Goal: Task Accomplishment & Management: Use online tool/utility

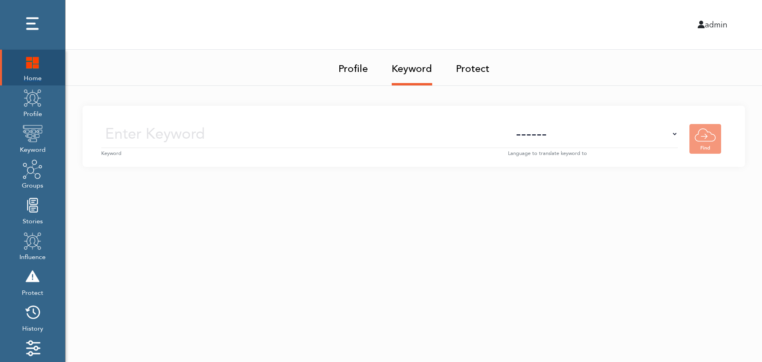
click at [33, 61] on img at bounding box center [33, 62] width 20 height 20
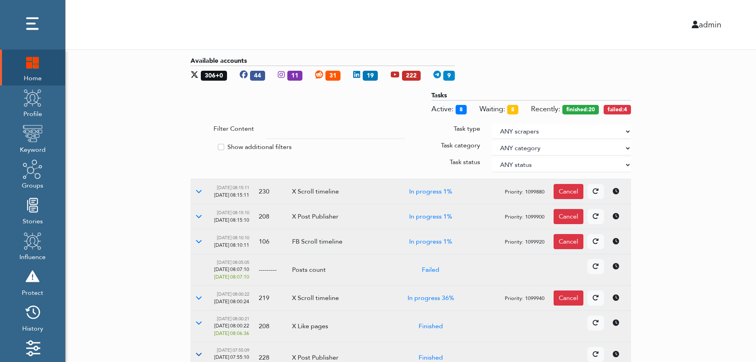
click at [203, 351] on button at bounding box center [199, 354] width 17 height 15
click at [198, 327] on button at bounding box center [199, 322] width 17 height 15
click at [199, 298] on icon at bounding box center [199, 297] width 6 height 6
click at [201, 218] on icon at bounding box center [199, 216] width 6 height 6
click at [197, 190] on icon at bounding box center [199, 191] width 6 height 6
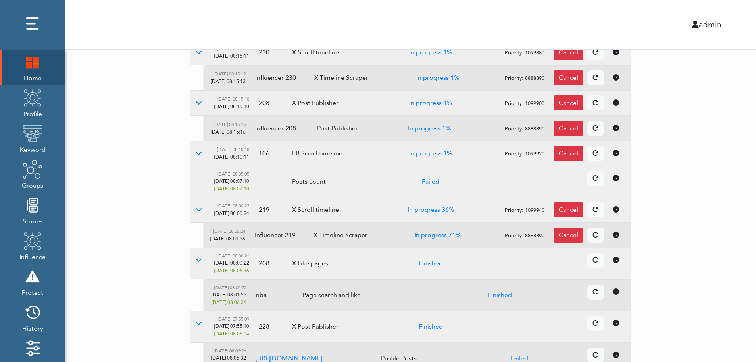
scroll to position [308, 0]
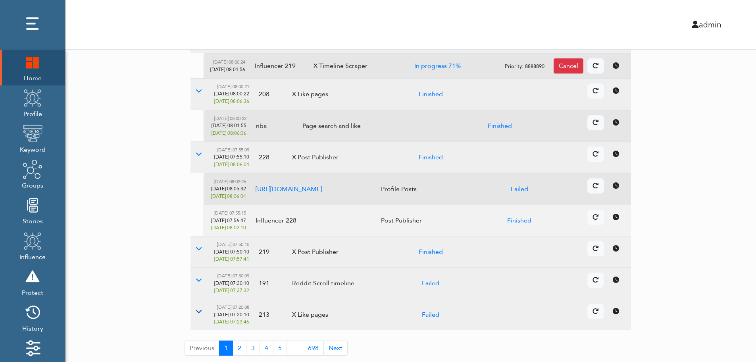
click at [202, 312] on button at bounding box center [199, 311] width 17 height 15
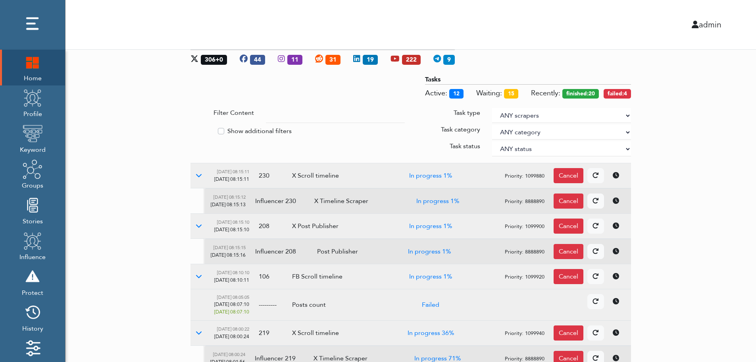
scroll to position [0, 0]
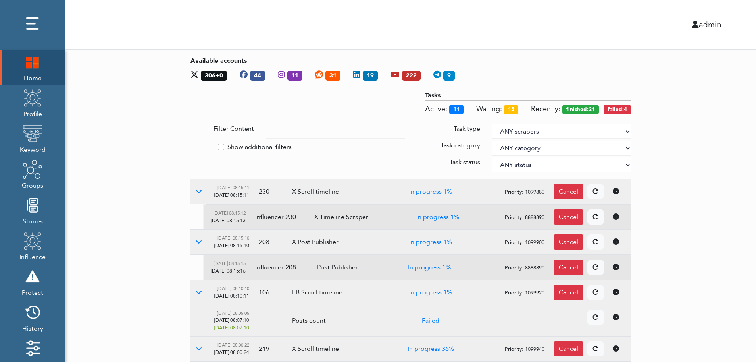
click at [627, 130] on select "ANY scrapers Facebook profile Facebook keyword X profile X keyword Instagram pr…" at bounding box center [561, 131] width 139 height 15
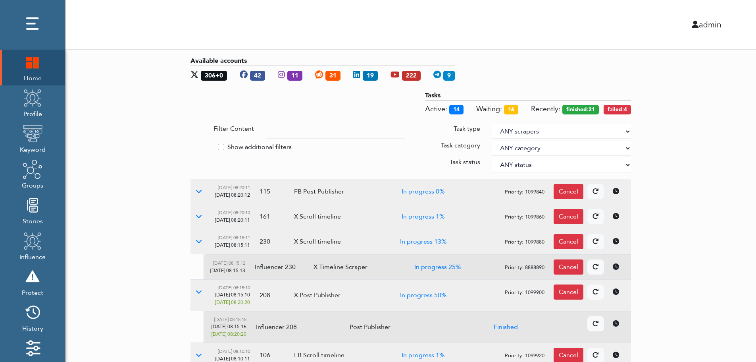
click at [260, 145] on label "Show additional filters" at bounding box center [260, 147] width 64 height 10
click at [197, 145] on input "Show additional filters" at bounding box center [194, 146] width 6 height 8
checkbox input "true"
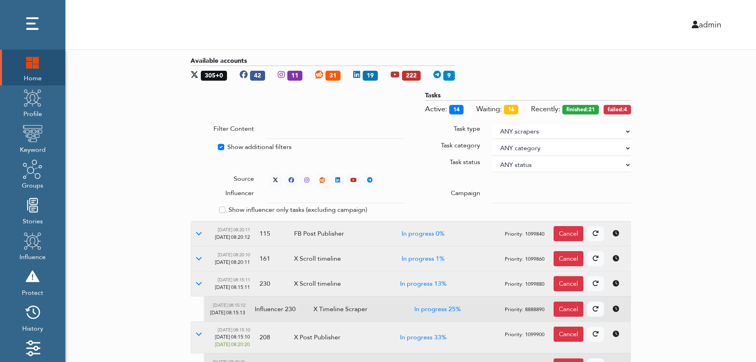
click at [492, 193] on div at bounding box center [561, 195] width 151 height 15
click at [328, 197] on input "text" at bounding box center [335, 195] width 139 height 15
click at [518, 162] on select "ANY status None Created In progress Finished Failed Wait to retry Canceled Skip…" at bounding box center [561, 164] width 139 height 15
click at [492, 157] on select "ANY status None Created In progress Finished Failed Wait to retry Canceled Skip…" at bounding box center [561, 164] width 139 height 15
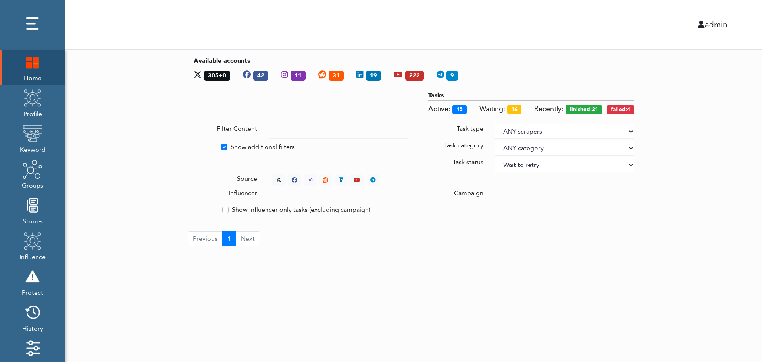
select select "4"
click at [681, 122] on div "Available accounts 305+0 42 11 31 19 222 9 Tasks Active: 15 Waiting: 16 Recentl…" at bounding box center [414, 151] width 697 height 203
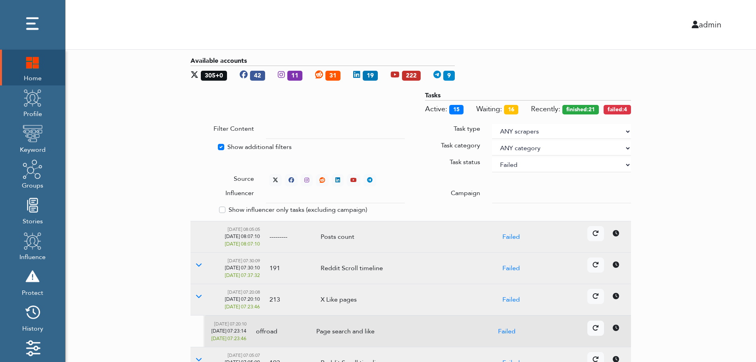
click at [708, 182] on div "Available accounts 305+0 42 11 31 19 222 9 Tasks Active: 15 Waiting: 16 Recentl…" at bounding box center [411, 324] width 691 height 548
click at [274, 177] on icon at bounding box center [276, 180] width 6 height 6
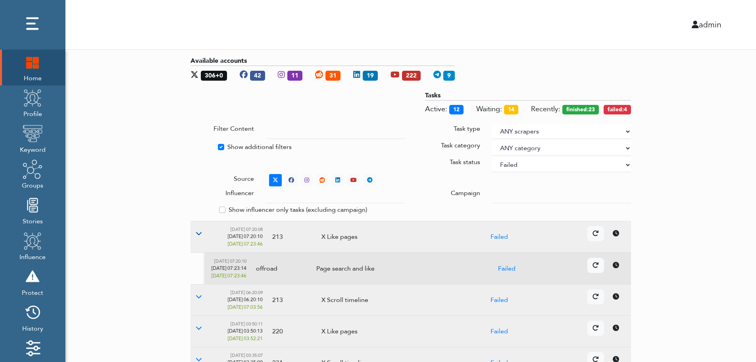
click at [198, 233] on icon at bounding box center [199, 233] width 6 height 6
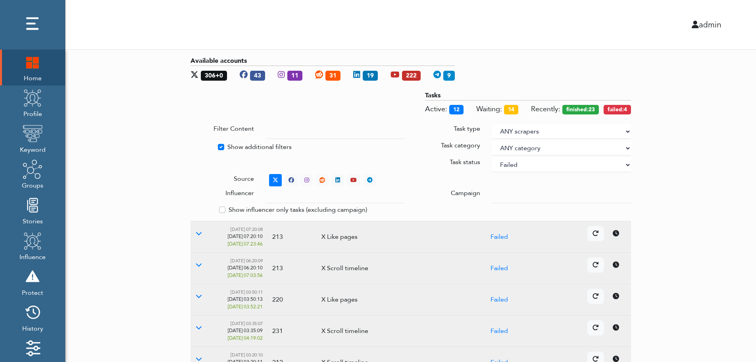
click at [618, 267] on icon at bounding box center [616, 264] width 6 height 6
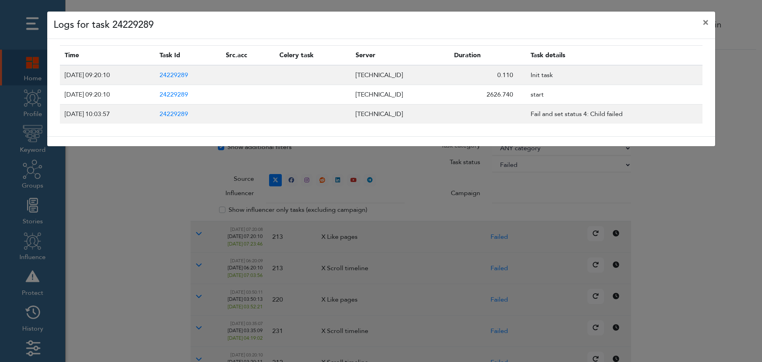
click at [712, 326] on div "Logs for task 24229289 × Time Task Id Src.acc Celery task Server Duration Task …" at bounding box center [381, 181] width 762 height 362
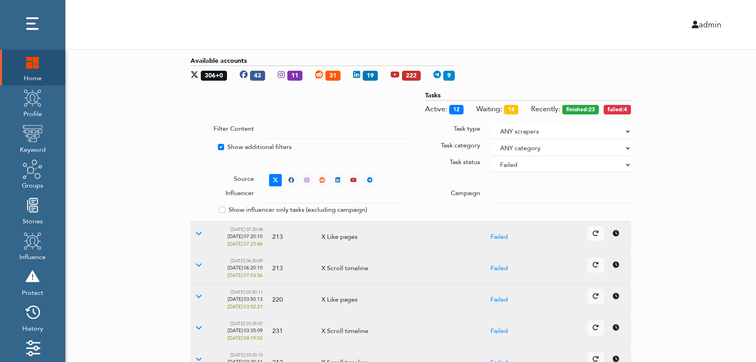
click at [712, 326] on div "Available accounts 306+0 43 11 31 19 222 9 Tasks Active: 12 Waiting: 14 Recentl…" at bounding box center [411, 308] width 691 height 517
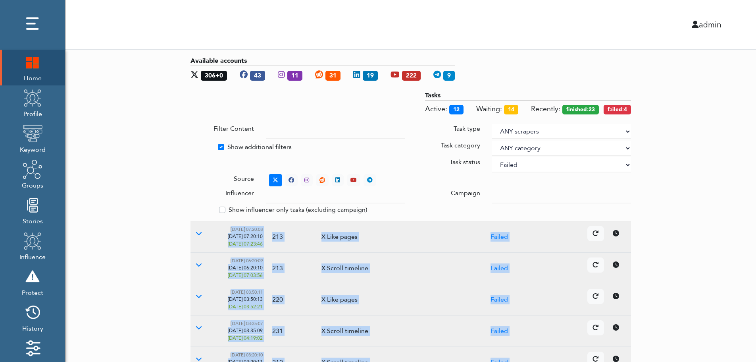
click at [712, 326] on div "Available accounts 306+0 43 11 31 19 222 9 Tasks Active: 12 Waiting: 14 Recentl…" at bounding box center [411, 308] width 691 height 517
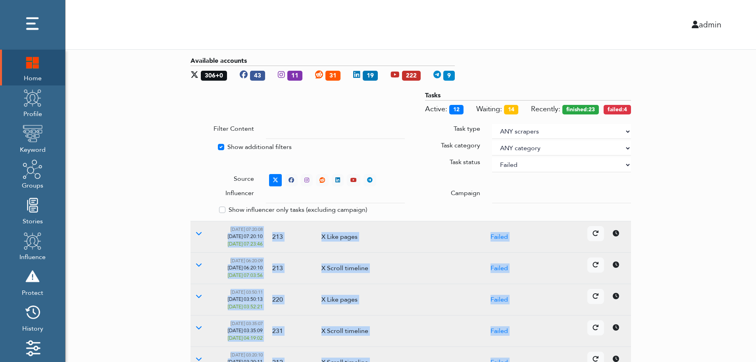
click at [712, 326] on div "Available accounts 306+0 43 11 31 19 222 9 Tasks Active: 12 Waiting: 14 Recentl…" at bounding box center [411, 308] width 691 height 517
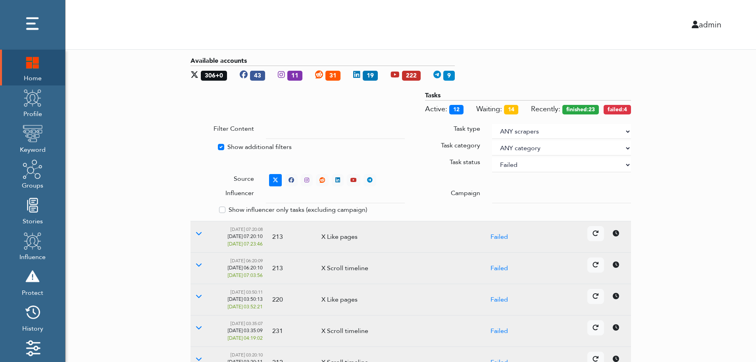
click at [712, 326] on div "Available accounts 306+0 43 11 31 19 222 9 Tasks Active: 12 Waiting: 14 Recentl…" at bounding box center [411, 308] width 691 height 517
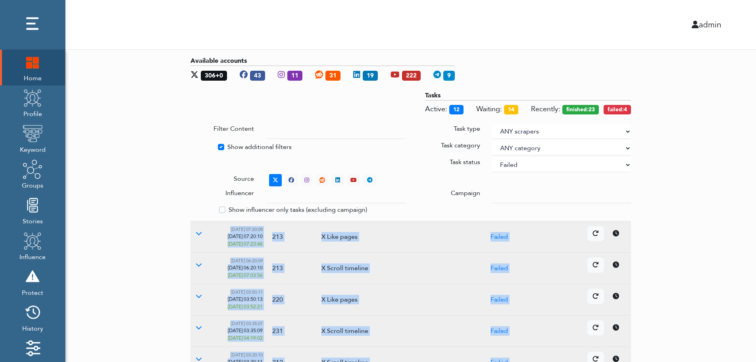
click at [712, 326] on div "Available accounts 306+0 43 11 31 19 222 9 Tasks Active: 12 Waiting: 14 Recentl…" at bounding box center [411, 308] width 691 height 517
click at [712, 326] on div "Available accounts 306+0 42 11 31 19 222 9 Tasks Active: 13 Waiting: 14 Recentl…" at bounding box center [411, 308] width 691 height 517
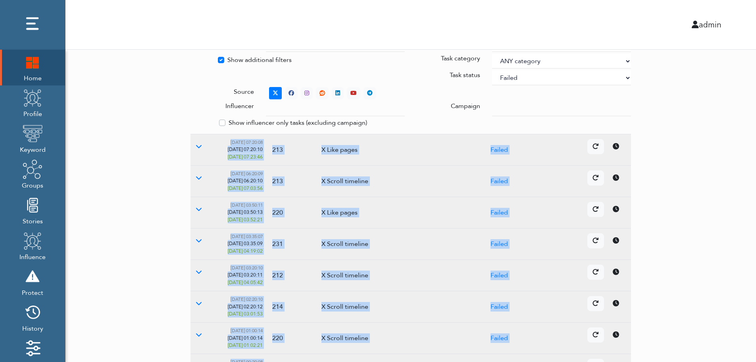
scroll to position [204, 0]
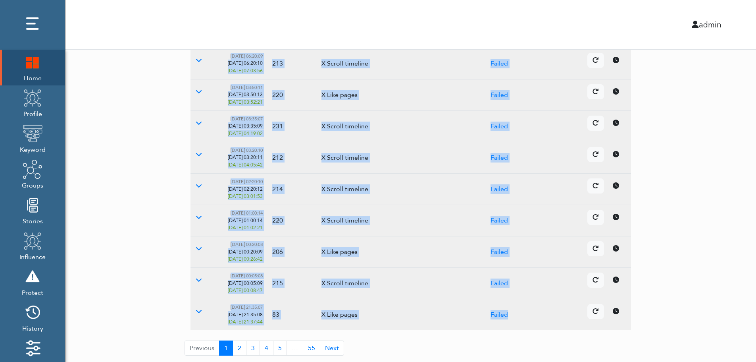
click at [615, 250] on icon at bounding box center [616, 248] width 6 height 6
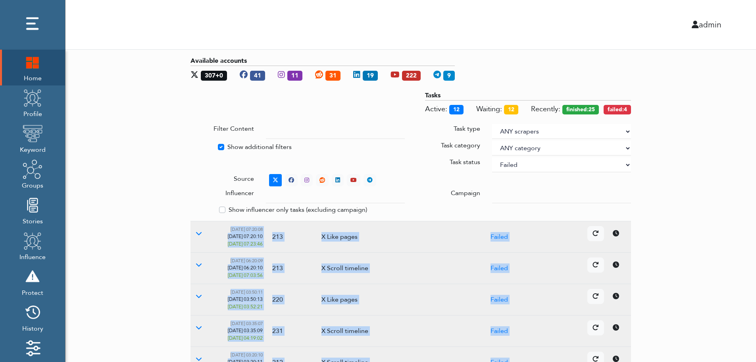
click at [541, 166] on select "ANY status None Created In progress Finished Failed Wait to retry Canceled Skip…" at bounding box center [561, 164] width 139 height 15
select select
click at [492, 157] on select "ANY status None Created In progress Finished Failed Wait to retry Canceled Skip…" at bounding box center [561, 164] width 139 height 15
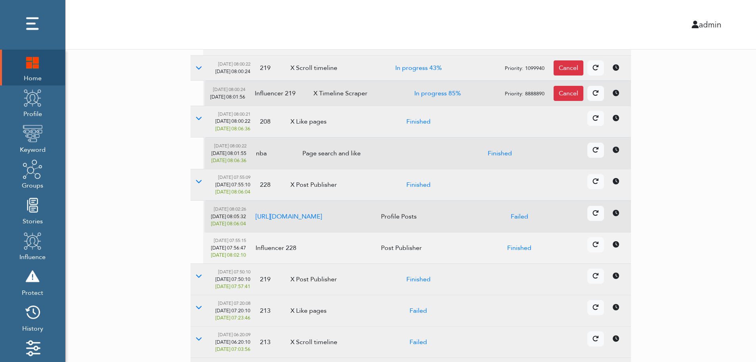
scroll to position [316, 0]
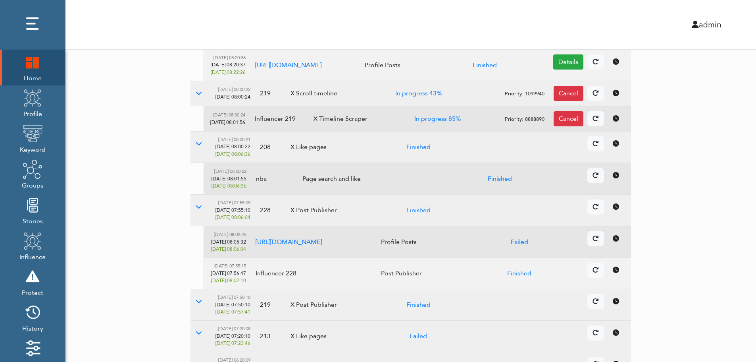
click at [619, 257] on td "Details Cancel" at bounding box center [590, 241] width 84 height 31
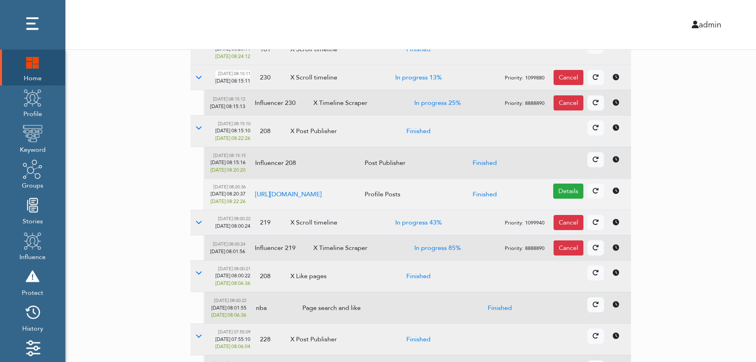
scroll to position [0, 0]
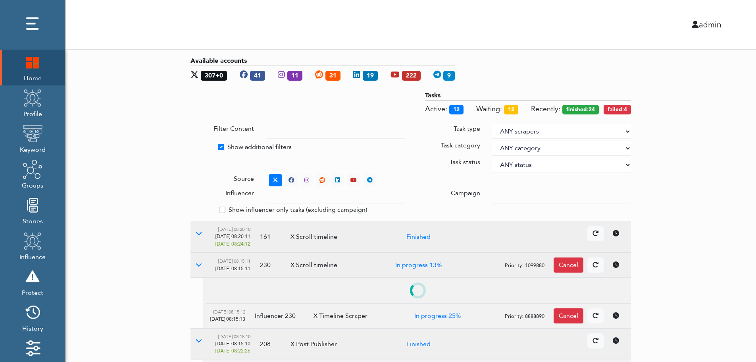
click at [238, 146] on label "Show additional filters" at bounding box center [260, 147] width 64 height 10
click at [197, 146] on input "Show additional filters" at bounding box center [194, 146] width 6 height 8
checkbox input "false"
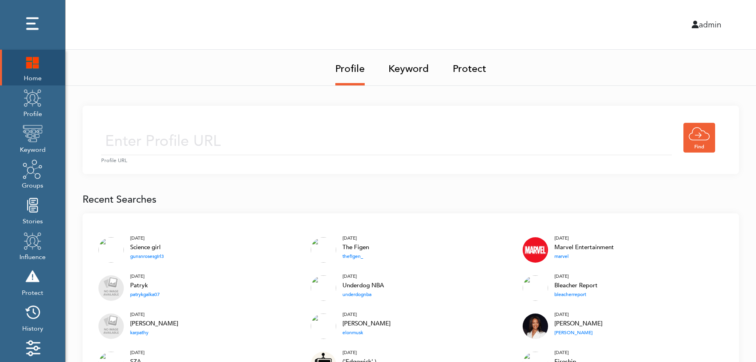
click at [257, 139] on input "text" at bounding box center [386, 141] width 571 height 28
type input "https://twitter.com/KingJames"
click at [309, 143] on input "https://twitter.com/KingJames" at bounding box center [386, 141] width 571 height 28
click at [372, 119] on div "https://twitter.com/KingJames Profile URL" at bounding box center [411, 140] width 657 height 68
click at [351, 149] on input "https://twitter.com/KingJames" at bounding box center [386, 141] width 571 height 28
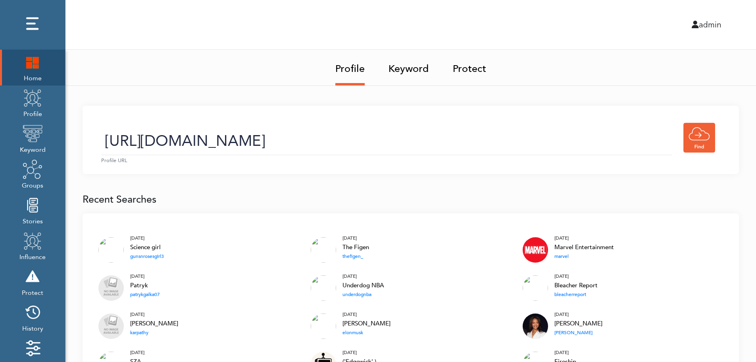
click at [411, 71] on link "Keyword" at bounding box center [409, 66] width 41 height 33
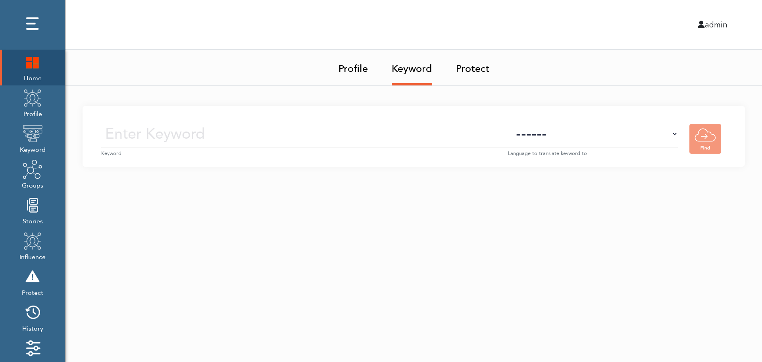
click at [419, 136] on input "text" at bounding box center [304, 134] width 407 height 28
click at [34, 107] on img at bounding box center [33, 98] width 20 height 20
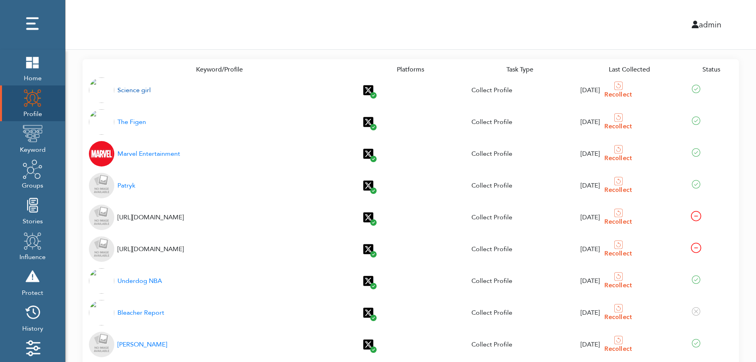
click at [129, 91] on div "Science girl" at bounding box center [134, 90] width 33 height 10
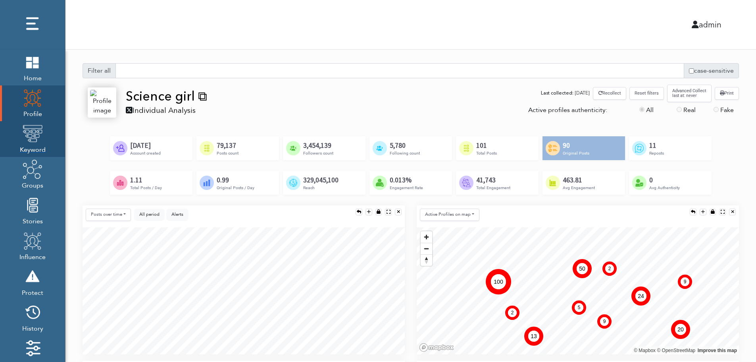
click at [30, 141] on img at bounding box center [33, 133] width 20 height 20
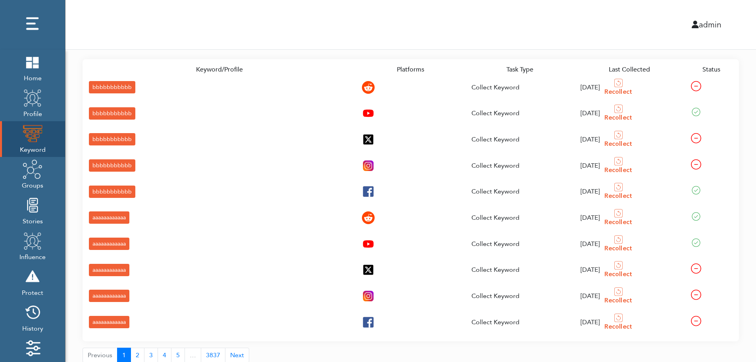
click at [96, 86] on div "bbbbbbbbbbb" at bounding box center [112, 87] width 46 height 12
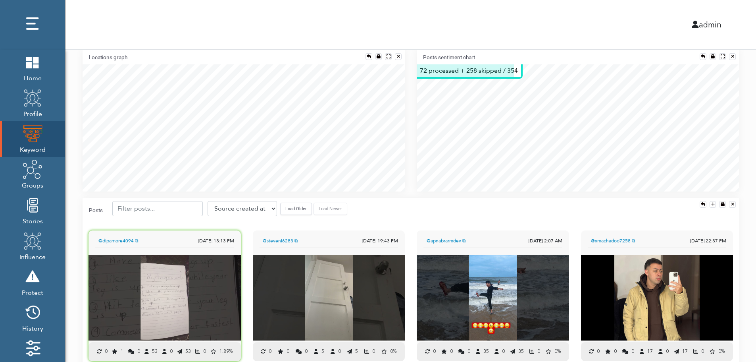
scroll to position [176, 0]
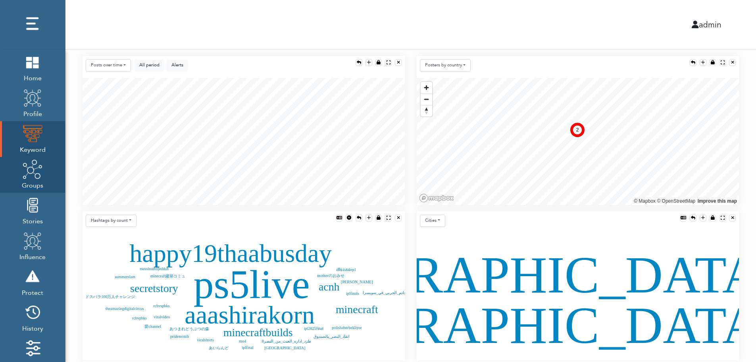
click at [31, 177] on img at bounding box center [33, 169] width 20 height 20
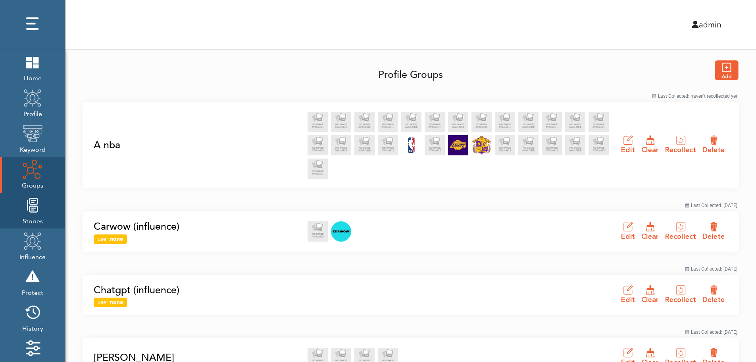
click at [30, 214] on img at bounding box center [33, 205] width 20 height 20
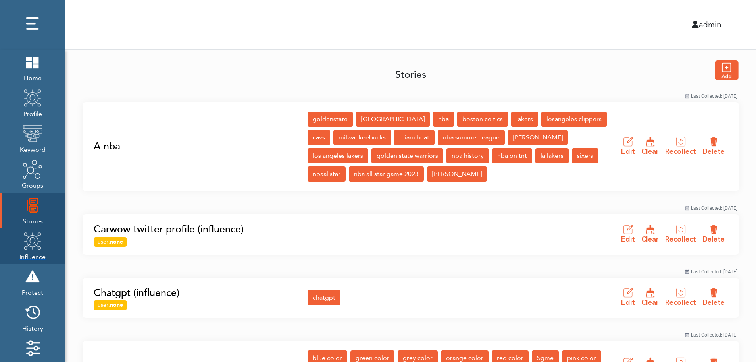
click at [30, 247] on img at bounding box center [33, 241] width 20 height 20
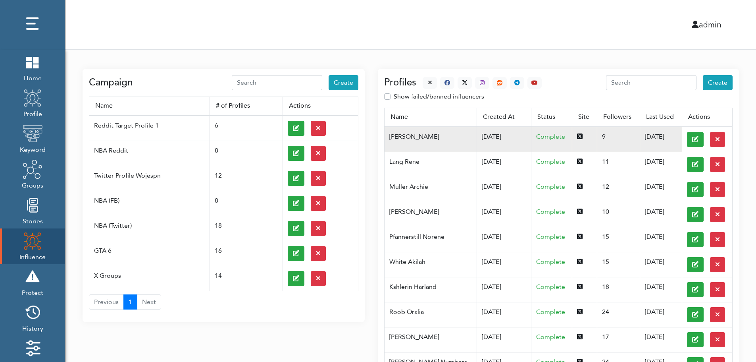
click at [477, 136] on td "07/03/2025" at bounding box center [504, 139] width 55 height 25
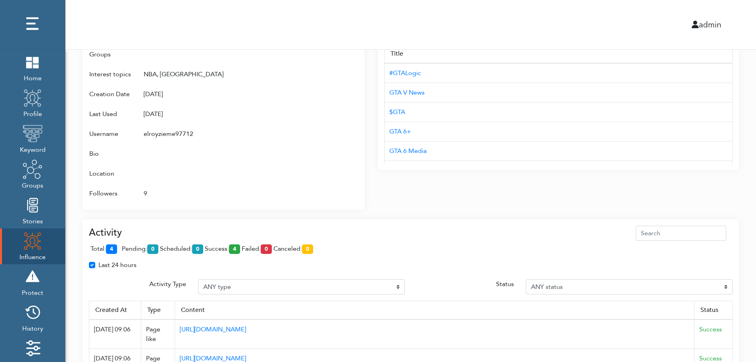
scroll to position [514, 0]
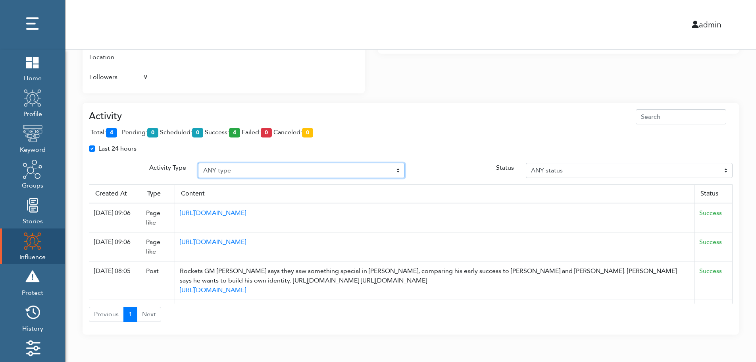
click at [257, 169] on select "ANY type Post Like Post Post comment Comment like Post Share Follow Unfollow Pa…" at bounding box center [301, 170] width 207 height 15
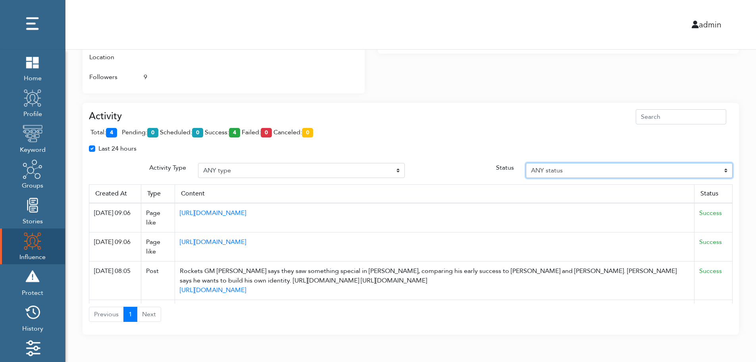
click at [592, 169] on select "ANY status Pending Scheduled Success Failed Canceled Unknown" at bounding box center [629, 170] width 207 height 15
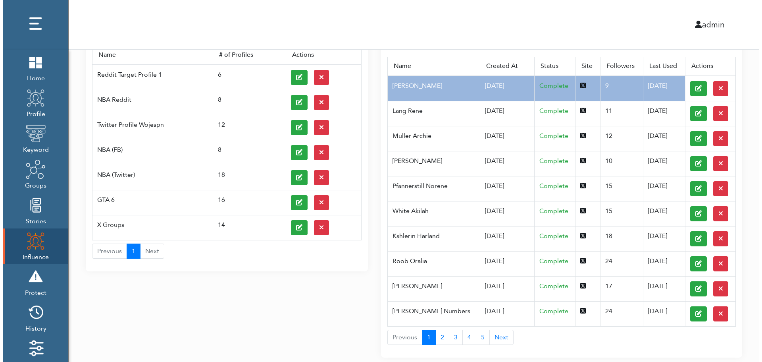
scroll to position [0, 0]
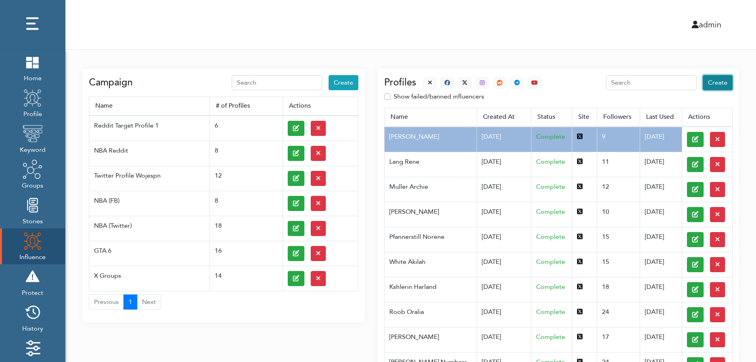
click at [719, 83] on span "Create" at bounding box center [717, 82] width 19 height 9
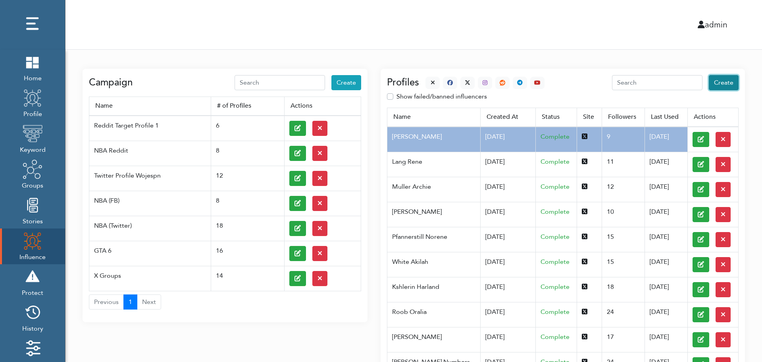
select select "primary"
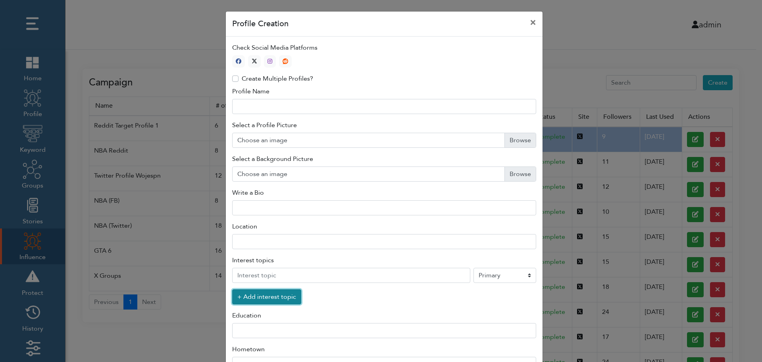
click at [262, 299] on button "+ Add interest topic" at bounding box center [266, 296] width 69 height 15
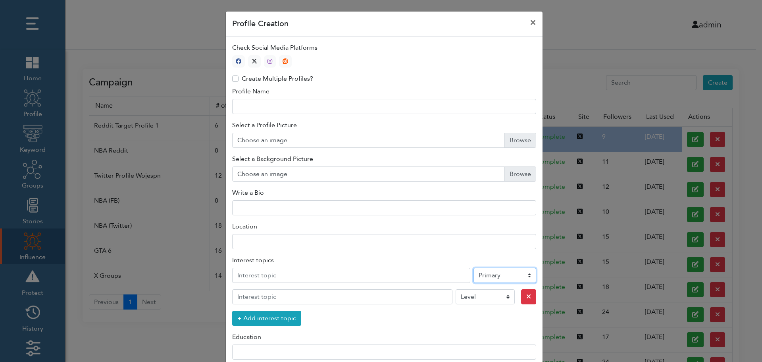
click at [493, 277] on select "Level Primary Secondary Tertiary" at bounding box center [505, 275] width 63 height 15
click at [252, 60] on icon "button" at bounding box center [255, 61] width 6 height 6
type input "1"
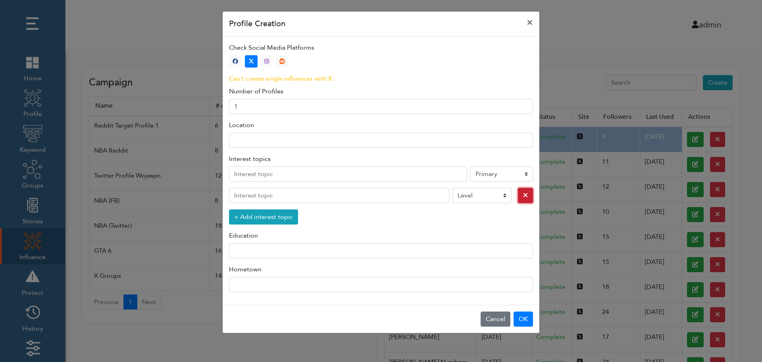
click at [523, 196] on icon "button" at bounding box center [525, 195] width 5 height 6
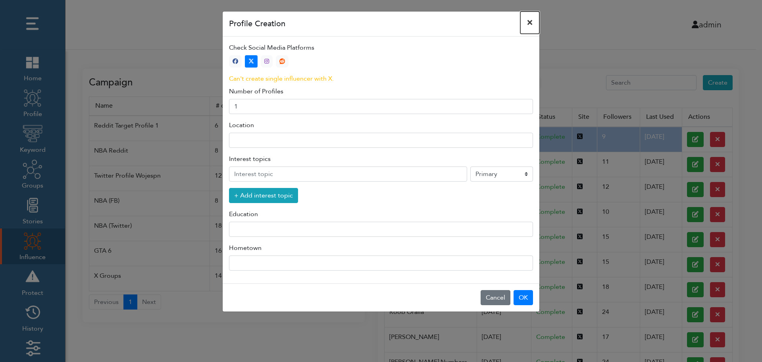
click at [530, 22] on button "×" at bounding box center [530, 23] width 19 height 22
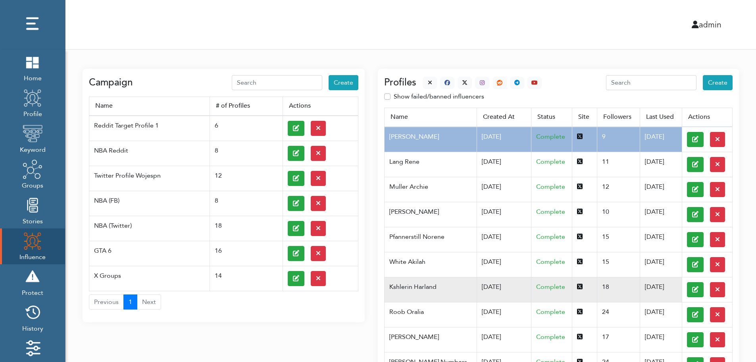
click at [425, 286] on td "Kshlerin Harland" at bounding box center [431, 289] width 92 height 25
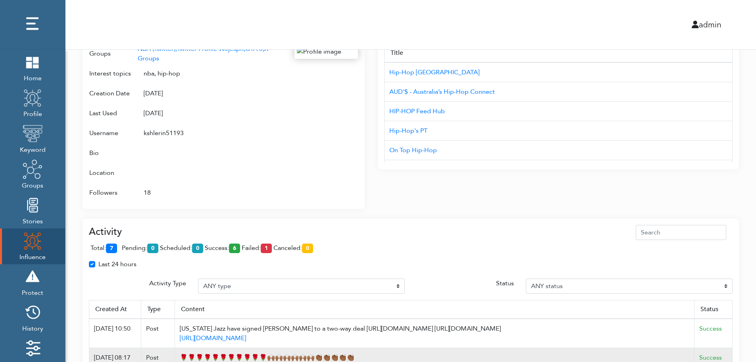
scroll to position [514, 0]
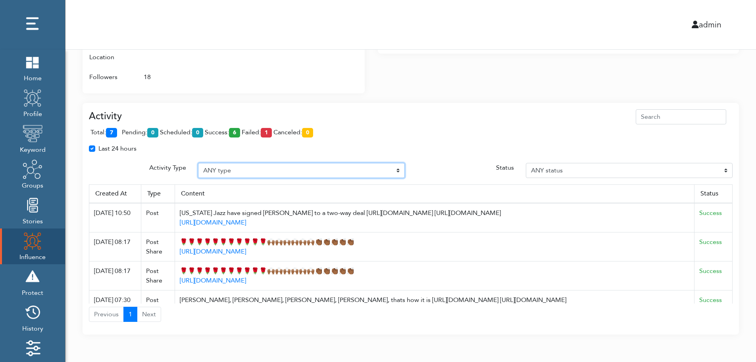
click at [241, 168] on select "ANY type Post Like Post Post comment Comment like Post Share Follow Unfollow Pa…" at bounding box center [301, 170] width 207 height 15
select select "Post"
click at [198, 163] on select "ANY type Post Like Post Post comment Comment like Post Share Follow Unfollow Pa…" at bounding box center [301, 170] width 207 height 15
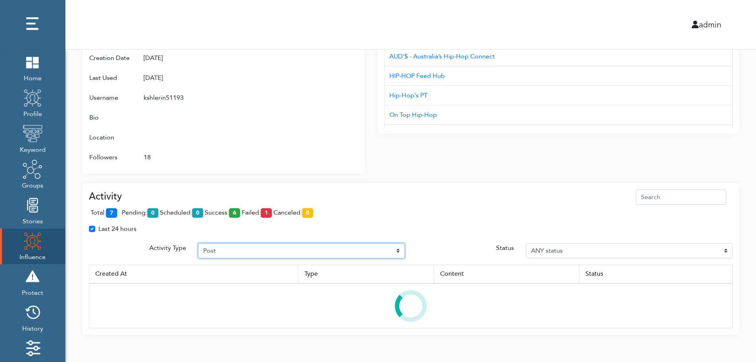
scroll to position [472, 0]
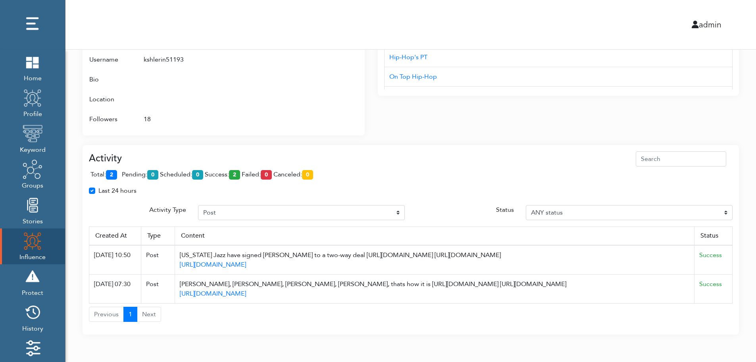
click at [119, 173] on span "total: 2" at bounding box center [106, 174] width 30 height 9
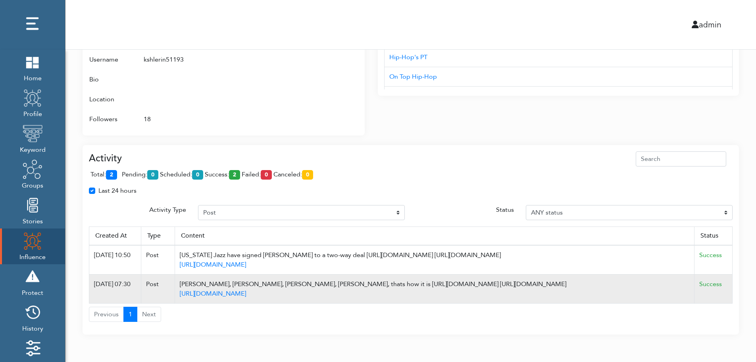
click at [730, 288] on td "Success" at bounding box center [714, 288] width 38 height 29
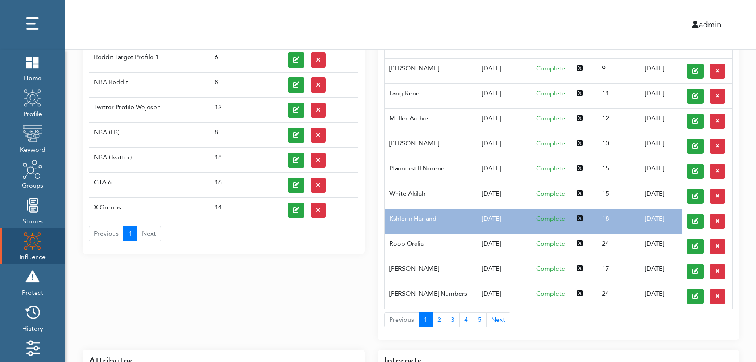
scroll to position [0, 0]
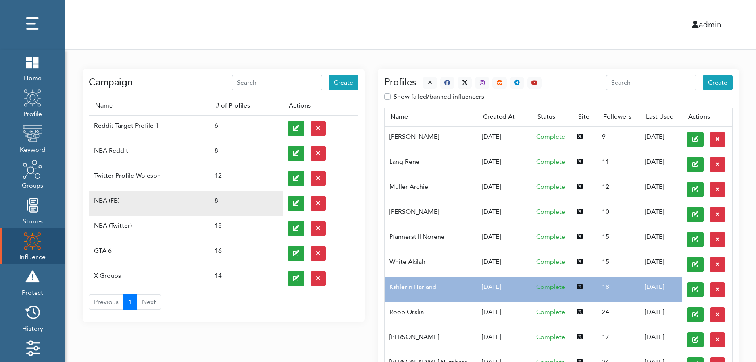
click at [286, 202] on td at bounding box center [320, 203] width 75 height 25
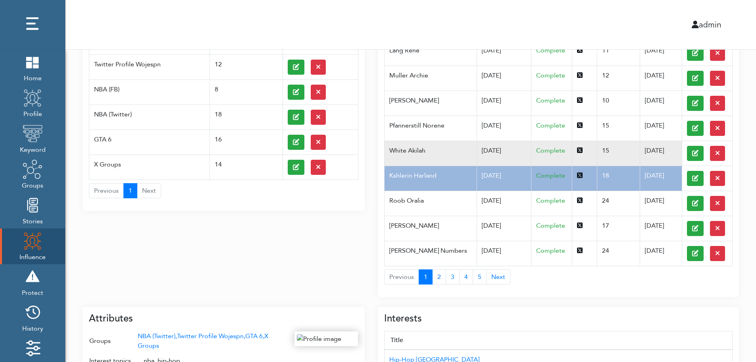
scroll to position [127, 0]
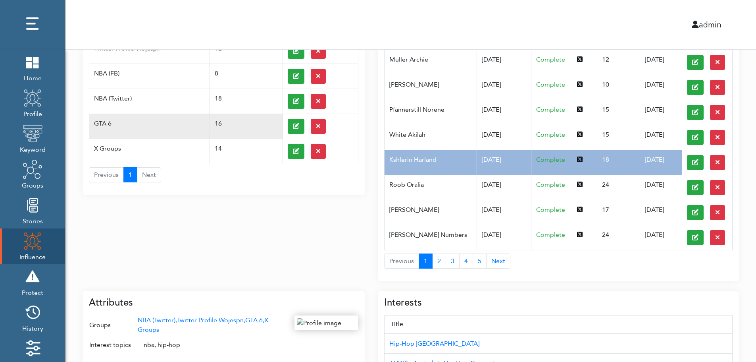
click at [118, 119] on td "GTA 6" at bounding box center [149, 126] width 121 height 25
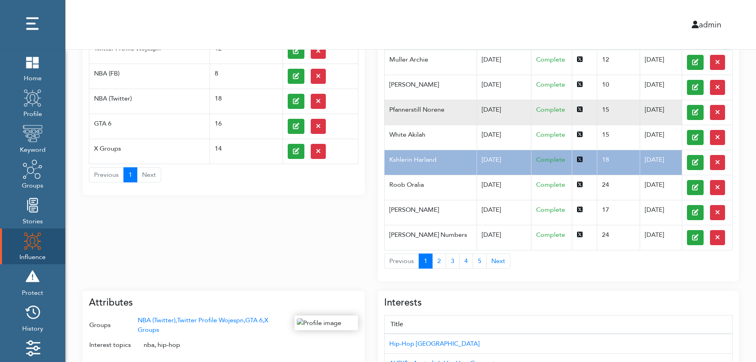
click at [459, 118] on td "Pfannerstill Norene" at bounding box center [431, 112] width 92 height 25
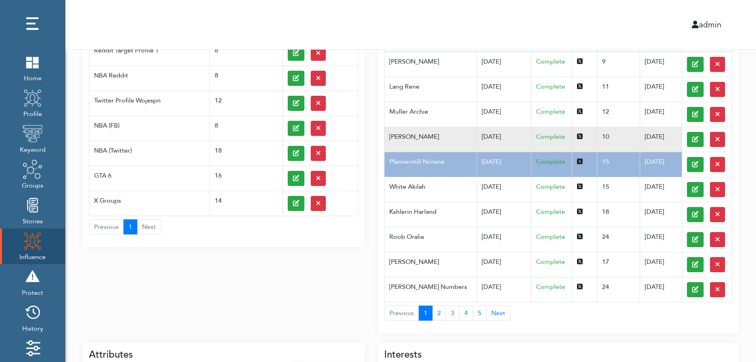
scroll to position [0, 0]
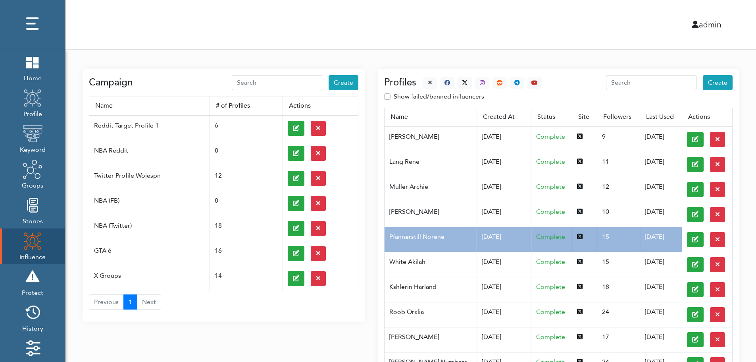
click at [420, 80] on div at bounding box center [479, 83] width 125 height 12
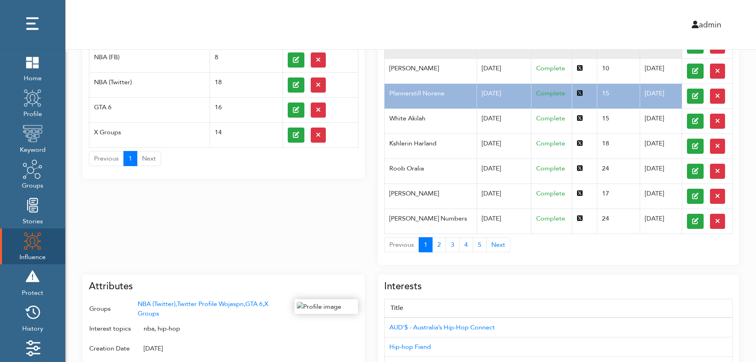
scroll to position [316, 0]
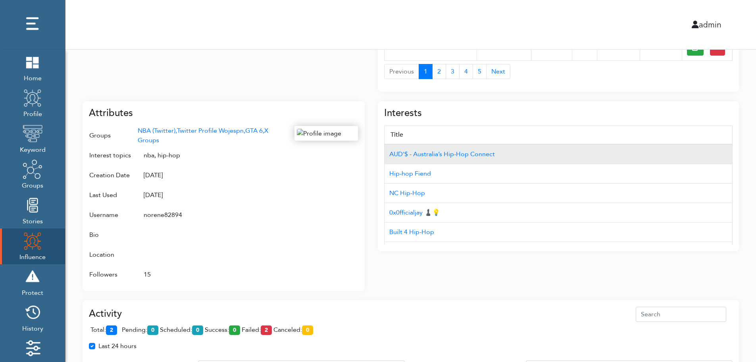
click at [690, 145] on td "AUD'$ - Australia’s Hip-Hop Connect" at bounding box center [559, 154] width 348 height 20
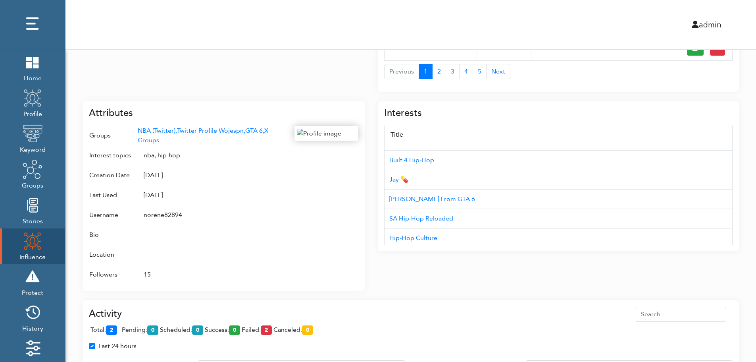
scroll to position [79, 0]
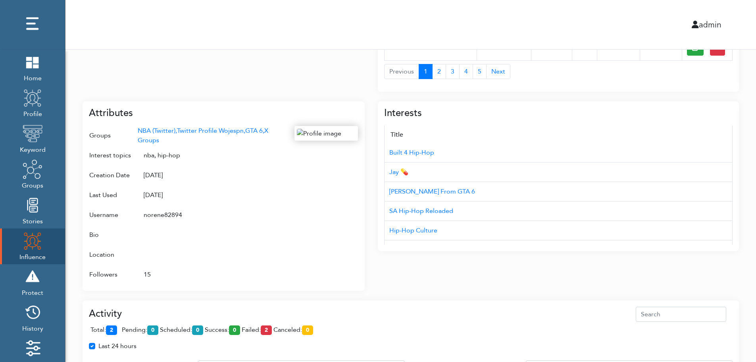
click at [752, 212] on div "Campaign Create Name # of Profiles Actions Reddit Target Profile 1 6 NBA Reddit…" at bounding box center [411, 111] width 691 height 756
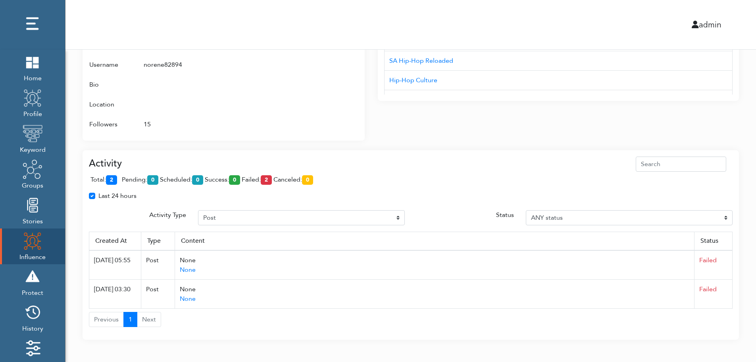
scroll to position [472, 0]
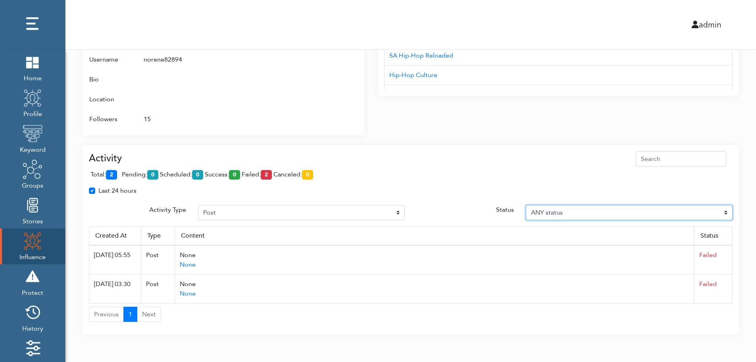
click at [727, 211] on select "ANY status Pending Scheduled Success Failed Canceled Unknown" at bounding box center [629, 212] width 207 height 15
click at [526, 205] on select "ANY status Pending Scheduled Success Failed Canceled Unknown" at bounding box center [629, 212] width 207 height 15
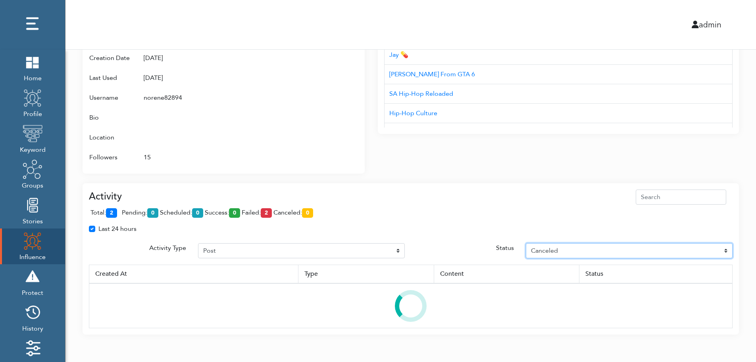
scroll to position [434, 0]
select select "Unknown"
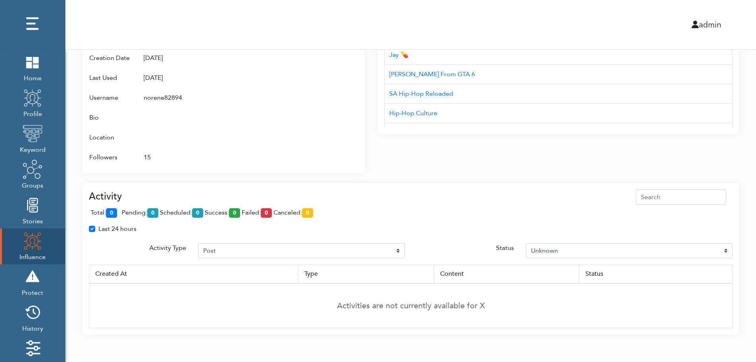
click at [695, 137] on div "Interests Title AUD'$ - Australia’s Hip-Hop Connect Hip-hop Fiend NC Hip-Hop 0x…" at bounding box center [558, 74] width 361 height 199
click at [361, 68] on div "Attributes Groups NBA (Twitter), Twitter Profile Wojespn, GTA 6, X Groups Inter…" at bounding box center [224, 78] width 282 height 189
click at [324, 82] on div at bounding box center [327, 88] width 64 height 158
click at [321, 93] on div at bounding box center [327, 88] width 64 height 158
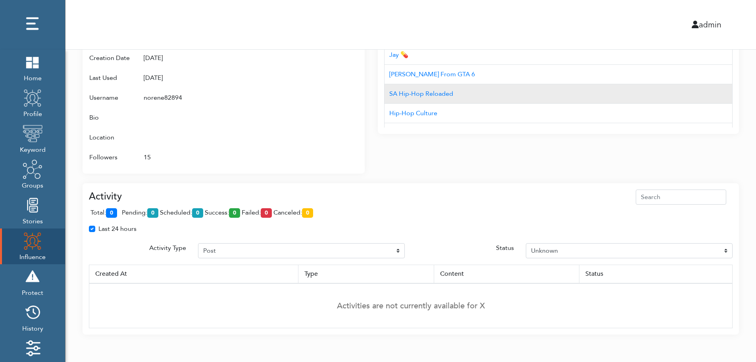
click at [525, 96] on td "SA Hip-Hop Reloaded" at bounding box center [559, 93] width 348 height 19
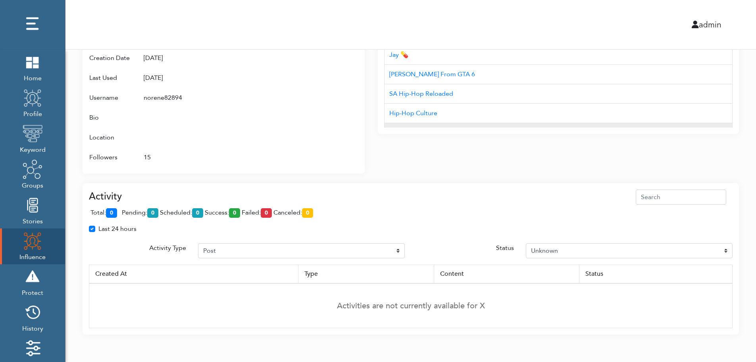
click at [523, 126] on div "Interests Title AUD'$ - Australia’s Hip-Hop Connect Hip-hop Fiend NC Hip-Hop 0x…" at bounding box center [558, 59] width 361 height 150
click at [523, 126] on td "Corvo das Promoções" at bounding box center [559, 132] width 348 height 19
click at [265, 149] on td "15" at bounding box center [212, 157] width 151 height 20
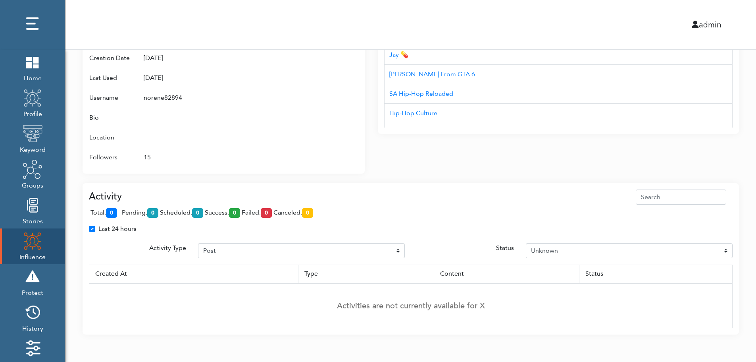
click at [730, 235] on div "Last 24 hours" at bounding box center [411, 232] width 656 height 16
click at [724, 290] on td "Activities are not currently available for X" at bounding box center [411, 305] width 644 height 45
click at [730, 280] on th "Status" at bounding box center [655, 273] width 153 height 19
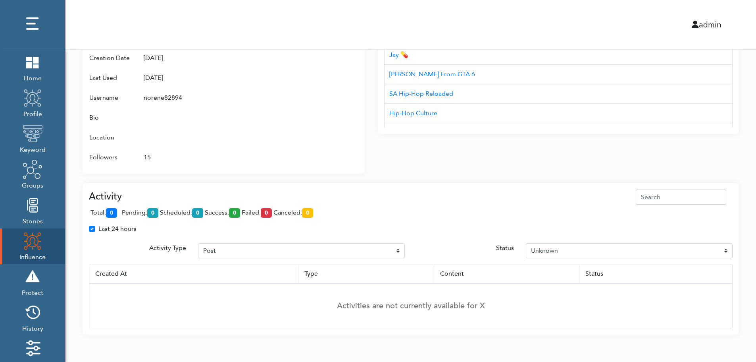
click at [730, 280] on th "Status" at bounding box center [655, 273] width 153 height 19
click at [370, 166] on div "Attributes Groups NBA (Twitter), Twitter Profile Wojespn, GTA 6, X Groups Inter…" at bounding box center [230, 74] width 295 height 199
click at [369, 157] on div "Attributes Groups NBA (Twitter), Twitter Profile Wojespn, GTA 6, X Groups Inter…" at bounding box center [230, 74] width 295 height 199
click at [731, 285] on td "Activities are not currently available for X" at bounding box center [411, 305] width 644 height 45
click at [731, 287] on td "Activities are not currently available for X" at bounding box center [411, 305] width 644 height 45
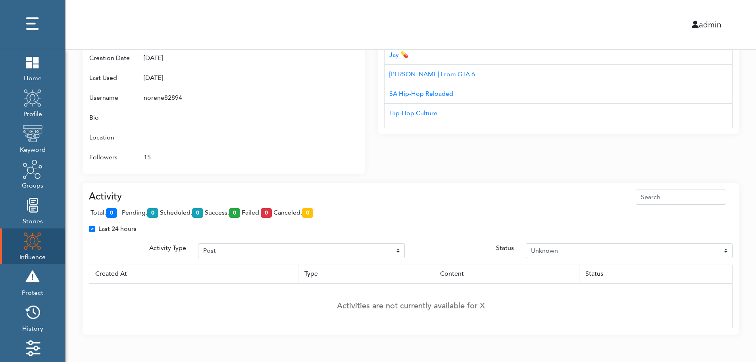
click at [392, 169] on div "Interests Title AUD'$ - Australia’s Hip-Hop Connect Hip-hop Fiend NC Hip-Hop 0x…" at bounding box center [558, 74] width 361 height 199
click at [400, 15] on div "admin" at bounding box center [411, 24] width 703 height 49
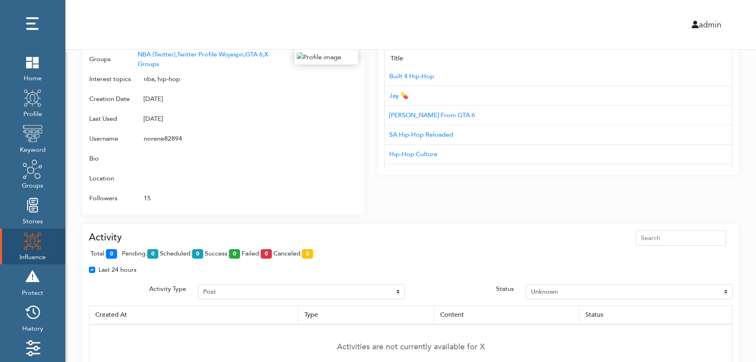
scroll to position [386, 0]
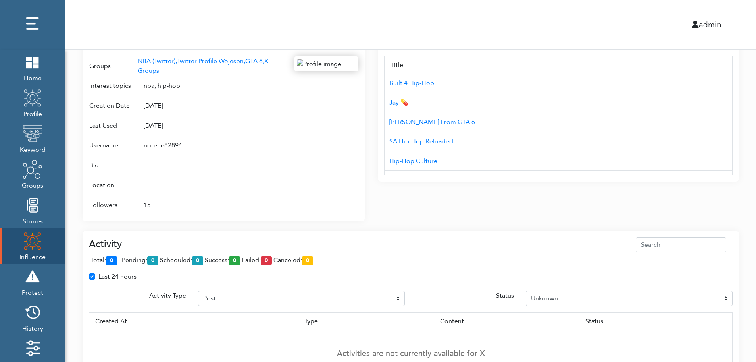
click at [744, 179] on div "Campaign Create Name # of Profiles Actions Reddit Target Profile 1 6 NBA Reddit…" at bounding box center [411, 23] width 691 height 718
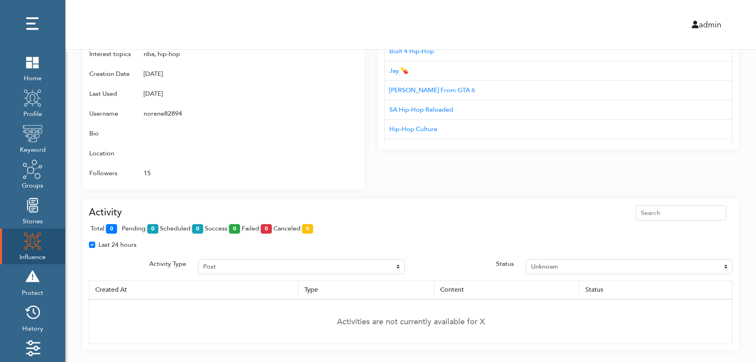
scroll to position [434, 0]
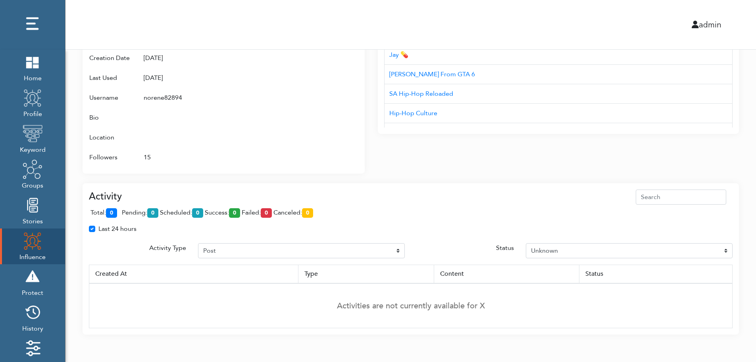
click at [729, 237] on div "Last 24 hours" at bounding box center [411, 232] width 656 height 16
drag, startPoint x: 276, startPoint y: 246, endPoint x: 740, endPoint y: 174, distance: 469.8
click at [272, 237] on div "Last 24 hours" at bounding box center [411, 232] width 656 height 16
click at [454, 239] on div "Last 24 hours" at bounding box center [411, 232] width 656 height 16
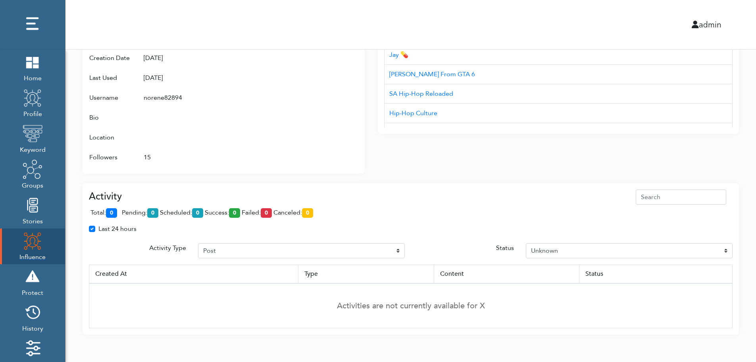
click at [26, 243] on img at bounding box center [33, 241] width 20 height 20
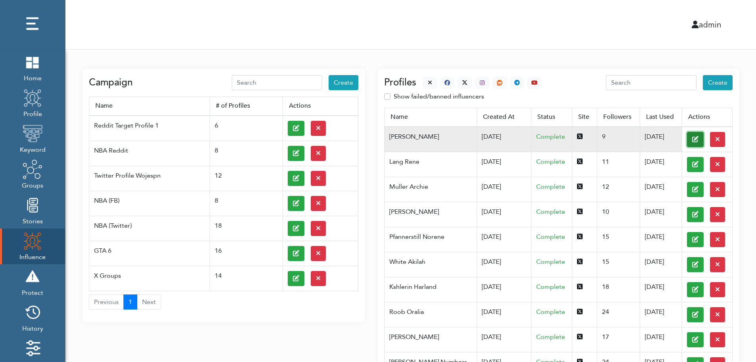
click at [687, 139] on button at bounding box center [695, 139] width 17 height 15
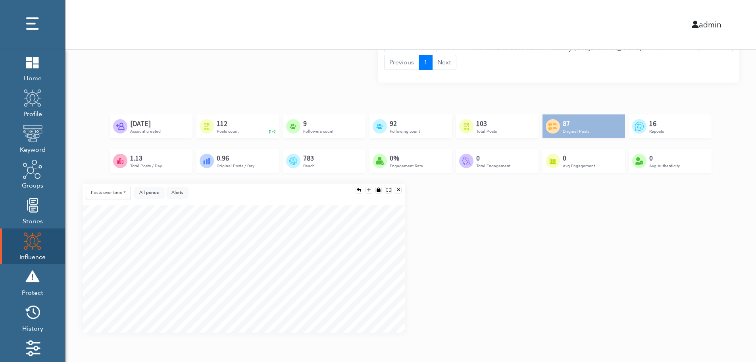
scroll to position [592, 0]
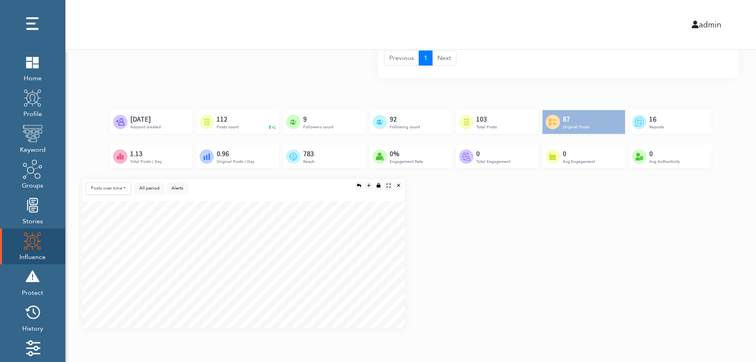
click at [732, 258] on div "Posts over time Posts over time Posts by hour Reposts over time Reposts by hour…" at bounding box center [411, 256] width 669 height 155
click at [733, 287] on div "Posts over time Posts over time Posts by hour Reposts over time Reposts by hour…" at bounding box center [411, 256] width 669 height 155
click at [732, 292] on div "Posts over time Posts over time Posts by hour Reposts over time Reposts by hour…" at bounding box center [411, 256] width 669 height 155
click at [730, 234] on div "Posts over time Posts over time Posts by hour Reposts over time Reposts by hour…" at bounding box center [411, 256] width 669 height 155
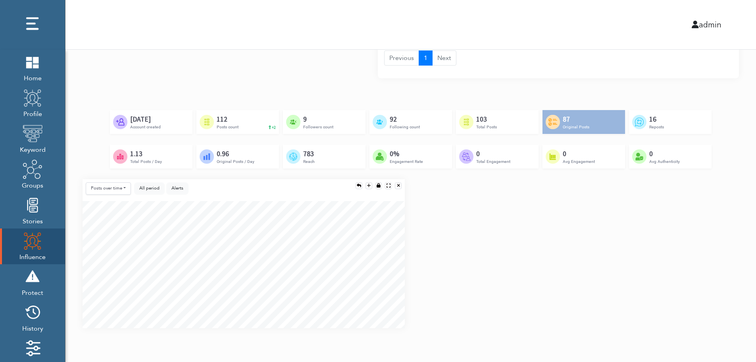
click at [716, 171] on div "Created by Adrien Coquet from the Noun Project Feb 23rd, 2024 Account created C…" at bounding box center [411, 144] width 657 height 69
click at [713, 222] on div "Posts over time Posts over time Posts by hour Reposts over time Reposts by hour…" at bounding box center [411, 256] width 669 height 155
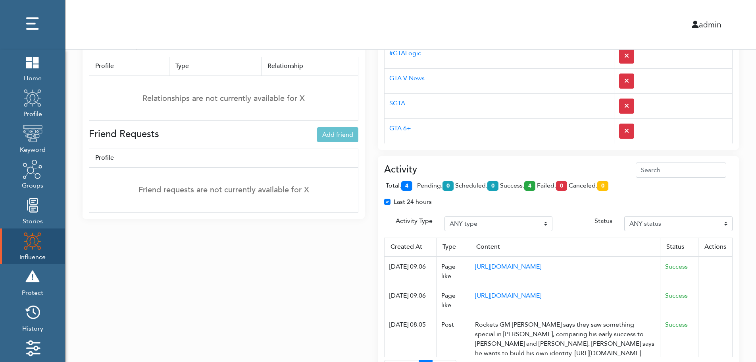
scroll to position [276, 0]
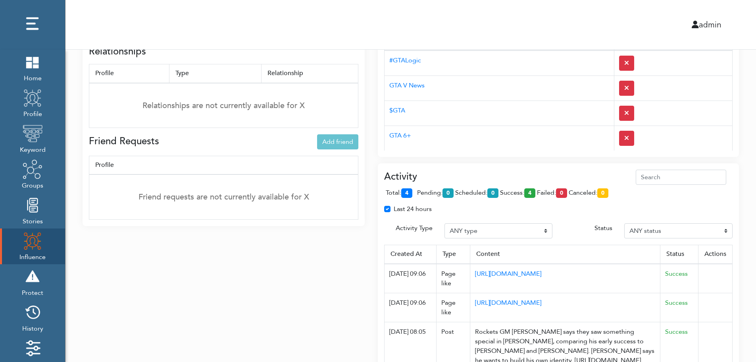
click at [517, 169] on div "Activity total: 4 pending: 0 scheduled: 0 success: 4 failed: 0 canceled: 0 Last…" at bounding box center [558, 278] width 361 height 231
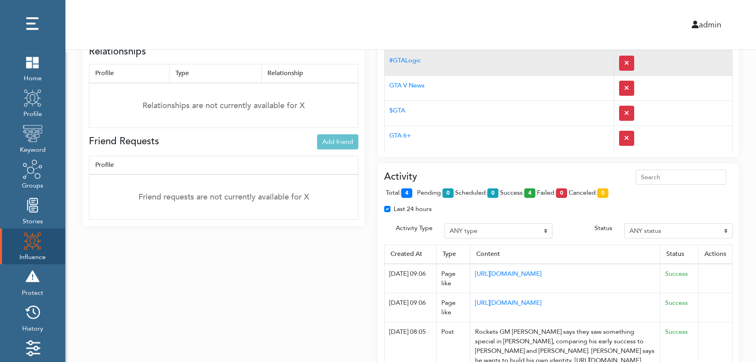
click at [504, 70] on td "#GTALogic" at bounding box center [500, 62] width 230 height 25
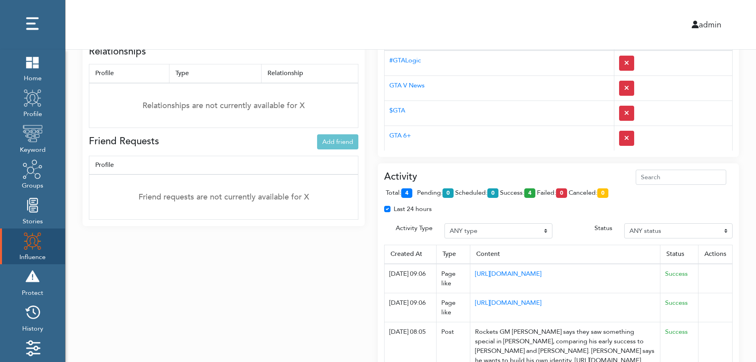
scroll to position [0, 0]
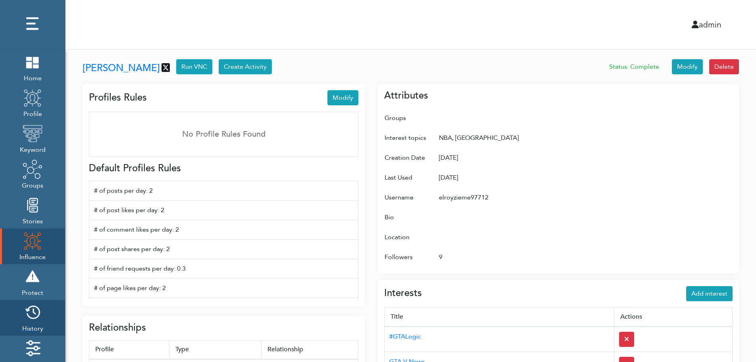
click at [36, 315] on img at bounding box center [33, 312] width 20 height 20
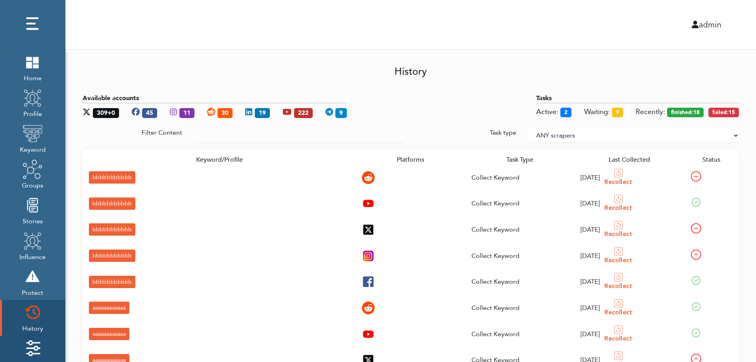
click at [36, 343] on img at bounding box center [33, 348] width 20 height 20
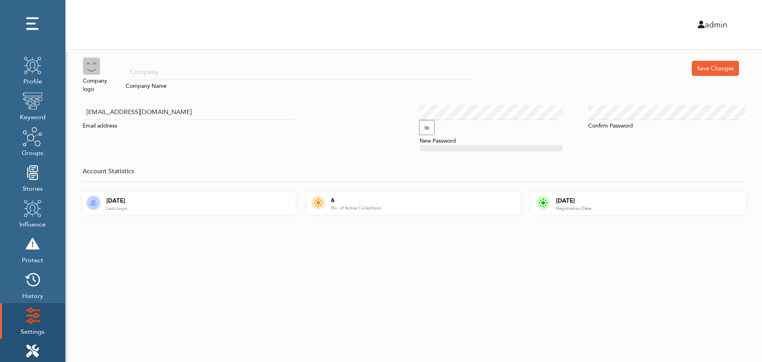
scroll to position [79, 0]
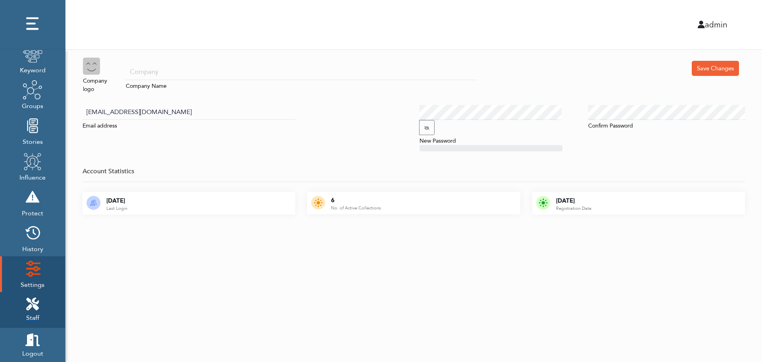
click at [37, 300] on icon at bounding box center [32, 303] width 13 height 13
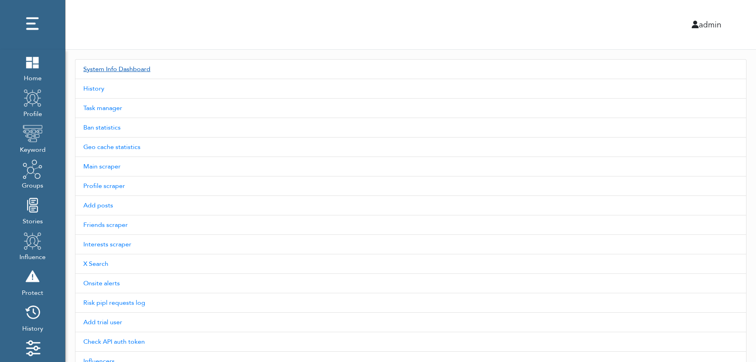
click at [130, 69] on link "System Info Dashboard" at bounding box center [411, 69] width 672 height 20
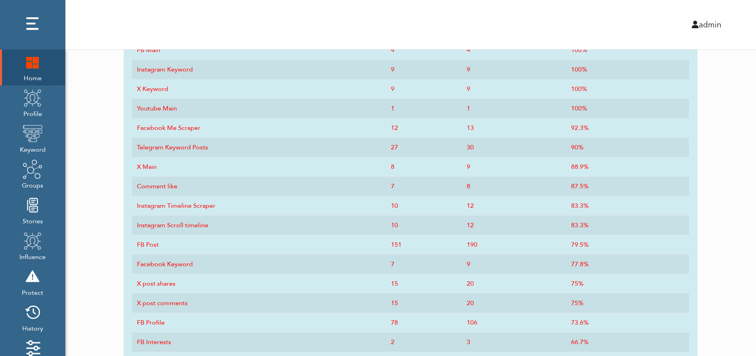
scroll to position [391, 0]
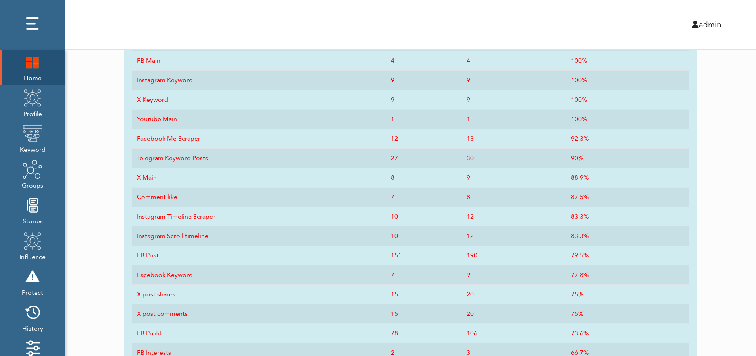
click at [29, 71] on img at bounding box center [33, 62] width 20 height 20
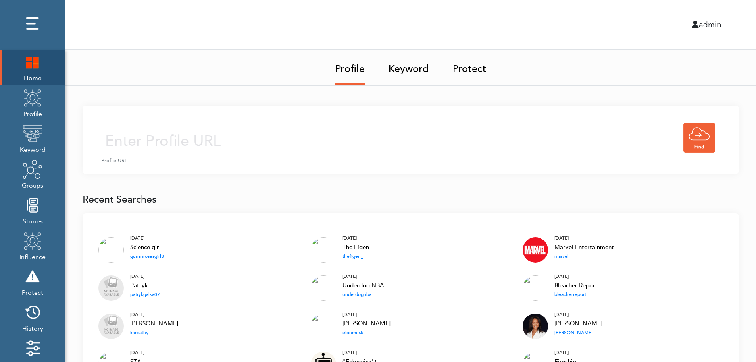
click at [28, 64] on img at bounding box center [33, 62] width 20 height 20
click at [33, 61] on img at bounding box center [33, 62] width 20 height 20
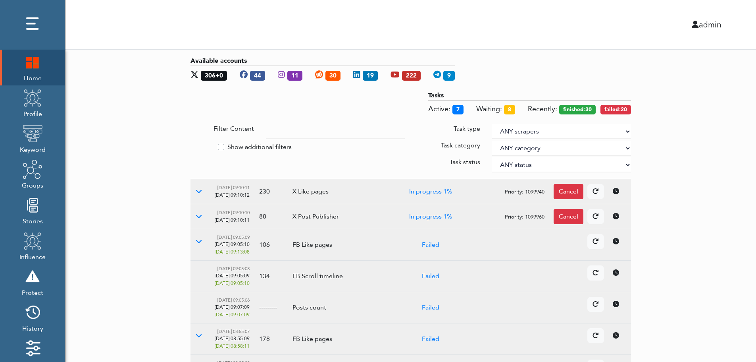
drag, startPoint x: 709, startPoint y: 165, endPoint x: 627, endPoint y: 130, distance: 89.3
click at [627, 130] on select "ANY scrapers Facebook profile Facebook keyword X profile X keyword Instagram pr…" at bounding box center [561, 131] width 139 height 15
click at [260, 145] on label "Show additional filters" at bounding box center [260, 147] width 64 height 10
click at [197, 145] on input "Show additional filters" at bounding box center [194, 146] width 6 height 8
checkbox input "true"
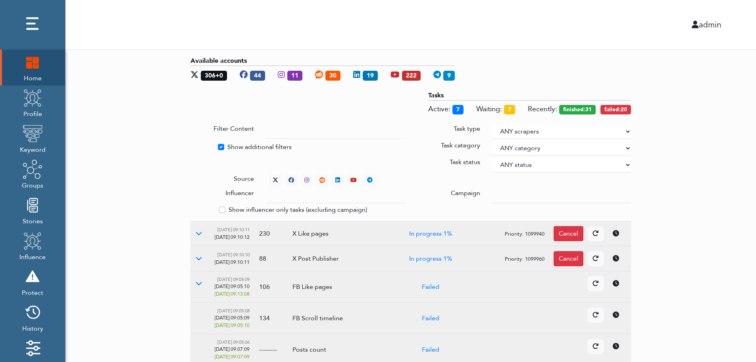
click at [492, 193] on div at bounding box center [561, 195] width 151 height 15
click at [328, 197] on input "text" at bounding box center [335, 195] width 139 height 15
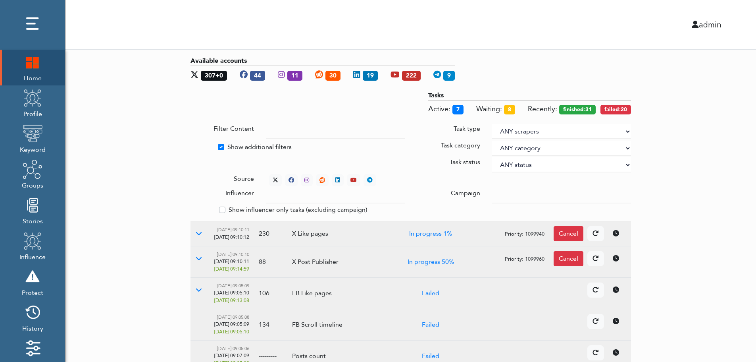
click at [518, 162] on select "ANY status None Created In progress Finished Failed Wait to retry Canceled Skip…" at bounding box center [561, 164] width 139 height 15
click at [492, 157] on select "ANY status None Created In progress Finished Failed Wait to retry Canceled Skip…" at bounding box center [561, 164] width 139 height 15
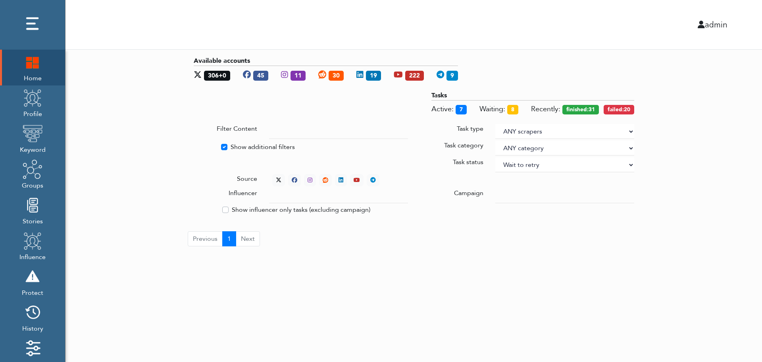
select select "4"
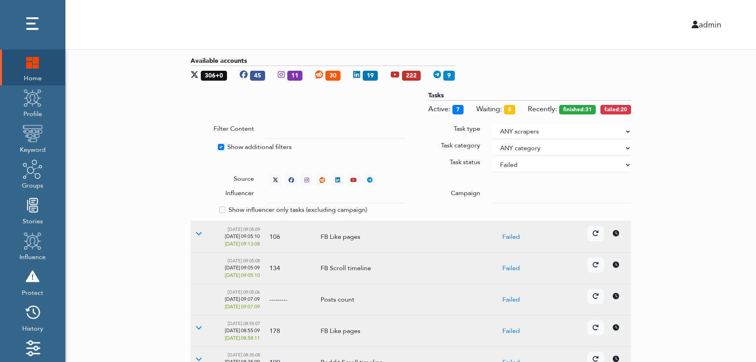
click at [681, 122] on div "Available accounts 306+0 45 11 30 19 222 9 Tasks Active: 7 Waiting: 8 Recently:…" at bounding box center [411, 308] width 691 height 517
click at [708, 182] on div "Available accounts 306+0 45 11 30 19 222 9 Tasks Active: 7 Waiting: 8 Recently:…" at bounding box center [411, 308] width 691 height 517
click at [274, 177] on icon at bounding box center [276, 180] width 6 height 6
click at [198, 233] on icon at bounding box center [199, 233] width 6 height 6
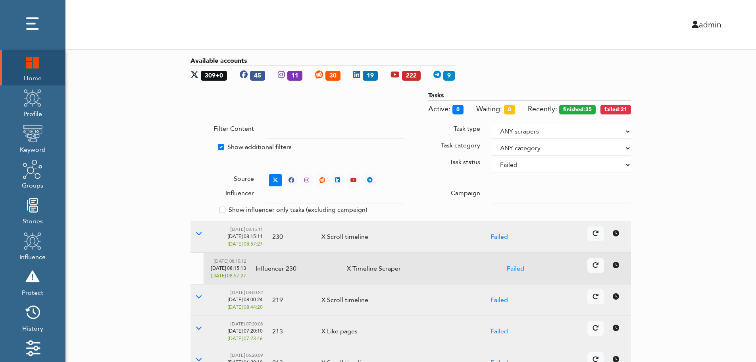
click at [618, 267] on icon at bounding box center [616, 265] width 6 height 6
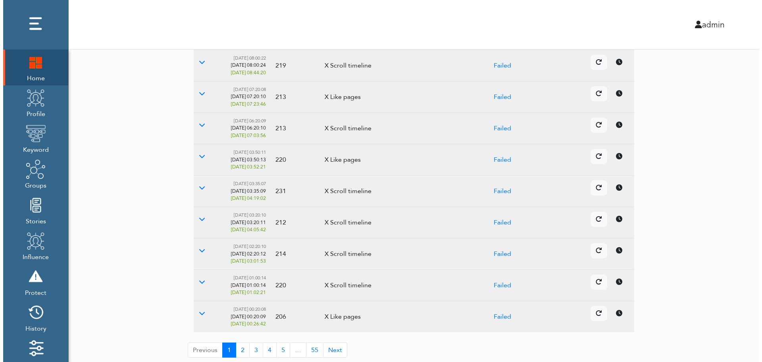
scroll to position [236, 0]
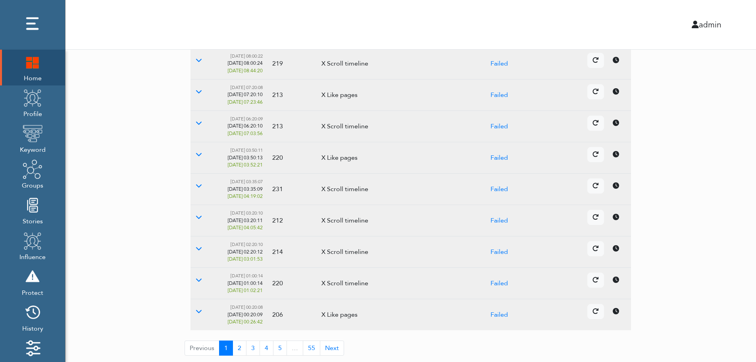
click at [615, 250] on icon at bounding box center [616, 248] width 6 height 6
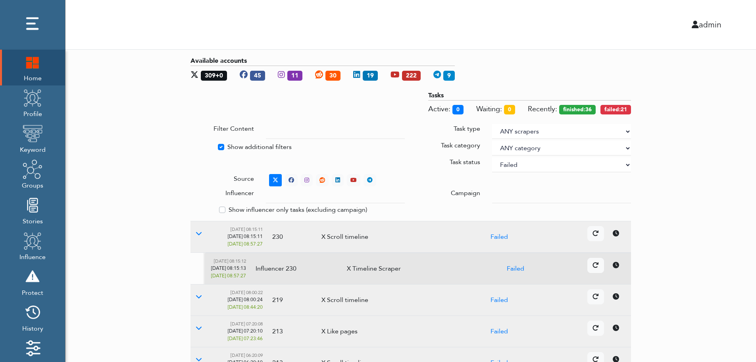
click at [541, 166] on select "ANY status None Created In progress Finished Failed Wait to retry Canceled Skip…" at bounding box center [561, 164] width 139 height 15
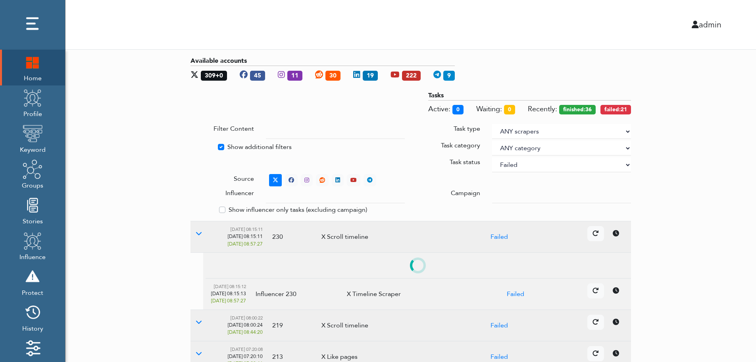
select select
click at [492, 157] on select "ANY status None Created In progress Finished Failed Wait to retry Canceled Skip…" at bounding box center [561, 164] width 139 height 15
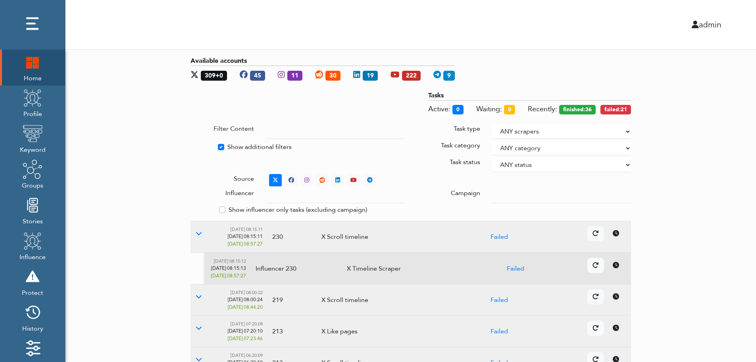
click at [739, 149] on div "Available accounts 309+0 45 11 30 19 222 9 Tasks Active: 0 Waiting: 0 Recently:…" at bounding box center [411, 324] width 691 height 548
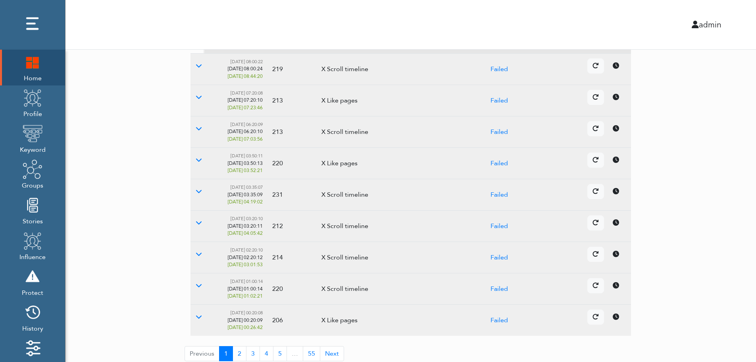
scroll to position [236, 0]
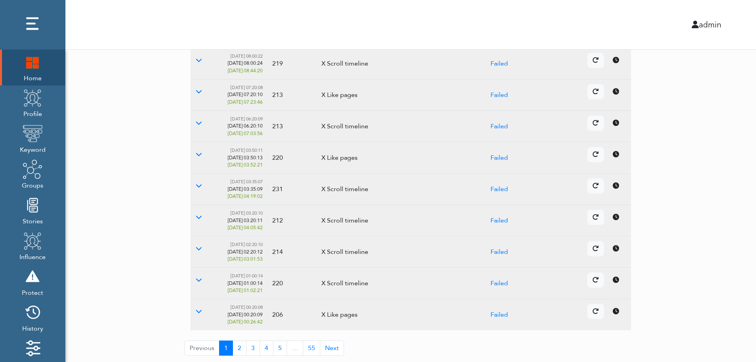
click at [619, 257] on td "Details Cancel" at bounding box center [579, 251] width 104 height 31
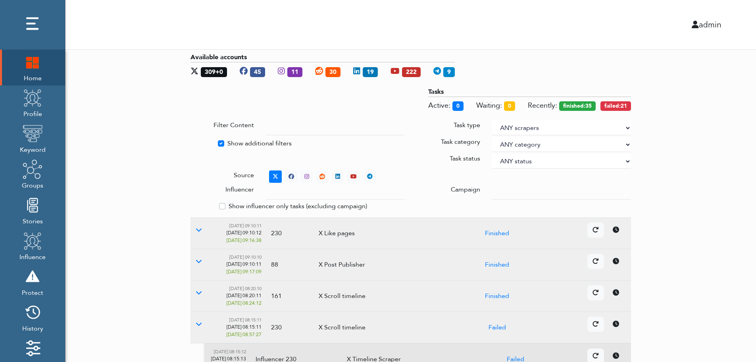
scroll to position [0, 0]
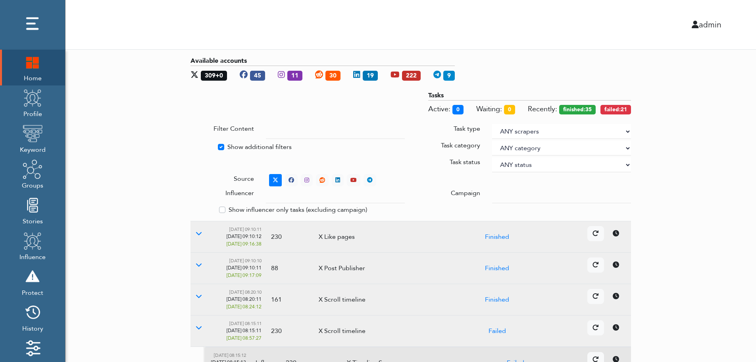
click at [238, 146] on label "Show additional filters" at bounding box center [260, 147] width 64 height 10
click at [197, 146] on input "Show additional filters" at bounding box center [194, 146] width 6 height 8
checkbox input "false"
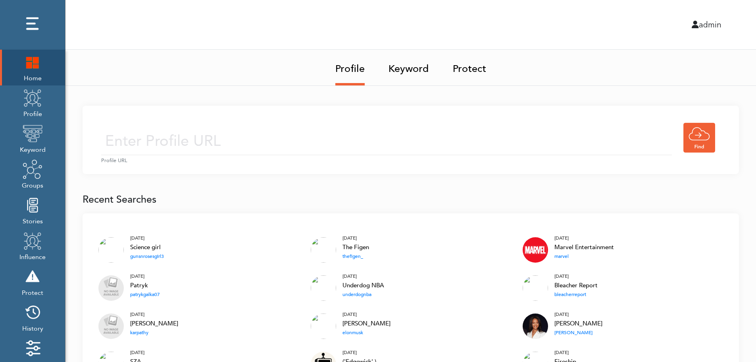
click at [257, 139] on input "text" at bounding box center [386, 141] width 571 height 28
type input "[URL][DOMAIN_NAME]"
click at [309, 143] on input "[URL][DOMAIN_NAME]" at bounding box center [386, 141] width 571 height 28
click at [372, 119] on div "[URL][DOMAIN_NAME] Profile URL" at bounding box center [411, 140] width 657 height 68
click at [351, 149] on input "[URL][DOMAIN_NAME]" at bounding box center [386, 141] width 571 height 28
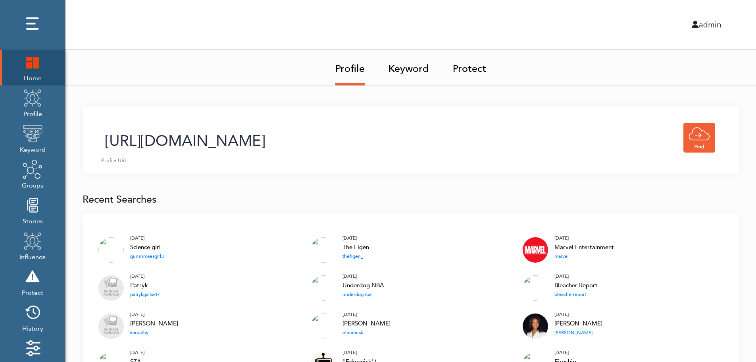
click at [411, 71] on link "Keyword" at bounding box center [409, 66] width 41 height 33
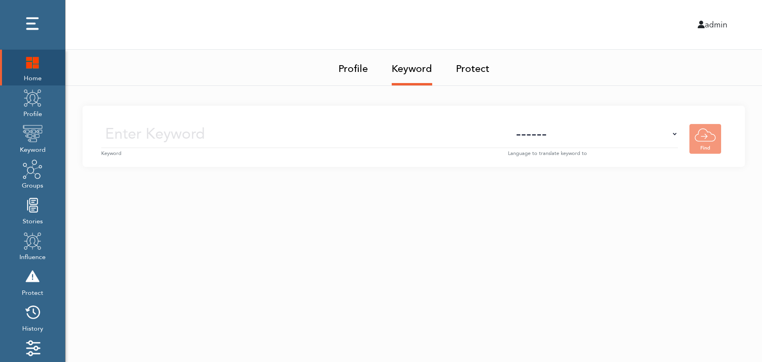
click at [419, 136] on input "text" at bounding box center [304, 134] width 407 height 28
click at [34, 107] on img at bounding box center [33, 98] width 20 height 20
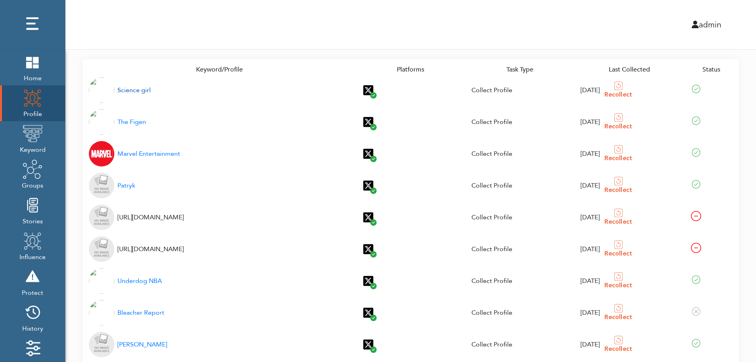
click at [129, 91] on div "Science girl" at bounding box center [134, 90] width 33 height 10
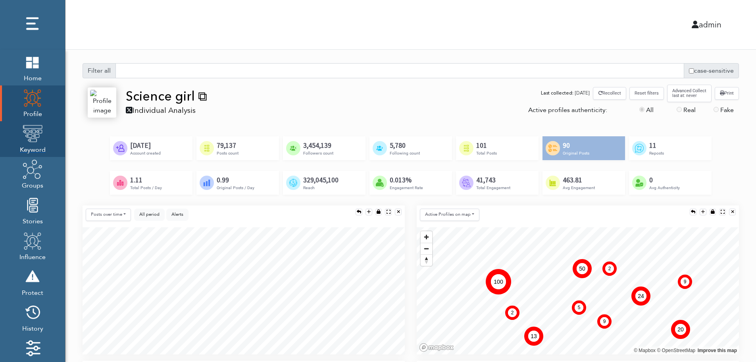
click at [30, 141] on img at bounding box center [33, 133] width 20 height 20
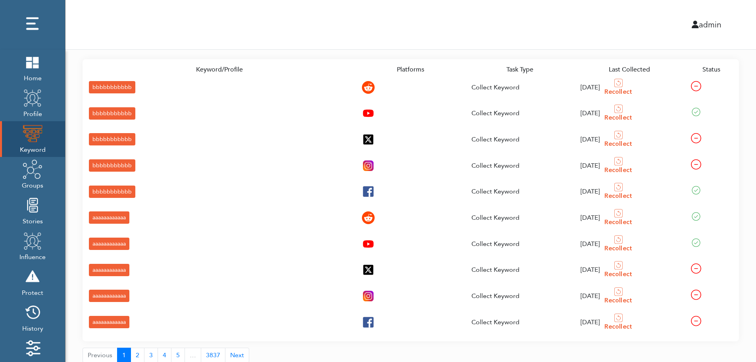
click at [96, 86] on div "bbbbbbbbbbb" at bounding box center [112, 87] width 46 height 12
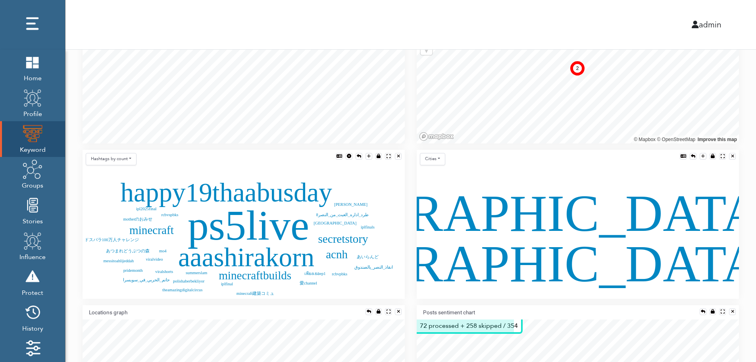
scroll to position [176, 0]
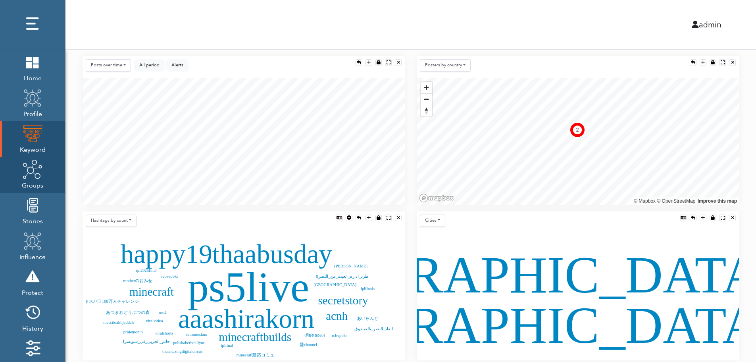
click at [31, 177] on img at bounding box center [33, 169] width 20 height 20
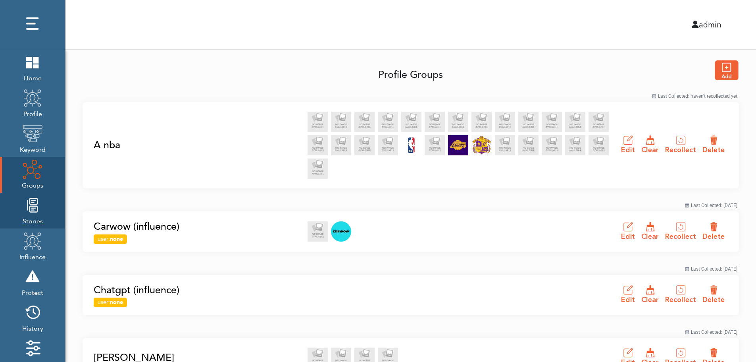
click at [30, 214] on img at bounding box center [33, 205] width 20 height 20
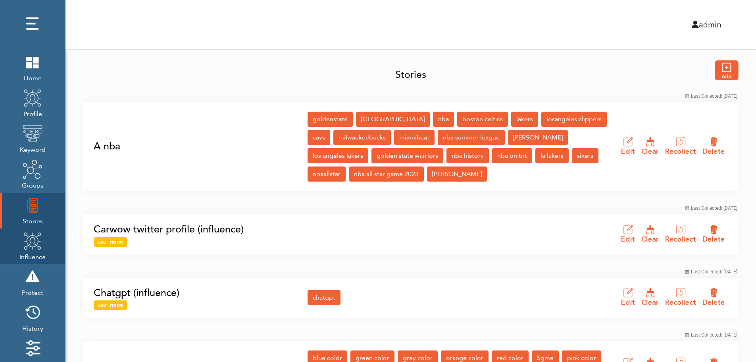
click at [30, 247] on img at bounding box center [33, 241] width 20 height 20
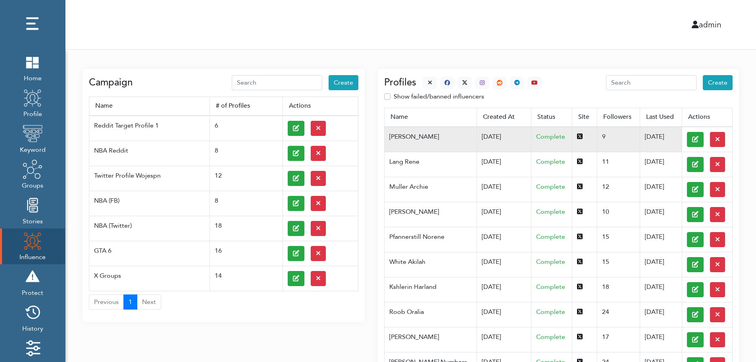
click at [477, 136] on td "[DATE]" at bounding box center [504, 139] width 55 height 25
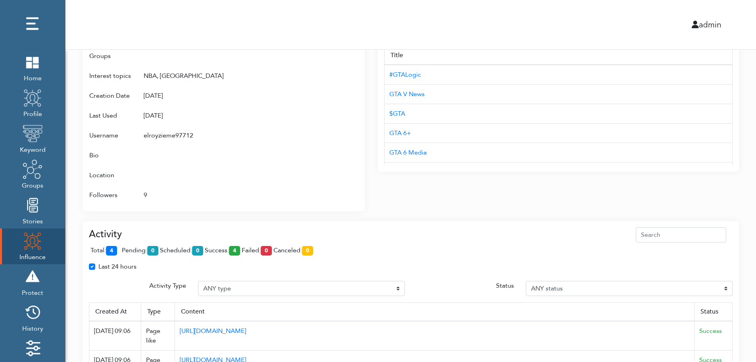
scroll to position [514, 0]
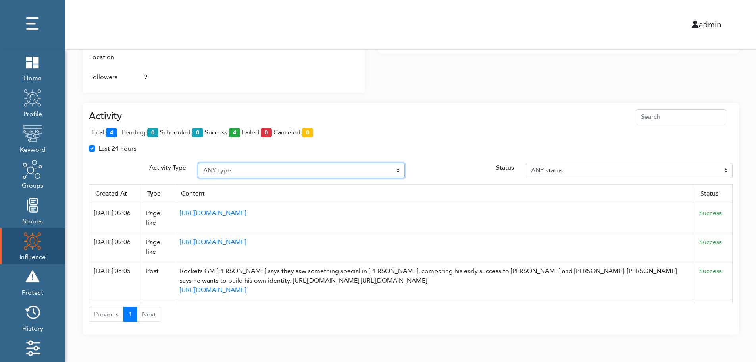
click at [257, 169] on select "ANY type Post Like Post Post comment Comment like Post Share Follow Unfollow Pa…" at bounding box center [301, 170] width 207 height 15
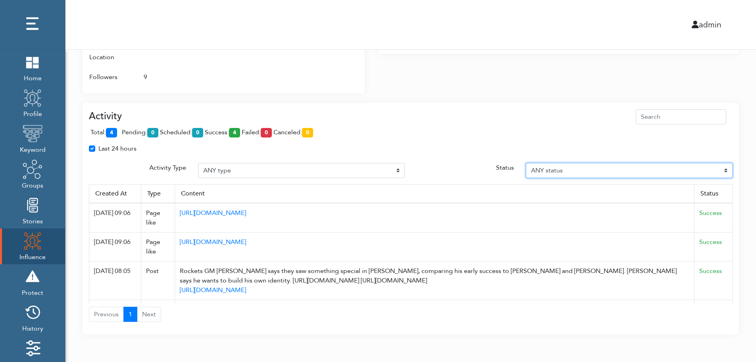
click at [592, 169] on select "ANY status Pending Scheduled Success Failed Canceled Unknown" at bounding box center [629, 170] width 207 height 15
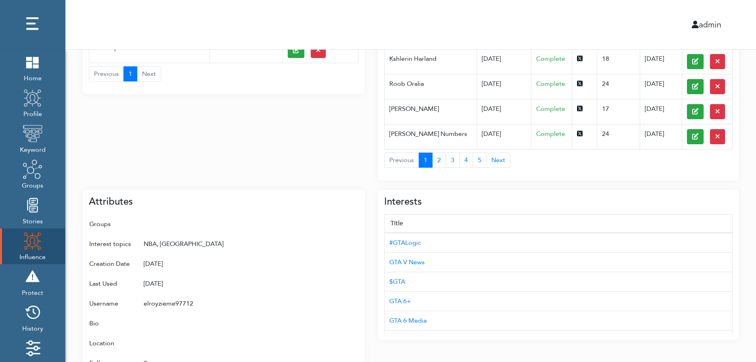
scroll to position [0, 0]
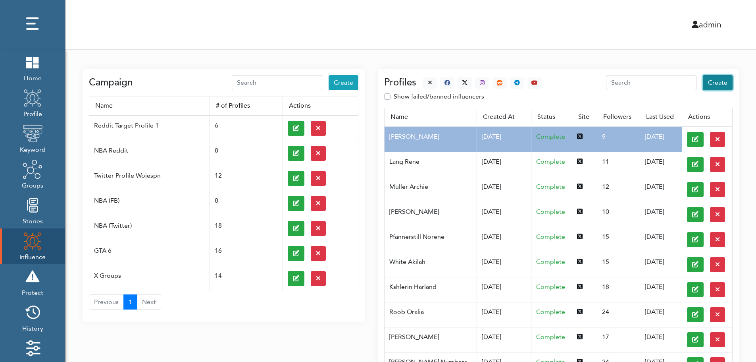
click at [719, 83] on span "Create" at bounding box center [717, 82] width 19 height 9
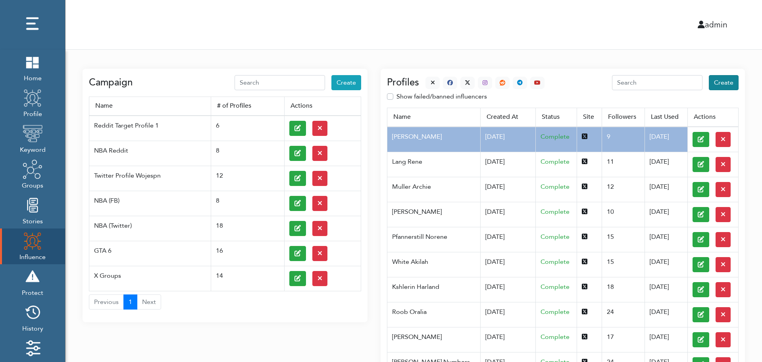
select select "primary"
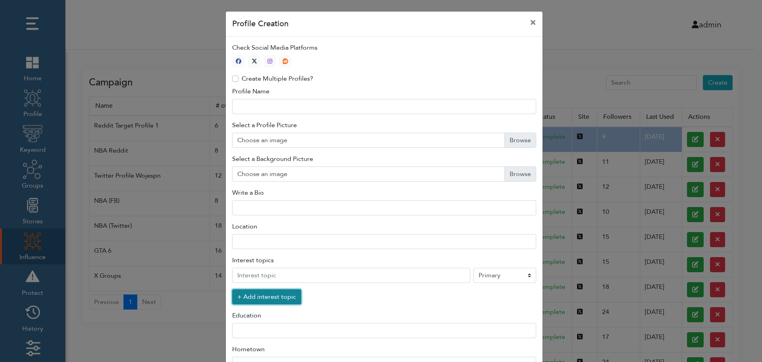
click at [262, 299] on button "+ Add interest topic" at bounding box center [266, 296] width 69 height 15
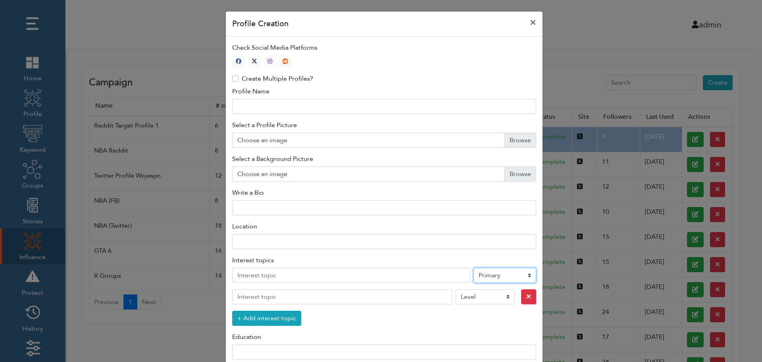
click at [493, 277] on select "Level Primary Secondary Tertiary" at bounding box center [505, 275] width 63 height 15
click at [252, 60] on icon "button" at bounding box center [255, 61] width 6 height 6
type input "1"
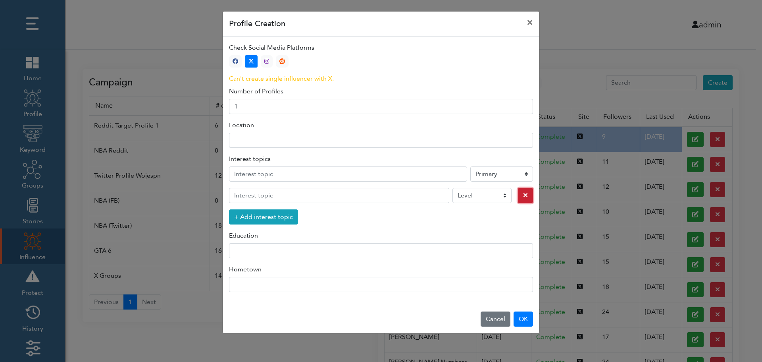
click at [523, 196] on icon "button" at bounding box center [525, 195] width 5 height 6
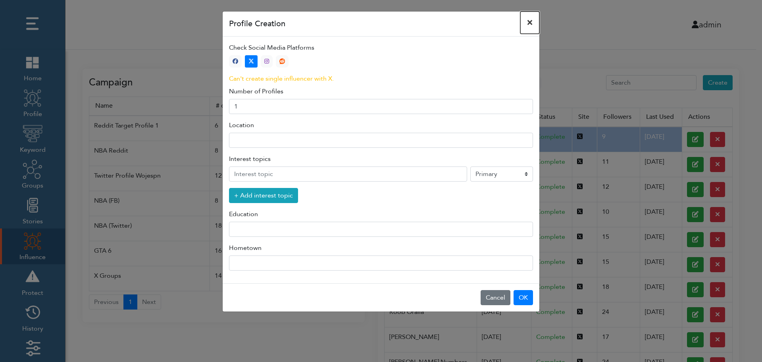
click at [530, 22] on button "×" at bounding box center [530, 23] width 19 height 22
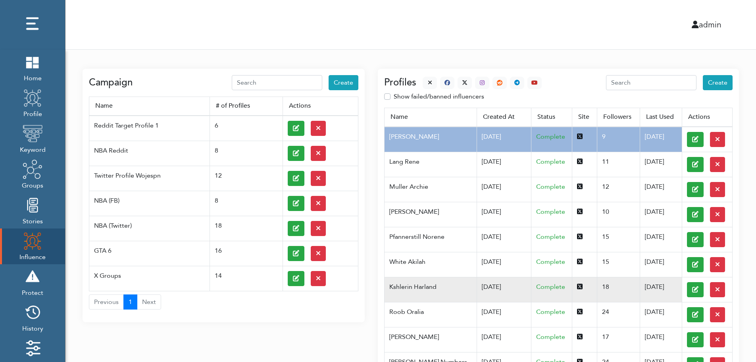
click at [425, 286] on td "Kshlerin Harland" at bounding box center [431, 289] width 92 height 25
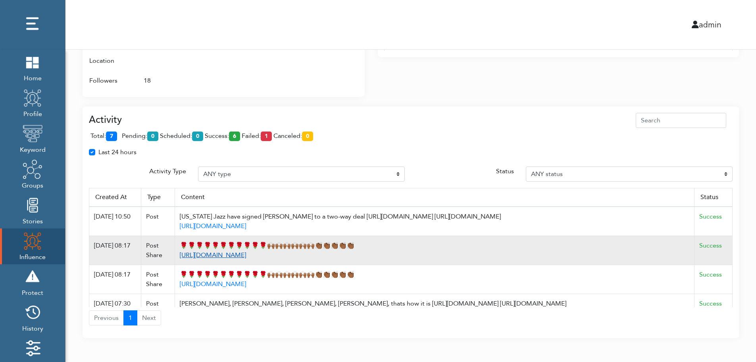
scroll to position [514, 0]
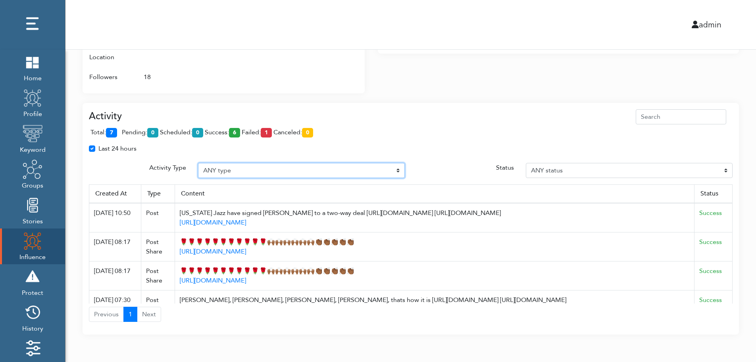
click at [241, 168] on select "ANY type Post Like Post Post comment Comment like Post Share Follow Unfollow Pa…" at bounding box center [301, 170] width 207 height 15
select select "Post"
click at [198, 163] on select "ANY type Post Like Post Post comment Comment like Post Share Follow Unfollow Pa…" at bounding box center [301, 170] width 207 height 15
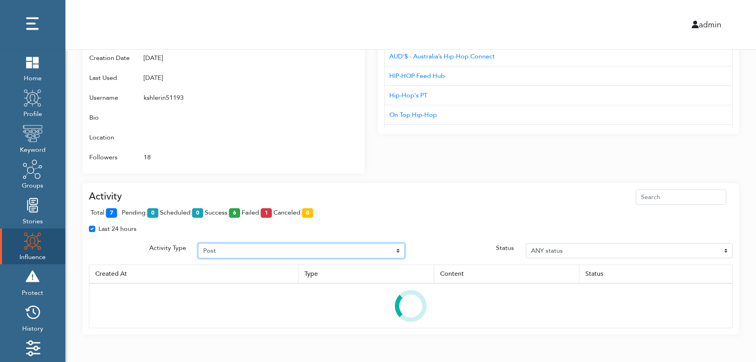
scroll to position [472, 0]
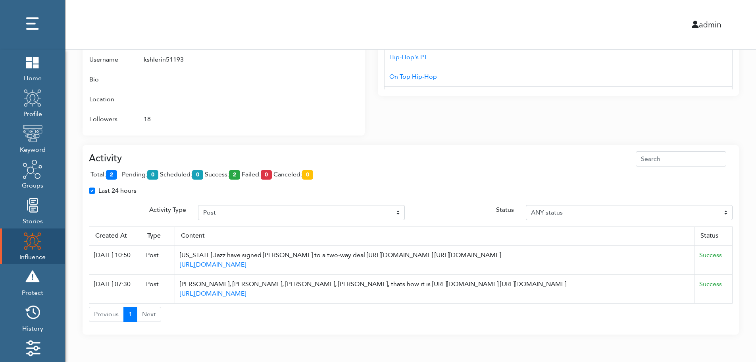
click at [119, 173] on span "total: 2" at bounding box center [106, 174] width 30 height 9
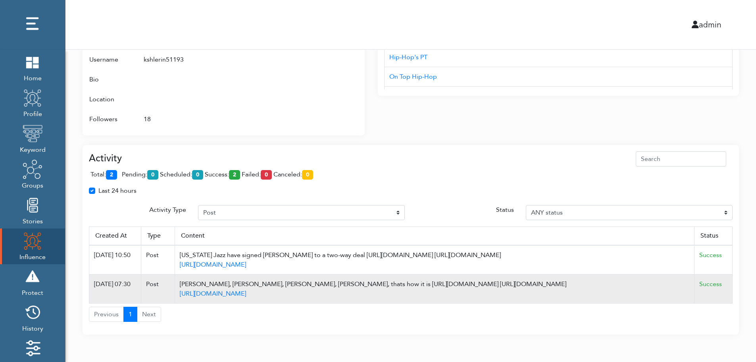
click at [730, 288] on td "Success" at bounding box center [714, 288] width 38 height 29
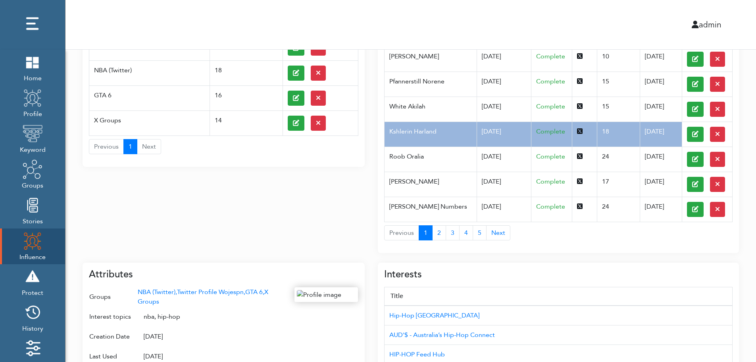
scroll to position [0, 0]
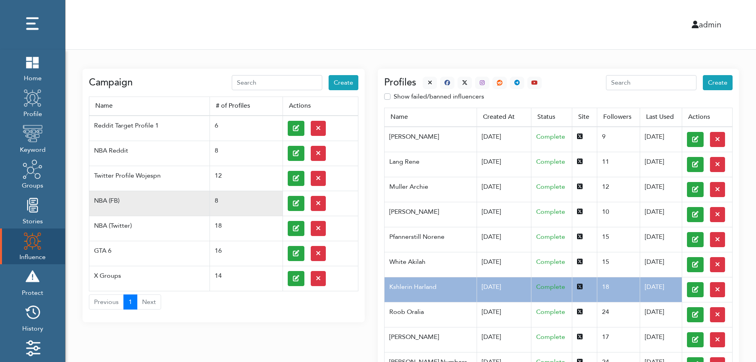
click at [286, 202] on td at bounding box center [320, 203] width 75 height 25
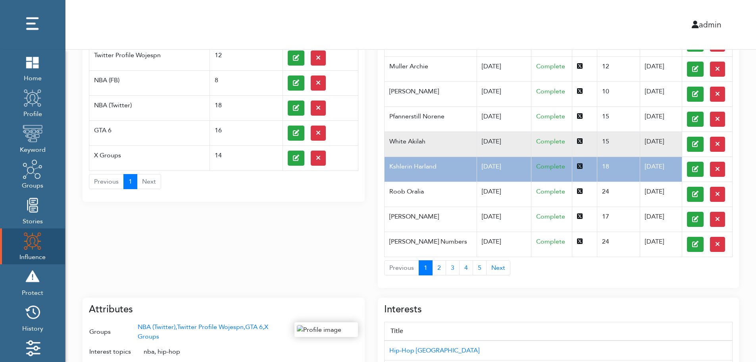
scroll to position [127, 0]
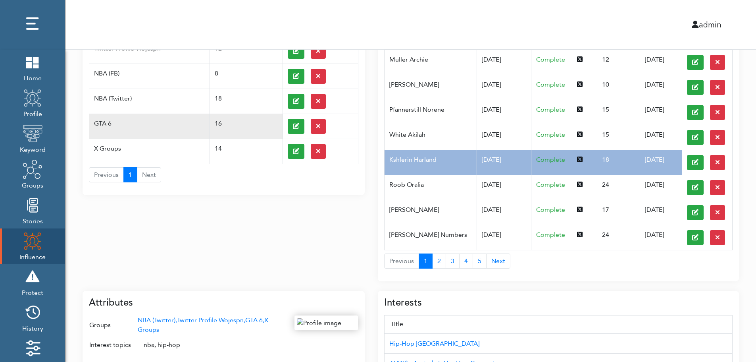
click at [118, 119] on td "GTA 6" at bounding box center [149, 126] width 121 height 25
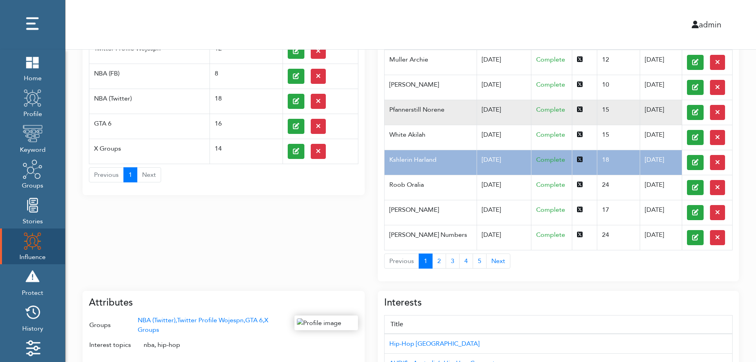
click at [459, 118] on td "Pfannerstill Norene" at bounding box center [431, 112] width 92 height 25
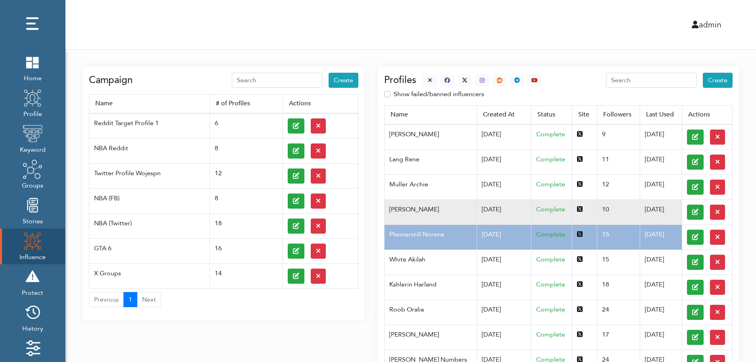
scroll to position [0, 0]
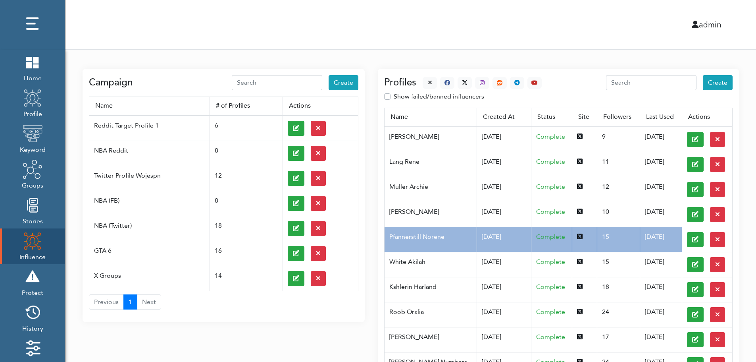
click at [420, 80] on div at bounding box center [479, 83] width 125 height 12
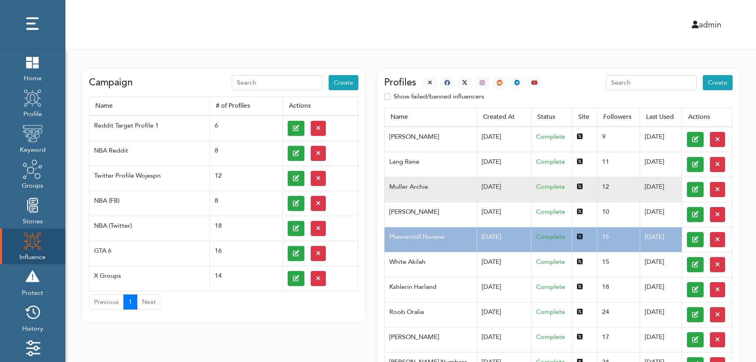
scroll to position [316, 0]
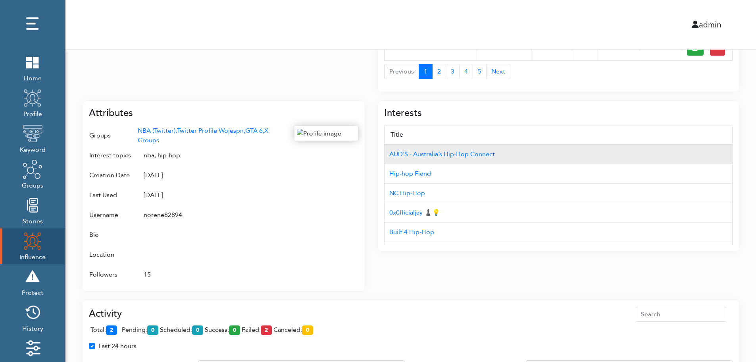
click at [690, 145] on td "AUD'$ - Australia’s Hip-Hop Connect" at bounding box center [559, 154] width 348 height 20
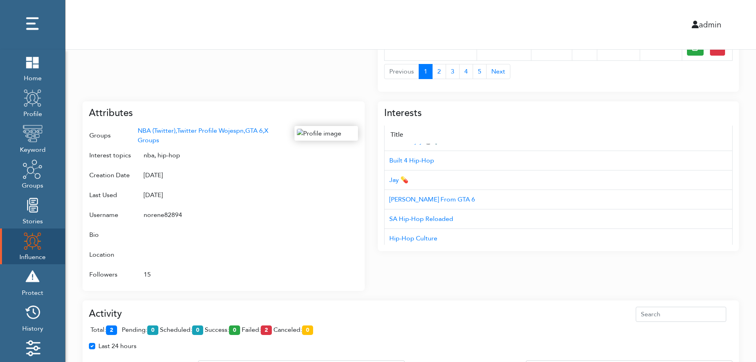
scroll to position [79, 0]
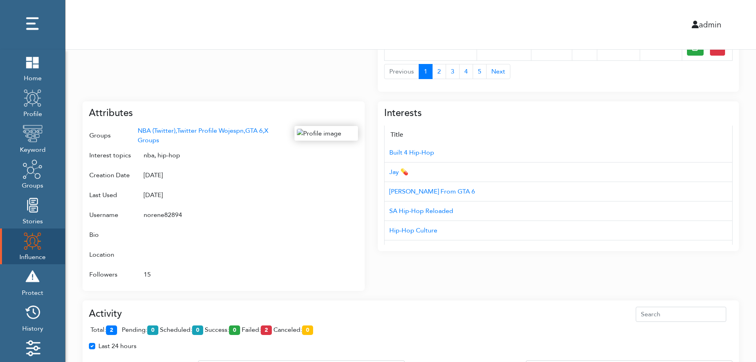
click at [752, 212] on div "Campaign Create Name # of Profiles Actions Reddit Target Profile 1 6 NBA Reddit…" at bounding box center [411, 111] width 691 height 756
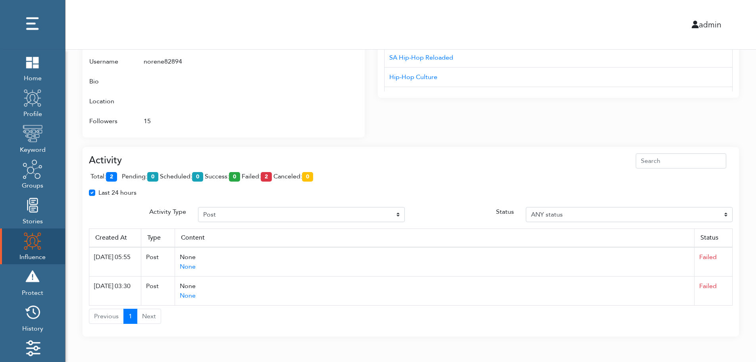
scroll to position [472, 0]
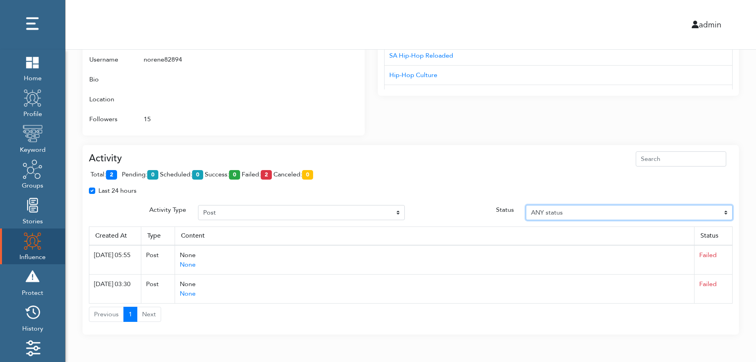
click at [727, 211] on select "ANY status Pending Scheduled Success Failed Canceled Unknown" at bounding box center [629, 212] width 207 height 15
click at [526, 205] on select "ANY status Pending Scheduled Success Failed Canceled Unknown" at bounding box center [629, 212] width 207 height 15
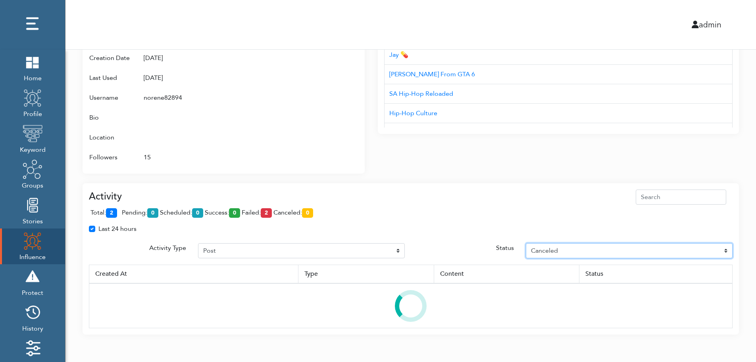
scroll to position [434, 0]
select select "Unknown"
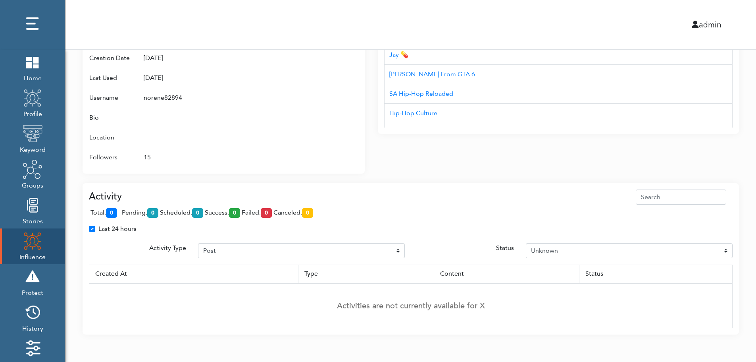
click at [695, 137] on div "Interests Title AUD'$ - Australia’s Hip-Hop Connect Hip-hop Fiend NC Hip-Hop 0x…" at bounding box center [558, 74] width 361 height 199
click at [361, 68] on div "Attributes Groups NBA (Twitter), Twitter Profile Wojespn, GTA 6, X Groups Inter…" at bounding box center [224, 78] width 282 height 189
click at [324, 82] on div at bounding box center [327, 88] width 64 height 158
click at [321, 93] on div at bounding box center [327, 88] width 64 height 158
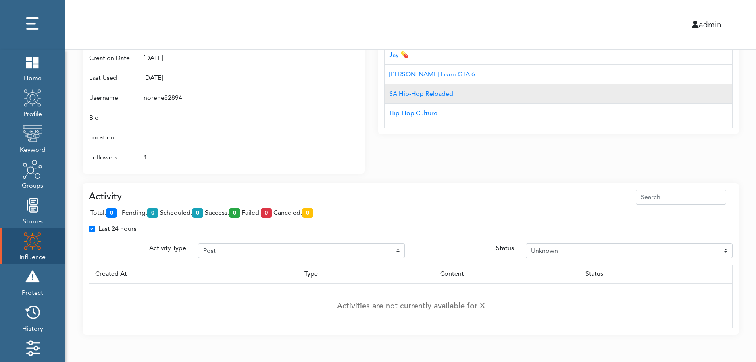
click at [525, 96] on td "SA Hip-Hop Reloaded" at bounding box center [559, 93] width 348 height 19
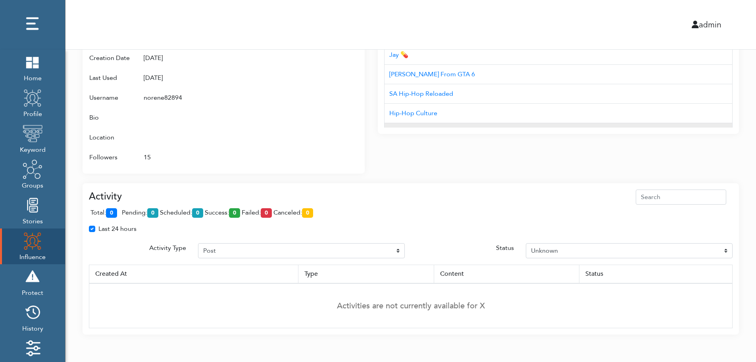
click at [523, 126] on div "Interests Title AUD'$ - Australia’s Hip-Hop Connect Hip-hop Fiend NC Hip-Hop 0x…" at bounding box center [558, 59] width 361 height 150
click at [523, 126] on td "Corvo das Promoções" at bounding box center [559, 132] width 348 height 19
click at [265, 149] on td "15" at bounding box center [212, 157] width 151 height 20
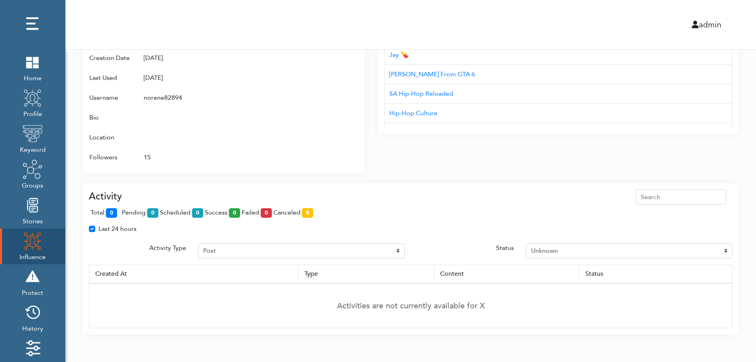
click at [730, 235] on div "Last 24 hours" at bounding box center [411, 232] width 656 height 16
click at [724, 290] on td "Activities are not currently available for X" at bounding box center [411, 305] width 644 height 45
click at [730, 280] on th "Status" at bounding box center [655, 273] width 153 height 19
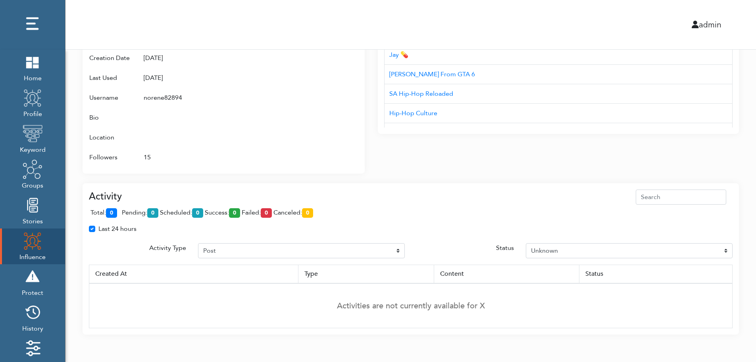
click at [730, 280] on th "Status" at bounding box center [655, 273] width 153 height 19
click at [370, 166] on div "Attributes Groups NBA (Twitter), Twitter Profile Wojespn, GTA 6, X Groups Inter…" at bounding box center [230, 74] width 295 height 199
click at [369, 157] on div "Attributes Groups NBA (Twitter), Twitter Profile Wojespn, GTA 6, X Groups Inter…" at bounding box center [230, 74] width 295 height 199
click at [731, 285] on td "Activities are not currently available for X" at bounding box center [411, 305] width 644 height 45
click at [731, 287] on td "Activities are not currently available for X" at bounding box center [411, 305] width 644 height 45
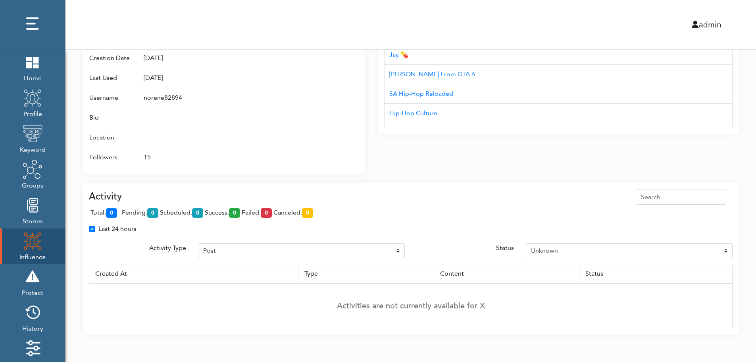
click at [392, 169] on div "Interests Title AUD'$ - Australia’s Hip-Hop Connect Hip-hop Fiend NC Hip-Hop 0x…" at bounding box center [558, 74] width 361 height 199
click at [400, 15] on div "admin" at bounding box center [411, 24] width 703 height 49
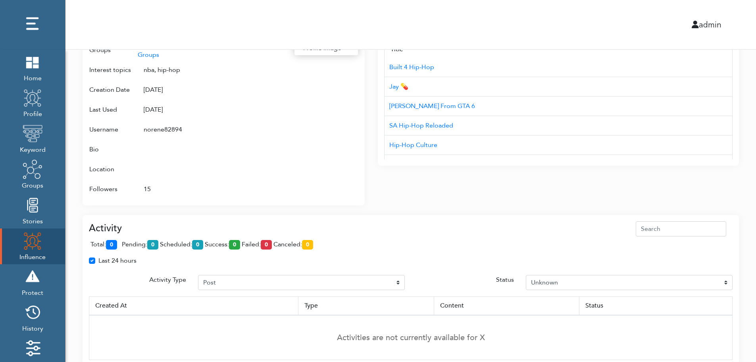
scroll to position [386, 0]
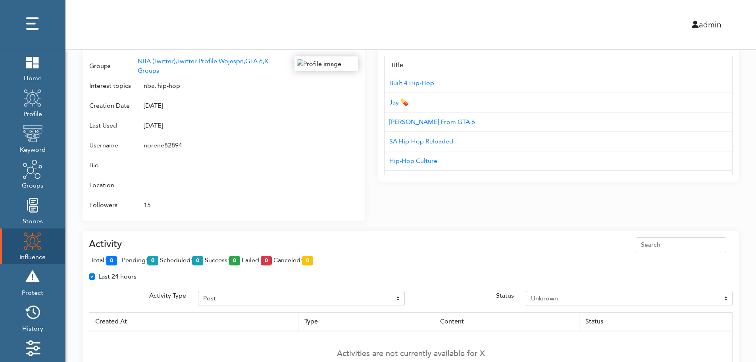
click at [744, 179] on div "Campaign Create Name # of Profiles Actions Reddit Target Profile 1 6 NBA Reddit…" at bounding box center [411, 23] width 691 height 718
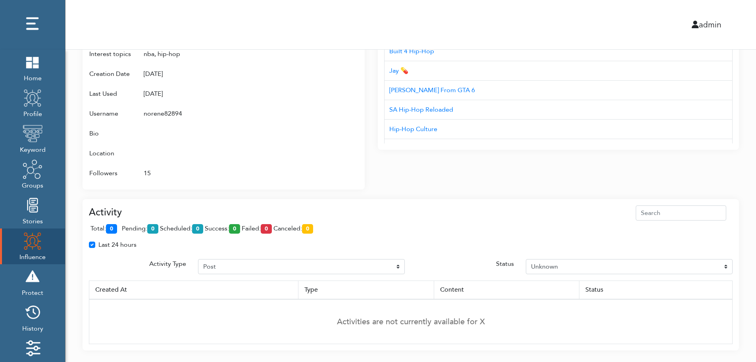
scroll to position [434, 0]
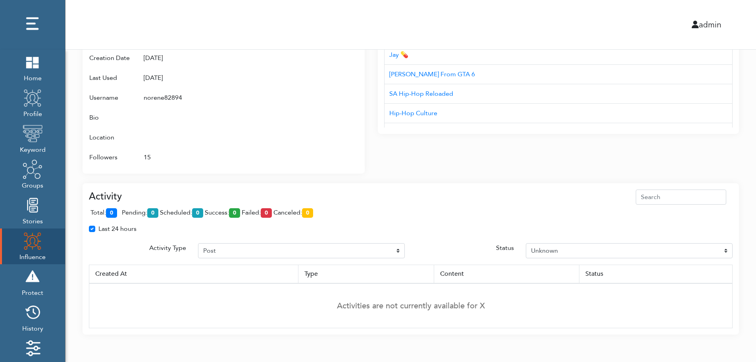
click at [729, 237] on div "Last 24 hours" at bounding box center [411, 232] width 656 height 16
drag, startPoint x: 276, startPoint y: 246, endPoint x: 740, endPoint y: 174, distance: 469.8
click at [272, 237] on div "Last 24 hours" at bounding box center [411, 232] width 656 height 16
click at [454, 239] on div "Last 24 hours" at bounding box center [411, 232] width 656 height 16
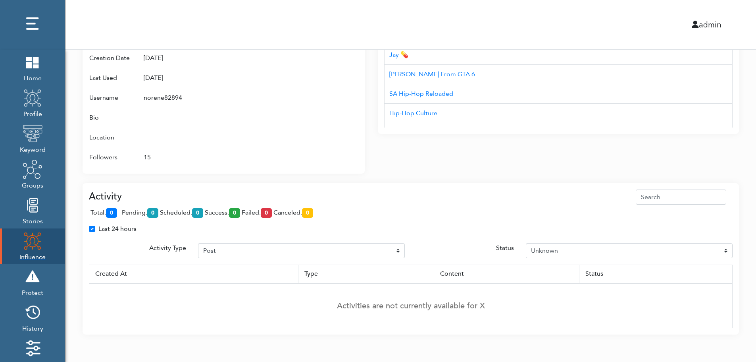
click at [26, 243] on img at bounding box center [33, 241] width 20 height 20
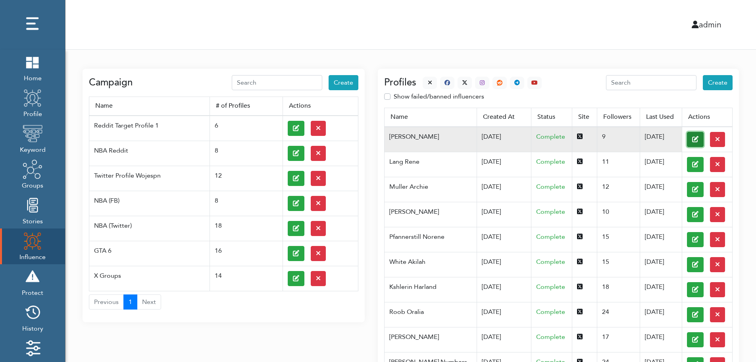
click at [687, 139] on button at bounding box center [695, 139] width 17 height 15
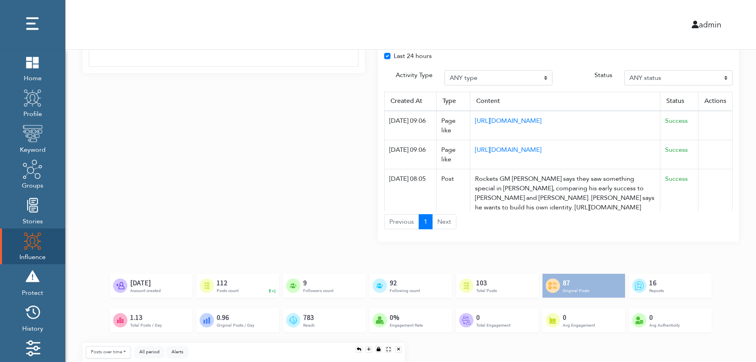
scroll to position [592, 0]
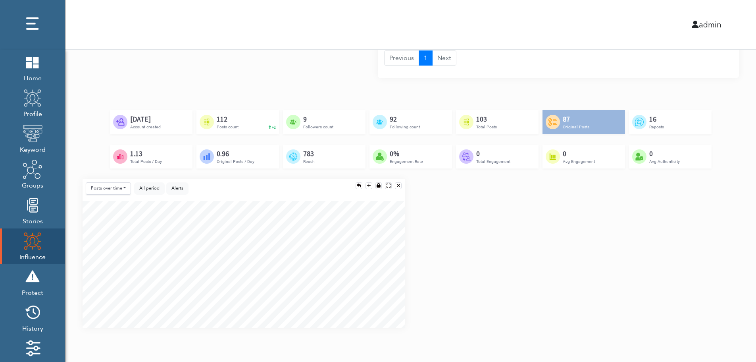
click at [732, 258] on div "Posts over time Posts over time Posts by hour Reposts over time Reposts by hour…" at bounding box center [411, 256] width 669 height 155
click at [733, 287] on div "Posts over time Posts over time Posts by hour Reposts over time Reposts by hour…" at bounding box center [411, 256] width 669 height 155
click at [732, 292] on div "Posts over time Posts over time Posts by hour Reposts over time Reposts by hour…" at bounding box center [411, 256] width 669 height 155
click at [730, 234] on div "Posts over time Posts over time Posts by hour Reposts over time Reposts by hour…" at bounding box center [411, 256] width 669 height 155
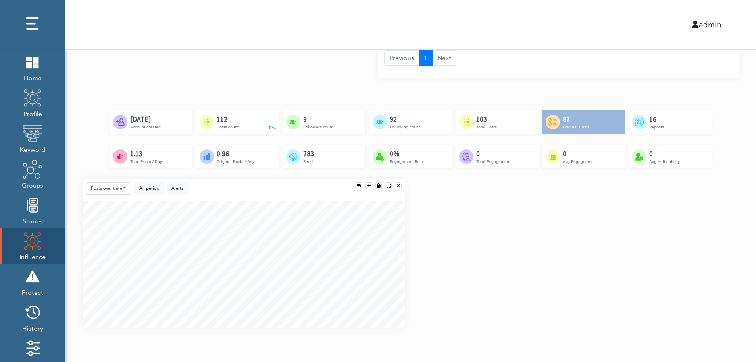
click at [716, 171] on div "Created by [PERSON_NAME] from the Noun Project [DATE] Account created Created b…" at bounding box center [411, 144] width 657 height 69
click at [713, 222] on div "Posts over time Posts over time Posts by hour Reposts over time Reposts by hour…" at bounding box center [411, 256] width 669 height 155
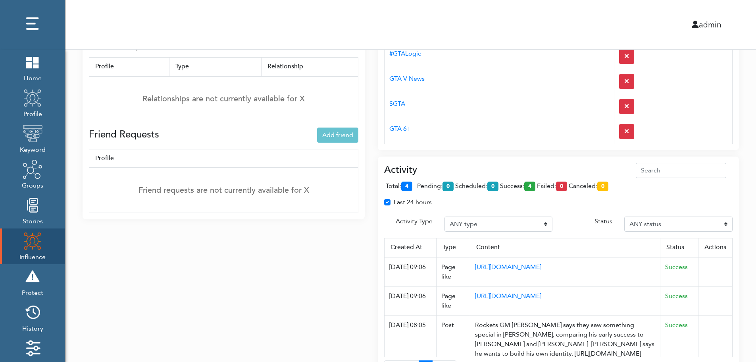
scroll to position [276, 0]
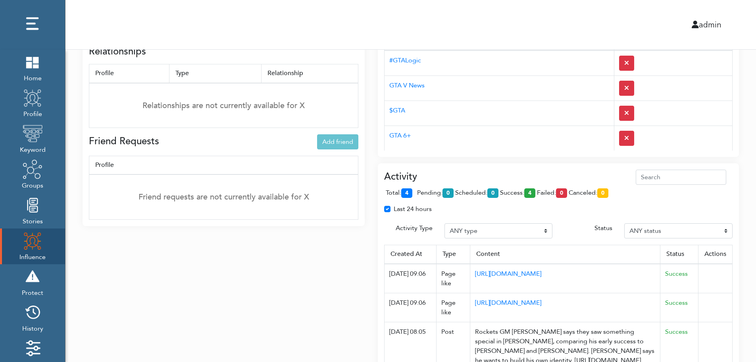
click at [517, 169] on div "Activity total: 4 pending: 0 scheduled: 0 success: 4 failed: 0 canceled: 0 Last…" at bounding box center [558, 278] width 361 height 231
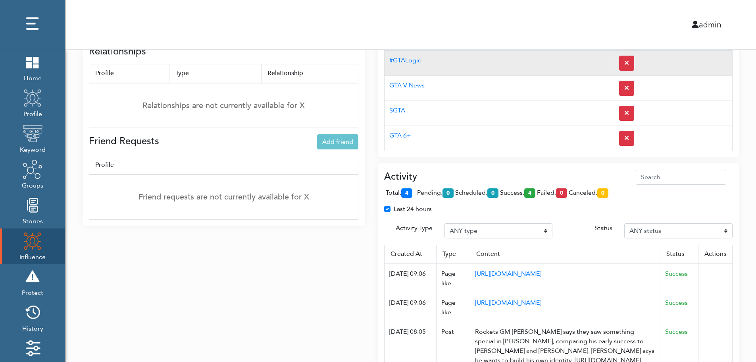
click at [504, 70] on td "#GTALogic" at bounding box center [500, 62] width 230 height 25
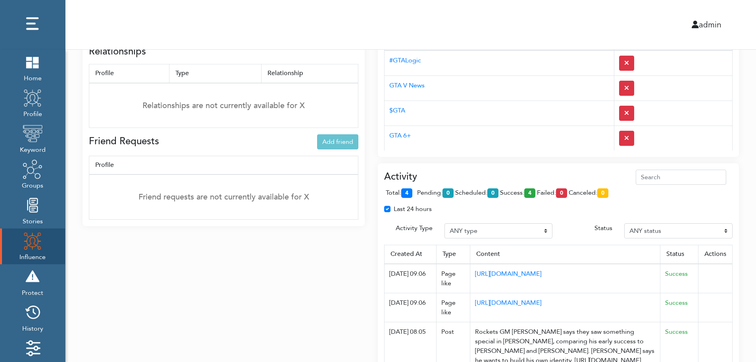
scroll to position [0, 0]
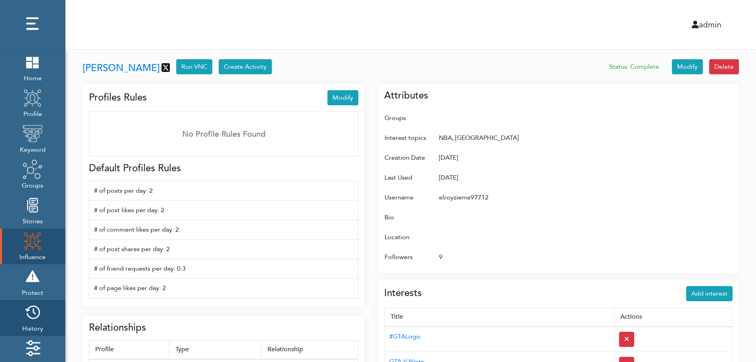
click at [36, 315] on img at bounding box center [33, 312] width 20 height 20
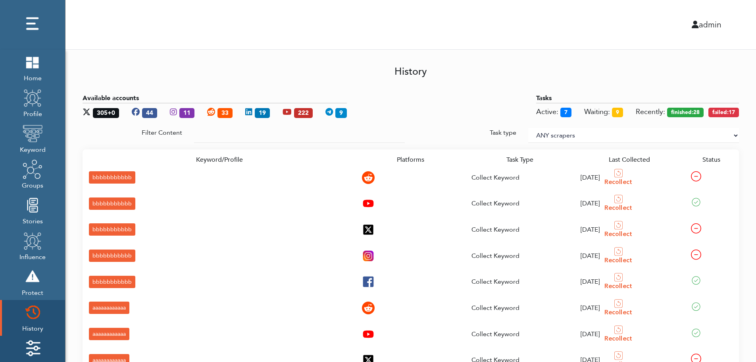
click at [36, 343] on img at bounding box center [33, 348] width 20 height 20
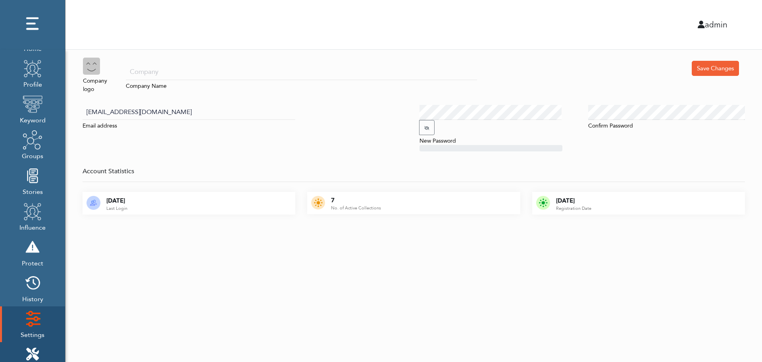
scroll to position [79, 0]
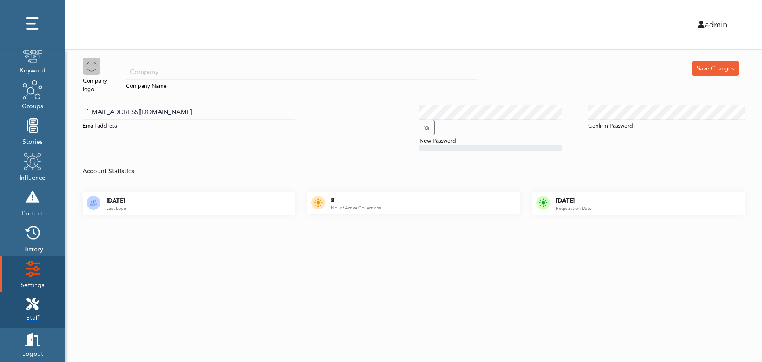
click at [37, 300] on icon at bounding box center [32, 303] width 13 height 13
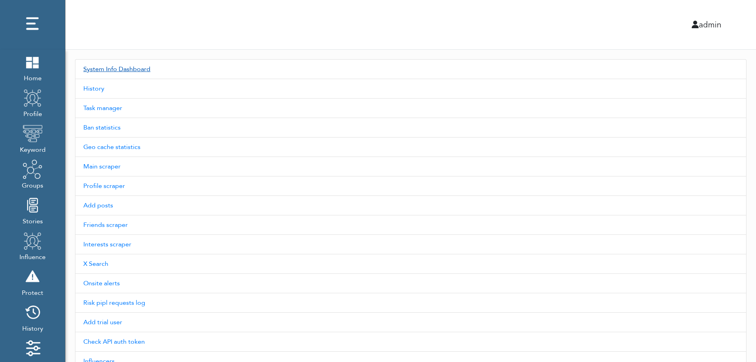
click at [130, 69] on link "System Info Dashboard" at bounding box center [411, 69] width 672 height 20
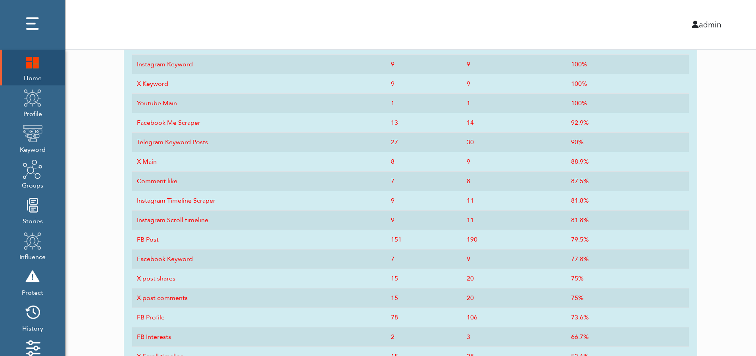
scroll to position [391, 0]
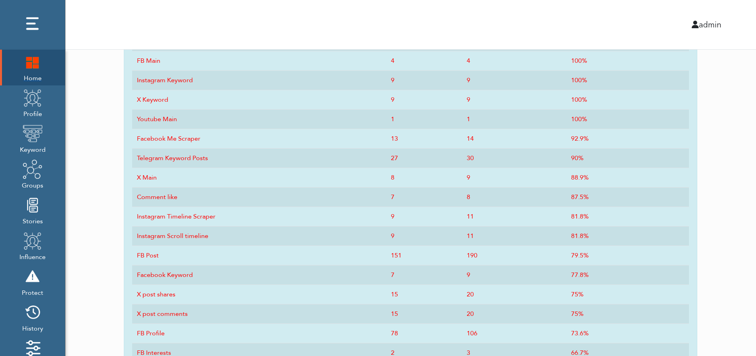
click at [29, 71] on img at bounding box center [33, 62] width 20 height 20
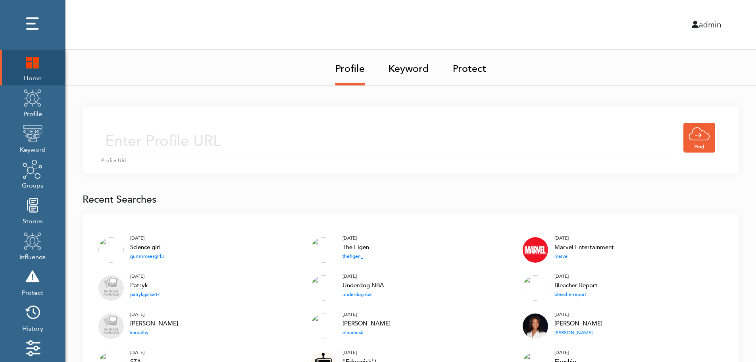
click at [28, 64] on img at bounding box center [33, 62] width 20 height 20
click at [33, 61] on img at bounding box center [33, 62] width 20 height 20
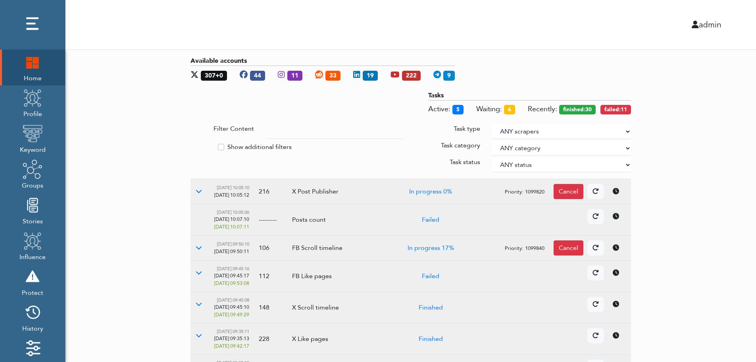
drag, startPoint x: 709, startPoint y: 165, endPoint x: 627, endPoint y: 130, distance: 89.3
click at [627, 130] on select "ANY scrapers Facebook profile Facebook keyword X profile X keyword Instagram pr…" at bounding box center [561, 131] width 139 height 15
click at [260, 145] on label "Show additional filters" at bounding box center [260, 147] width 64 height 10
click at [197, 145] on input "Show additional filters" at bounding box center [194, 146] width 6 height 8
checkbox input "true"
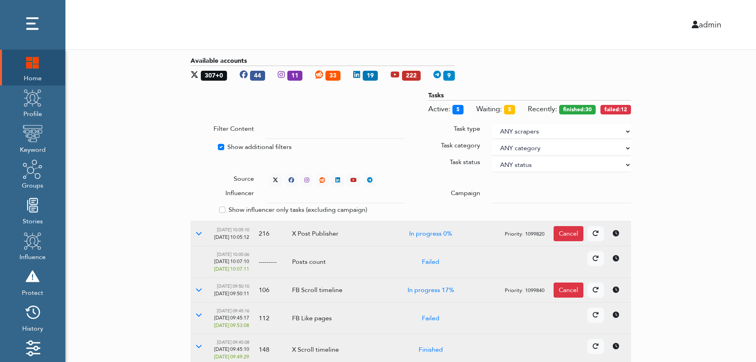
click at [492, 193] on div at bounding box center [561, 195] width 151 height 15
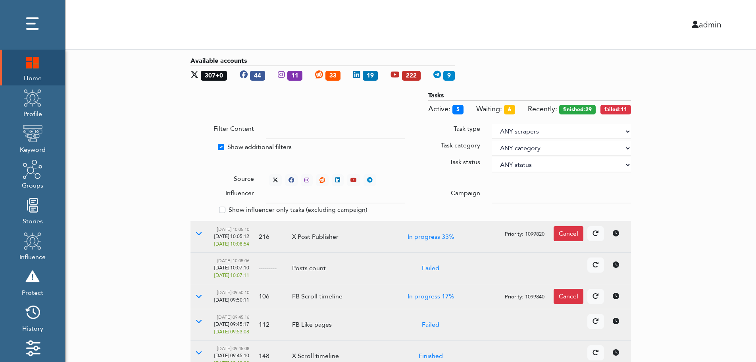
click at [328, 197] on input "text" at bounding box center [335, 195] width 139 height 15
click at [518, 162] on select "ANY status None Created In progress Finished Failed Wait to retry Canceled Skip…" at bounding box center [561, 164] width 139 height 15
click at [492, 157] on select "ANY status None Created In progress Finished Failed Wait to retry Canceled Skip…" at bounding box center [561, 164] width 139 height 15
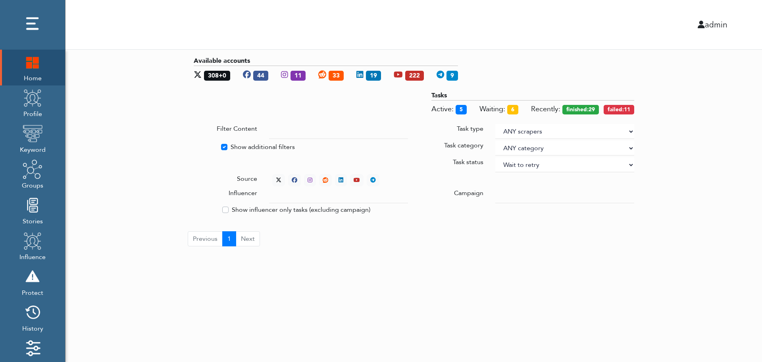
select select "4"
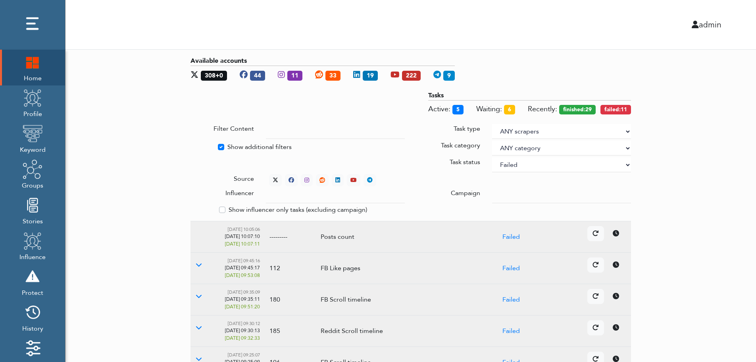
click at [681, 122] on div "Available accounts 308+0 44 11 33 19 222 9 Tasks Active: 5 Waiting: 6 Recently:…" at bounding box center [411, 308] width 691 height 517
click at [708, 182] on div "Available accounts 308+0 44 11 33 19 222 9 Tasks Active: 10 Waiting: 19 Recentl…" at bounding box center [411, 308] width 691 height 517
click at [274, 177] on icon at bounding box center [276, 180] width 6 height 6
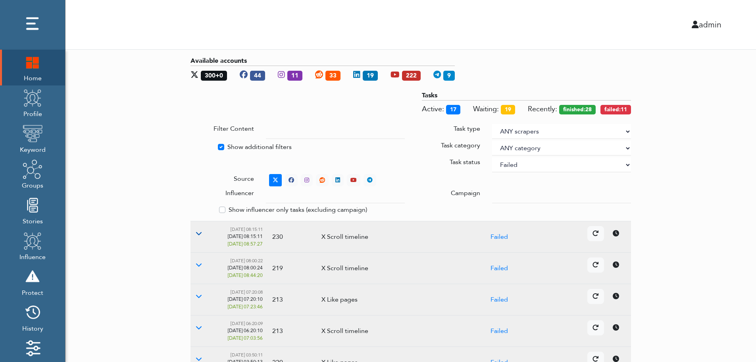
click at [198, 233] on icon at bounding box center [199, 233] width 6 height 6
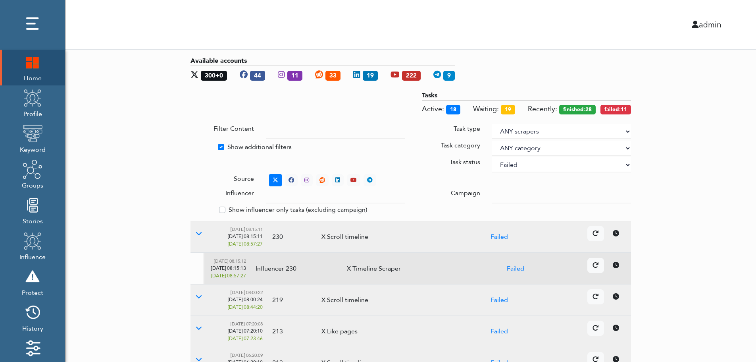
click at [618, 267] on icon at bounding box center [616, 265] width 6 height 6
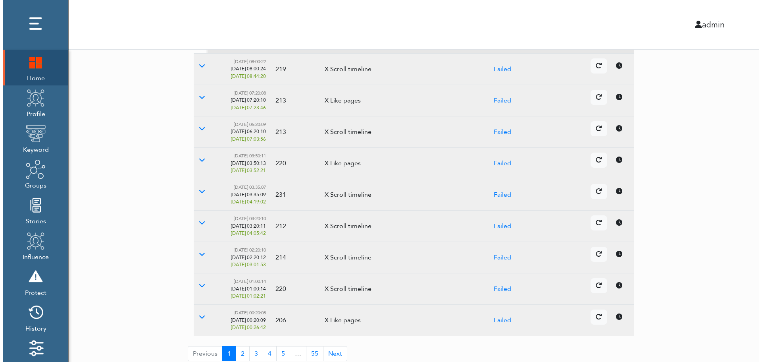
scroll to position [236, 0]
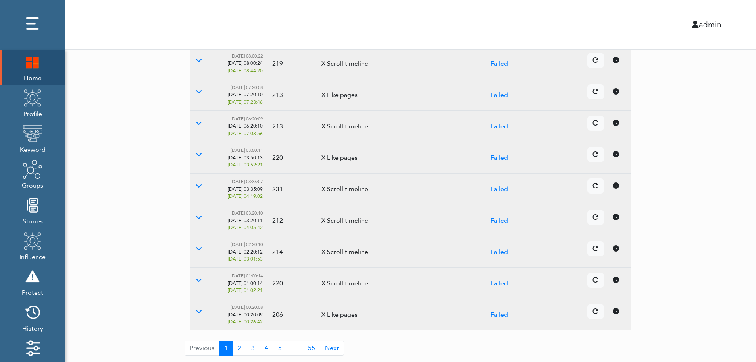
click at [615, 250] on icon at bounding box center [616, 248] width 6 height 6
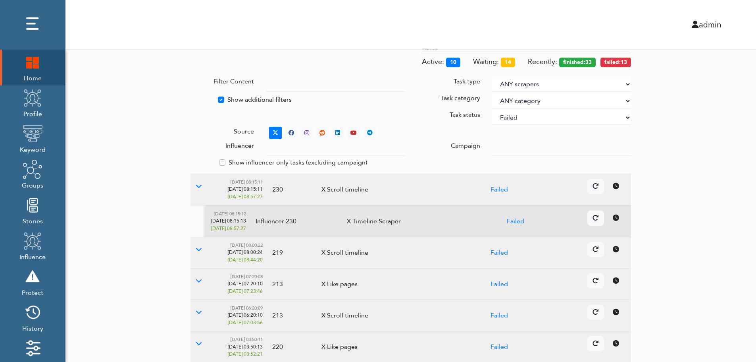
scroll to position [0, 0]
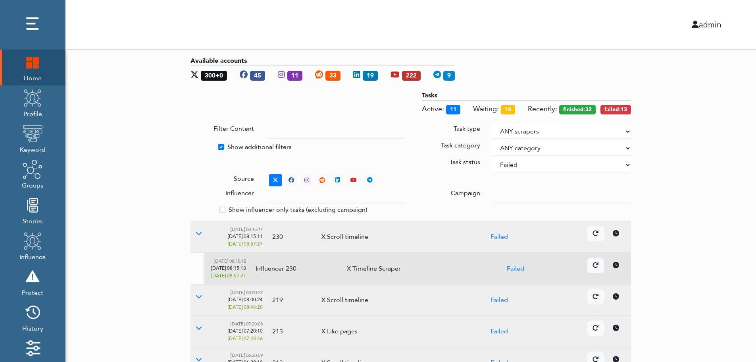
click at [541, 166] on select "ANY status None Created In progress Finished Failed Wait to retry Canceled Skip…" at bounding box center [561, 164] width 139 height 15
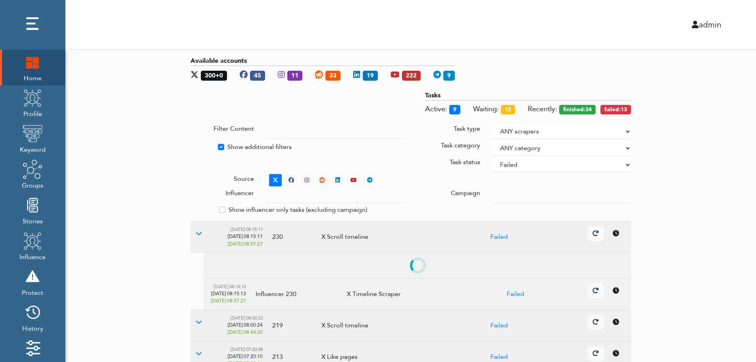
select select
click at [492, 157] on select "ANY status None Created In progress Finished Failed Wait to retry Canceled Skip…" at bounding box center [561, 164] width 139 height 15
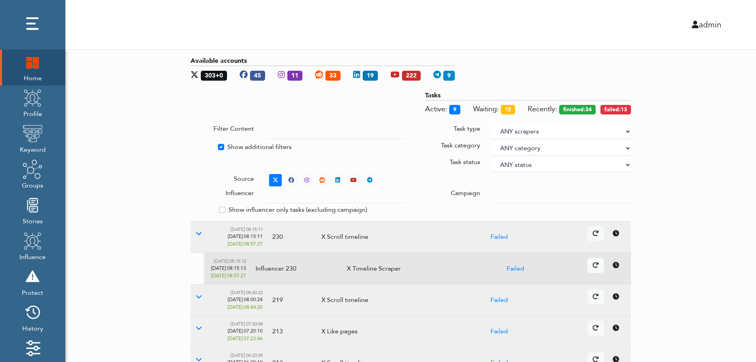
click at [739, 149] on div "Available accounts 303+0 45 11 33 19 222 9 Tasks Active: 9 Waiting: 12 Recently…" at bounding box center [411, 324] width 691 height 548
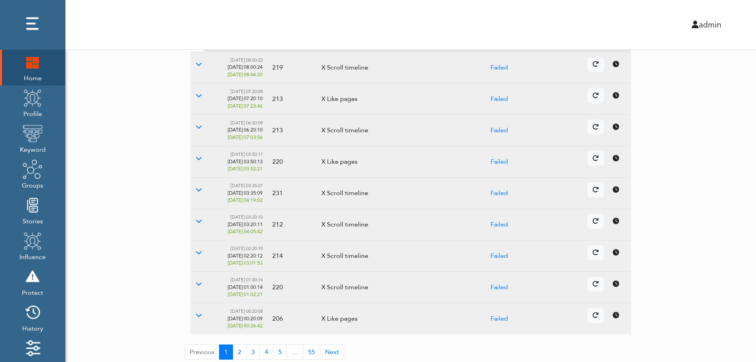
scroll to position [236, 0]
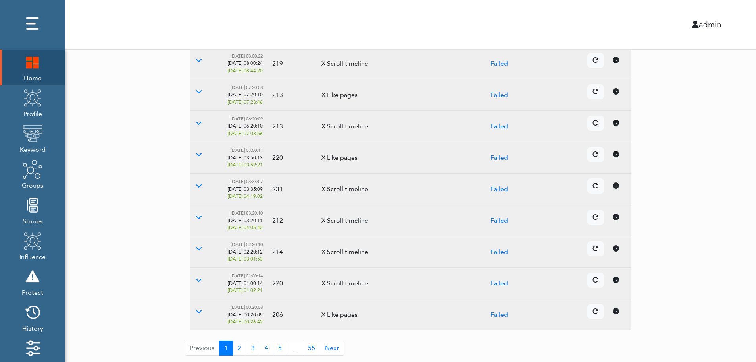
click at [619, 257] on td "Details Cancel" at bounding box center [579, 251] width 104 height 31
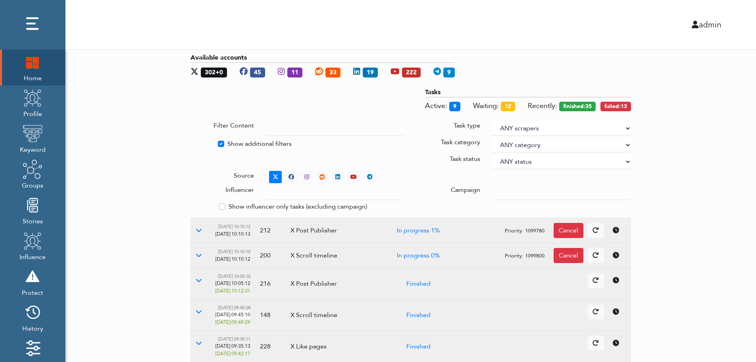
scroll to position [0, 0]
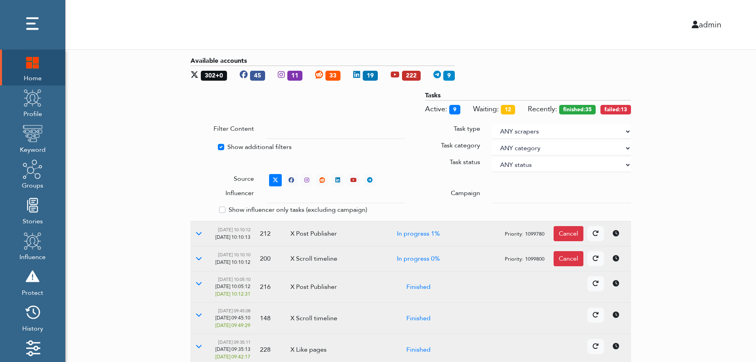
click at [238, 146] on label "Show additional filters" at bounding box center [260, 147] width 64 height 10
click at [197, 146] on input "Show additional filters" at bounding box center [194, 146] width 6 height 8
checkbox input "false"
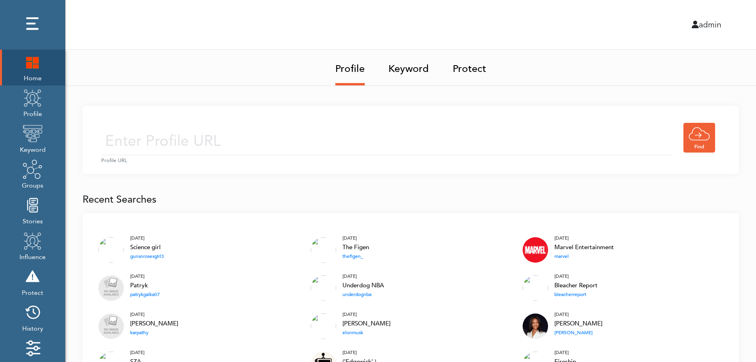
click at [257, 139] on input "text" at bounding box center [386, 141] width 571 height 28
type input "[URL][DOMAIN_NAME]"
click at [309, 143] on input "[URL][DOMAIN_NAME]" at bounding box center [386, 141] width 571 height 28
click at [372, 119] on div "[URL][DOMAIN_NAME] Profile URL" at bounding box center [411, 140] width 657 height 68
click at [351, 149] on input "[URL][DOMAIN_NAME]" at bounding box center [386, 141] width 571 height 28
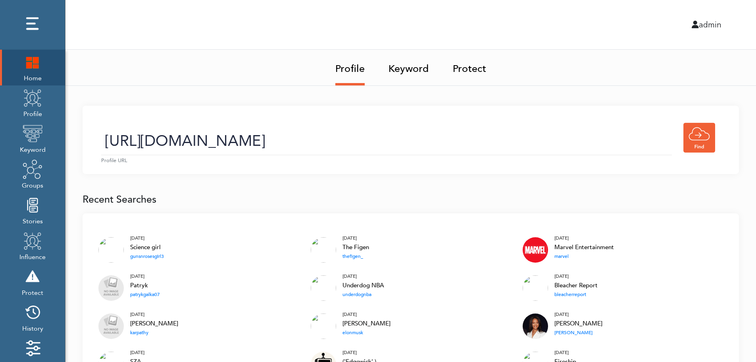
click at [411, 71] on link "Keyword" at bounding box center [409, 66] width 41 height 33
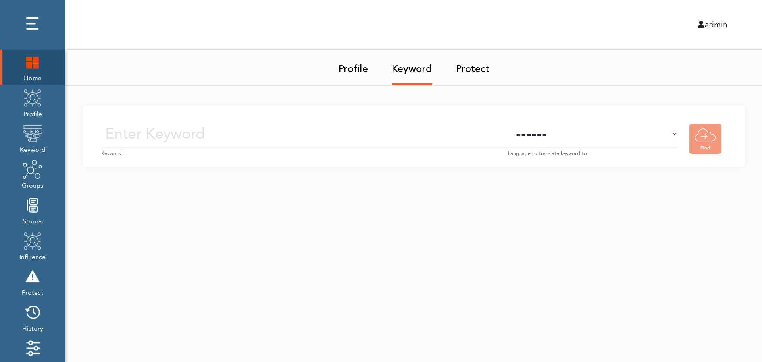
click at [419, 136] on input "text" at bounding box center [304, 134] width 407 height 28
click at [34, 107] on img at bounding box center [33, 98] width 20 height 20
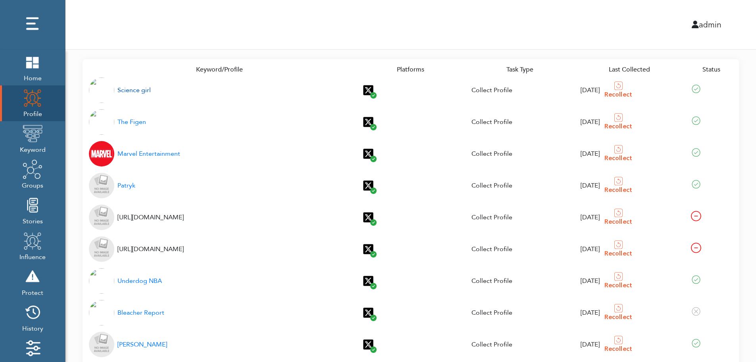
click at [129, 91] on div "Science girl" at bounding box center [134, 90] width 33 height 10
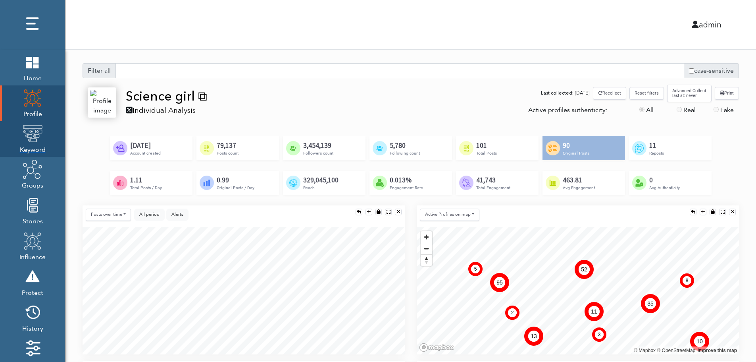
click at [30, 141] on img at bounding box center [33, 133] width 20 height 20
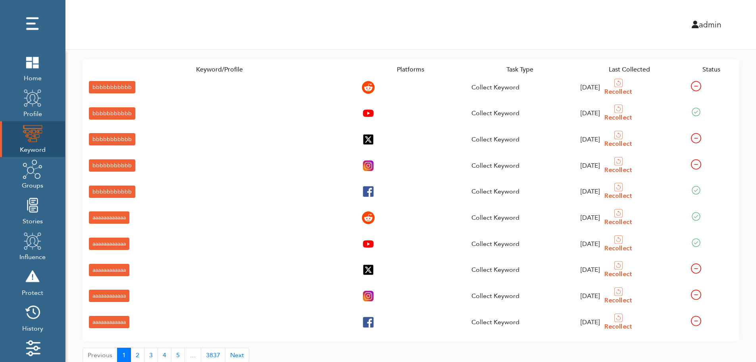
click at [96, 86] on div "bbbbbbbbbbb" at bounding box center [112, 87] width 46 height 12
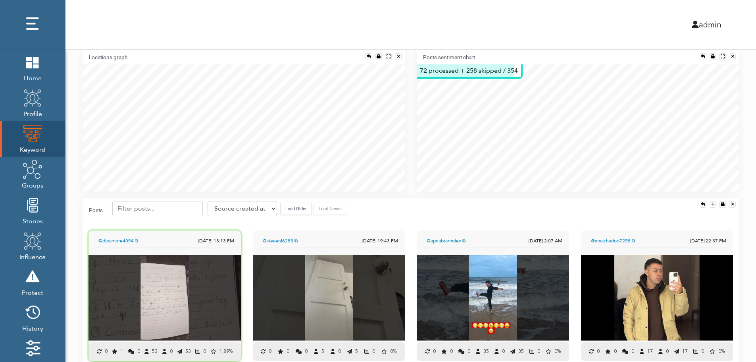
scroll to position [176, 0]
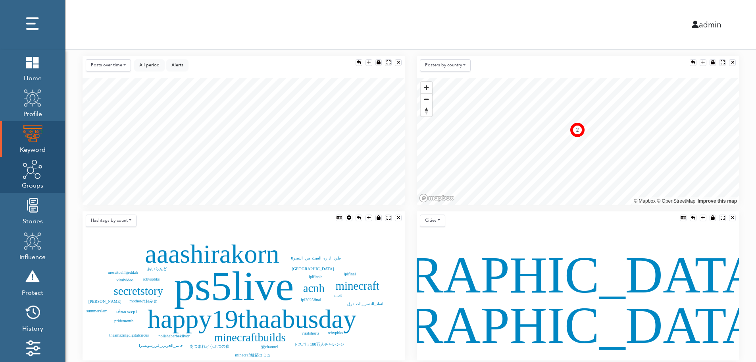
click at [31, 177] on img at bounding box center [33, 169] width 20 height 20
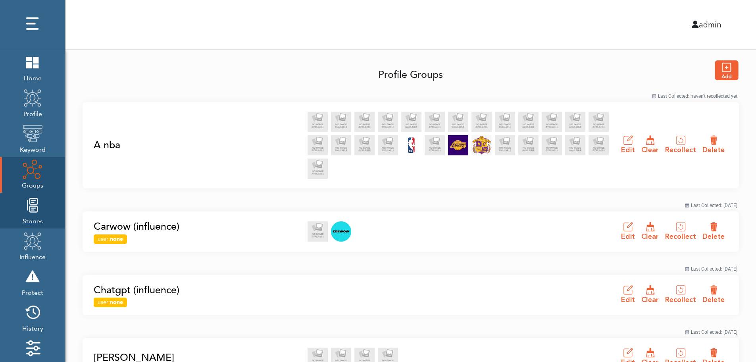
click at [30, 214] on img at bounding box center [33, 205] width 20 height 20
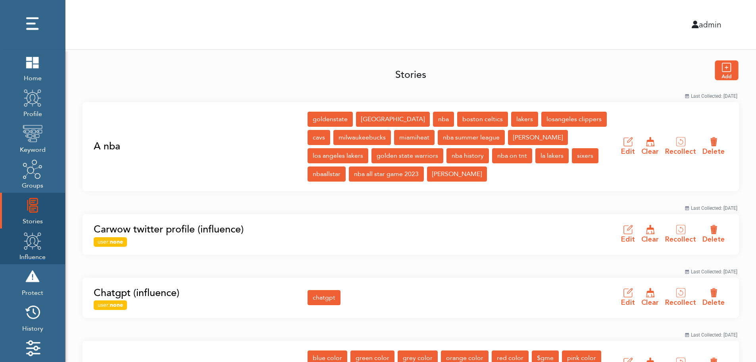
click at [30, 247] on img at bounding box center [33, 241] width 20 height 20
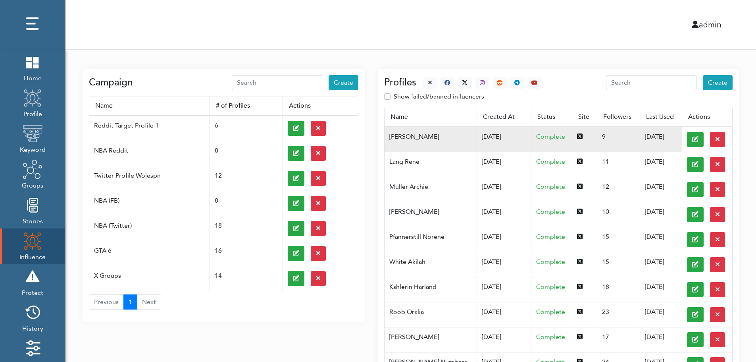
click at [477, 136] on td "[DATE]" at bounding box center [504, 139] width 55 height 25
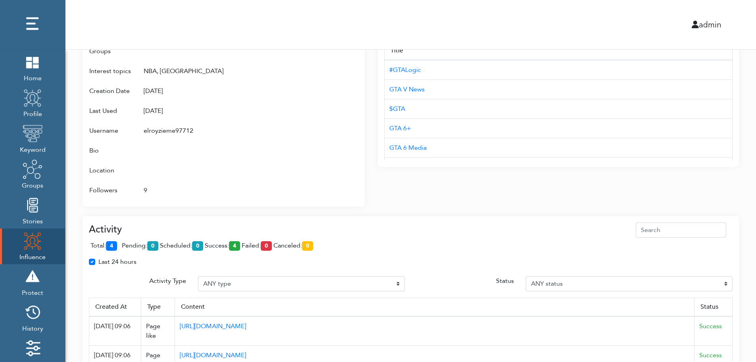
scroll to position [514, 0]
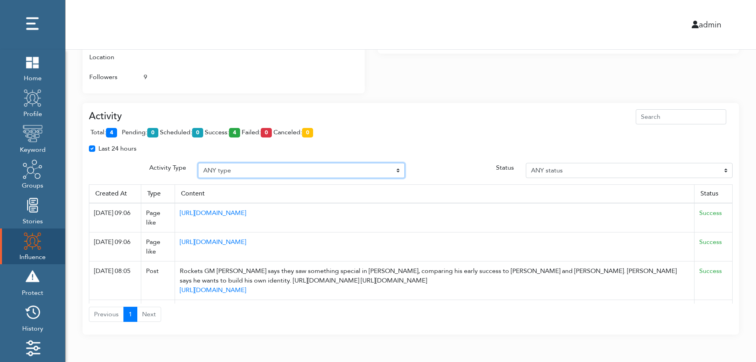
click at [257, 169] on select "ANY type Post Like Post Post comment Comment like Post Share Follow Unfollow Pa…" at bounding box center [301, 170] width 207 height 15
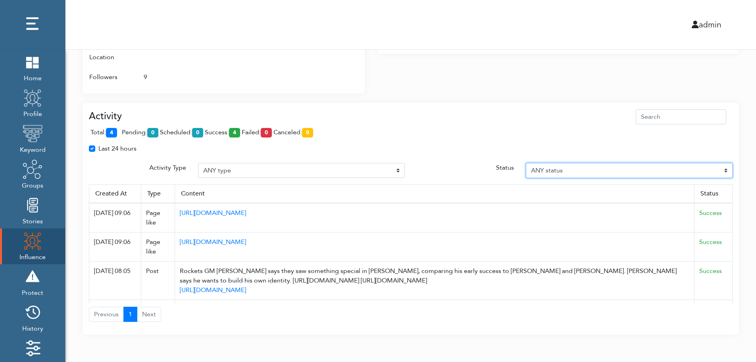
click at [592, 169] on select "ANY status Pending Scheduled Success Failed Canceled Unknown" at bounding box center [629, 170] width 207 height 15
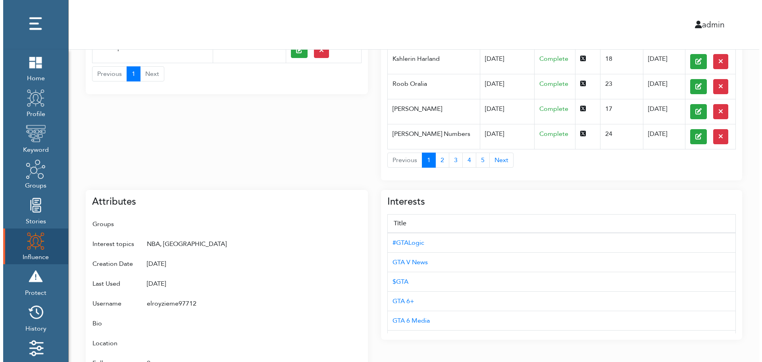
scroll to position [0, 0]
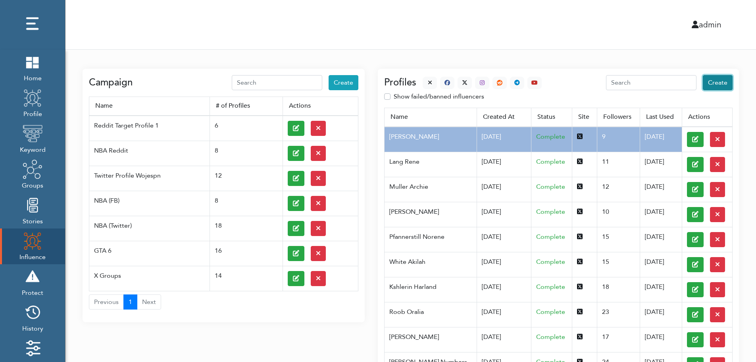
click at [719, 83] on span "Create" at bounding box center [717, 82] width 19 height 9
select select "primary"
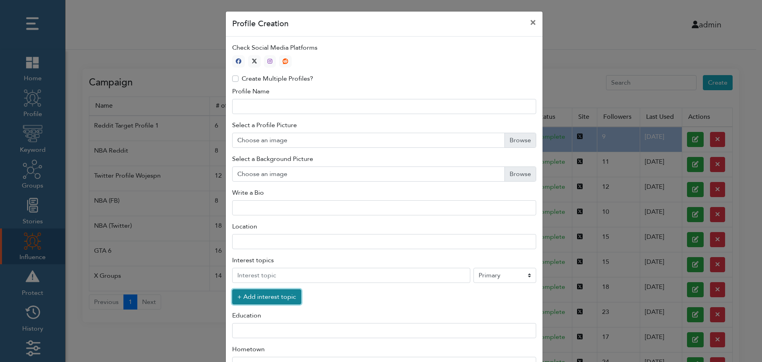
click at [262, 299] on button "+ Add interest topic" at bounding box center [266, 296] width 69 height 15
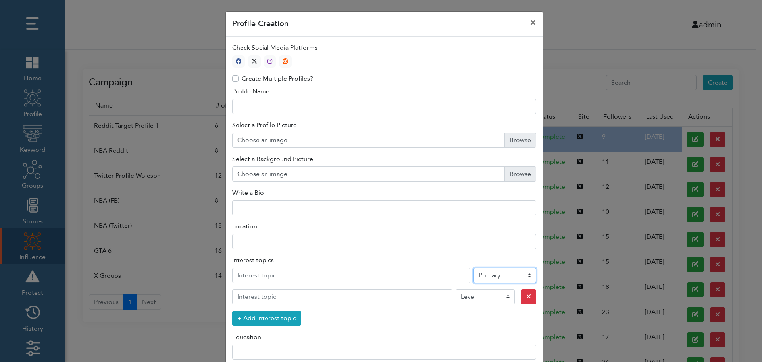
click at [493, 277] on select "Level Primary Secondary Tertiary" at bounding box center [505, 275] width 63 height 15
click at [252, 60] on icon "button" at bounding box center [255, 61] width 6 height 6
type input "1"
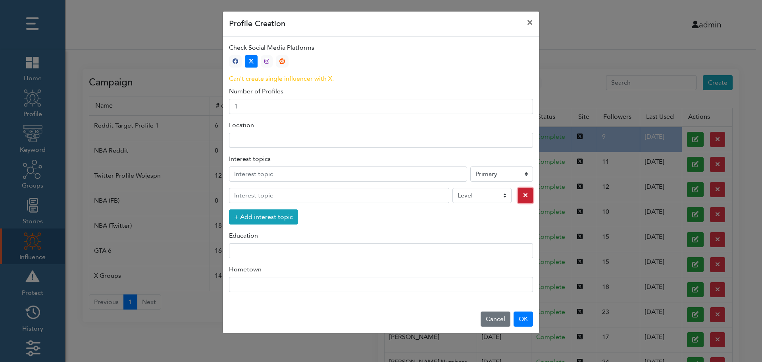
click at [523, 196] on icon "button" at bounding box center [525, 195] width 5 height 6
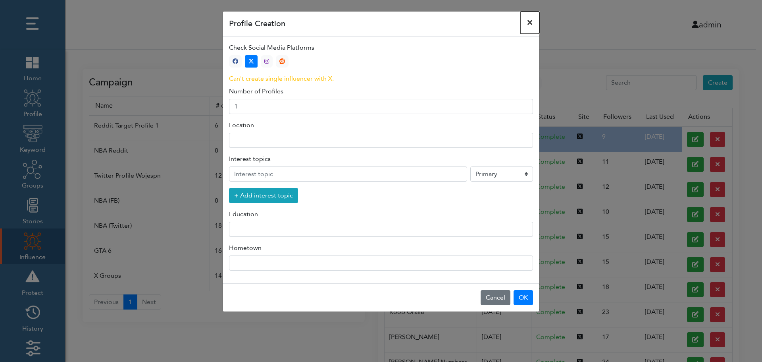
click at [530, 22] on button "×" at bounding box center [530, 23] width 19 height 22
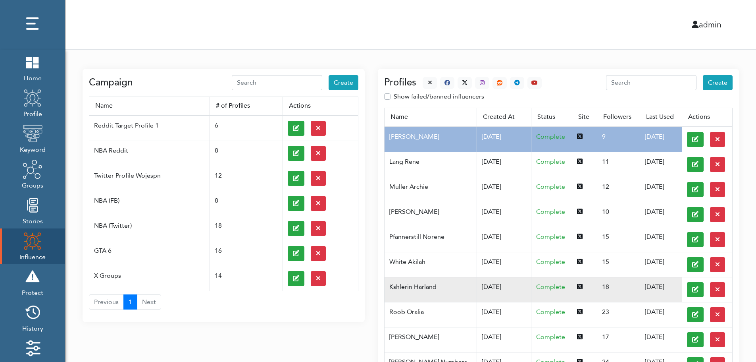
click at [425, 286] on td "Kshlerin Harland" at bounding box center [431, 289] width 92 height 25
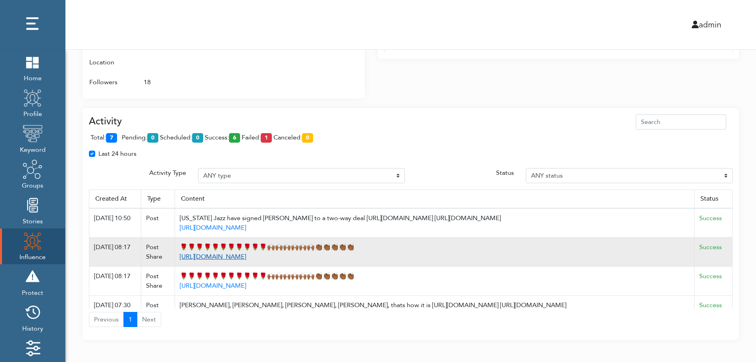
scroll to position [514, 0]
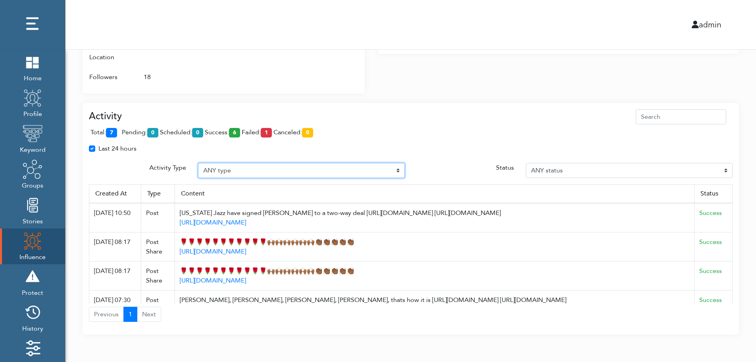
click at [241, 168] on select "ANY type Post Like Post Post comment Comment like Post Share Follow Unfollow Pa…" at bounding box center [301, 170] width 207 height 15
select select "Post"
click at [198, 163] on select "ANY type Post Like Post Post comment Comment like Post Share Follow Unfollow Pa…" at bounding box center [301, 170] width 207 height 15
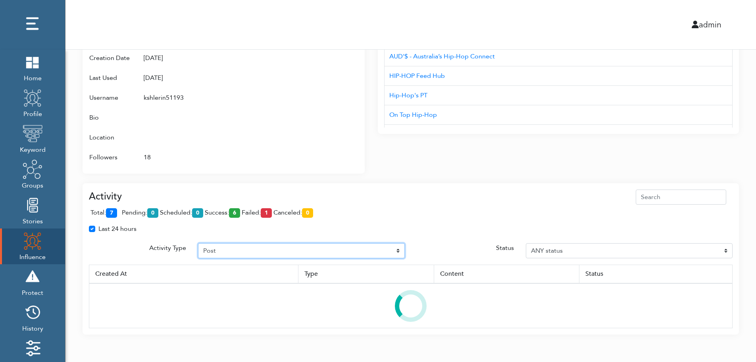
scroll to position [472, 0]
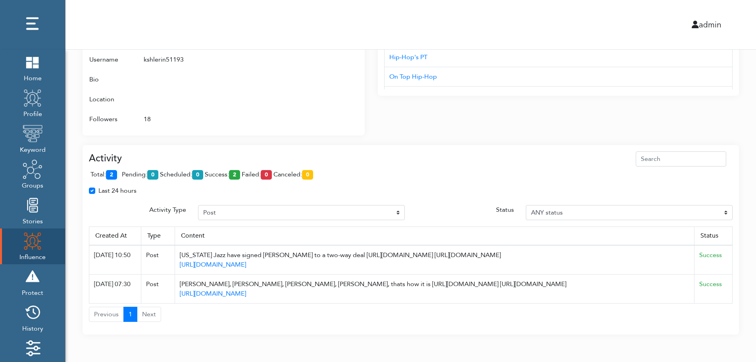
click at [119, 173] on span "total: 2" at bounding box center [106, 174] width 30 height 9
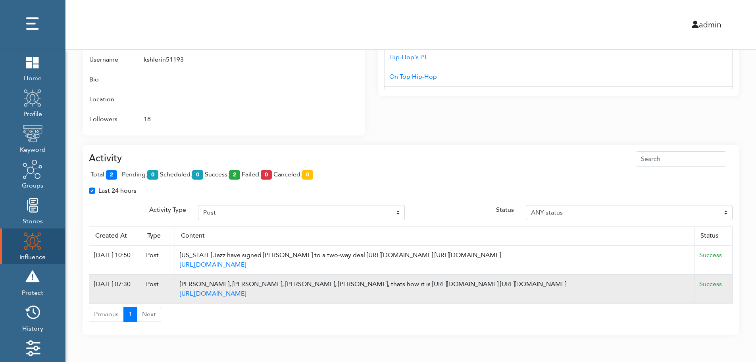
click at [730, 288] on td "Success" at bounding box center [714, 288] width 38 height 29
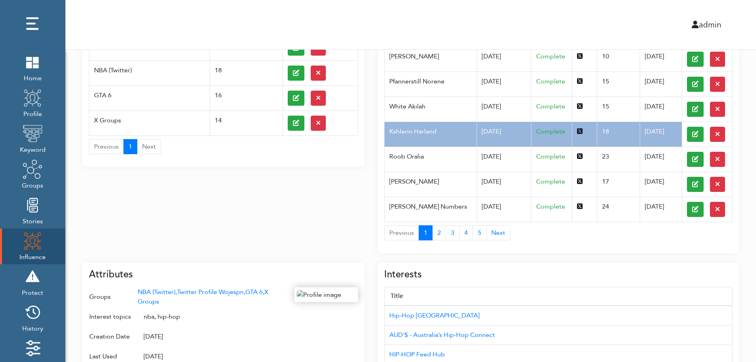
scroll to position [0, 0]
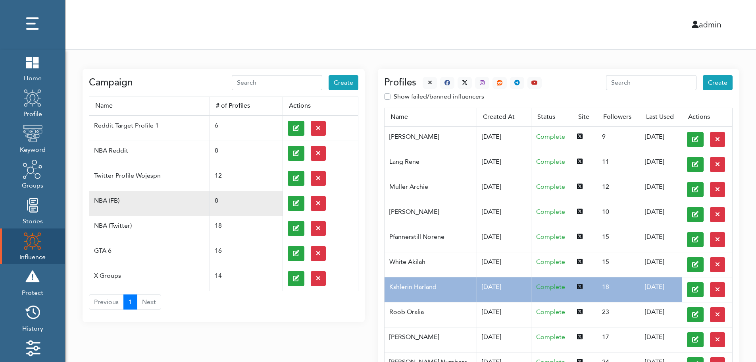
click at [286, 202] on td at bounding box center [320, 203] width 75 height 25
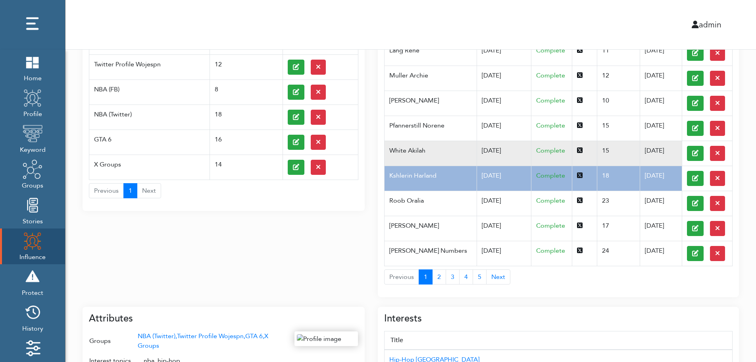
scroll to position [127, 0]
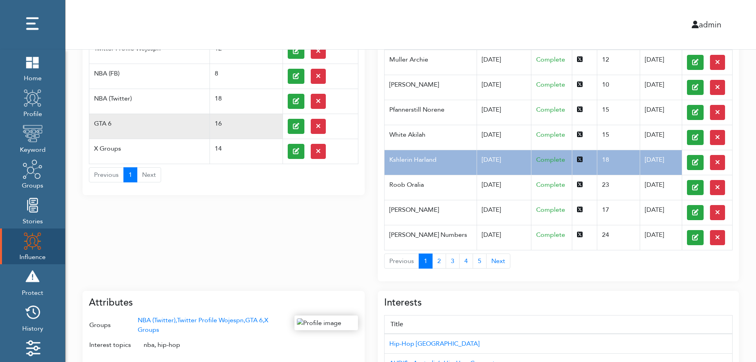
click at [118, 119] on td "GTA 6" at bounding box center [149, 126] width 121 height 25
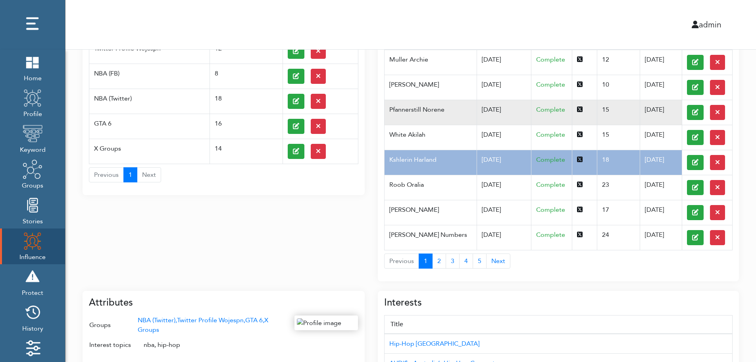
click at [459, 118] on td "Pfannerstill Norene" at bounding box center [431, 112] width 92 height 25
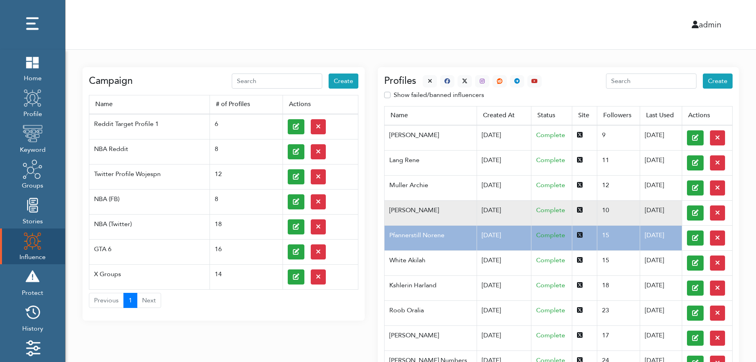
scroll to position [0, 0]
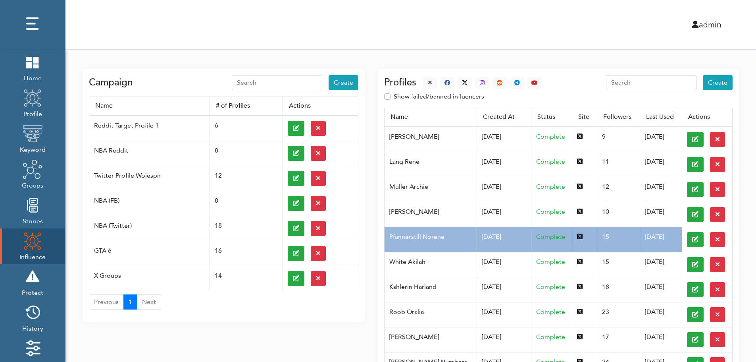
click at [420, 80] on div at bounding box center [479, 83] width 125 height 12
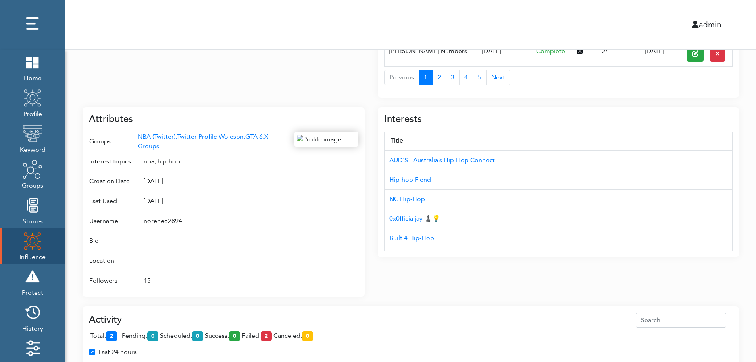
scroll to position [316, 0]
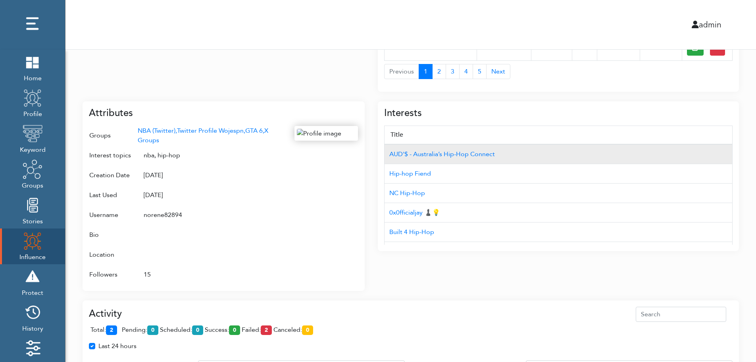
click at [690, 145] on td "AUD'$ - Australia’s Hip-Hop Connect" at bounding box center [559, 154] width 348 height 20
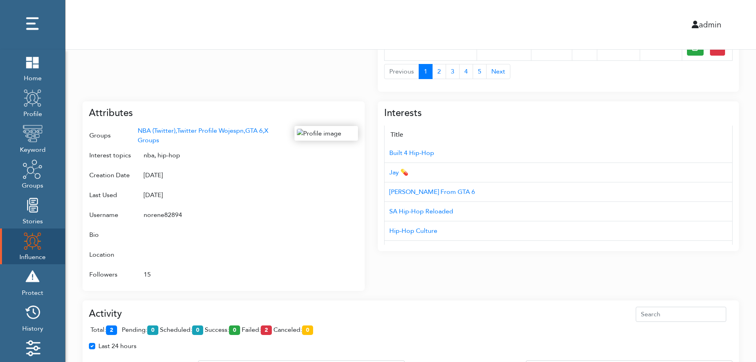
scroll to position [79, 0]
click at [752, 212] on div "Campaign Create Name # of Profiles Actions Reddit Target Profile 1 6 NBA Reddit…" at bounding box center [411, 111] width 691 height 756
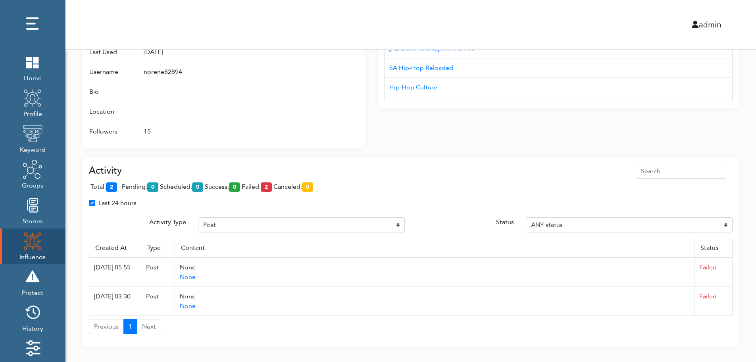
scroll to position [472, 0]
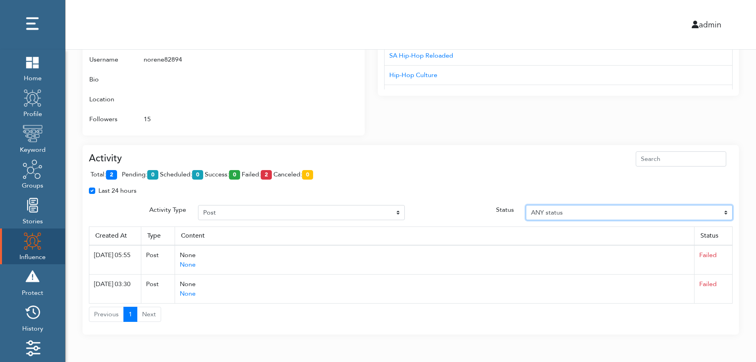
click at [727, 211] on select "ANY status Pending Scheduled Success Failed Canceled Unknown" at bounding box center [629, 212] width 207 height 15
click at [526, 205] on select "ANY status Pending Scheduled Success Failed Canceled Unknown" at bounding box center [629, 212] width 207 height 15
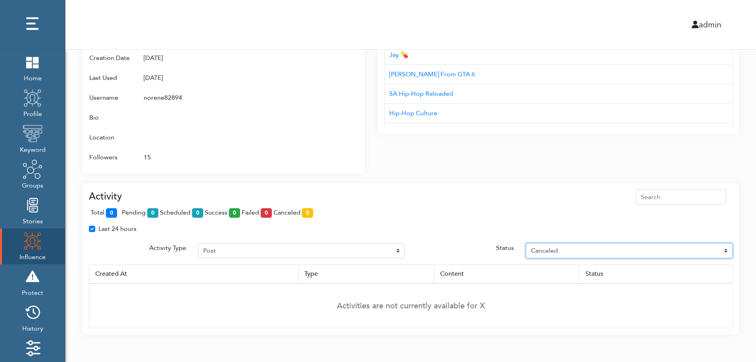
select select "Unknown"
click at [695, 137] on div "Interests Title AUD'$ - Australia’s Hip-Hop Connect Hip-hop Fiend NC Hip-Hop 0x…" at bounding box center [558, 74] width 361 height 199
click at [361, 68] on div "Attributes Groups NBA (Twitter), Twitter Profile Wojespn, GTA 6, X Groups Inter…" at bounding box center [224, 78] width 282 height 189
click at [324, 82] on div at bounding box center [327, 88] width 64 height 158
click at [321, 93] on div at bounding box center [327, 88] width 64 height 158
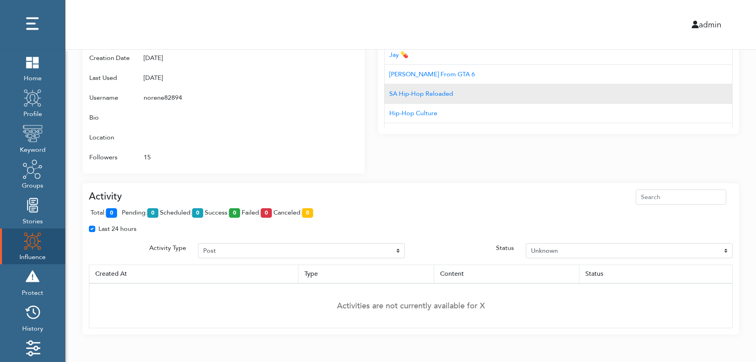
click at [525, 96] on td "SA Hip-Hop Reloaded" at bounding box center [559, 93] width 348 height 19
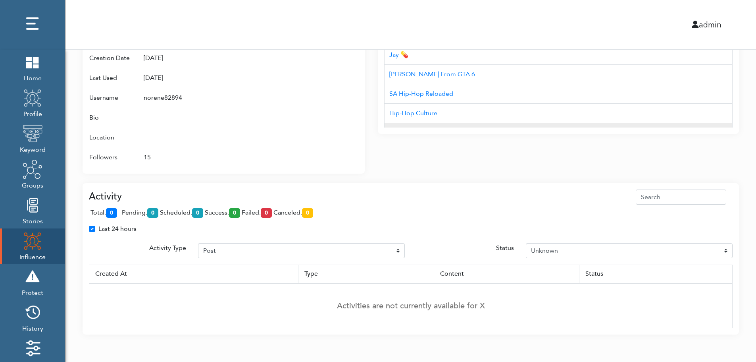
click at [523, 126] on div "Interests Title AUD'$ - Australia’s Hip-Hop Connect Hip-hop Fiend NC Hip-Hop 0x…" at bounding box center [558, 59] width 361 height 150
click at [523, 126] on td "Corvo das Promoções" at bounding box center [559, 132] width 348 height 19
click at [265, 149] on td "15" at bounding box center [212, 157] width 151 height 20
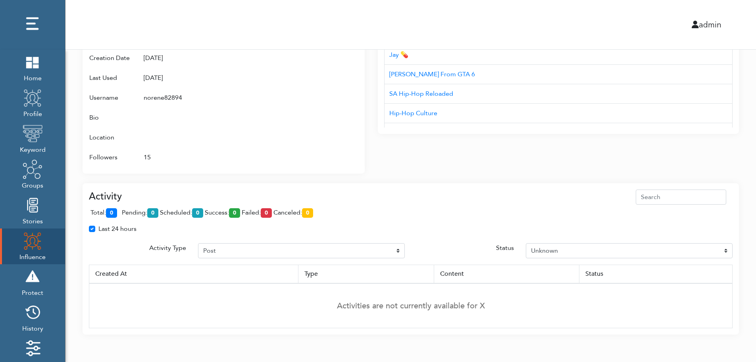
click at [730, 235] on div "Last 24 hours" at bounding box center [411, 232] width 656 height 16
click at [724, 290] on td "Activities are not currently available for X" at bounding box center [411, 305] width 644 height 45
click at [730, 280] on th "Status" at bounding box center [655, 273] width 153 height 19
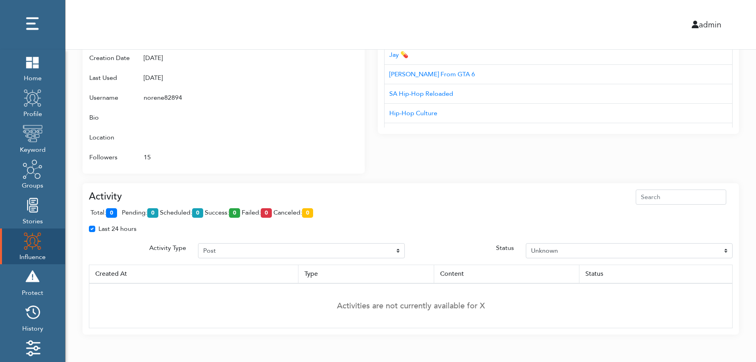
click at [730, 280] on th "Status" at bounding box center [655, 273] width 153 height 19
click at [370, 166] on div "Attributes Groups NBA (Twitter), Twitter Profile Wojespn, GTA 6, X Groups Inter…" at bounding box center [230, 74] width 295 height 199
click at [369, 157] on div "Attributes Groups NBA (Twitter), Twitter Profile Wojespn, GTA 6, X Groups Inter…" at bounding box center [230, 74] width 295 height 199
click at [731, 285] on td "Activities are not currently available for X" at bounding box center [411, 305] width 644 height 45
click at [731, 287] on td "Activities are not currently available for X" at bounding box center [411, 305] width 644 height 45
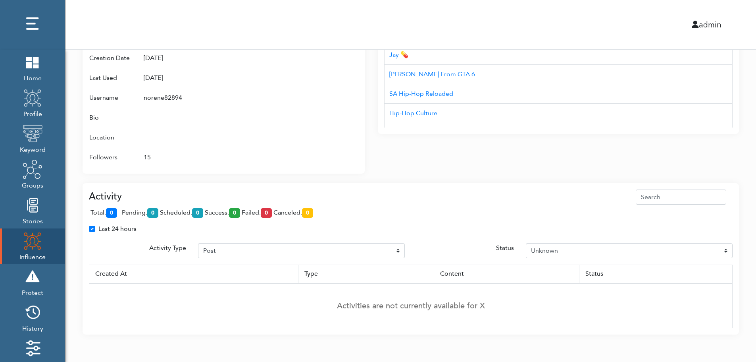
click at [392, 169] on div "Interests Title AUD'$ - Australia’s Hip-Hop Connect Hip-hop Fiend NC Hip-Hop 0x…" at bounding box center [558, 74] width 361 height 199
click at [400, 15] on div "admin" at bounding box center [411, 24] width 703 height 49
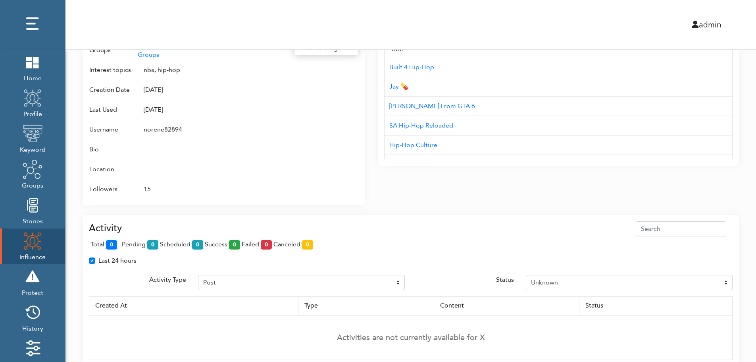
scroll to position [386, 0]
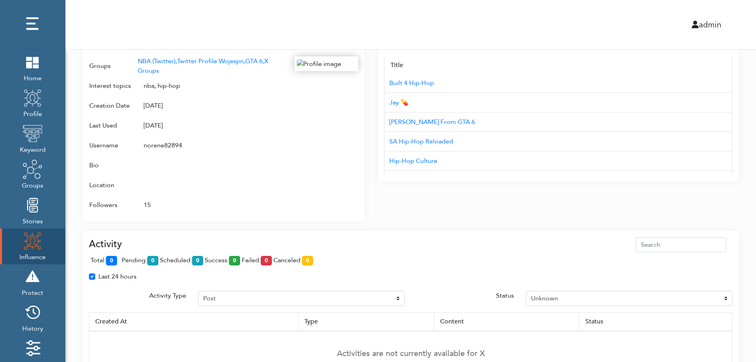
click at [744, 179] on div "Campaign Create Name # of Profiles Actions Reddit Target Profile 1 6 NBA Reddit…" at bounding box center [411, 23] width 691 height 718
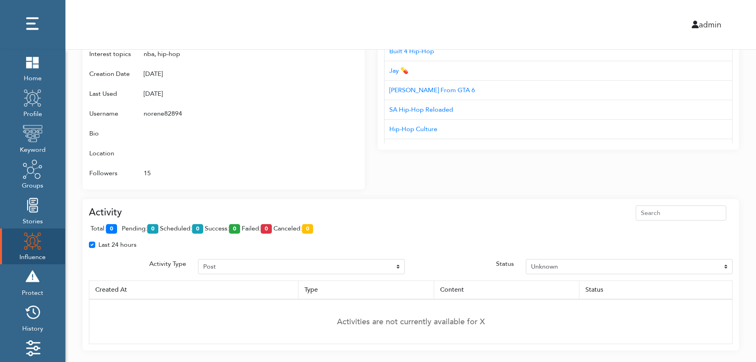
scroll to position [434, 0]
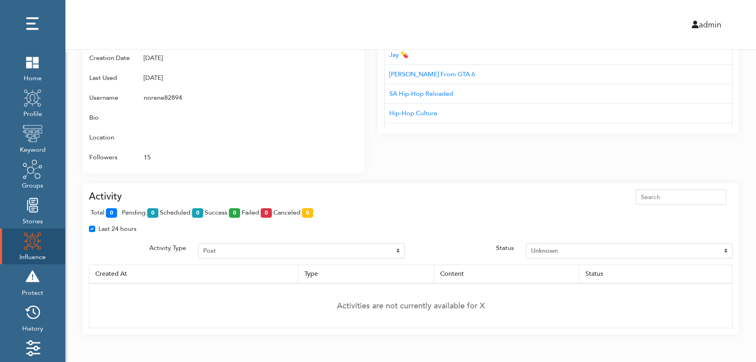
click at [729, 237] on div "Last 24 hours" at bounding box center [411, 232] width 656 height 16
drag, startPoint x: 276, startPoint y: 246, endPoint x: 740, endPoint y: 174, distance: 469.8
click at [272, 237] on div "Last 24 hours" at bounding box center [411, 232] width 656 height 16
click at [454, 239] on div "Last 24 hours" at bounding box center [411, 232] width 656 height 16
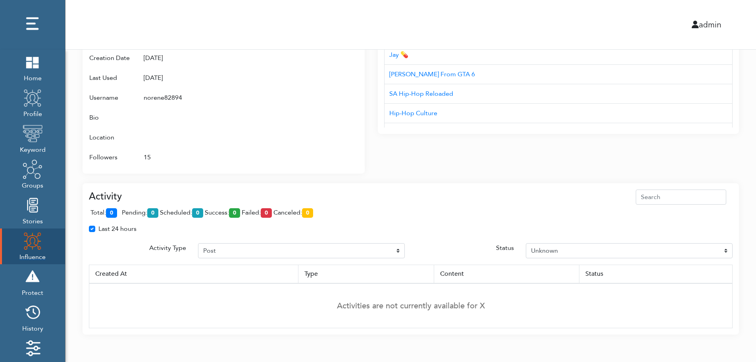
click at [26, 243] on img at bounding box center [33, 241] width 20 height 20
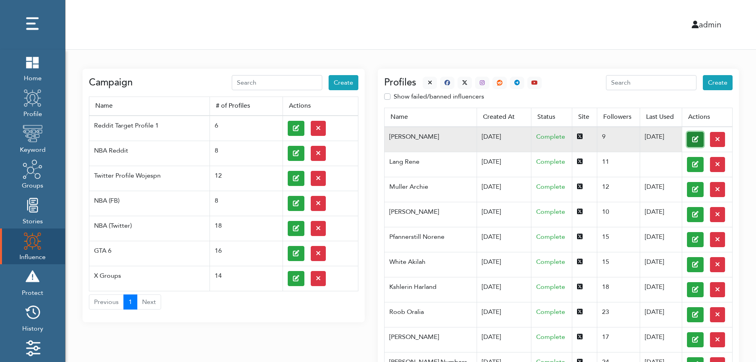
click at [687, 139] on button at bounding box center [695, 139] width 17 height 15
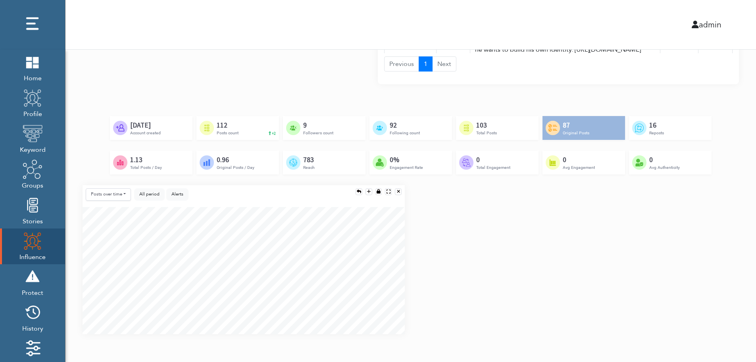
scroll to position [592, 0]
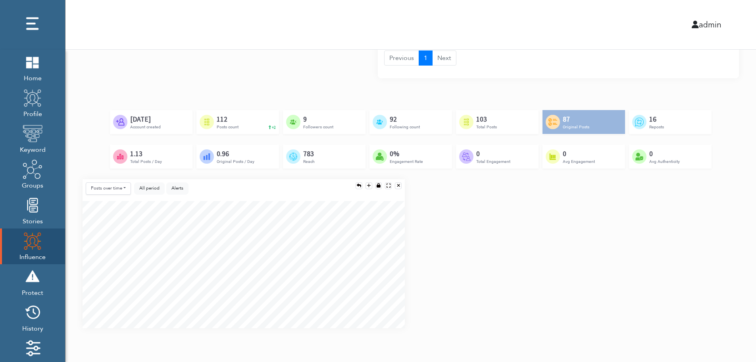
click at [732, 258] on div "Posts over time Posts over time Posts by hour Reposts over time Reposts by hour…" at bounding box center [411, 256] width 669 height 155
click at [733, 287] on div "Posts over time Posts over time Posts by hour Reposts over time Reposts by hour…" at bounding box center [411, 256] width 669 height 155
click at [732, 292] on div "Posts over time Posts over time Posts by hour Reposts over time Reposts by hour…" at bounding box center [411, 256] width 669 height 155
click at [730, 234] on div "Posts over time Posts over time Posts by hour Reposts over time Reposts by hour…" at bounding box center [411, 256] width 669 height 155
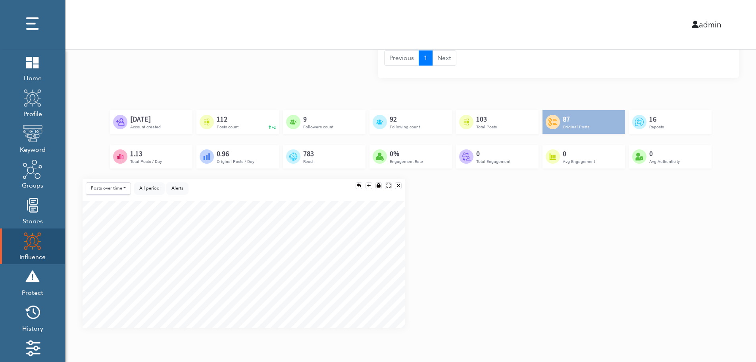
click at [716, 171] on div "Created by Adrien Coquet from the Noun Project Feb 23rd, 2024 Account created C…" at bounding box center [411, 144] width 657 height 69
click at [713, 222] on div "Posts over time Posts over time Posts by hour Reposts over time Reposts by hour…" at bounding box center [411, 256] width 669 height 155
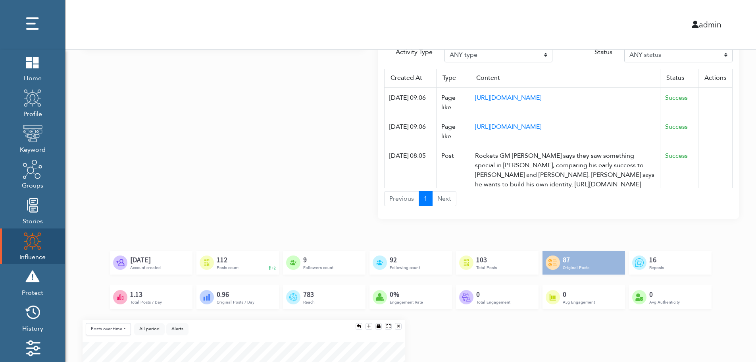
scroll to position [276, 0]
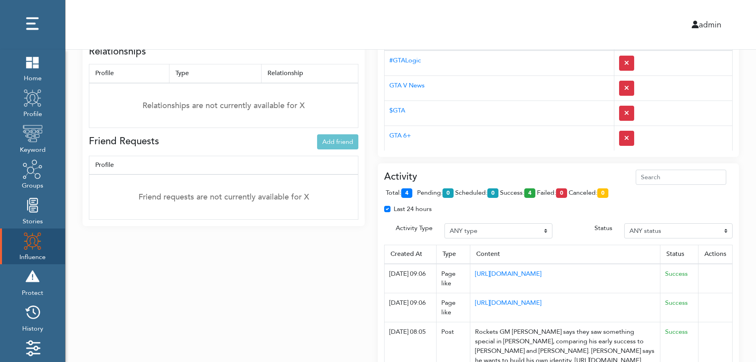
click at [517, 169] on div "Activity total: 4 pending: 0 scheduled: 0 success: 4 failed: 0 canceled: 0 Last…" at bounding box center [558, 278] width 361 height 231
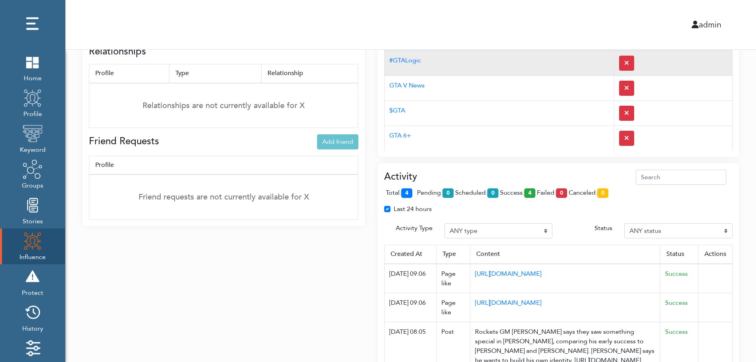
click at [504, 70] on td "#GTALogic" at bounding box center [500, 62] width 230 height 25
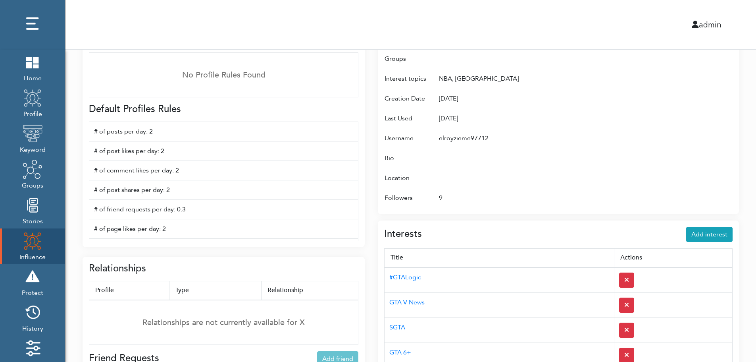
scroll to position [0, 0]
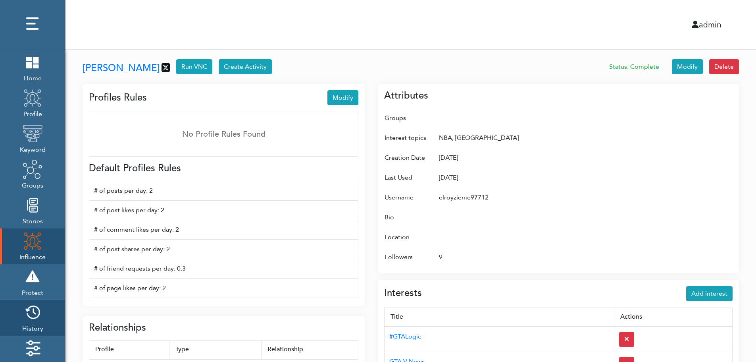
click at [36, 315] on img at bounding box center [33, 312] width 20 height 20
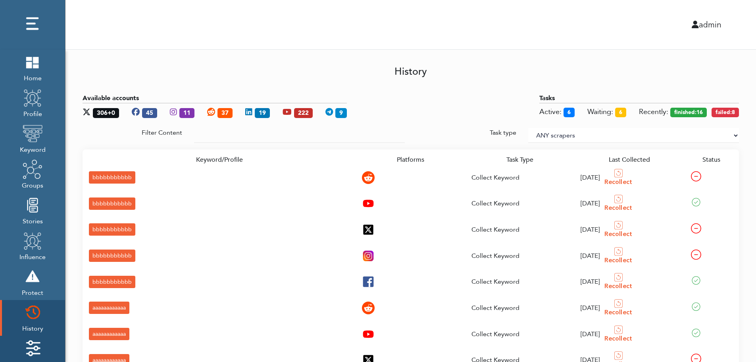
click at [36, 343] on img at bounding box center [33, 348] width 20 height 20
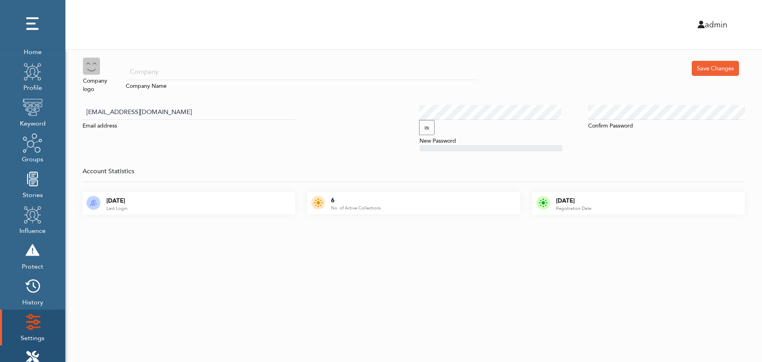
scroll to position [79, 0]
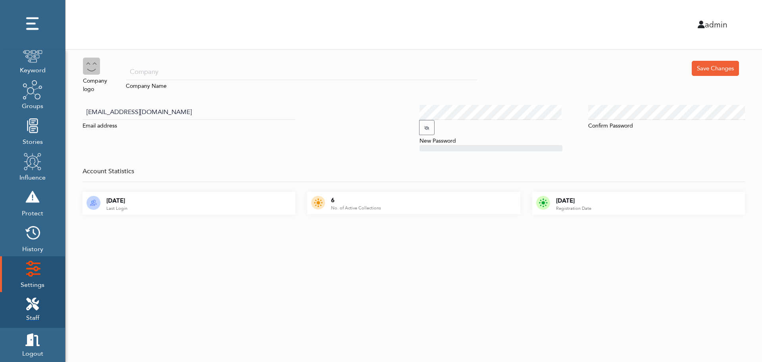
click at [37, 300] on icon at bounding box center [32, 303] width 13 height 13
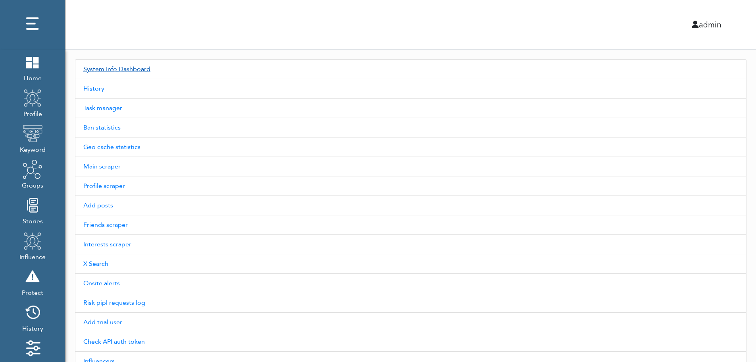
click at [130, 69] on link "System Info Dashboard" at bounding box center [411, 69] width 672 height 20
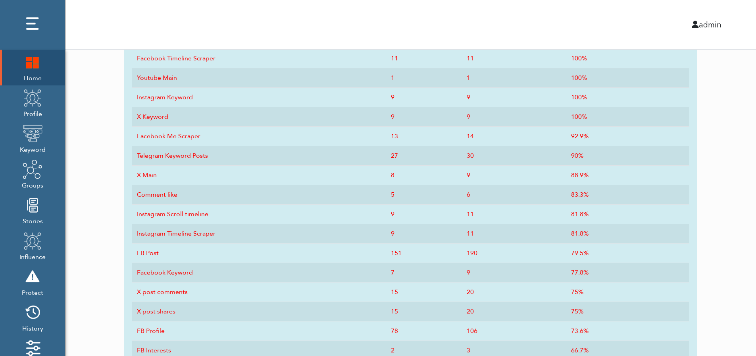
scroll to position [391, 0]
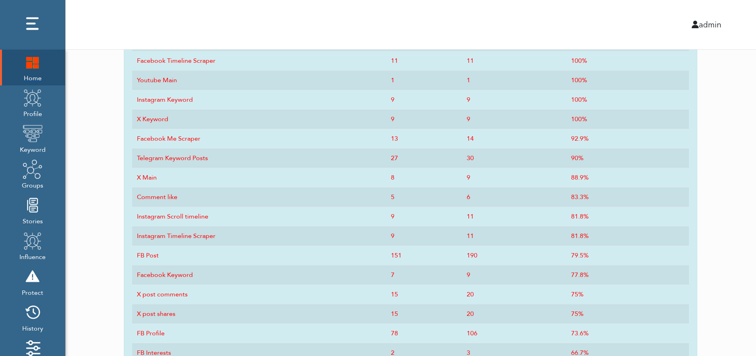
click at [29, 71] on img at bounding box center [33, 62] width 20 height 20
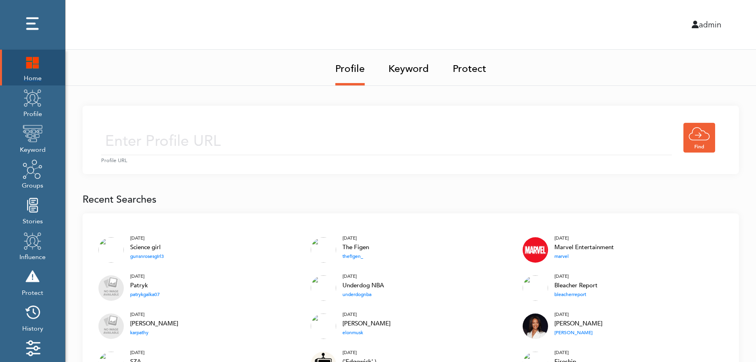
click at [28, 64] on img at bounding box center [33, 62] width 20 height 20
click at [33, 61] on img at bounding box center [33, 62] width 20 height 20
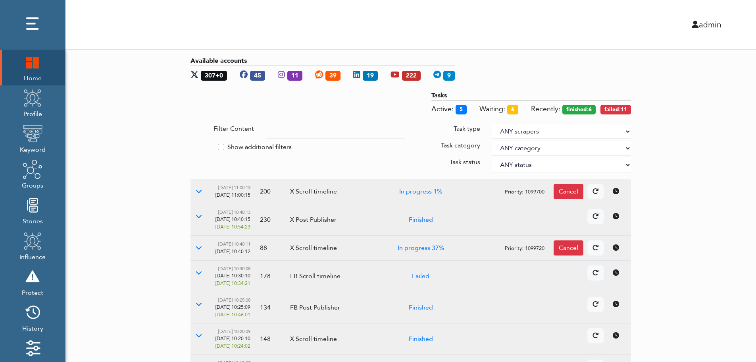
drag, startPoint x: 709, startPoint y: 165, endPoint x: 627, endPoint y: 130, distance: 89.3
click at [627, 130] on select "ANY scrapers Facebook profile Facebook keyword X profile X keyword Instagram pr…" at bounding box center [561, 131] width 139 height 15
click at [260, 145] on label "Show additional filters" at bounding box center [260, 147] width 64 height 10
click at [197, 145] on input "Show additional filters" at bounding box center [194, 146] width 6 height 8
checkbox input "true"
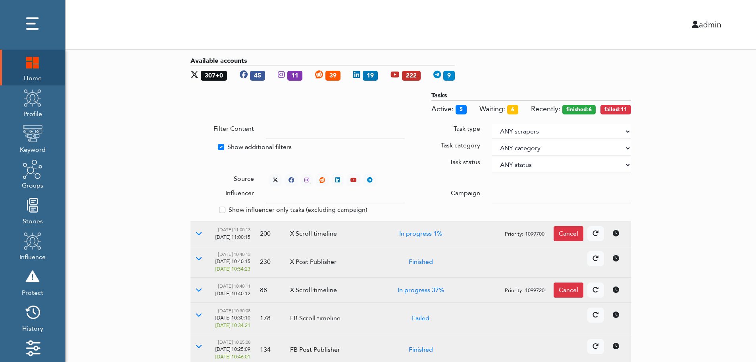
click at [492, 193] on div at bounding box center [561, 195] width 151 height 15
click at [328, 197] on input "text" at bounding box center [335, 195] width 139 height 15
click at [518, 162] on select "ANY status None Created In progress Finished Failed Wait to retry Canceled Skip…" at bounding box center [561, 164] width 139 height 15
click at [492, 157] on select "ANY status None Created In progress Finished Failed Wait to retry Canceled Skip…" at bounding box center [561, 164] width 139 height 15
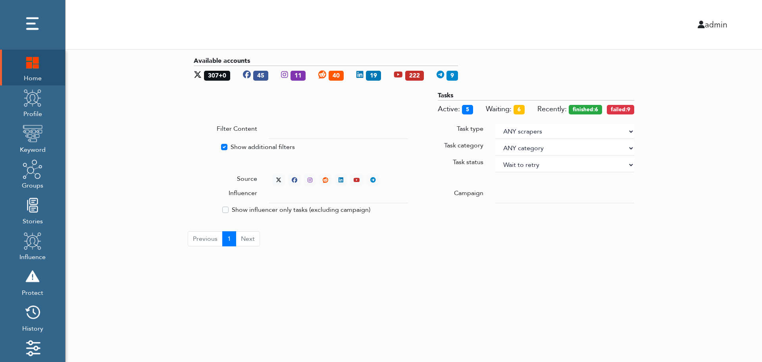
select select "4"
click at [681, 122] on div "Available accounts 307+0 45 11 40 19 222 9 Tasks Active: 5 Waiting: 6 Recently:…" at bounding box center [414, 151] width 697 height 203
click at [708, 182] on div "Available accounts 307+0 45 11 40 19 222 9 Tasks Active: 5 Waiting: 6 Recently:…" at bounding box center [414, 151] width 697 height 203
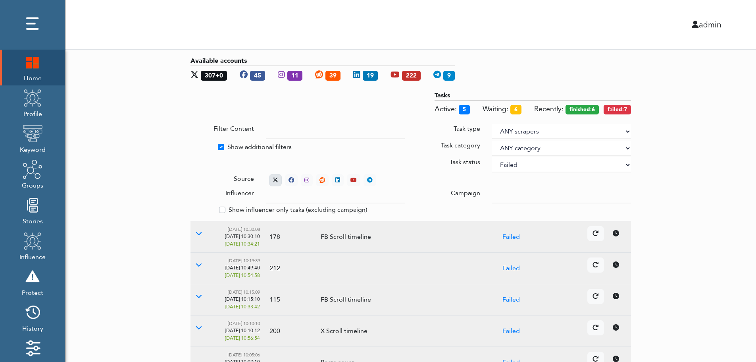
click at [274, 177] on icon at bounding box center [276, 180] width 6 height 6
click at [198, 233] on icon at bounding box center [199, 233] width 6 height 6
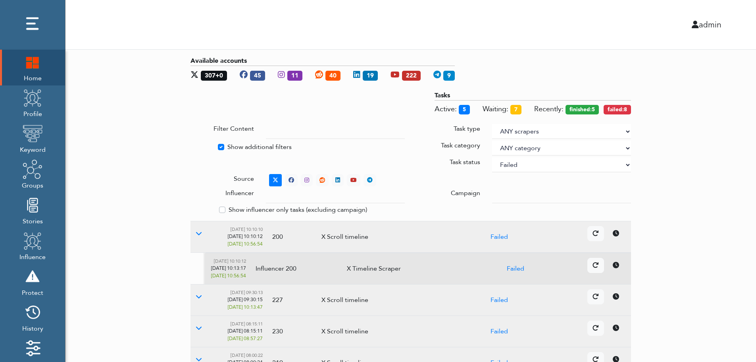
click at [618, 267] on icon at bounding box center [616, 265] width 6 height 6
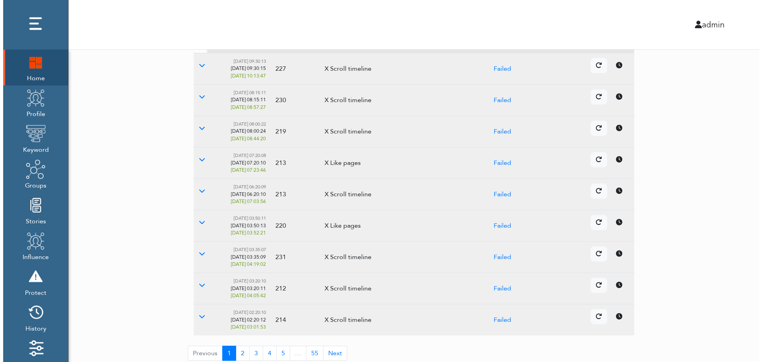
scroll to position [236, 0]
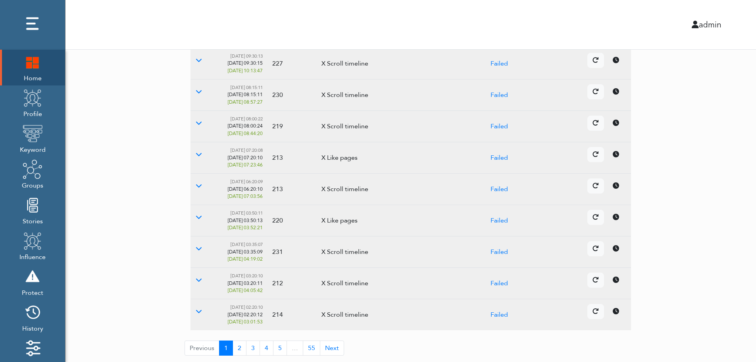
click at [615, 250] on icon at bounding box center [616, 248] width 6 height 6
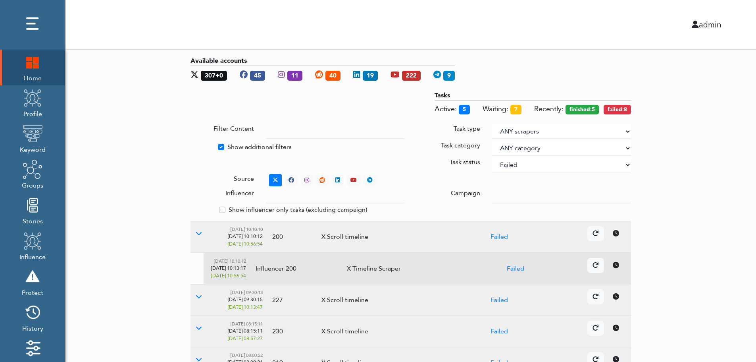
click at [541, 166] on select "ANY status None Created In progress Finished Failed Wait to retry Canceled Skip…" at bounding box center [561, 164] width 139 height 15
select select
click at [492, 157] on select "ANY status None Created In progress Finished Failed Wait to retry Canceled Skip…" at bounding box center [561, 164] width 139 height 15
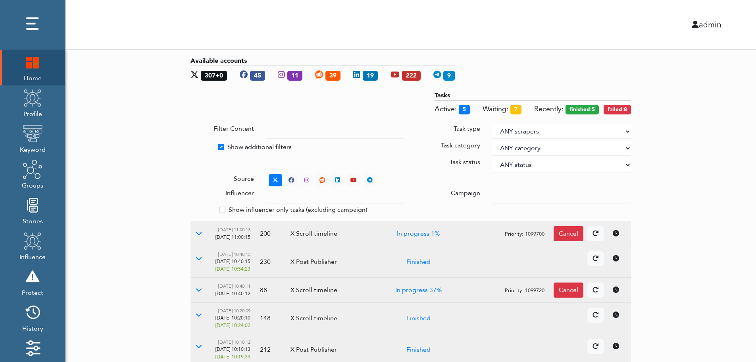
click at [739, 149] on div "Available accounts 307+0 45 11 39 19 222 9 Tasks Active: 5 Waiting: 7 Recently:…" at bounding box center [411, 318] width 691 height 536
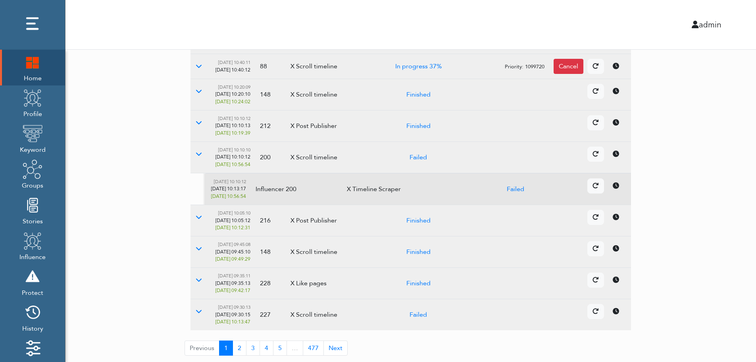
click at [619, 257] on td "Details Cancel" at bounding box center [543, 251] width 177 height 31
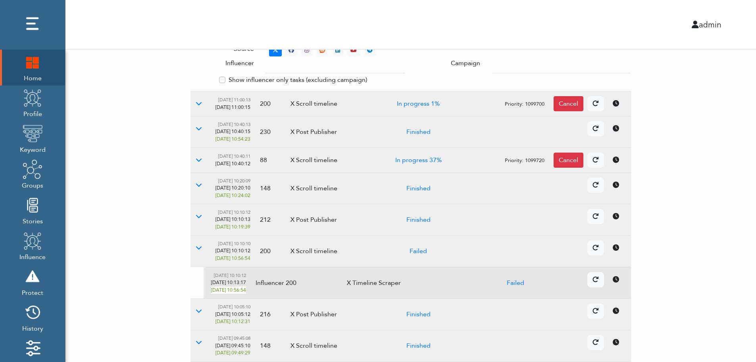
scroll to position [0, 0]
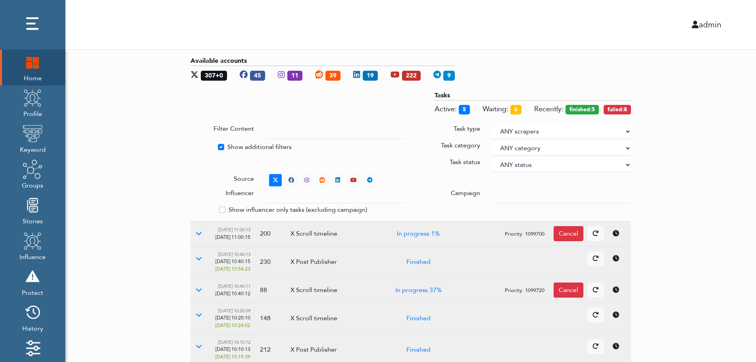
click at [238, 146] on label "Show additional filters" at bounding box center [260, 147] width 64 height 10
click at [197, 146] on input "Show additional filters" at bounding box center [194, 146] width 6 height 8
checkbox input "false"
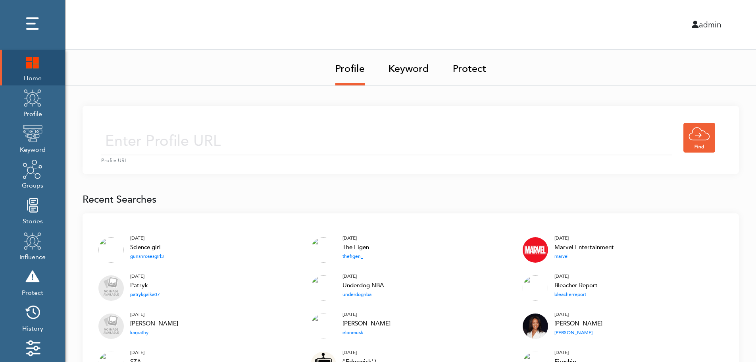
click at [257, 139] on input "text" at bounding box center [386, 141] width 571 height 28
type input "[URL][DOMAIN_NAME]"
click at [309, 143] on input "[URL][DOMAIN_NAME]" at bounding box center [386, 141] width 571 height 28
click at [372, 119] on div "[URL][DOMAIN_NAME] Profile URL" at bounding box center [411, 140] width 657 height 68
click at [351, 149] on input "[URL][DOMAIN_NAME]" at bounding box center [386, 141] width 571 height 28
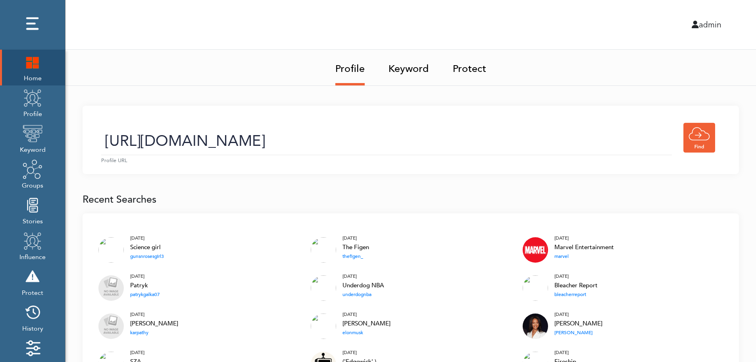
click at [411, 71] on link "Keyword" at bounding box center [409, 66] width 41 height 33
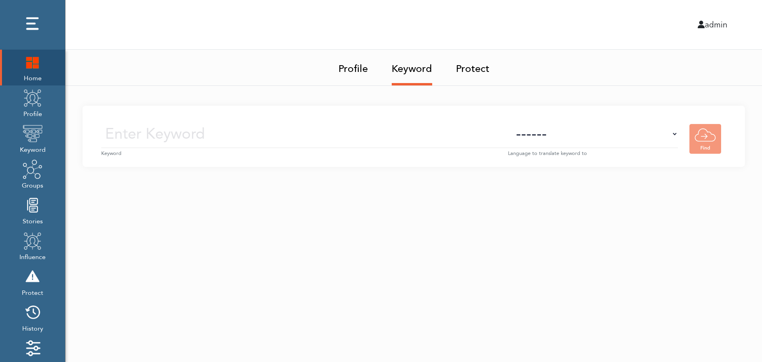
click at [419, 136] on input "text" at bounding box center [304, 134] width 407 height 28
click at [34, 107] on img at bounding box center [33, 98] width 20 height 20
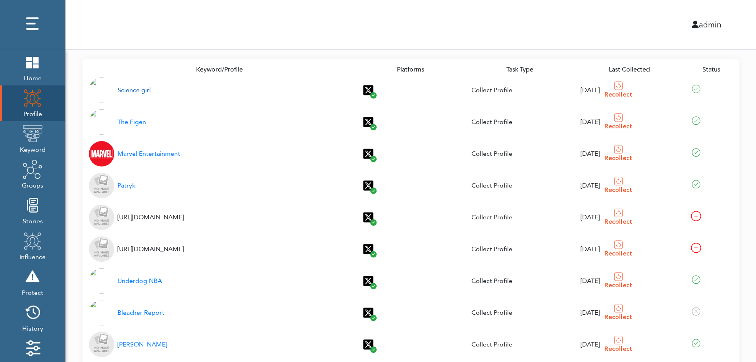
click at [129, 91] on div "Science girl" at bounding box center [134, 90] width 33 height 10
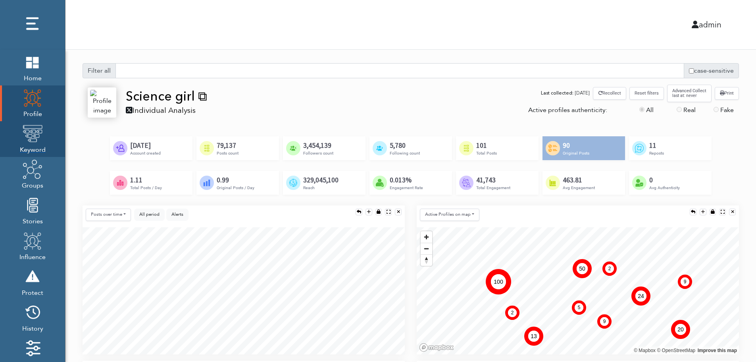
click at [30, 141] on img at bounding box center [33, 133] width 20 height 20
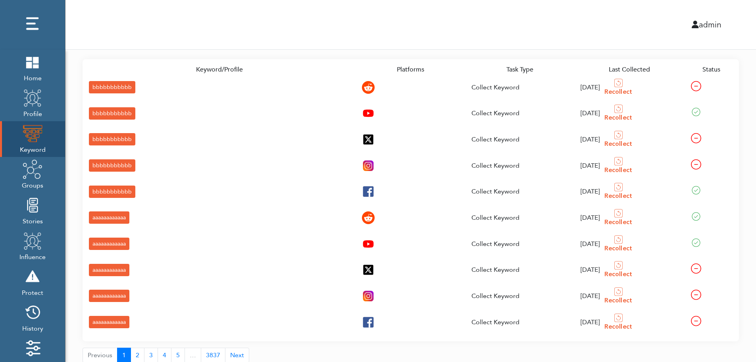
click at [96, 86] on div "bbbbbbbbbbb" at bounding box center [112, 87] width 46 height 12
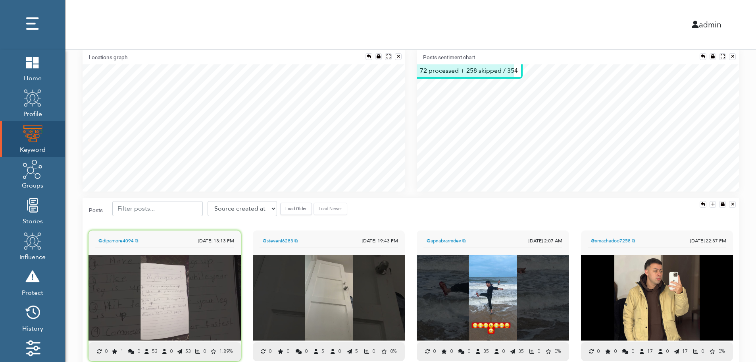
scroll to position [176, 0]
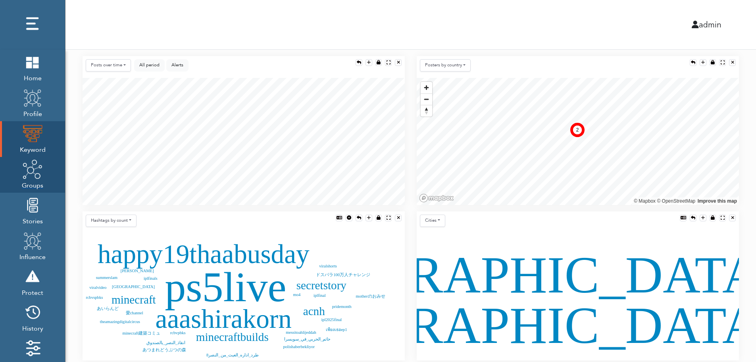
click at [31, 177] on img at bounding box center [33, 169] width 20 height 20
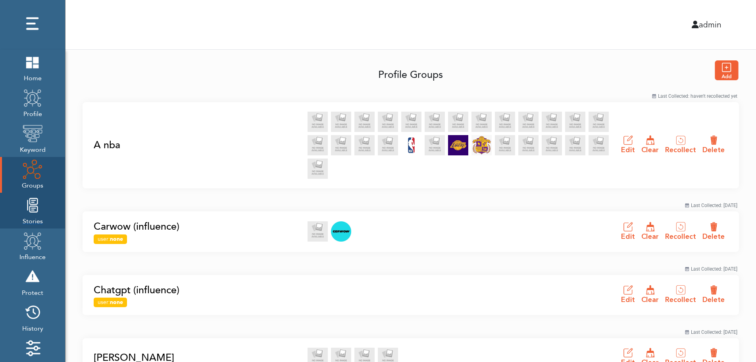
click at [30, 214] on img at bounding box center [33, 205] width 20 height 20
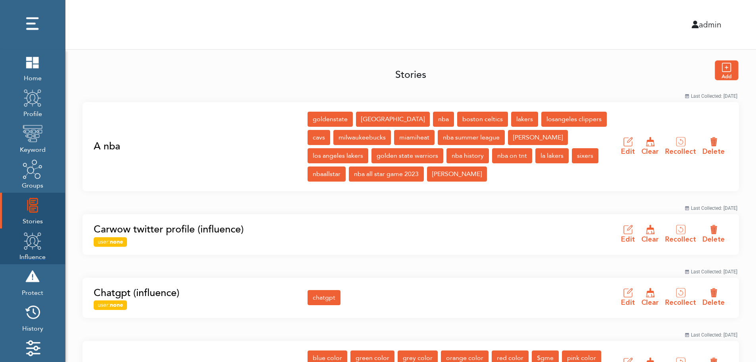
click at [30, 247] on img at bounding box center [33, 241] width 20 height 20
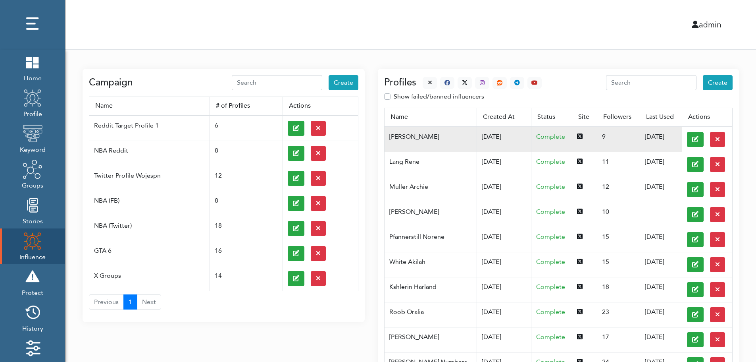
click at [477, 136] on td "07/03/2025" at bounding box center [504, 139] width 55 height 25
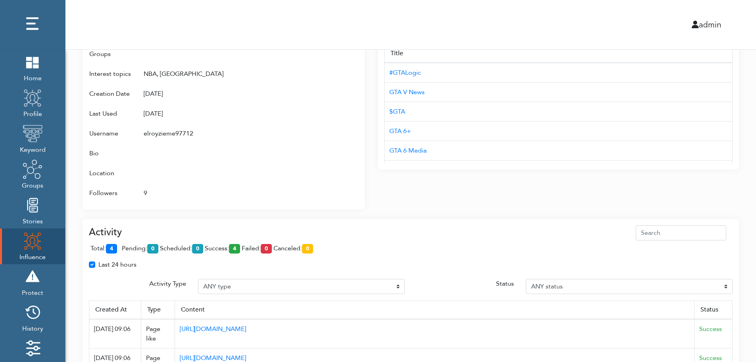
scroll to position [514, 0]
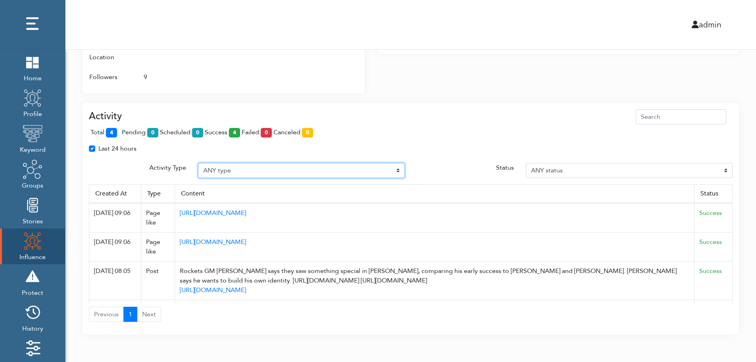
click at [257, 169] on select "ANY type Post Like Post Post comment Comment like Post Share Follow Unfollow Pa…" at bounding box center [301, 170] width 207 height 15
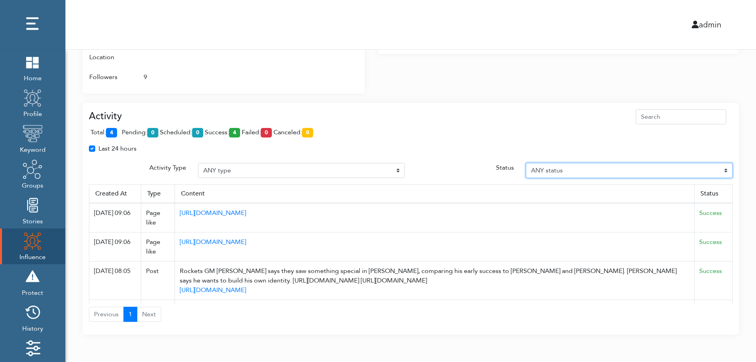
click at [592, 169] on select "ANY status Pending Scheduled Success Failed Canceled Unknown" at bounding box center [629, 170] width 207 height 15
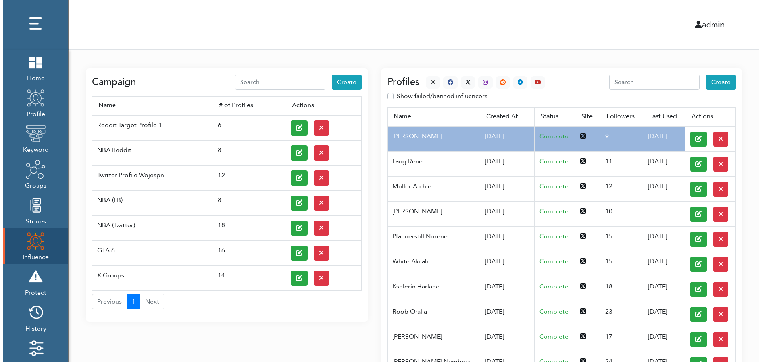
scroll to position [0, 0]
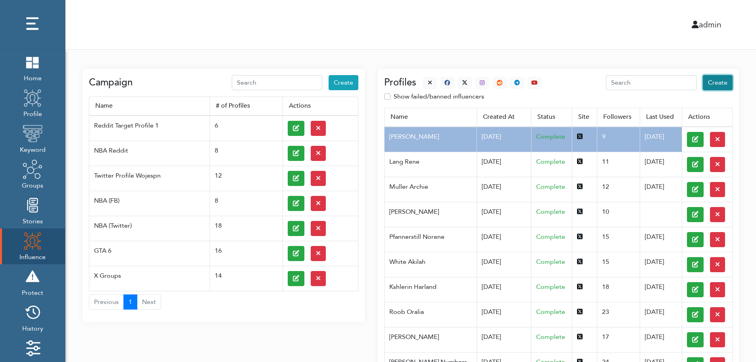
click at [719, 83] on span "Create" at bounding box center [717, 82] width 19 height 9
select select "primary"
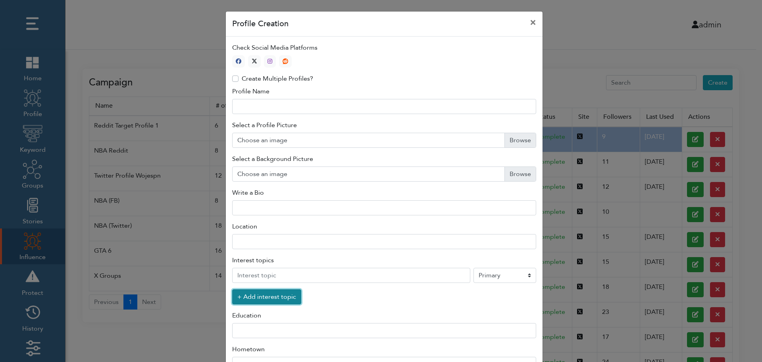
click at [262, 299] on button "+ Add interest topic" at bounding box center [266, 296] width 69 height 15
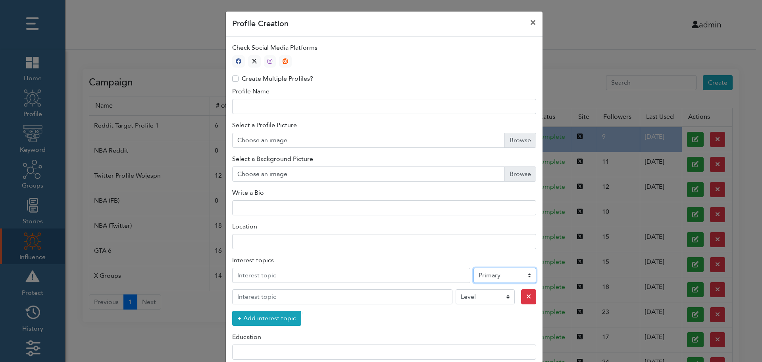
click at [493, 277] on select "Level Primary Secondary Tertiary" at bounding box center [505, 275] width 63 height 15
click at [252, 60] on icon "button" at bounding box center [255, 61] width 6 height 6
type input "1"
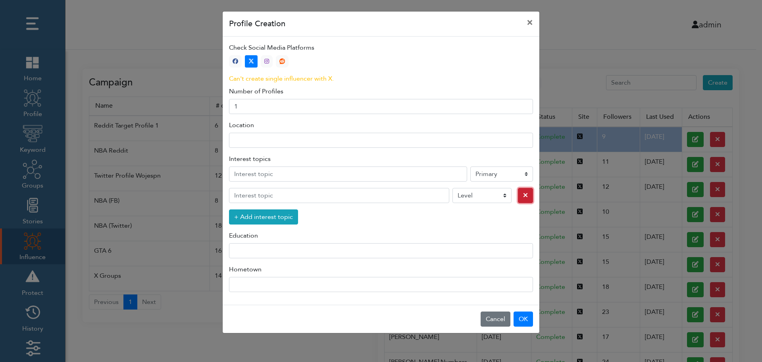
click at [523, 196] on icon "button" at bounding box center [525, 195] width 5 height 6
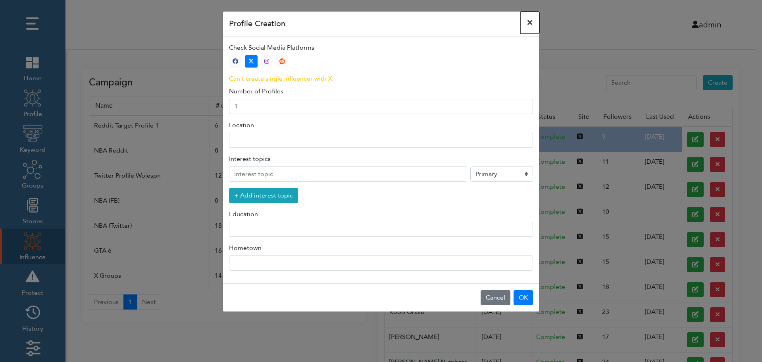
click at [530, 22] on button "×" at bounding box center [530, 23] width 19 height 22
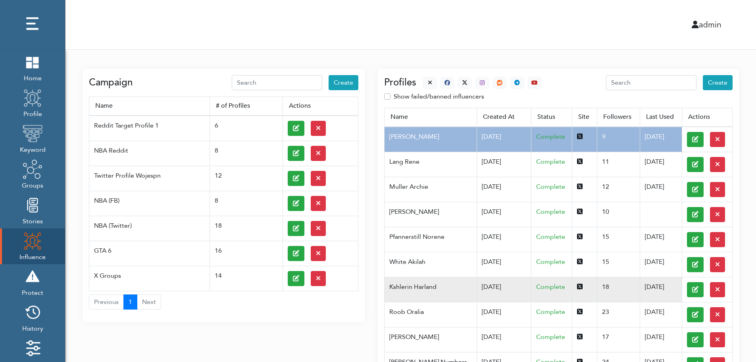
click at [425, 286] on td "Kshlerin Harland" at bounding box center [431, 289] width 92 height 25
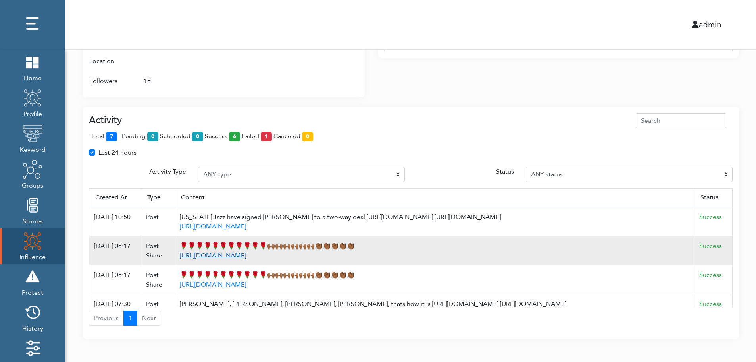
scroll to position [514, 0]
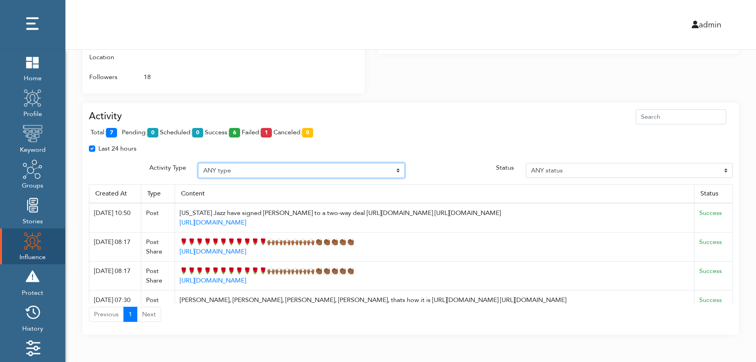
click at [241, 168] on select "ANY type Post Like Post Post comment Comment like Post Share Follow Unfollow Pa…" at bounding box center [301, 170] width 207 height 15
select select "Post"
click at [198, 163] on select "ANY type Post Like Post Post comment Comment like Post Share Follow Unfollow Pa…" at bounding box center [301, 170] width 207 height 15
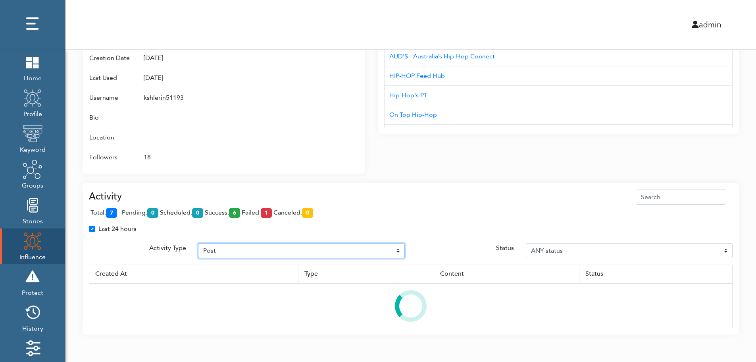
scroll to position [472, 0]
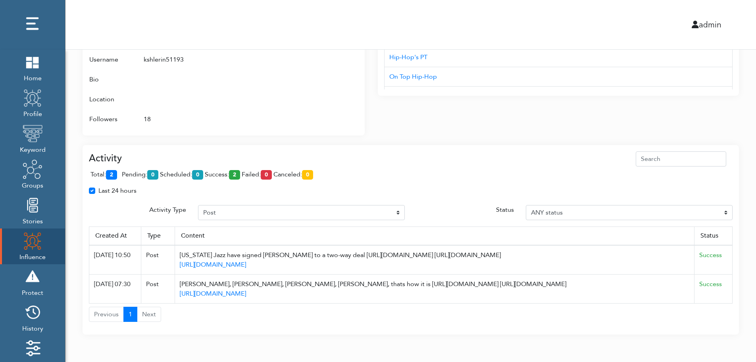
click at [119, 173] on span "total: 2" at bounding box center [106, 174] width 30 height 9
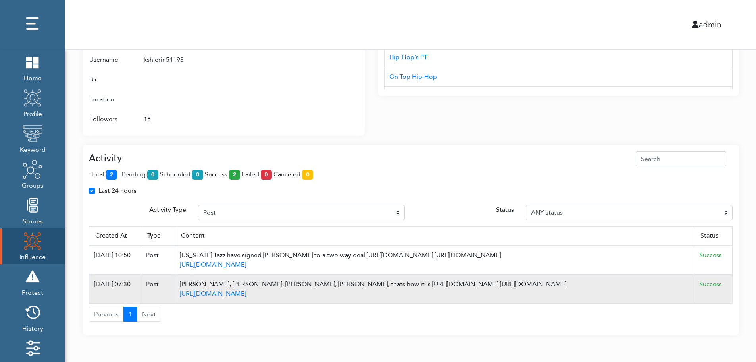
click at [730, 288] on td "Success" at bounding box center [714, 288] width 38 height 29
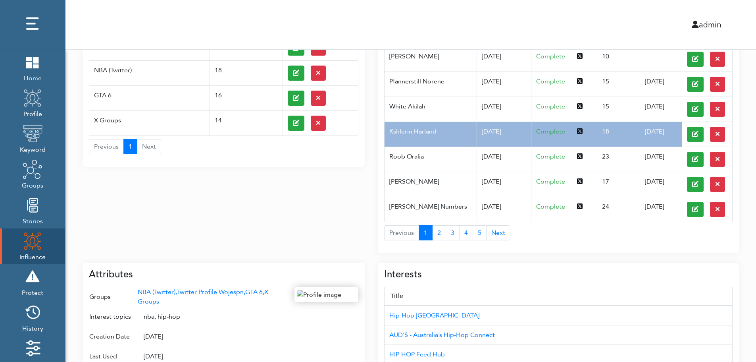
scroll to position [0, 0]
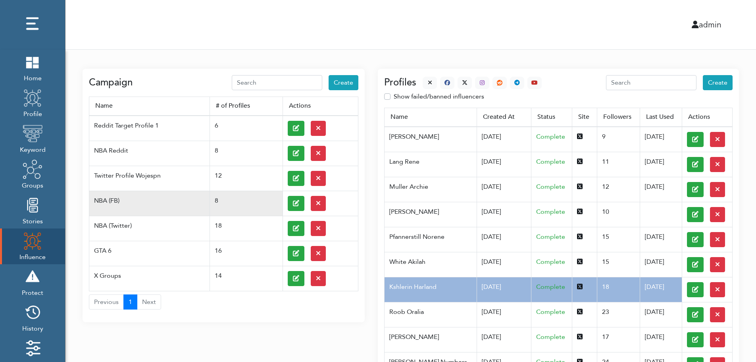
click at [286, 202] on td at bounding box center [320, 203] width 75 height 25
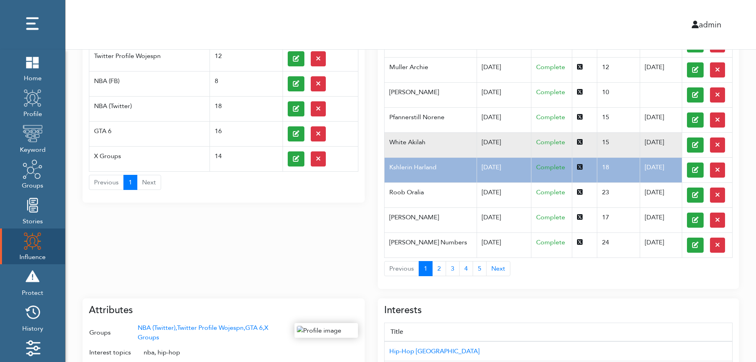
scroll to position [127, 0]
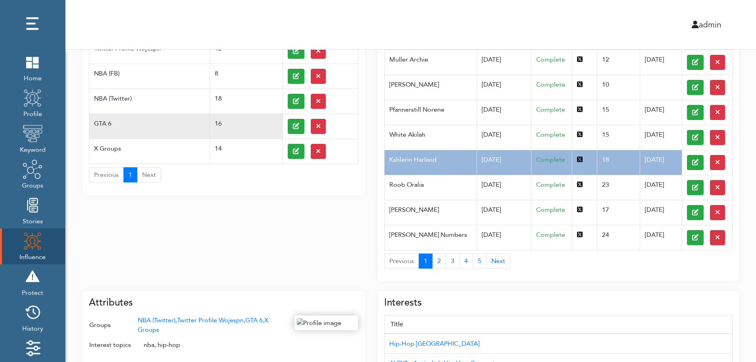
click at [118, 119] on td "GTA 6" at bounding box center [149, 126] width 121 height 25
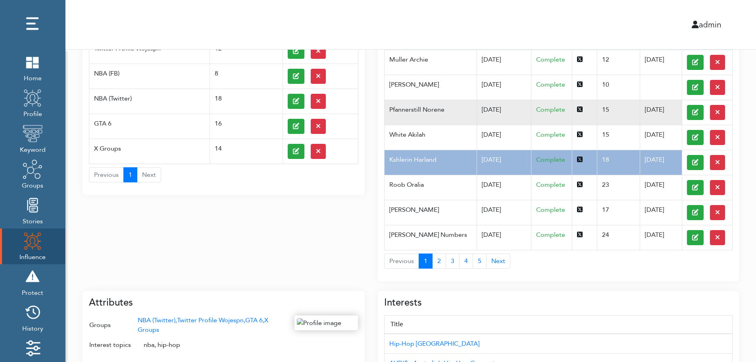
click at [459, 118] on td "Pfannerstill Norene" at bounding box center [431, 112] width 92 height 25
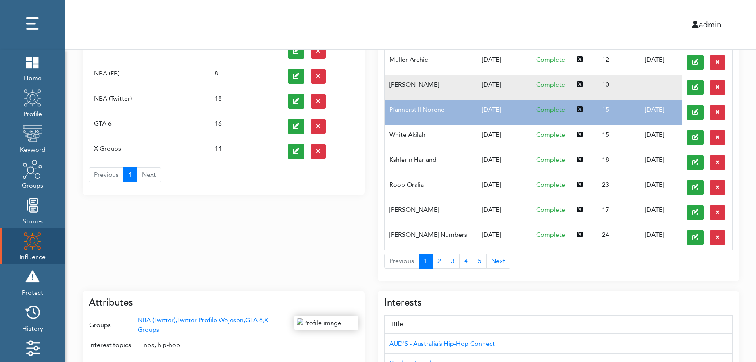
scroll to position [0, 0]
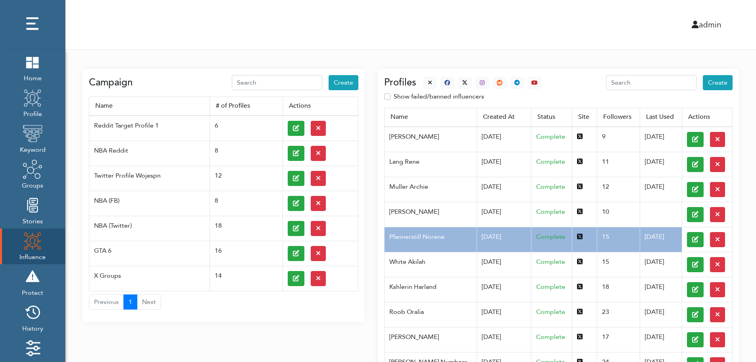
click at [420, 80] on div at bounding box center [479, 83] width 125 height 12
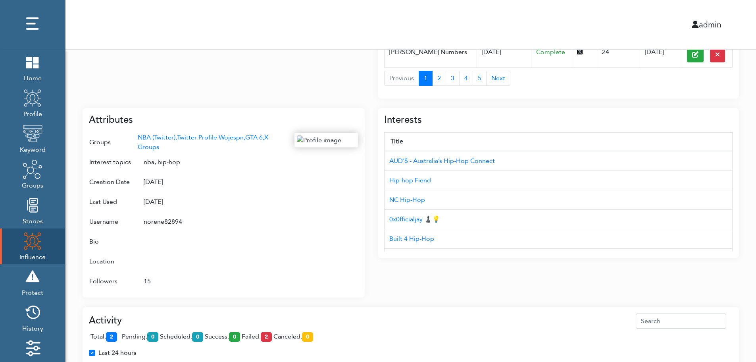
scroll to position [316, 0]
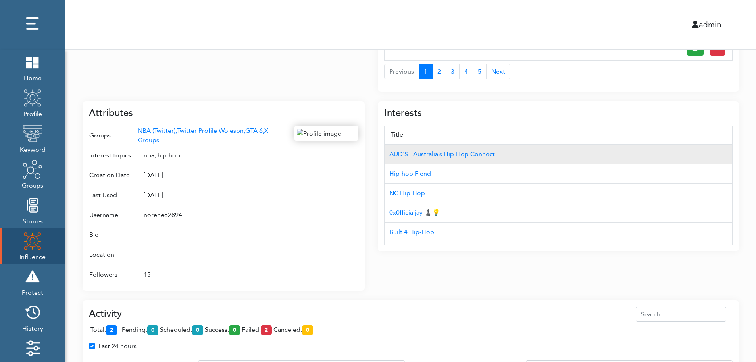
click at [690, 145] on td "AUD'$ - Australia’s Hip-Hop Connect" at bounding box center [559, 154] width 348 height 20
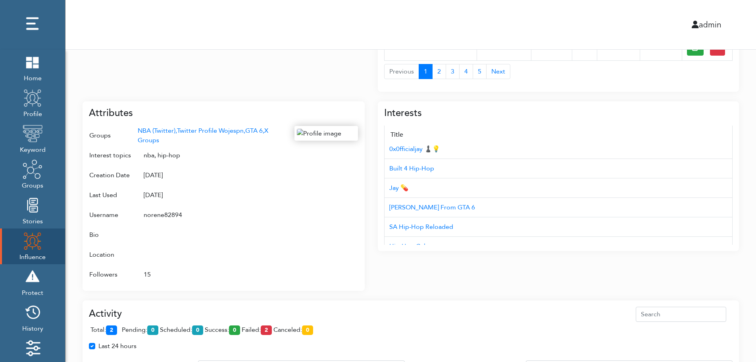
scroll to position [79, 0]
click at [752, 212] on div "Campaign Create Name # of Profiles Actions Reddit Target Profile 1 6 NBA Reddit…" at bounding box center [411, 111] width 691 height 756
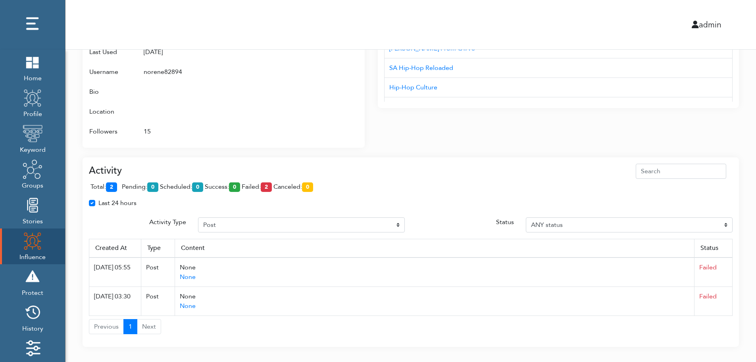
scroll to position [472, 0]
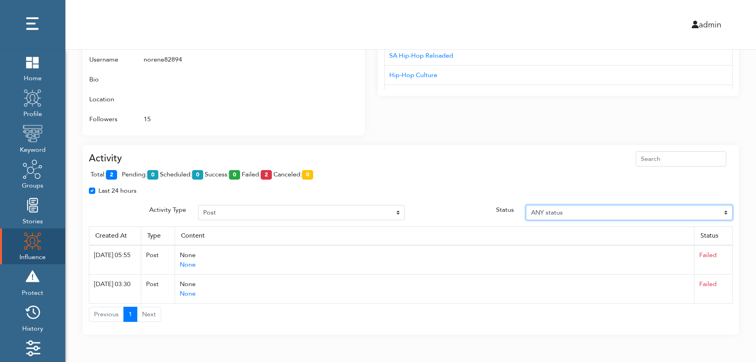
click at [727, 211] on select "ANY status Pending Scheduled Success Failed Canceled Unknown" at bounding box center [629, 212] width 207 height 15
click at [526, 205] on select "ANY status Pending Scheduled Success Failed Canceled Unknown" at bounding box center [629, 212] width 207 height 15
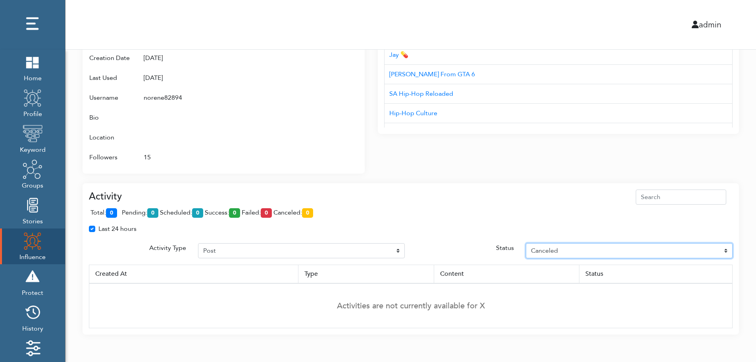
select select "Unknown"
click at [695, 137] on div "Interests Title AUD'$ - Australia’s Hip-Hop Connect Hip-hop Fiend NC Hip-Hop 0x…" at bounding box center [558, 74] width 361 height 199
click at [361, 68] on div "Attributes Groups NBA (Twitter), Twitter Profile Wojespn, GTA 6, X Groups Inter…" at bounding box center [224, 78] width 282 height 189
click at [324, 82] on div at bounding box center [327, 88] width 64 height 158
click at [321, 93] on div at bounding box center [327, 88] width 64 height 158
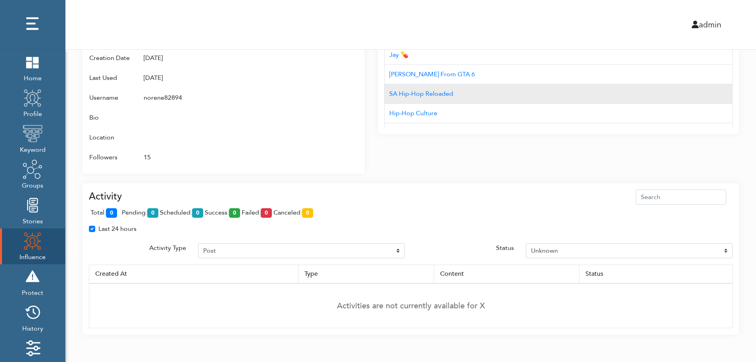
click at [525, 96] on td "SA Hip-Hop Reloaded" at bounding box center [559, 93] width 348 height 19
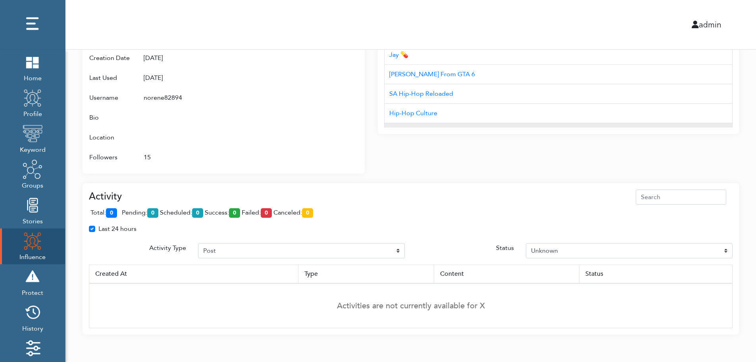
click at [523, 126] on div "Interests Title AUD'$ - Australia’s Hip-Hop Connect Hip-hop Fiend NC Hip-Hop 0x…" at bounding box center [558, 59] width 361 height 150
click at [523, 126] on td "Corvo das Promoções" at bounding box center [559, 132] width 348 height 19
click at [265, 149] on td "15" at bounding box center [212, 157] width 151 height 20
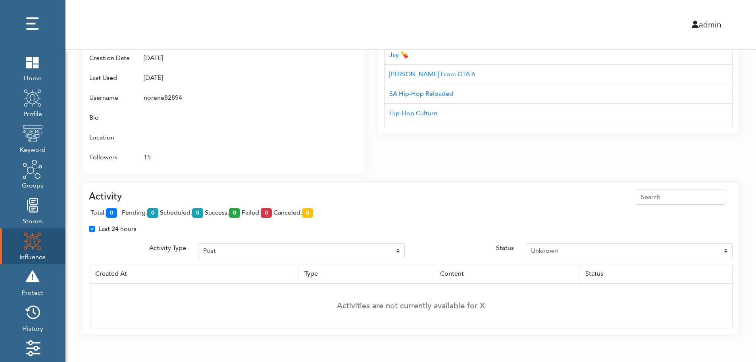
click at [730, 235] on div "Last 24 hours" at bounding box center [411, 232] width 656 height 16
click at [724, 290] on td "Activities are not currently available for X" at bounding box center [411, 305] width 644 height 45
click at [730, 280] on th "Status" at bounding box center [655, 273] width 153 height 19
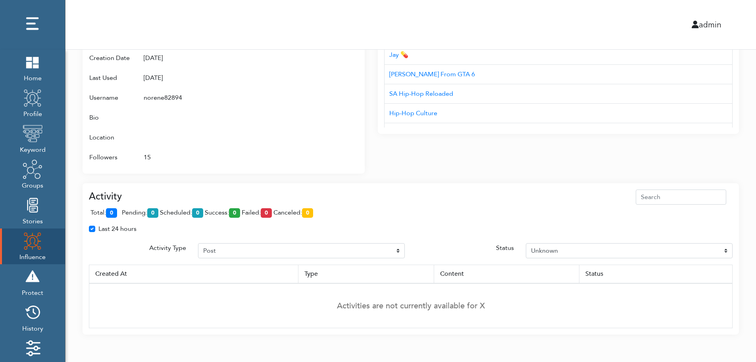
click at [730, 280] on th "Status" at bounding box center [655, 273] width 153 height 19
click at [370, 166] on div "Attributes Groups NBA (Twitter), Twitter Profile Wojespn, GTA 6, X Groups Inter…" at bounding box center [230, 74] width 295 height 199
click at [369, 157] on div "Attributes Groups NBA (Twitter), Twitter Profile Wojespn, GTA 6, X Groups Inter…" at bounding box center [230, 74] width 295 height 199
click at [731, 285] on td "Activities are not currently available for X" at bounding box center [411, 305] width 644 height 45
click at [731, 287] on td "Activities are not currently available for X" at bounding box center [411, 305] width 644 height 45
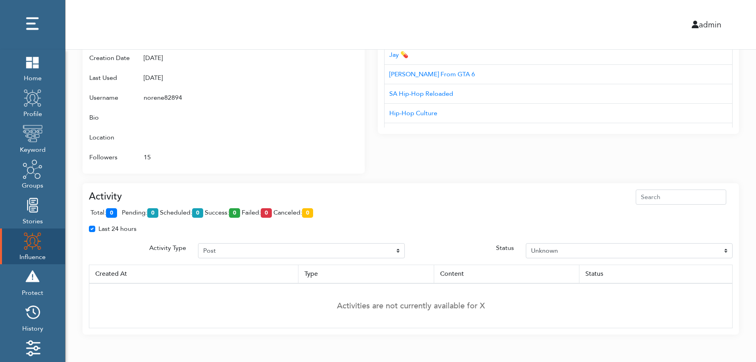
click at [392, 169] on div "Interests Title AUD'$ - Australia’s Hip-Hop Connect Hip-hop Fiend NC Hip-Hop 0x…" at bounding box center [558, 74] width 361 height 199
click at [400, 15] on div "admin" at bounding box center [411, 24] width 703 height 49
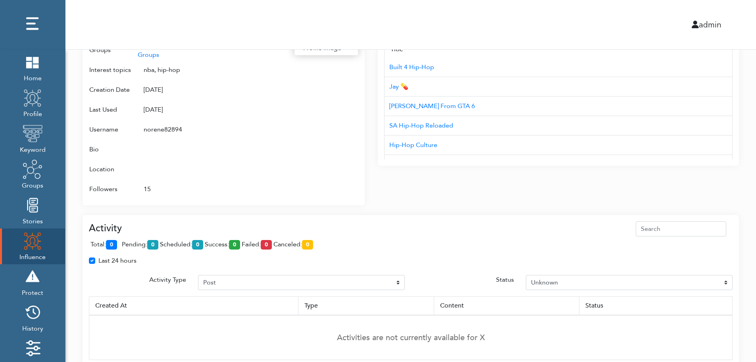
scroll to position [386, 0]
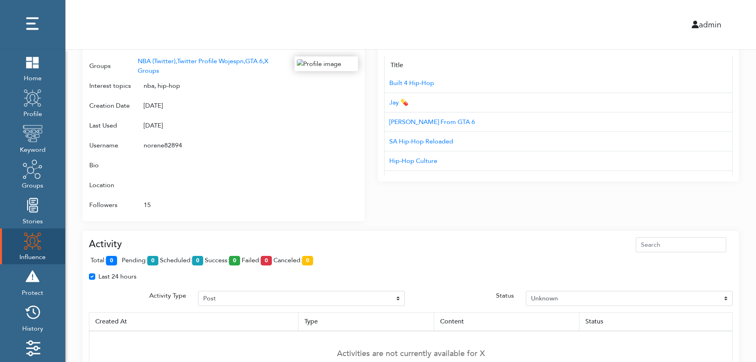
click at [744, 179] on div "Campaign Create Name # of Profiles Actions Reddit Target Profile 1 6 NBA Reddit…" at bounding box center [411, 23] width 691 height 718
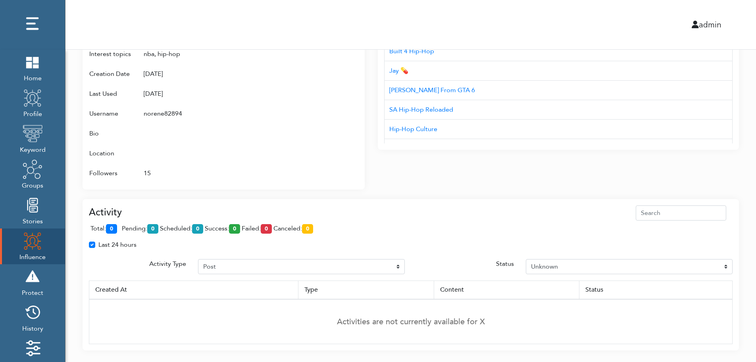
scroll to position [434, 0]
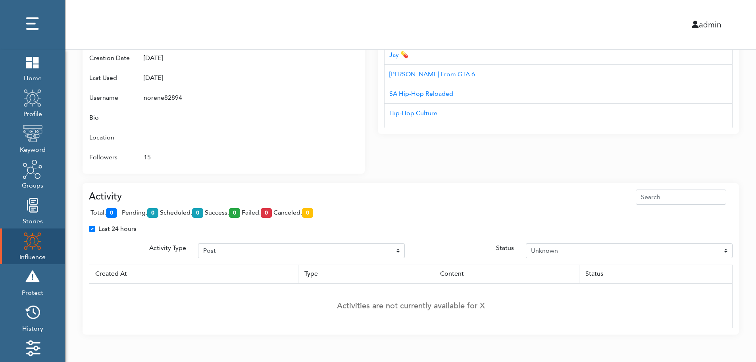
click at [729, 237] on div "Last 24 hours" at bounding box center [411, 232] width 656 height 16
drag, startPoint x: 276, startPoint y: 246, endPoint x: 740, endPoint y: 174, distance: 469.8
click at [272, 237] on div "Last 24 hours" at bounding box center [411, 232] width 656 height 16
click at [454, 239] on div "Last 24 hours" at bounding box center [411, 232] width 656 height 16
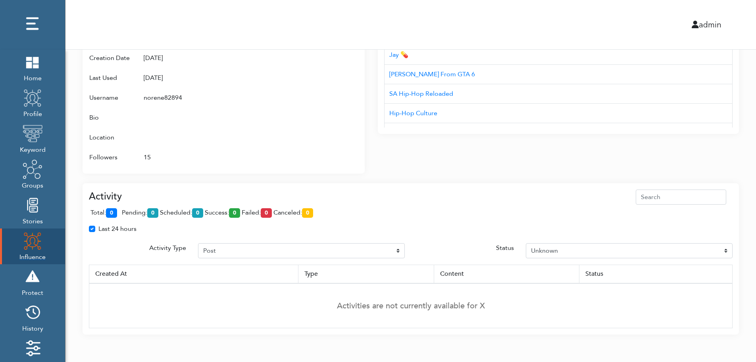
click at [26, 243] on img at bounding box center [33, 241] width 20 height 20
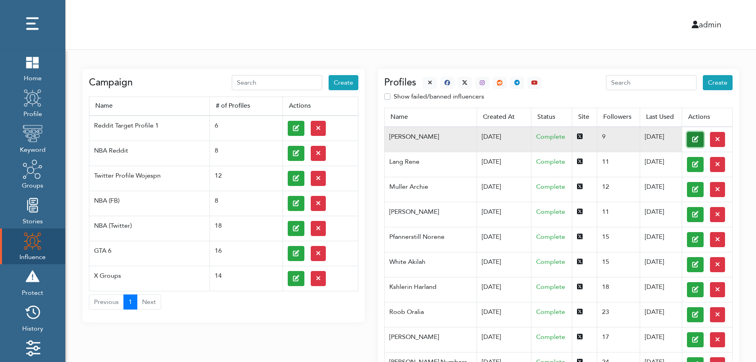
click at [687, 139] on button at bounding box center [695, 139] width 17 height 15
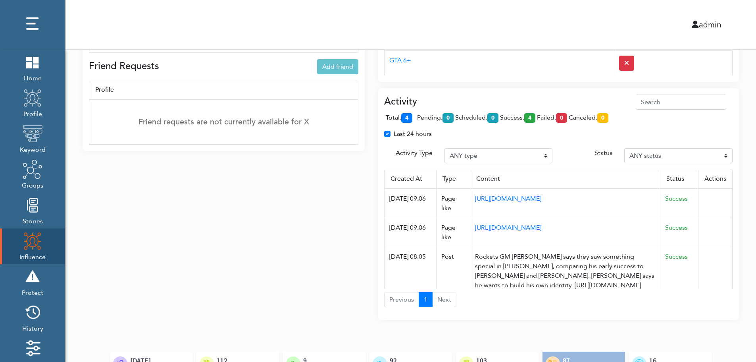
scroll to position [592, 0]
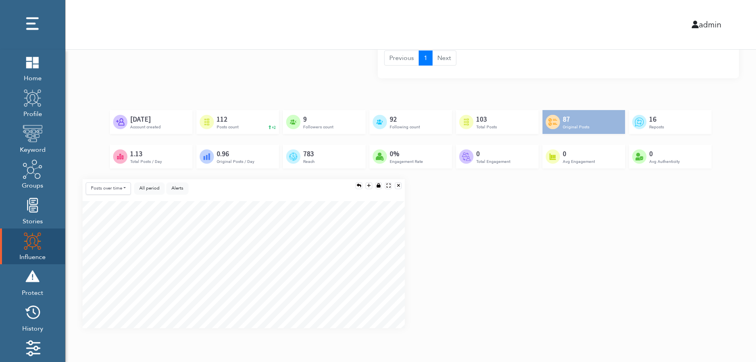
click at [732, 258] on div "Posts over time Posts over time Posts by hour Reposts over time Reposts by hour…" at bounding box center [411, 256] width 669 height 155
click at [733, 287] on div "Posts over time Posts over time Posts by hour Reposts over time Reposts by hour…" at bounding box center [411, 256] width 669 height 155
click at [732, 292] on div "Posts over time Posts over time Posts by hour Reposts over time Reposts by hour…" at bounding box center [411, 256] width 669 height 155
click at [730, 234] on div "Posts over time Posts over time Posts by hour Reposts over time Reposts by hour…" at bounding box center [411, 256] width 669 height 155
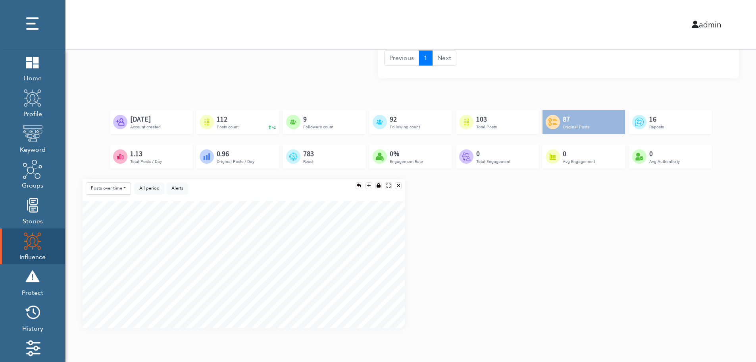
click at [716, 171] on div "Created by Adrien Coquet from the Noun Project Feb 23rd, 2024 Account created C…" at bounding box center [411, 144] width 657 height 69
click at [713, 222] on div "Posts over time Posts over time Posts by hour Reposts over time Reposts by hour…" at bounding box center [411, 256] width 669 height 155
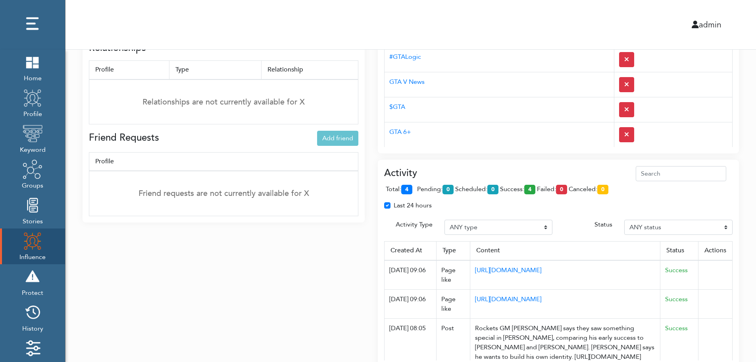
scroll to position [276, 0]
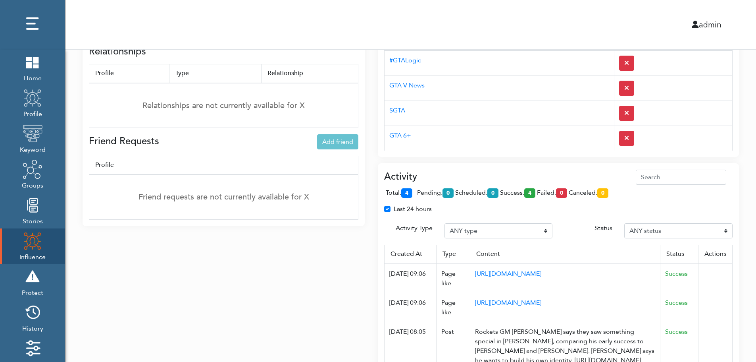
click at [517, 169] on div "Activity total: 4 pending: 0 scheduled: 0 success: 4 failed: 0 canceled: 0 Last…" at bounding box center [558, 278] width 361 height 231
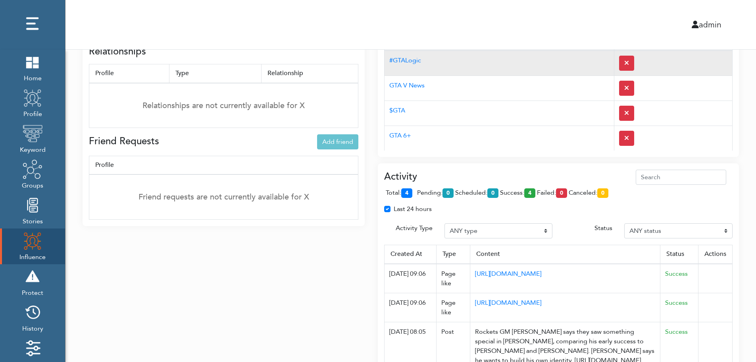
click at [504, 70] on td "#GTALogic" at bounding box center [500, 62] width 230 height 25
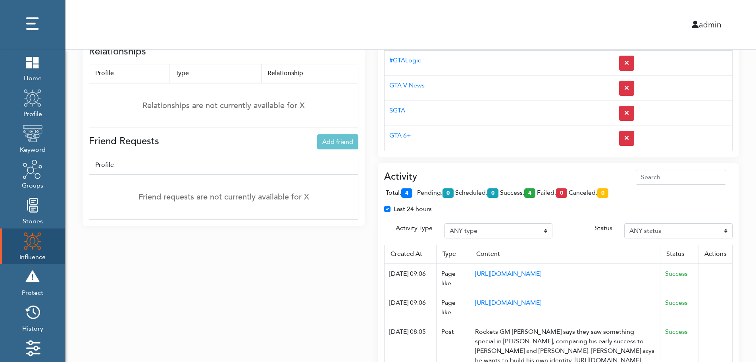
scroll to position [0, 0]
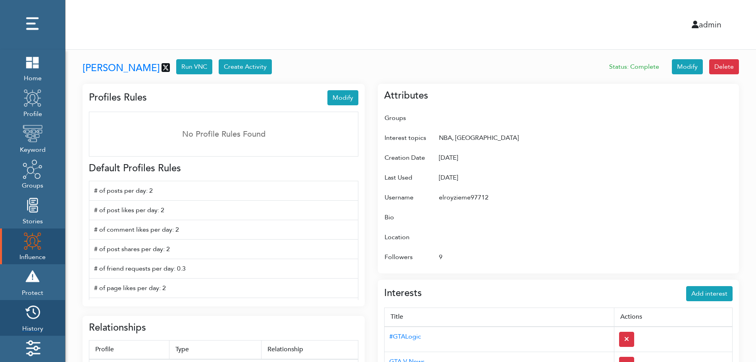
click at [36, 315] on img at bounding box center [33, 312] width 20 height 20
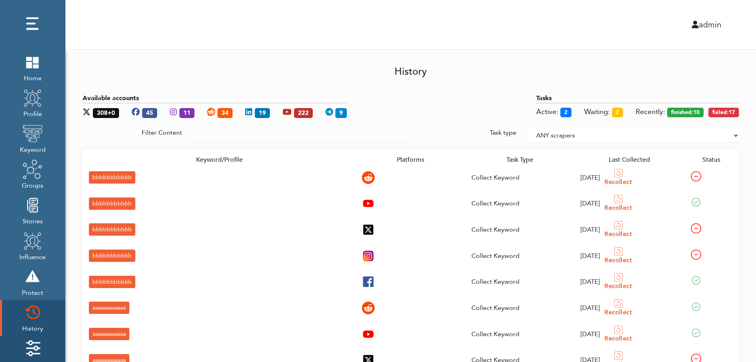
click at [36, 343] on img at bounding box center [33, 348] width 20 height 20
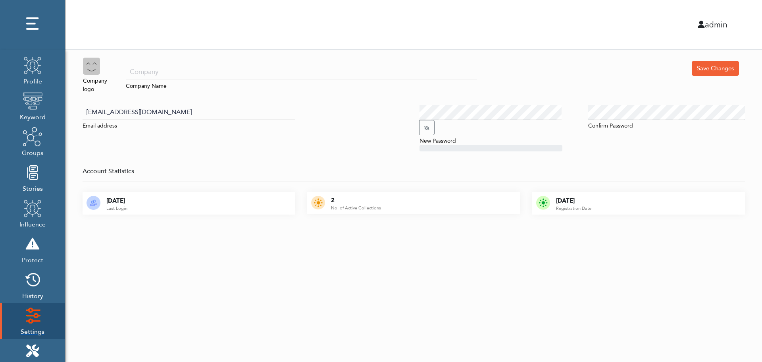
scroll to position [79, 0]
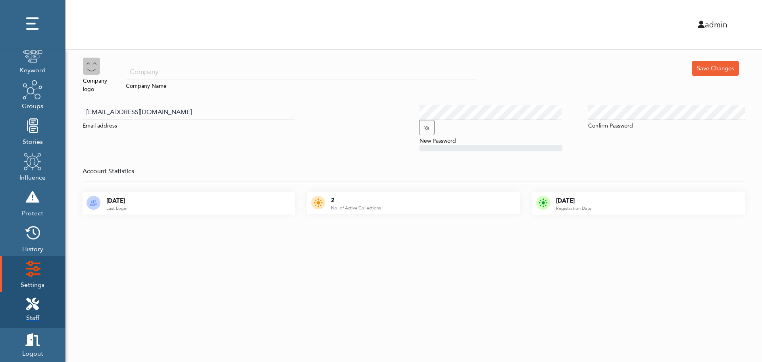
click at [37, 300] on icon at bounding box center [32, 303] width 13 height 13
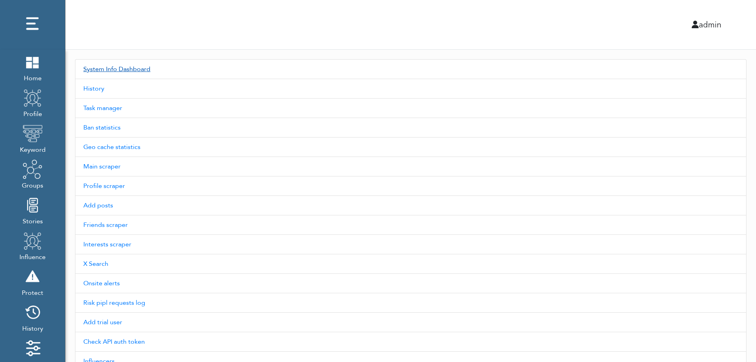
click at [130, 69] on link "System Info Dashboard" at bounding box center [411, 69] width 672 height 20
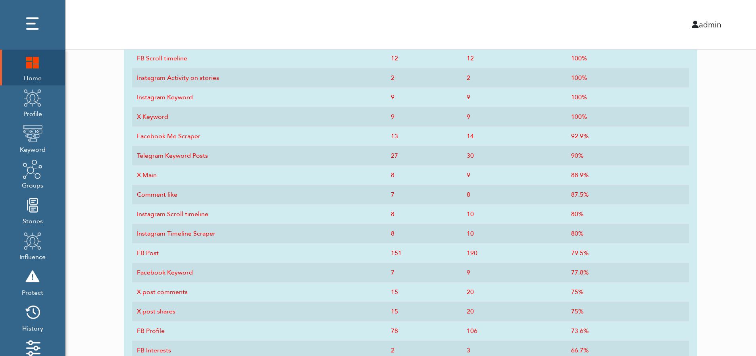
scroll to position [391, 0]
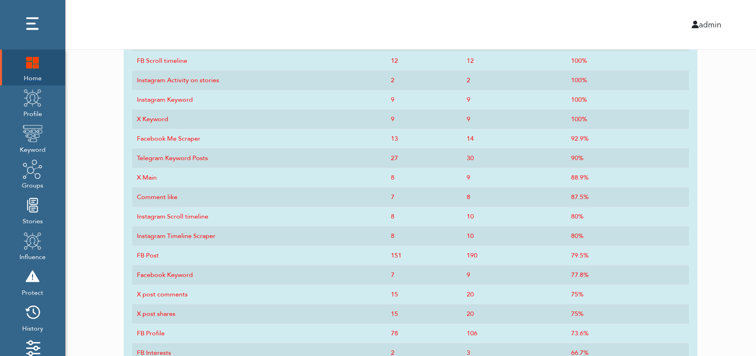
click at [29, 71] on img at bounding box center [33, 62] width 20 height 20
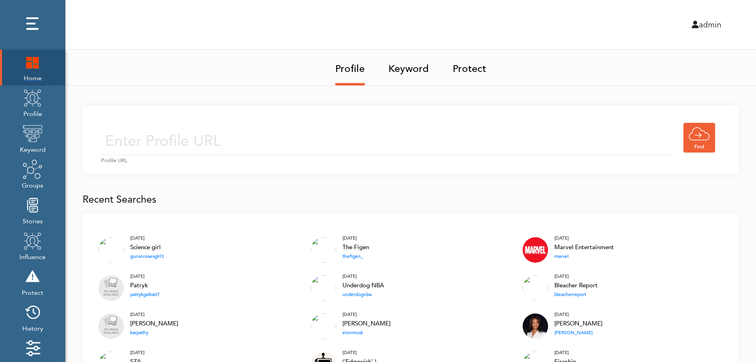
click at [28, 64] on img at bounding box center [33, 62] width 20 height 20
click at [33, 61] on img at bounding box center [33, 62] width 20 height 20
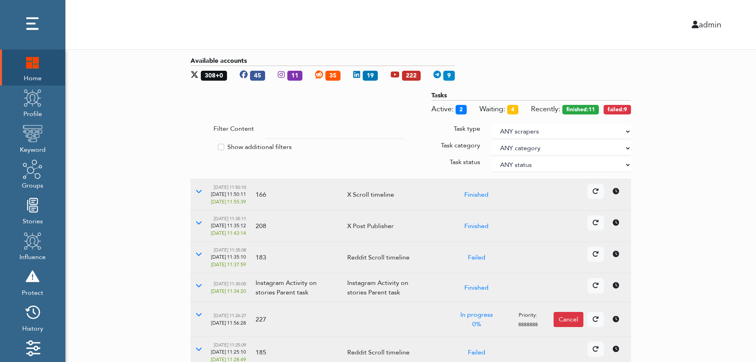
drag, startPoint x: 709, startPoint y: 165, endPoint x: 627, endPoint y: 130, distance: 89.3
click at [627, 130] on select "ANY scrapers Facebook profile Facebook keyword X profile X keyword Instagram pr…" at bounding box center [561, 131] width 139 height 15
click at [260, 145] on label "Show additional filters" at bounding box center [260, 147] width 64 height 10
click at [197, 145] on input "Show additional filters" at bounding box center [194, 146] width 6 height 8
checkbox input "true"
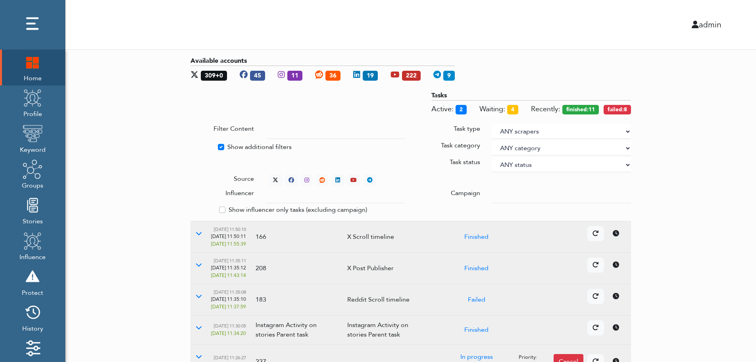
click at [492, 193] on div at bounding box center [561, 195] width 151 height 15
click at [328, 197] on input "text" at bounding box center [335, 195] width 139 height 15
click at [518, 162] on select "ANY status None Created In progress Finished Failed Wait to retry Canceled Skip…" at bounding box center [561, 164] width 139 height 15
click at [492, 157] on select "ANY status None Created In progress Finished Failed Wait to retry Canceled Skip…" at bounding box center [561, 164] width 139 height 15
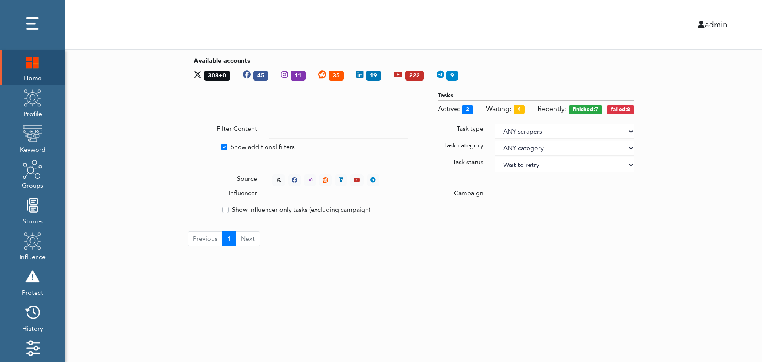
select select "4"
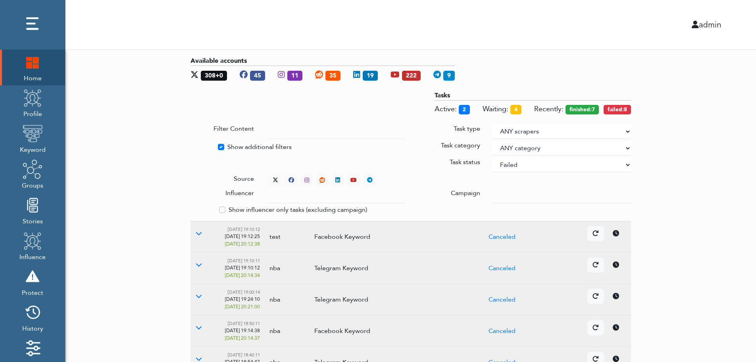
click at [681, 122] on div "Available accounts 308+0 45 11 35 19 222 9 Tasks Active: 2 Waiting: 4 Recently:…" at bounding box center [411, 302] width 691 height 504
click at [708, 182] on div "Available accounts 308+0 45 11 35 19 222 9 Tasks Active: 3 Waiting: 4 Recently:…" at bounding box center [411, 302] width 691 height 504
click at [274, 177] on icon at bounding box center [276, 180] width 6 height 6
click at [198, 233] on icon at bounding box center [199, 233] width 6 height 6
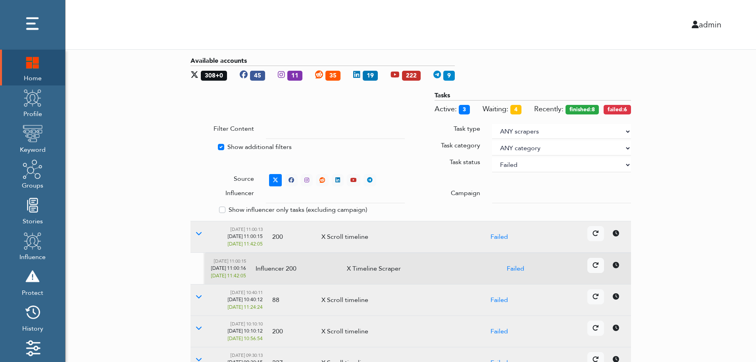
click at [618, 267] on icon at bounding box center [616, 265] width 6 height 6
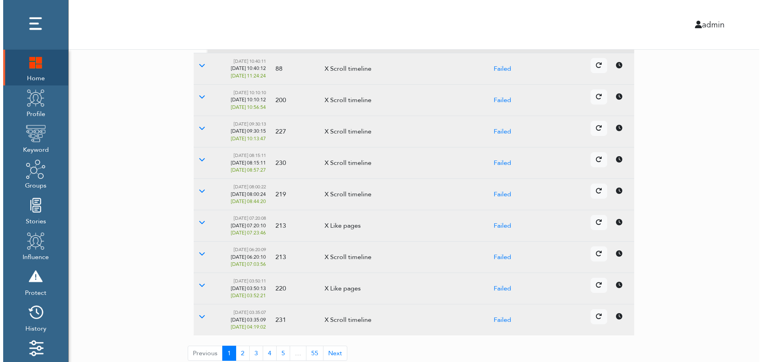
scroll to position [236, 0]
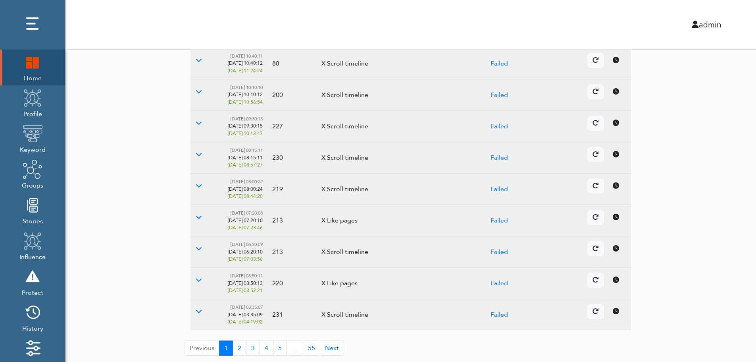
click at [615, 250] on icon at bounding box center [616, 248] width 6 height 6
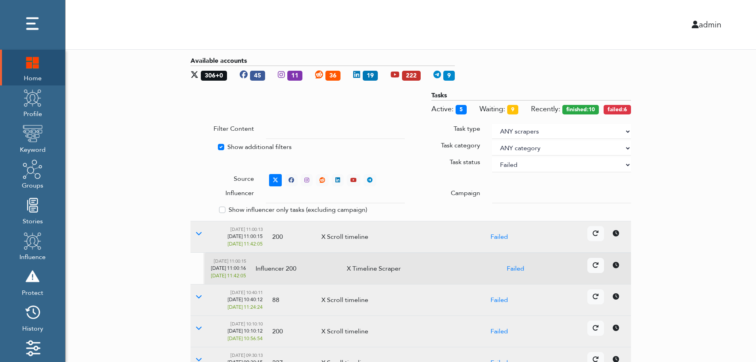
click at [541, 166] on select "ANY status None Created In progress Finished Failed Wait to retry Canceled Skip…" at bounding box center [561, 164] width 139 height 15
select select
click at [492, 157] on select "ANY status None Created In progress Finished Failed Wait to retry Canceled Skip…" at bounding box center [561, 164] width 139 height 15
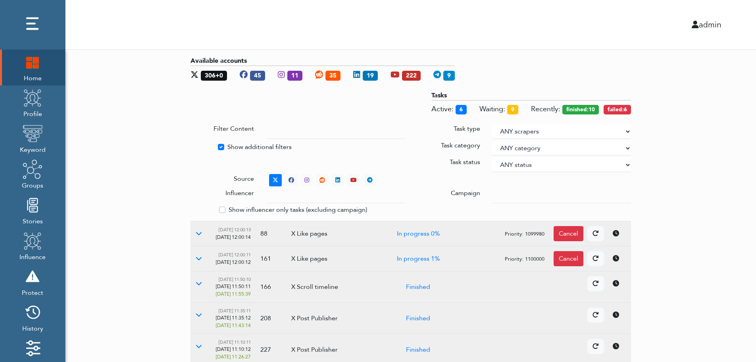
click at [739, 149] on div "Available accounts 306+0 45 11 35 19 222 9 Tasks Active: 6 Waiting: 9 Recently:…" at bounding box center [411, 318] width 691 height 536
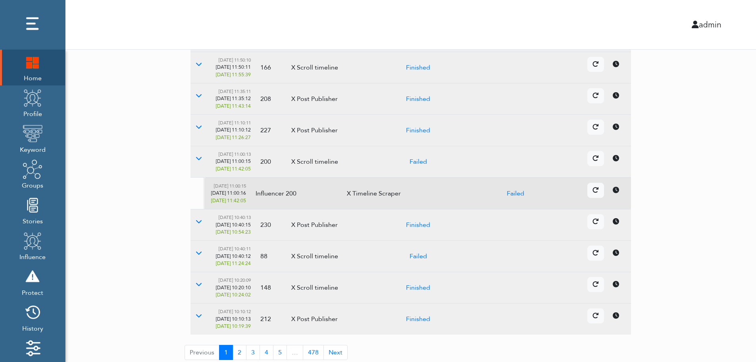
scroll to position [224, 0]
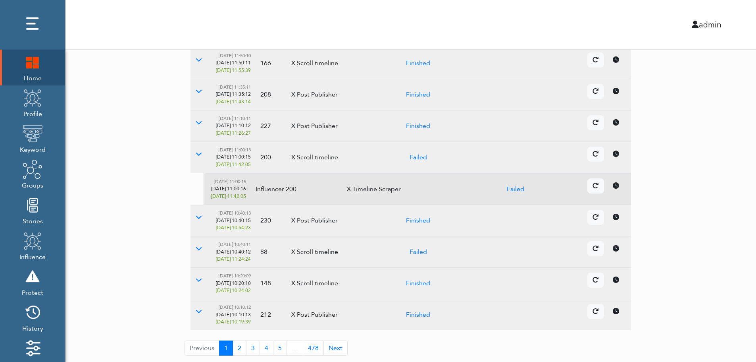
click at [619, 257] on td "Details Cancel" at bounding box center [541, 251] width 179 height 31
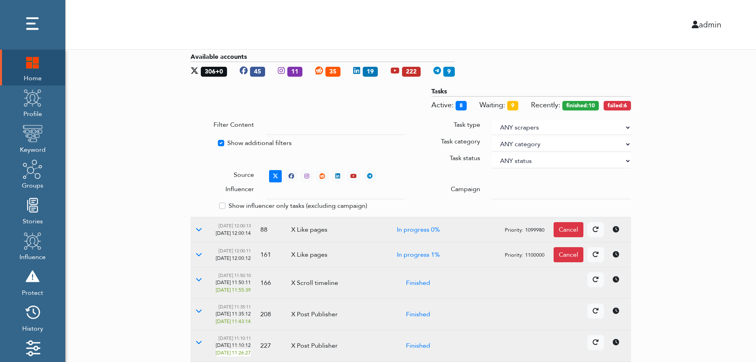
scroll to position [0, 0]
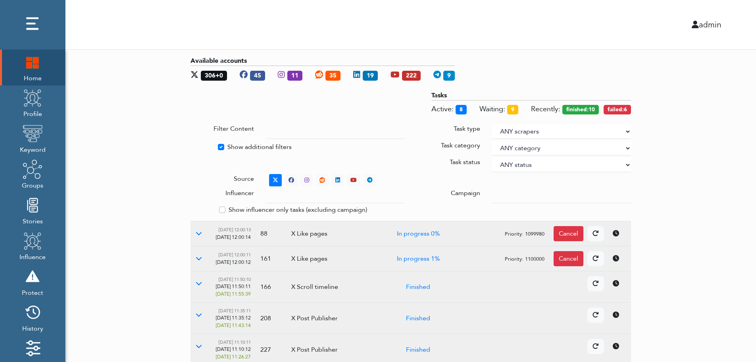
click at [238, 146] on label "Show additional filters" at bounding box center [260, 147] width 64 height 10
click at [197, 146] on input "Show additional filters" at bounding box center [194, 146] width 6 height 8
checkbox input "false"
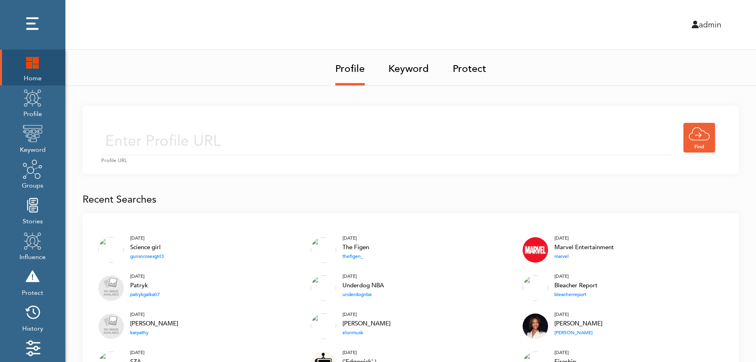
click at [257, 139] on input "text" at bounding box center [386, 141] width 571 height 28
type input "[URL][DOMAIN_NAME]"
click at [309, 143] on input "[URL][DOMAIN_NAME]" at bounding box center [386, 141] width 571 height 28
click at [372, 119] on div "[URL][DOMAIN_NAME] Profile URL" at bounding box center [411, 140] width 657 height 68
click at [351, 149] on input "[URL][DOMAIN_NAME]" at bounding box center [386, 141] width 571 height 28
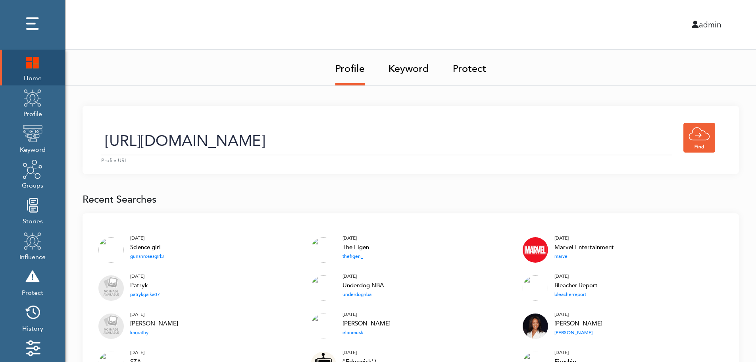
click at [411, 71] on link "Keyword" at bounding box center [409, 66] width 41 height 33
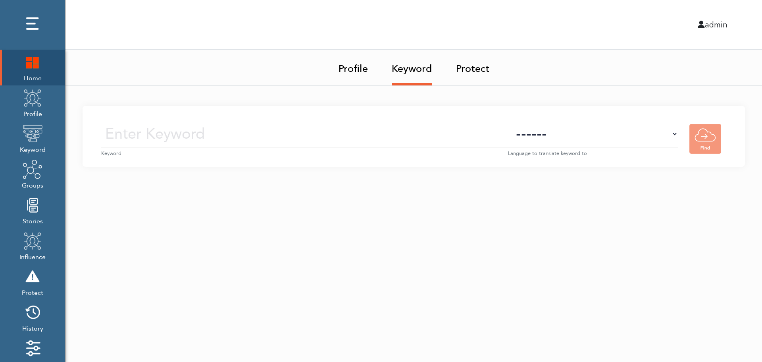
click at [419, 136] on input "text" at bounding box center [304, 134] width 407 height 28
click at [34, 107] on img at bounding box center [33, 98] width 20 height 20
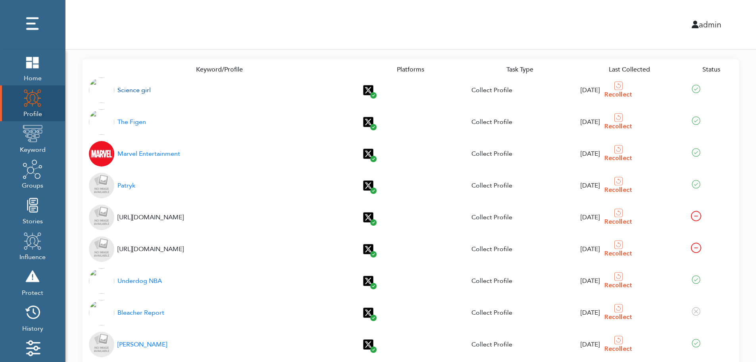
click at [129, 91] on div "Science girl" at bounding box center [134, 90] width 33 height 10
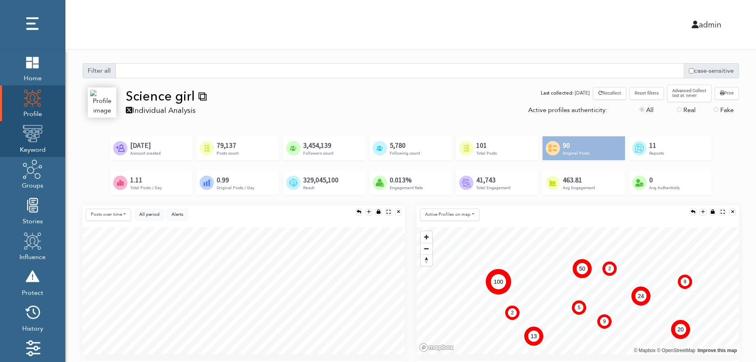
click at [30, 141] on img at bounding box center [33, 133] width 20 height 20
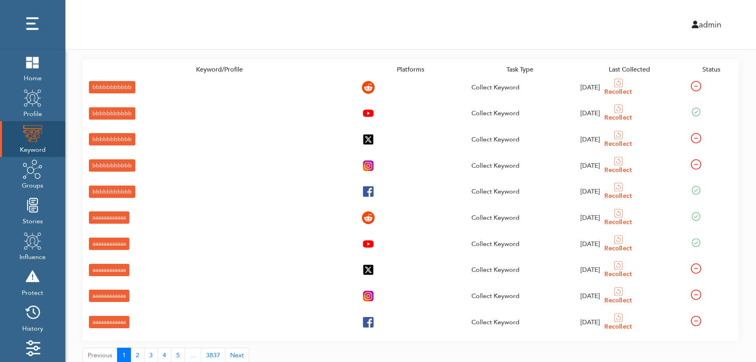
click at [96, 86] on div "bbbbbbbbbbb" at bounding box center [112, 87] width 46 height 12
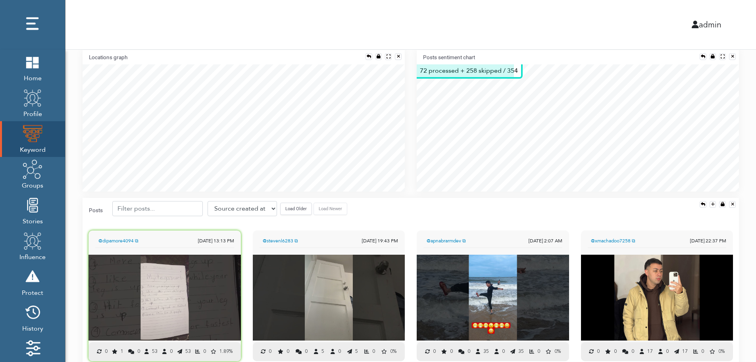
scroll to position [176, 0]
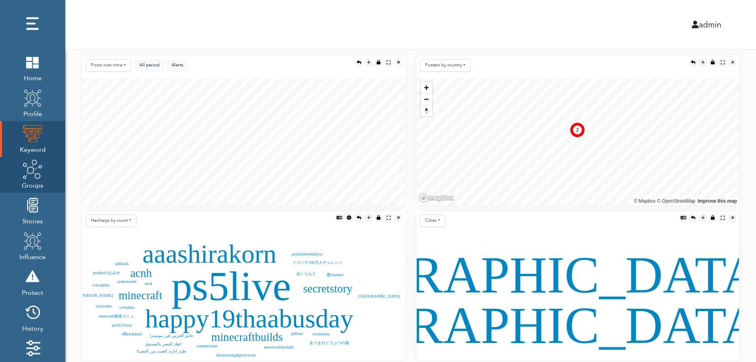
click at [31, 177] on img at bounding box center [33, 169] width 20 height 20
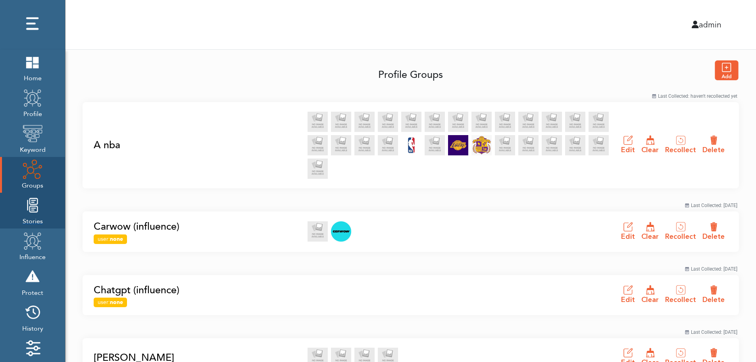
click at [30, 214] on img at bounding box center [33, 205] width 20 height 20
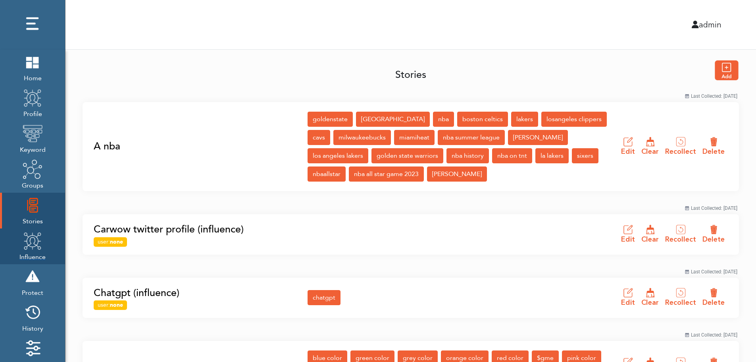
click at [30, 247] on img at bounding box center [33, 241] width 20 height 20
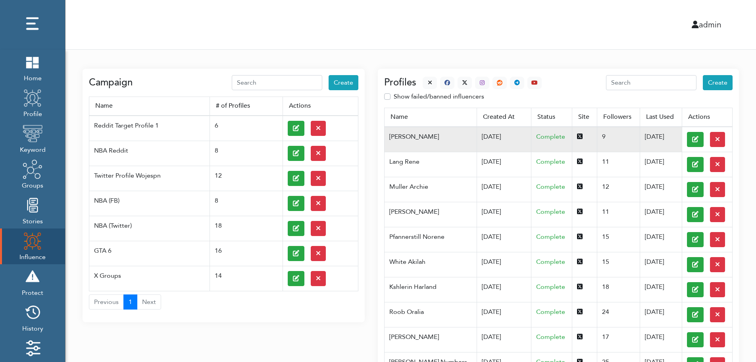
click at [477, 136] on td "07/03/2025" at bounding box center [504, 139] width 55 height 25
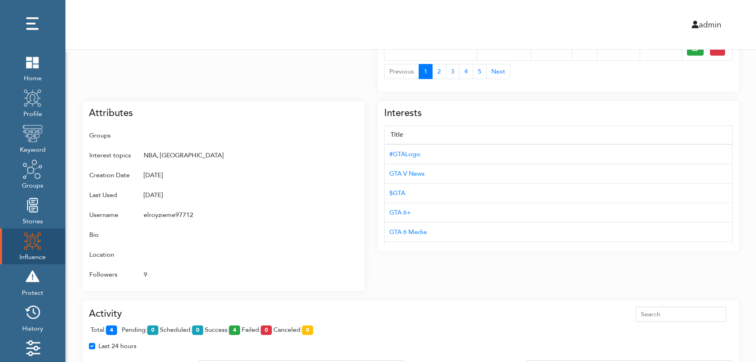
scroll to position [514, 0]
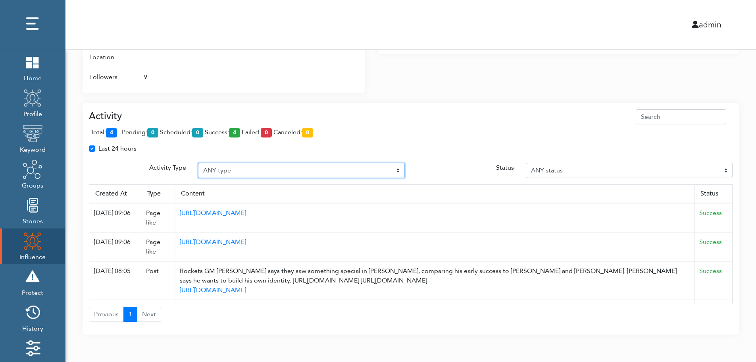
click at [257, 169] on select "ANY type Post Like Post Post comment Comment like Post Share Follow Unfollow Pa…" at bounding box center [301, 170] width 207 height 15
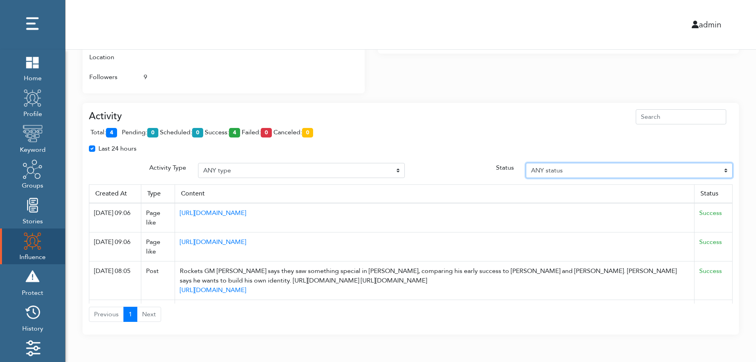
click at [592, 169] on select "ANY status Pending Scheduled Success Failed Canceled Unknown" at bounding box center [629, 170] width 207 height 15
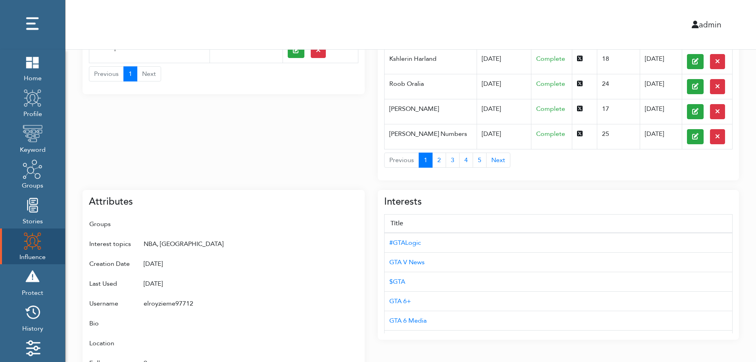
scroll to position [0, 0]
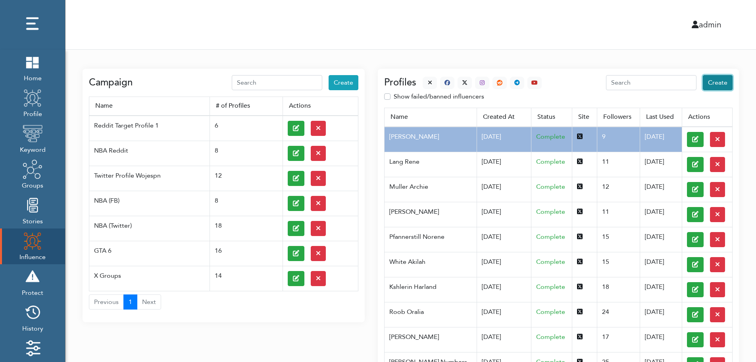
click at [719, 83] on span "Create" at bounding box center [717, 82] width 19 height 9
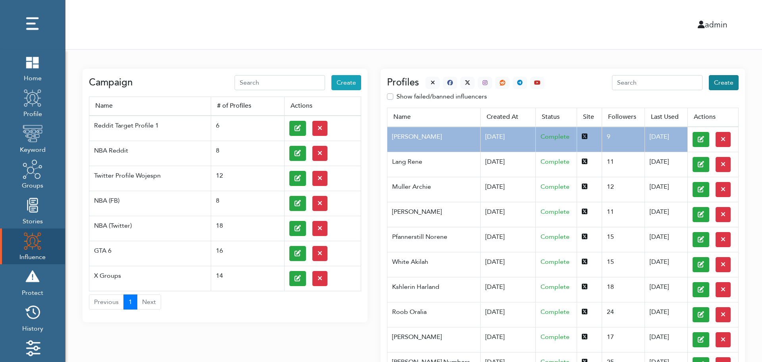
select select "primary"
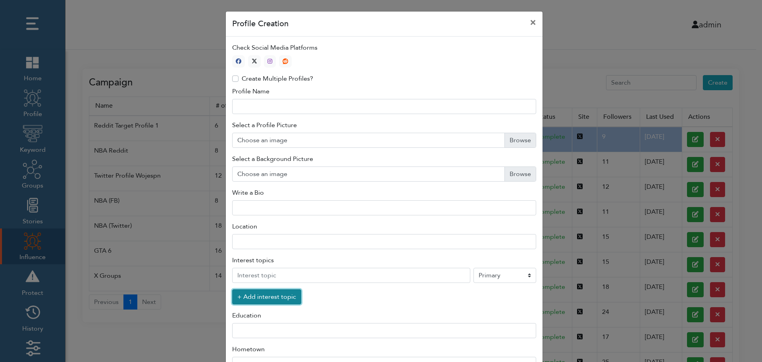
click at [262, 299] on button "+ Add interest topic" at bounding box center [266, 296] width 69 height 15
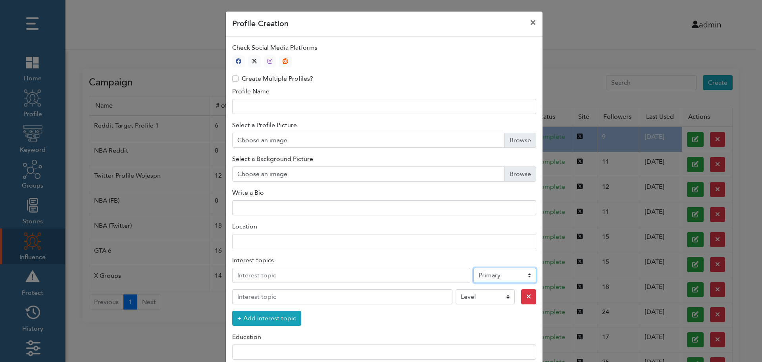
click at [493, 277] on select "Level Primary Secondary Tertiary" at bounding box center [505, 275] width 63 height 15
click at [252, 60] on icon "button" at bounding box center [255, 61] width 6 height 6
type input "1"
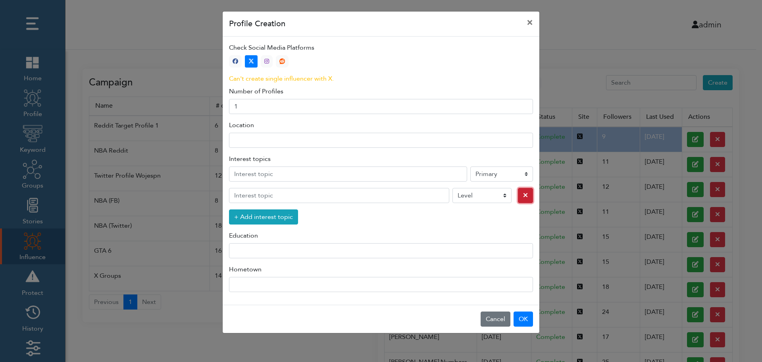
click at [523, 196] on icon "button" at bounding box center [525, 195] width 5 height 6
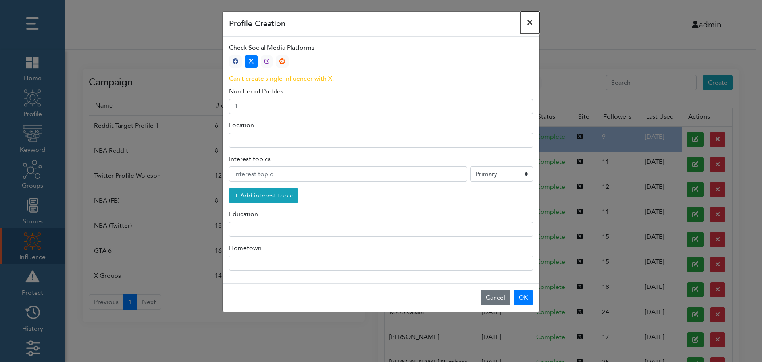
click at [530, 22] on button "×" at bounding box center [530, 23] width 19 height 22
select select "primary"
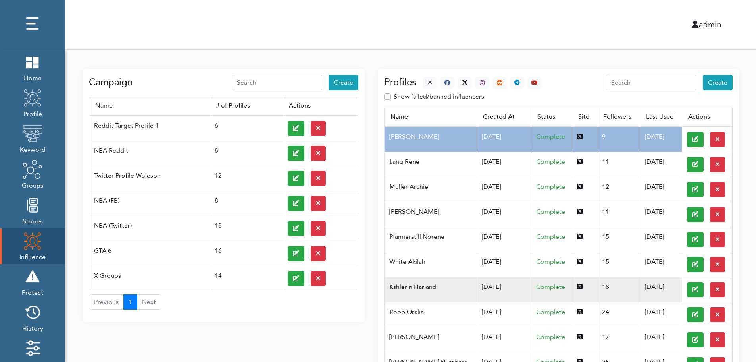
click at [425, 286] on td "Kshlerin Harland" at bounding box center [431, 289] width 92 height 25
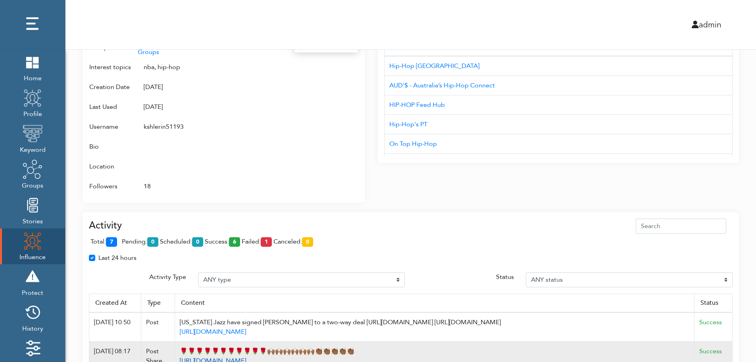
scroll to position [514, 0]
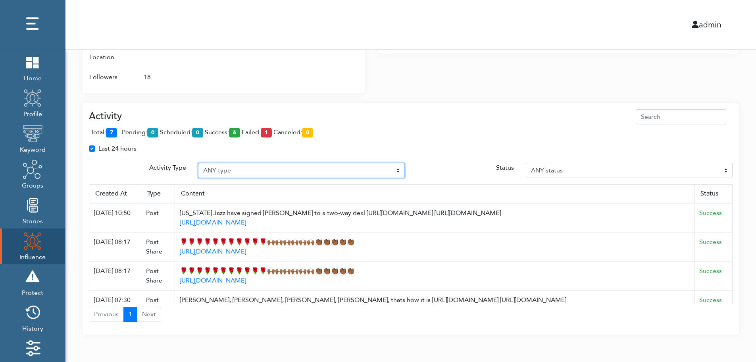
click at [241, 168] on select "ANY type Post Like Post Post comment Comment like Post Share Follow Unfollow Pa…" at bounding box center [301, 170] width 207 height 15
select select "Post"
click at [198, 163] on select "ANY type Post Like Post Post comment Comment like Post Share Follow Unfollow Pa…" at bounding box center [301, 170] width 207 height 15
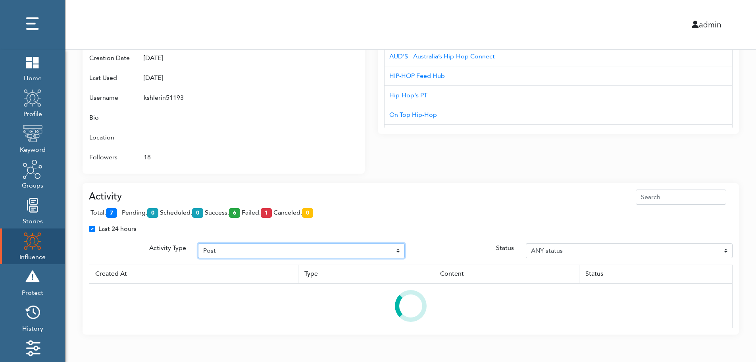
scroll to position [472, 0]
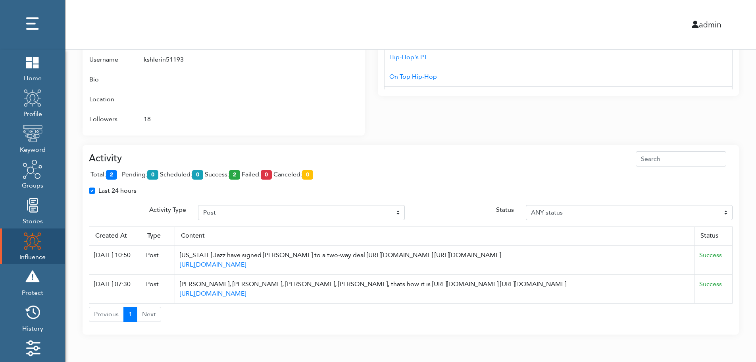
click at [119, 173] on span "total: 2" at bounding box center [106, 174] width 30 height 9
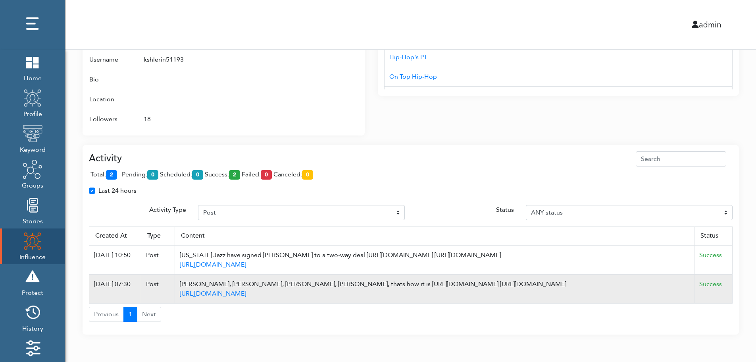
click at [730, 288] on td "Success" at bounding box center [714, 288] width 38 height 29
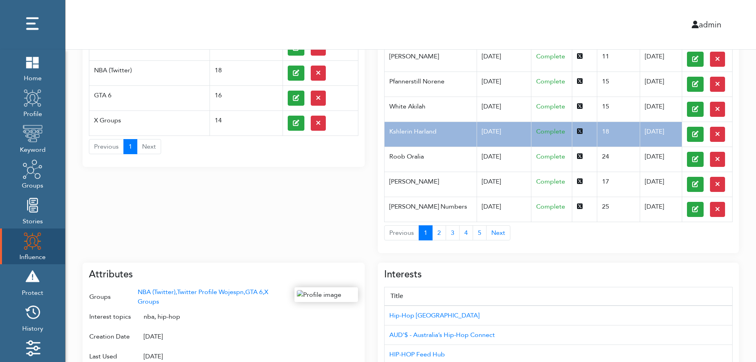
scroll to position [0, 0]
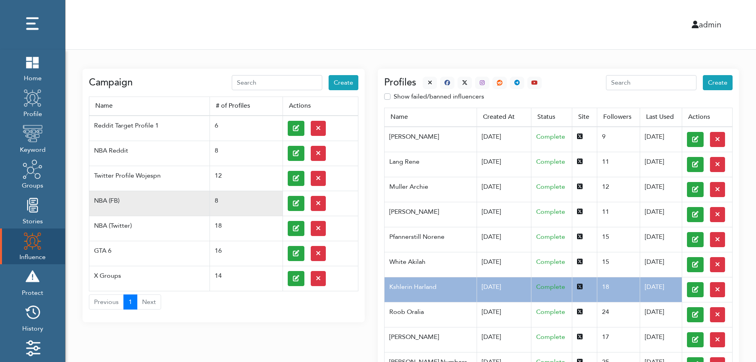
click at [286, 202] on td at bounding box center [320, 203] width 75 height 25
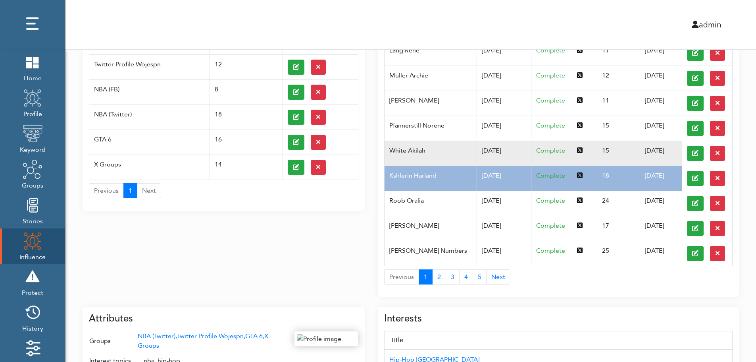
scroll to position [127, 0]
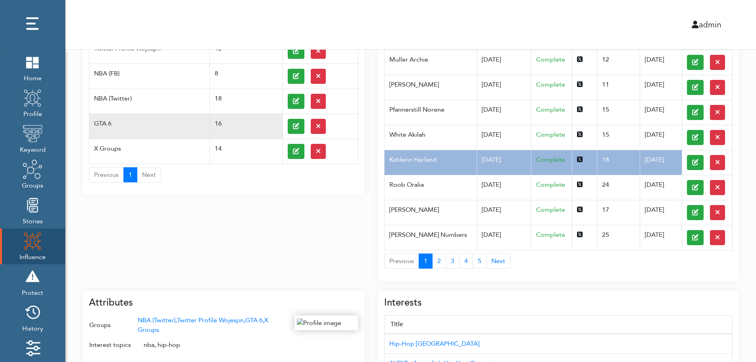
click at [118, 119] on td "GTA 6" at bounding box center [149, 126] width 121 height 25
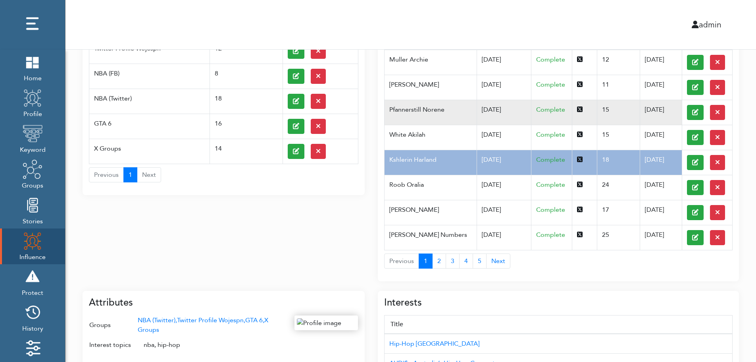
click at [459, 118] on td "Pfannerstill Norene" at bounding box center [431, 112] width 92 height 25
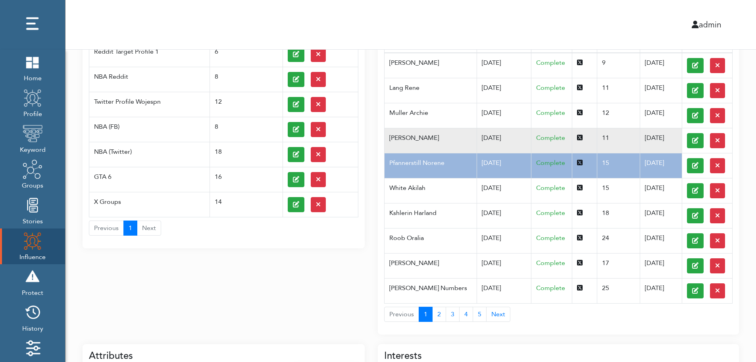
scroll to position [0, 0]
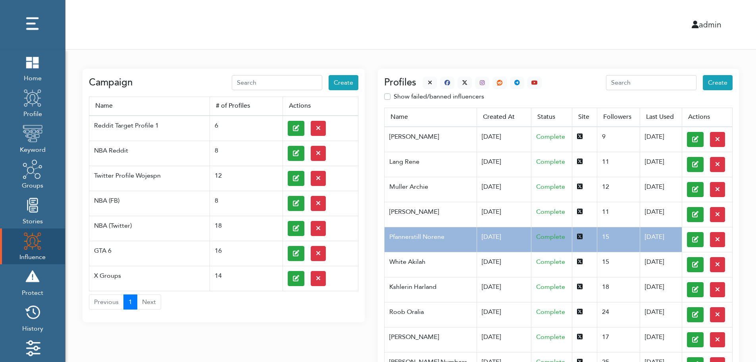
click at [420, 80] on div at bounding box center [479, 83] width 125 height 12
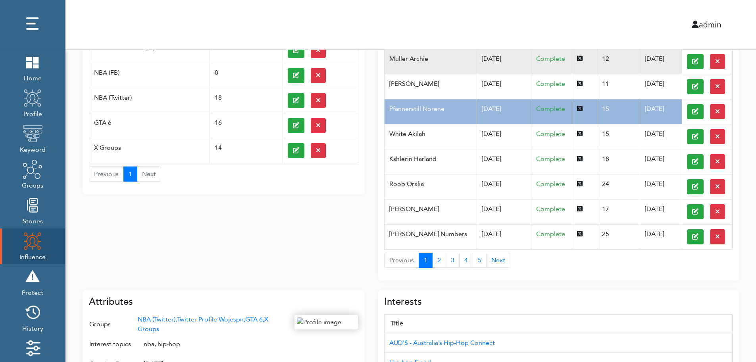
scroll to position [316, 0]
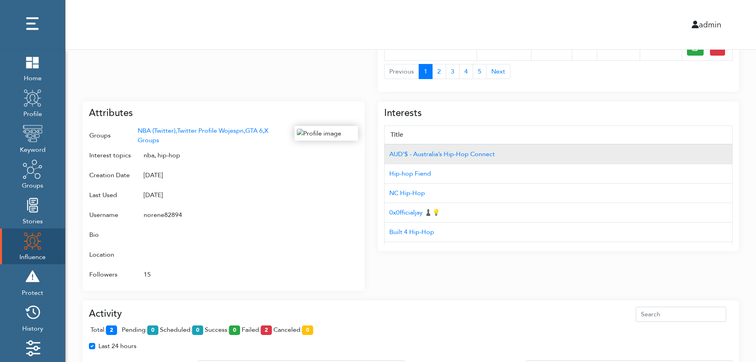
click at [690, 145] on td "AUD'$ - Australia’s Hip-Hop Connect" at bounding box center [559, 154] width 348 height 20
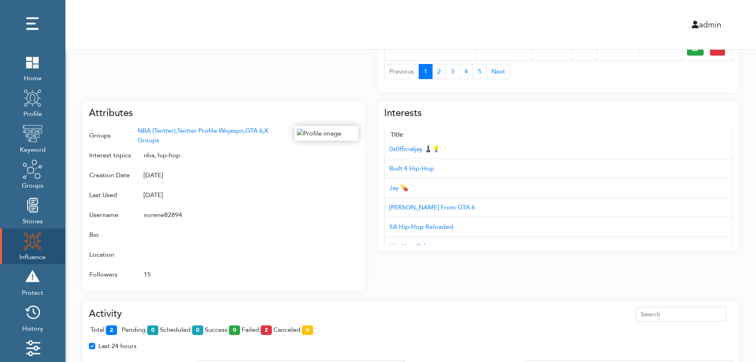
scroll to position [79, 0]
click at [752, 212] on div "Campaign Create Name # of Profiles Actions Reddit Target Profile 1 6 NBA Reddit…" at bounding box center [411, 111] width 691 height 756
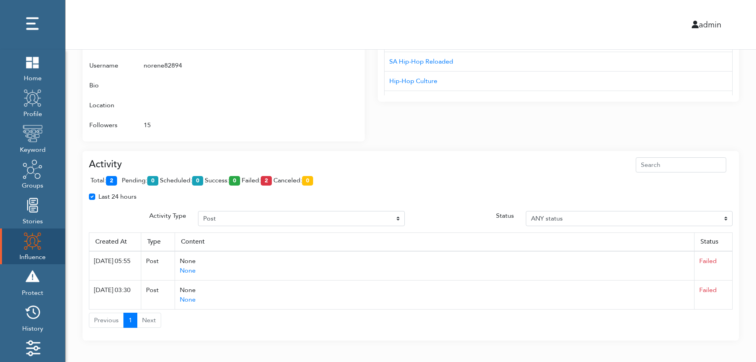
scroll to position [472, 0]
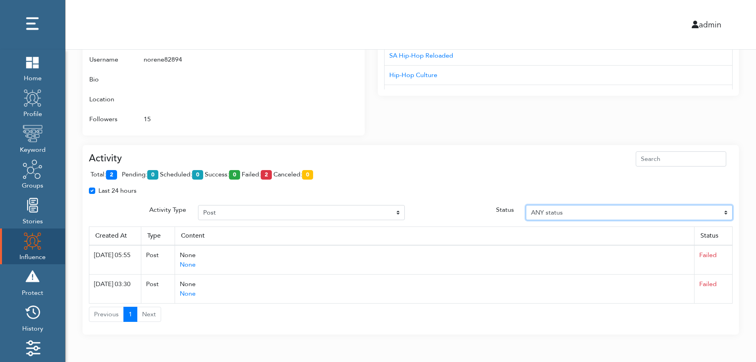
click at [727, 211] on select "ANY status Pending Scheduled Success Failed Canceled Unknown" at bounding box center [629, 212] width 207 height 15
click at [526, 205] on select "ANY status Pending Scheduled Success Failed Canceled Unknown" at bounding box center [629, 212] width 207 height 15
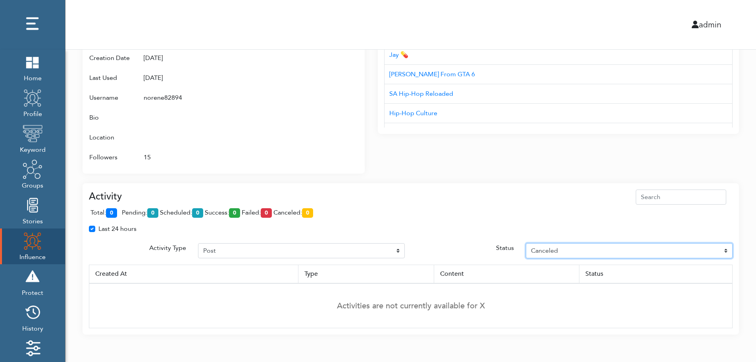
select select "Unknown"
click at [695, 137] on div "Interests Title AUD'$ - Australia’s Hip-Hop Connect Hip-hop Fiend NC Hip-Hop 0x…" at bounding box center [558, 74] width 361 height 199
click at [361, 68] on div "Attributes Groups NBA (Twitter), Twitter Profile Wojespn, GTA 6, X Groups Inter…" at bounding box center [224, 78] width 282 height 189
click at [324, 82] on div at bounding box center [327, 88] width 64 height 158
click at [321, 93] on div at bounding box center [327, 88] width 64 height 158
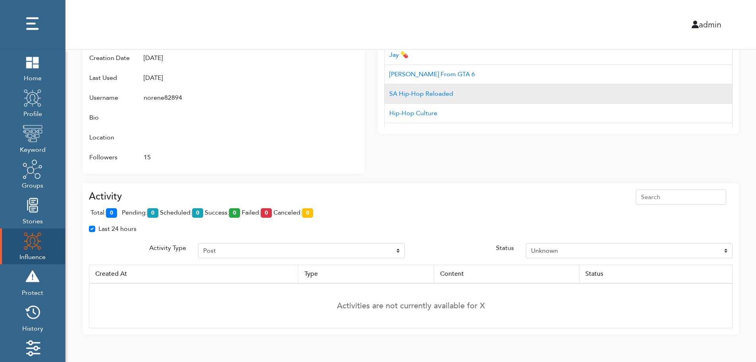
click at [525, 96] on td "SA Hip-Hop Reloaded" at bounding box center [559, 93] width 348 height 19
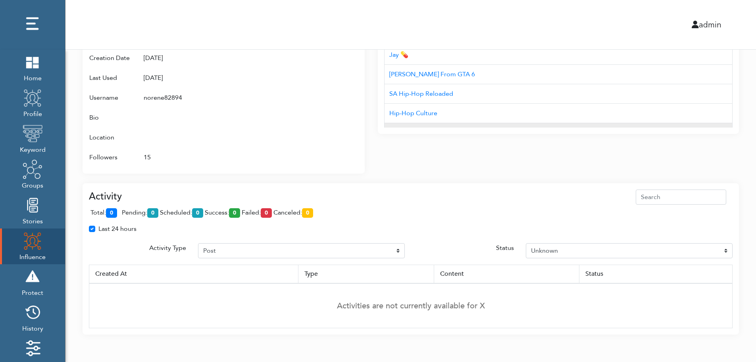
click at [523, 126] on div "Interests Title AUD'$ - Australia’s Hip-Hop Connect Hip-hop Fiend NC Hip-Hop 0x…" at bounding box center [558, 59] width 361 height 150
click at [523, 126] on td "Corvo das Promoções" at bounding box center [559, 132] width 348 height 19
click at [265, 149] on td "15" at bounding box center [212, 157] width 151 height 20
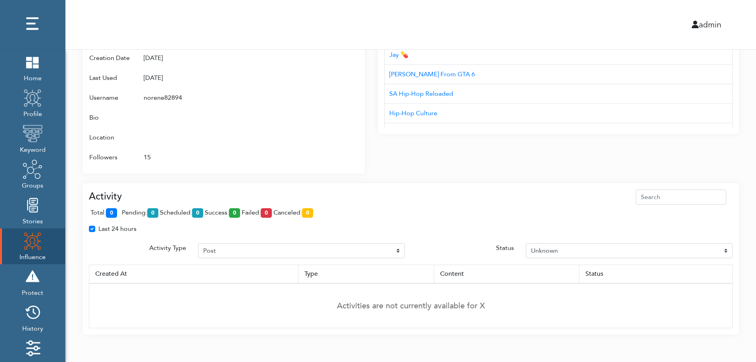
click at [730, 235] on div "Last 24 hours" at bounding box center [411, 232] width 656 height 16
click at [724, 290] on td "Activities are not currently available for X" at bounding box center [411, 305] width 644 height 45
click at [730, 280] on th "Status" at bounding box center [655, 273] width 153 height 19
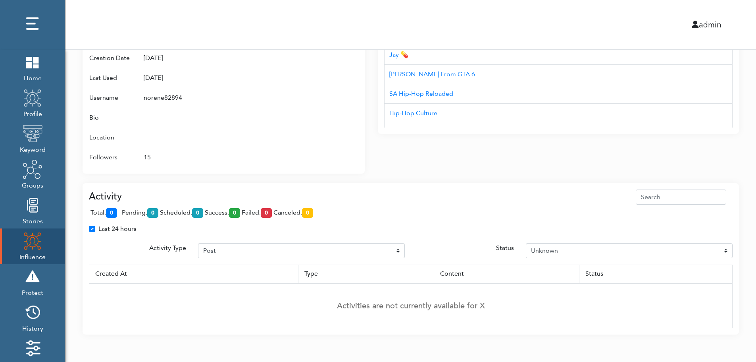
click at [730, 280] on th "Status" at bounding box center [655, 273] width 153 height 19
click at [370, 166] on div "Attributes Groups NBA (Twitter), Twitter Profile Wojespn, GTA 6, X Groups Inter…" at bounding box center [230, 74] width 295 height 199
click at [369, 157] on div "Attributes Groups NBA (Twitter), Twitter Profile Wojespn, GTA 6, X Groups Inter…" at bounding box center [230, 74] width 295 height 199
click at [731, 285] on td "Activities are not currently available for X" at bounding box center [411, 305] width 644 height 45
click at [731, 287] on td "Activities are not currently available for X" at bounding box center [411, 305] width 644 height 45
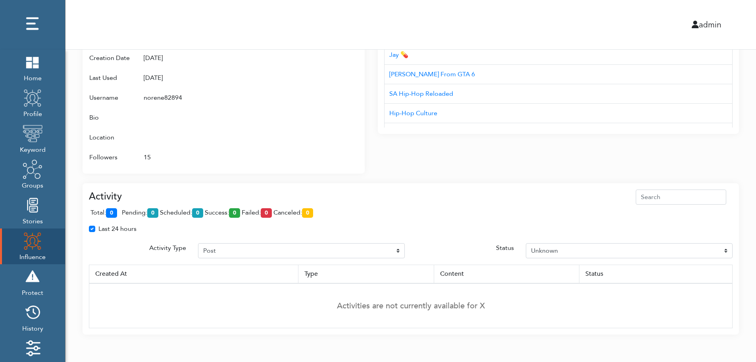
click at [392, 169] on div "Interests Title AUD'$ - Australia’s Hip-Hop Connect Hip-hop Fiend NC Hip-Hop 0x…" at bounding box center [558, 74] width 361 height 199
click at [400, 15] on div "admin" at bounding box center [411, 24] width 703 height 49
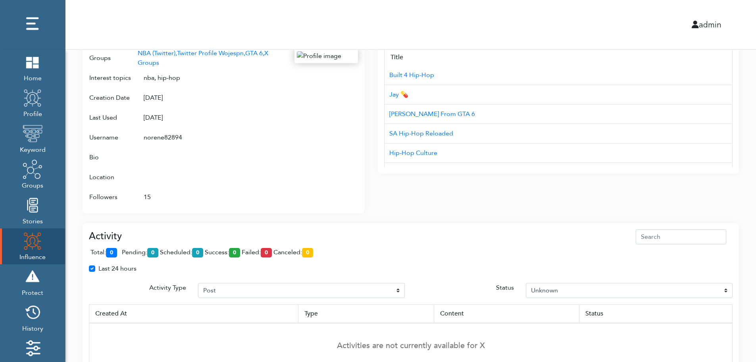
scroll to position [386, 0]
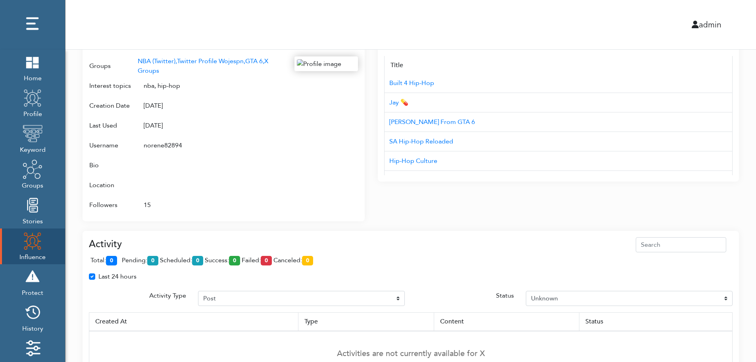
click at [744, 179] on div "Campaign Create Name # of Profiles Actions Reddit Target Profile 1 6 NBA Reddit…" at bounding box center [411, 23] width 691 height 718
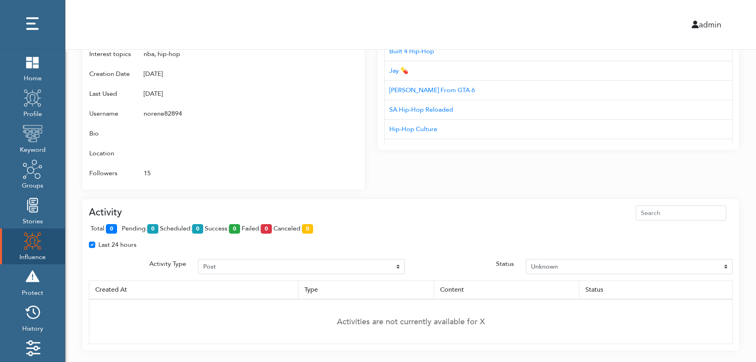
scroll to position [434, 0]
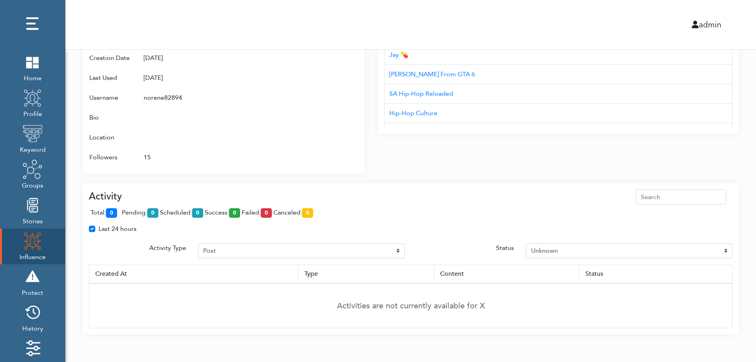
click at [729, 237] on div "Last 24 hours" at bounding box center [411, 232] width 656 height 16
drag, startPoint x: 276, startPoint y: 246, endPoint x: 740, endPoint y: 174, distance: 469.8
click at [272, 237] on div "Last 24 hours" at bounding box center [411, 232] width 656 height 16
click at [454, 239] on div "Last 24 hours" at bounding box center [411, 232] width 656 height 16
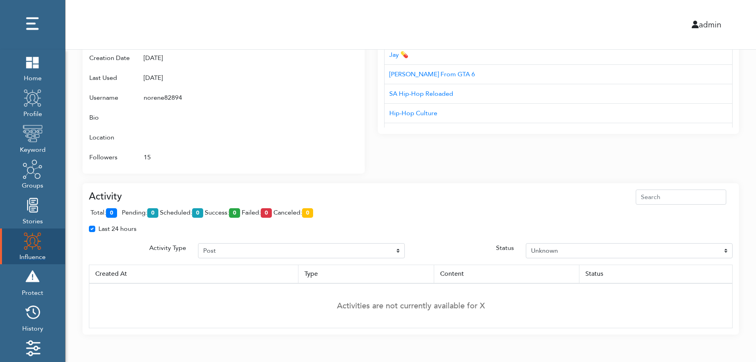
click at [26, 243] on img at bounding box center [33, 241] width 20 height 20
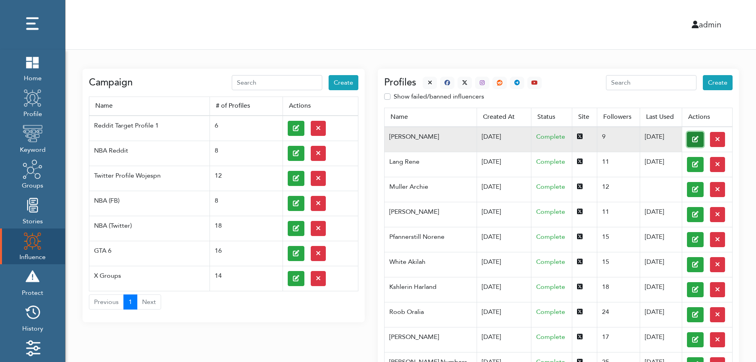
click at [687, 139] on button at bounding box center [695, 139] width 17 height 15
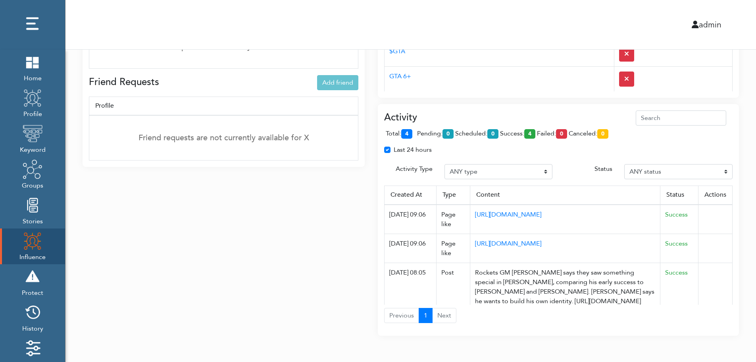
scroll to position [592, 0]
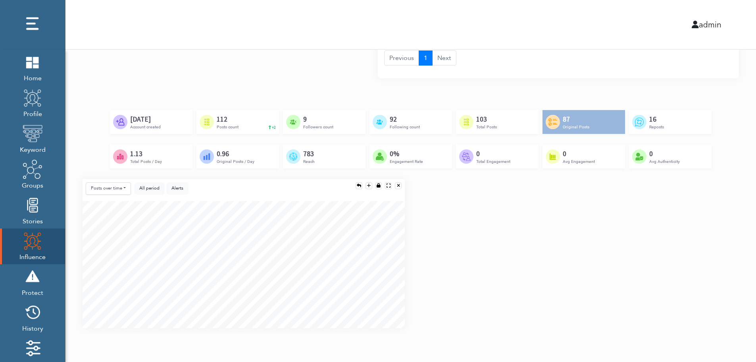
click at [732, 258] on div "Posts over time Posts over time Posts by hour Reposts over time Reposts by hour…" at bounding box center [411, 256] width 669 height 155
click at [733, 287] on div "Posts over time Posts over time Posts by hour Reposts over time Reposts by hour…" at bounding box center [411, 256] width 669 height 155
click at [732, 292] on div "Posts over time Posts over time Posts by hour Reposts over time Reposts by hour…" at bounding box center [411, 256] width 669 height 155
click at [730, 234] on div "Posts over time Posts over time Posts by hour Reposts over time Reposts by hour…" at bounding box center [411, 256] width 669 height 155
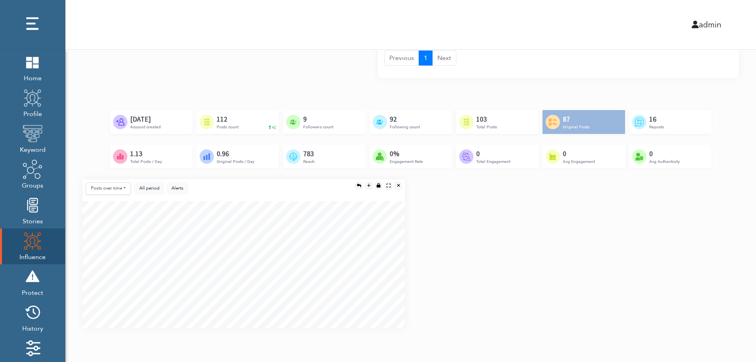
click at [716, 171] on div "Created by Adrien Coquet from the Noun Project Feb 23rd, 2024 Account created C…" at bounding box center [411, 144] width 657 height 69
click at [713, 222] on div "Posts over time Posts over time Posts by hour Reposts over time Reposts by hour…" at bounding box center [411, 256] width 669 height 155
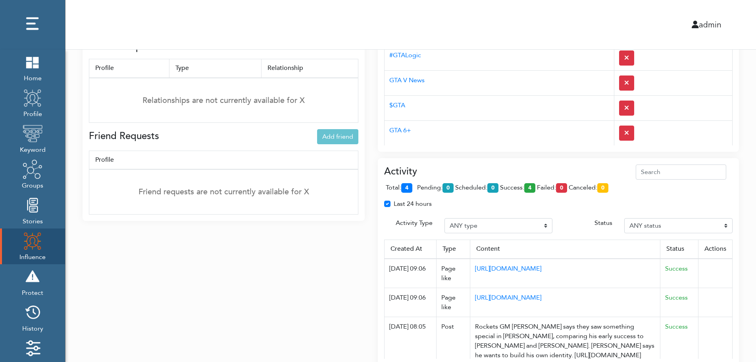
scroll to position [276, 0]
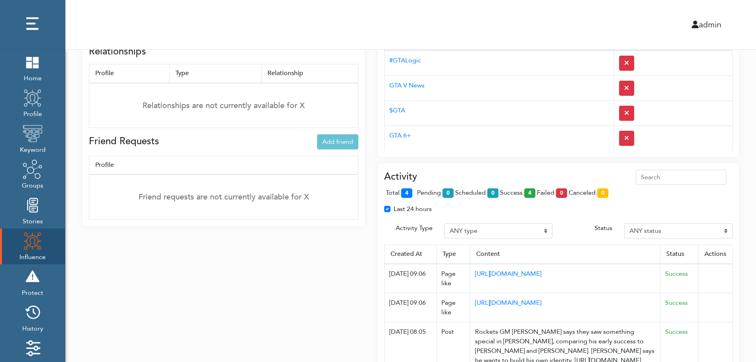
click at [517, 169] on div "Activity total: 4 pending: 0 scheduled: 0 success: 4 failed: 0 canceled: 0 Last…" at bounding box center [558, 278] width 361 height 231
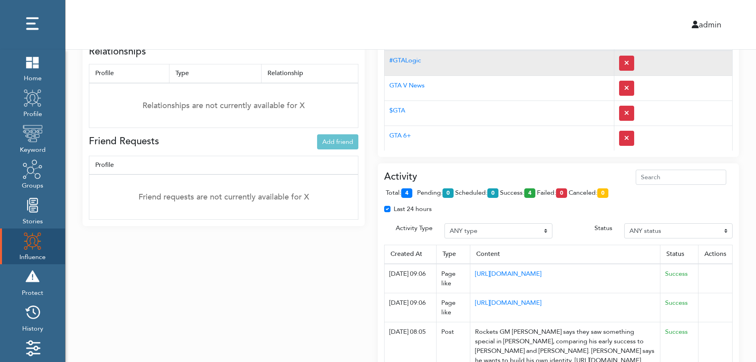
click at [504, 70] on td "#GTALogic" at bounding box center [500, 62] width 230 height 25
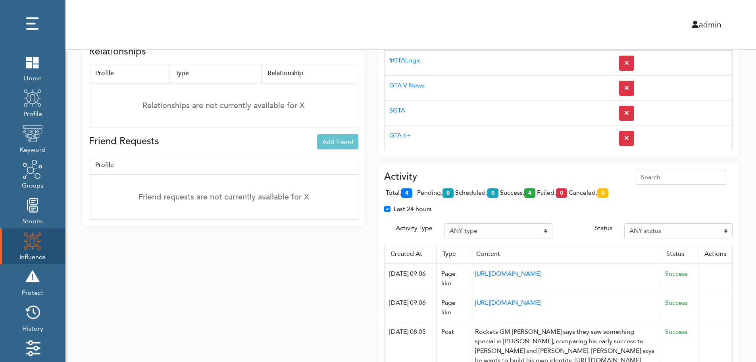
scroll to position [0, 0]
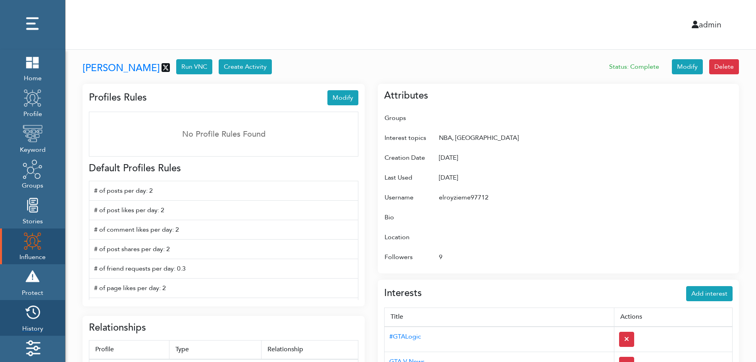
click at [36, 315] on img at bounding box center [33, 312] width 20 height 20
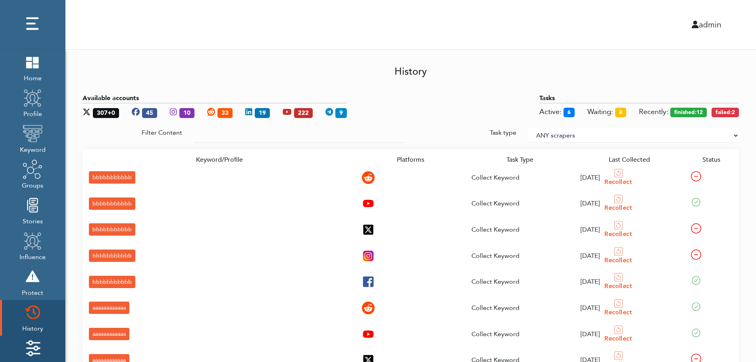
click at [36, 343] on img at bounding box center [33, 348] width 20 height 20
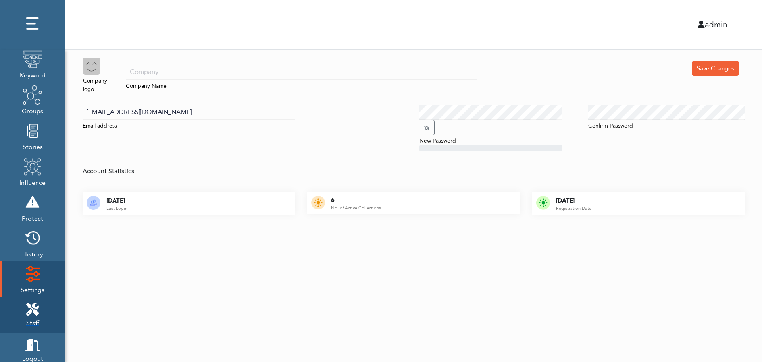
scroll to position [79, 0]
click at [37, 300] on icon at bounding box center [32, 303] width 13 height 13
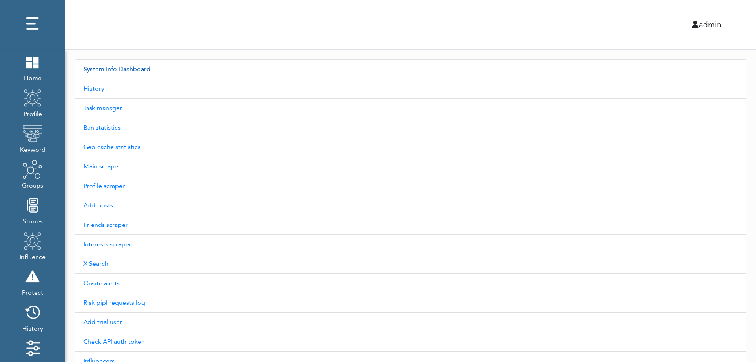
click at [130, 69] on link "System Info Dashboard" at bounding box center [411, 69] width 672 height 20
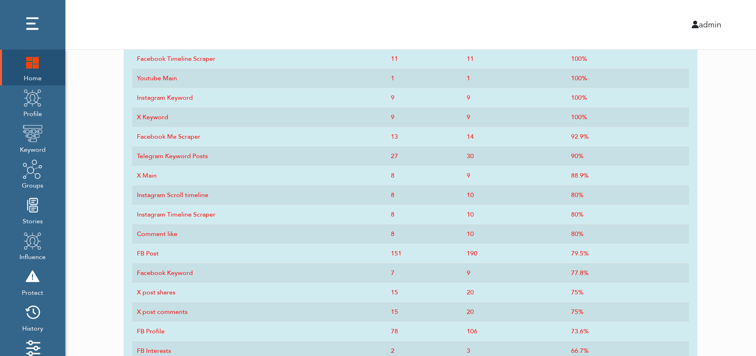
scroll to position [391, 0]
click at [29, 71] on img at bounding box center [33, 62] width 20 height 20
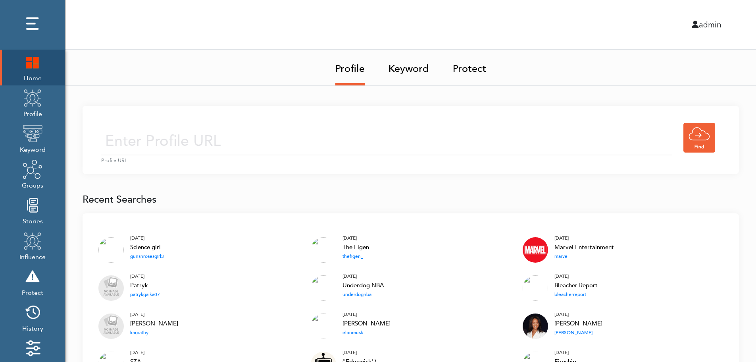
click at [28, 64] on img at bounding box center [33, 62] width 20 height 20
click at [33, 61] on img at bounding box center [33, 62] width 20 height 20
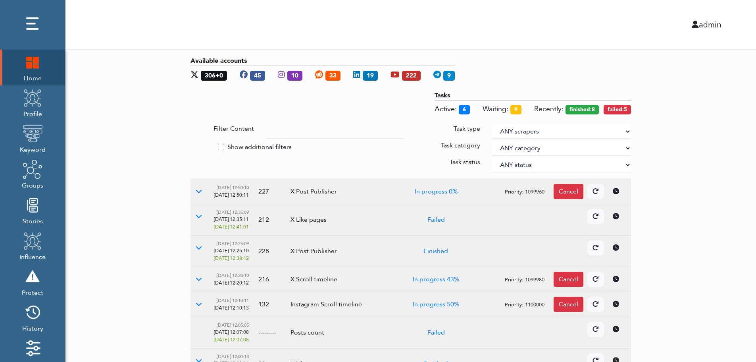
drag, startPoint x: 709, startPoint y: 165, endPoint x: 627, endPoint y: 130, distance: 89.3
click at [627, 130] on select "ANY scrapers Facebook profile Facebook keyword X profile X keyword Instagram pr…" at bounding box center [561, 131] width 139 height 15
click at [260, 145] on label "Show additional filters" at bounding box center [260, 147] width 64 height 10
click at [197, 145] on input "Show additional filters" at bounding box center [194, 146] width 6 height 8
checkbox input "true"
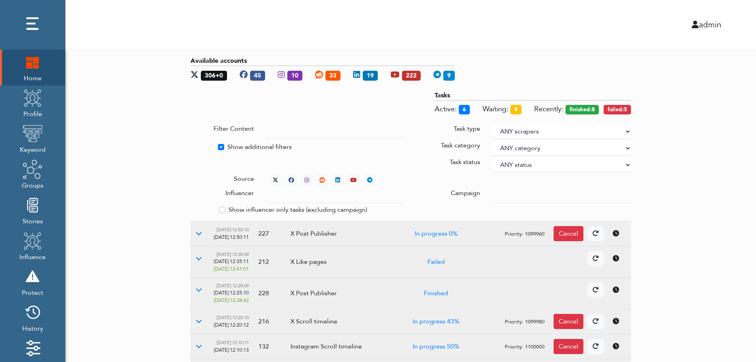
click at [492, 193] on div at bounding box center [561, 195] width 151 height 15
click at [328, 197] on input "text" at bounding box center [335, 195] width 139 height 15
click at [518, 162] on select "ANY status None Created In progress Finished Failed Wait to retry Canceled Skip…" at bounding box center [561, 164] width 139 height 15
click at [492, 157] on select "ANY status None Created In progress Finished Failed Wait to retry Canceled Skip…" at bounding box center [561, 164] width 139 height 15
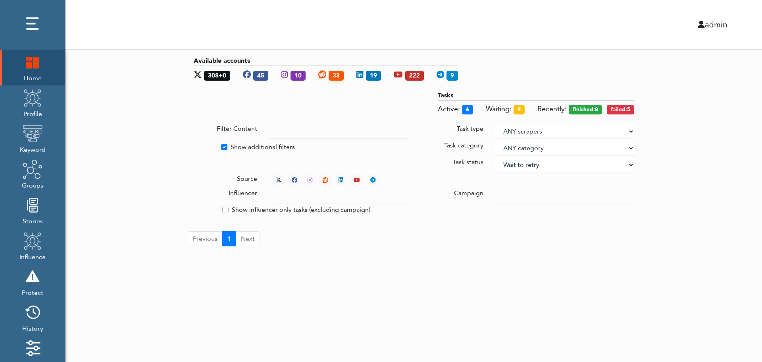
select select "4"
click at [681, 122] on div "Available accounts 307+0 45 10 33 19 222 9 Tasks Active: 5 Waiting: 8 Recently:…" at bounding box center [414, 151] width 697 height 203
click at [708, 182] on div "Available accounts 307+0 45 10 33 19 222 9 Tasks Active: 4 Waiting: 7 Recently:…" at bounding box center [414, 151] width 697 height 203
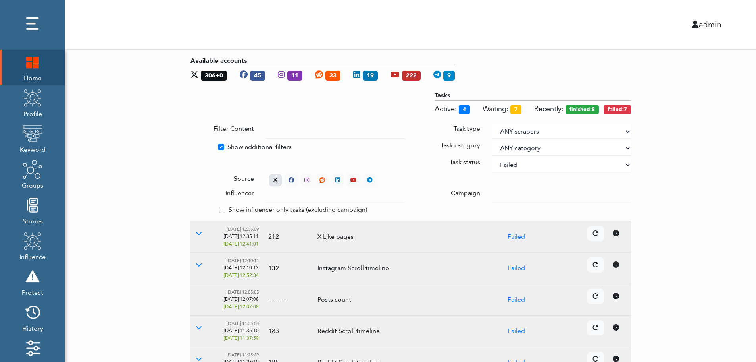
click at [274, 177] on icon at bounding box center [276, 180] width 6 height 6
click at [198, 233] on icon at bounding box center [199, 233] width 6 height 6
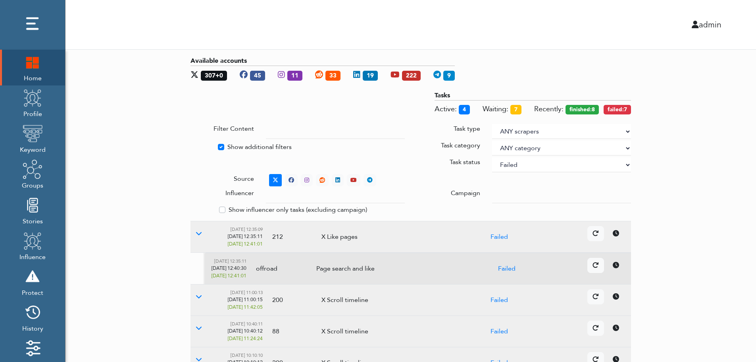
click at [618, 267] on icon at bounding box center [616, 265] width 6 height 6
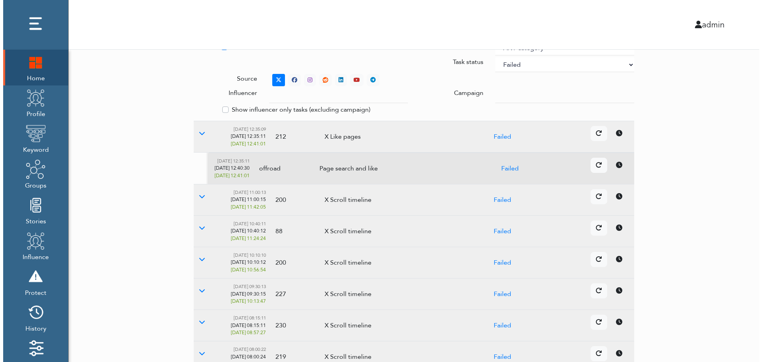
scroll to position [236, 0]
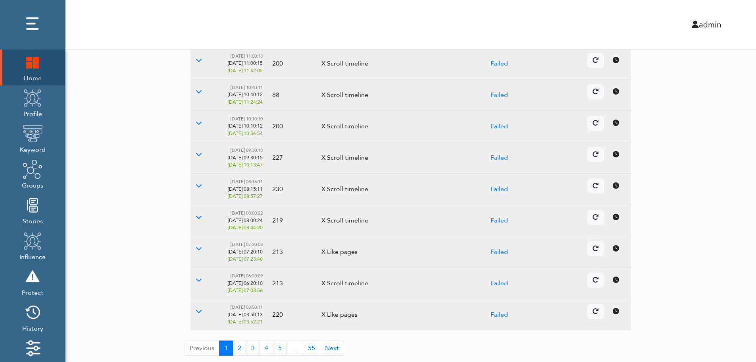
click at [615, 250] on icon at bounding box center [616, 248] width 6 height 6
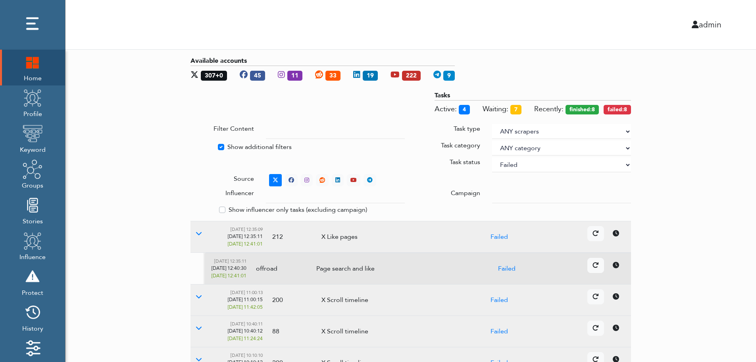
click at [541, 166] on select "ANY status None Created In progress Finished Failed Wait to retry Canceled Skip…" at bounding box center [561, 164] width 139 height 15
select select
click at [492, 157] on select "ANY status None Created In progress Finished Failed Wait to retry Canceled Skip…" at bounding box center [561, 164] width 139 height 15
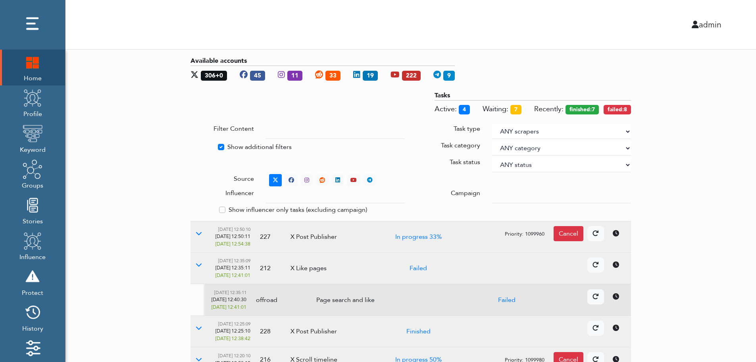
click at [739, 149] on div "Available accounts 306+0 45 11 33 19 222 9 Tasks Active: 4 Waiting: 7 Recently:…" at bounding box center [411, 321] width 691 height 542
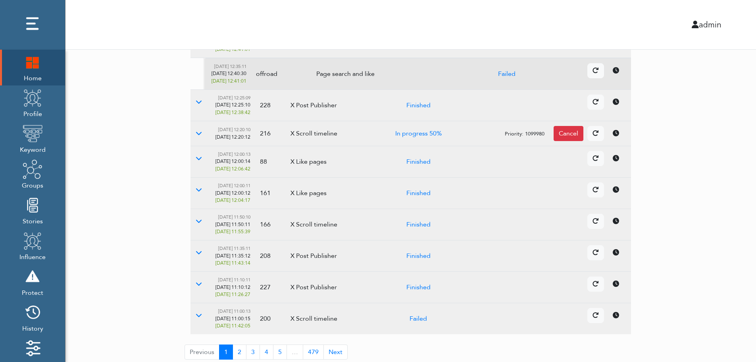
scroll to position [230, 0]
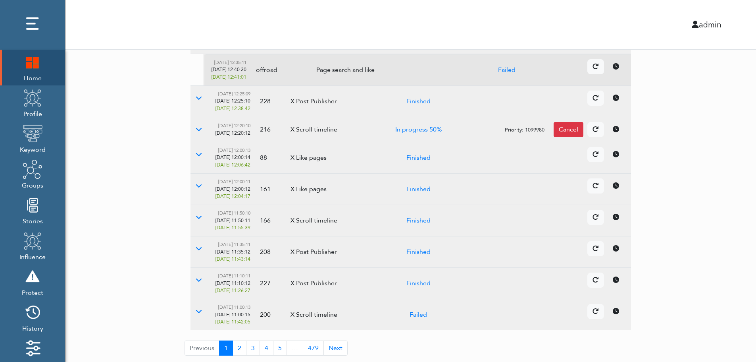
click at [619, 257] on td "Details Cancel" at bounding box center [543, 251] width 177 height 31
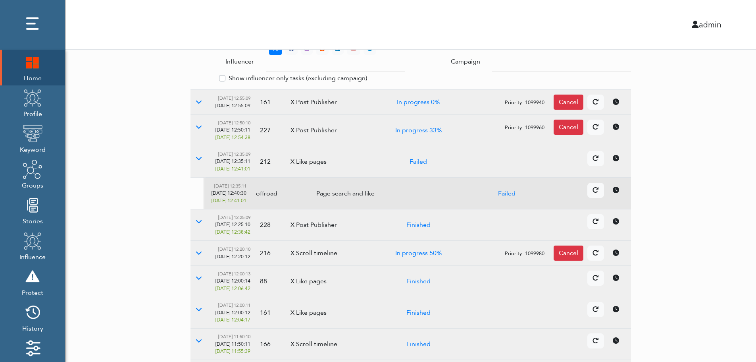
scroll to position [0, 0]
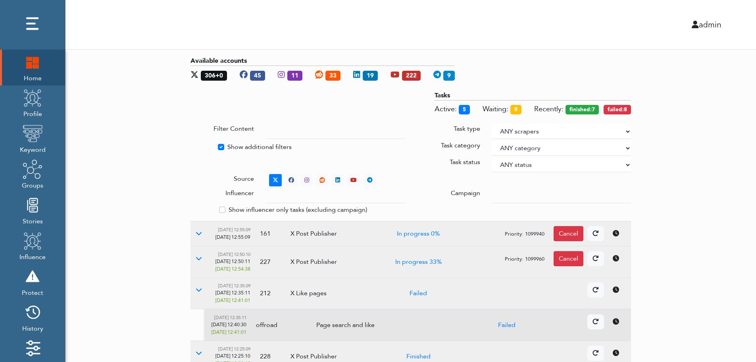
click at [238, 146] on label "Show additional filters" at bounding box center [260, 147] width 64 height 10
click at [197, 146] on input "Show additional filters" at bounding box center [194, 146] width 6 height 8
checkbox input "false"
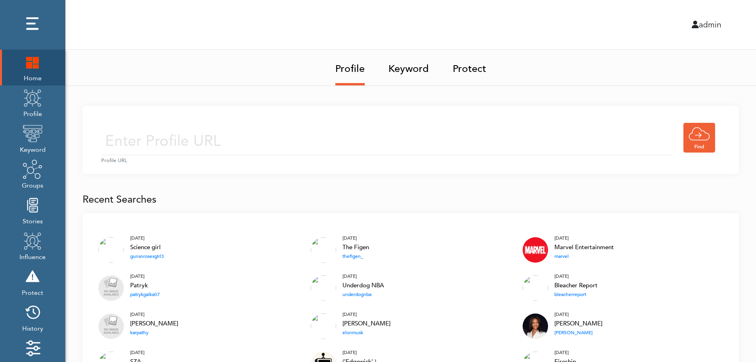
click at [257, 139] on input "text" at bounding box center [386, 141] width 571 height 28
type input "[URL][DOMAIN_NAME]"
click at [309, 143] on input "[URL][DOMAIN_NAME]" at bounding box center [386, 141] width 571 height 28
click at [372, 119] on div "[URL][DOMAIN_NAME] Profile URL" at bounding box center [411, 140] width 657 height 68
click at [351, 149] on input "[URL][DOMAIN_NAME]" at bounding box center [386, 141] width 571 height 28
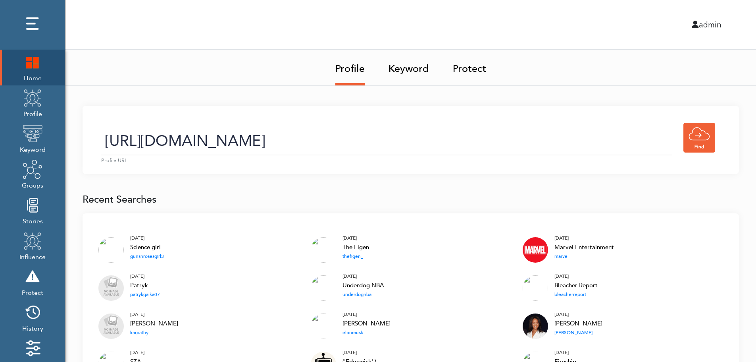
click at [411, 71] on link "Keyword" at bounding box center [409, 66] width 41 height 33
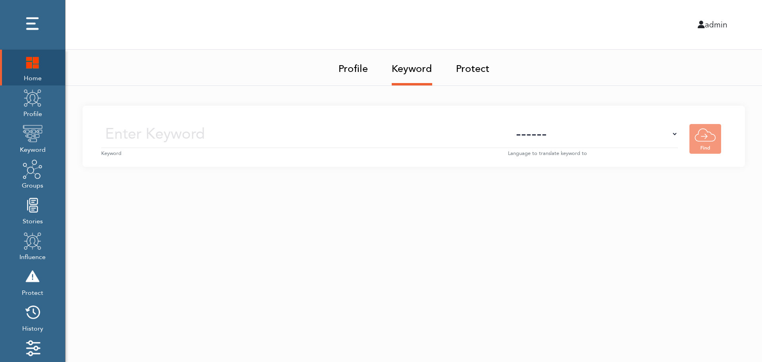
click at [419, 136] on input "text" at bounding box center [304, 134] width 407 height 28
click at [34, 107] on img at bounding box center [33, 98] width 20 height 20
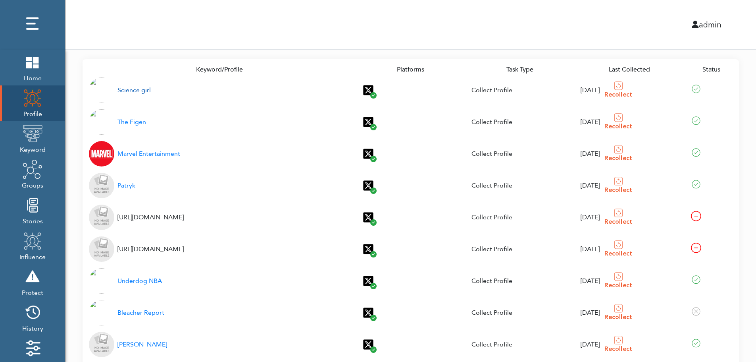
click at [129, 91] on div "Science girl" at bounding box center [134, 90] width 33 height 10
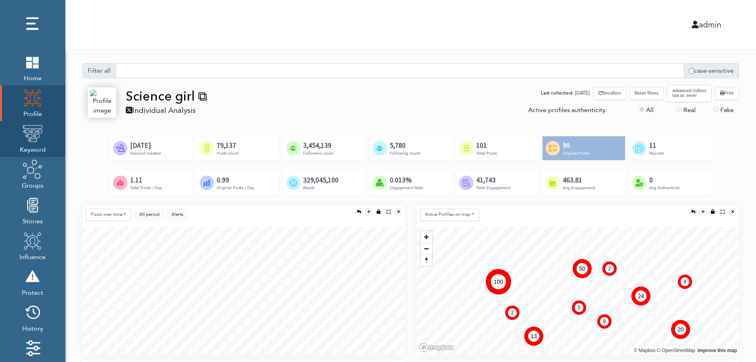
click at [30, 141] on img at bounding box center [33, 133] width 20 height 20
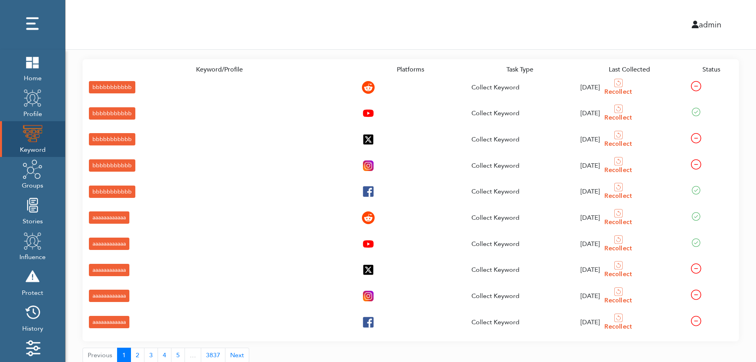
click at [96, 86] on div "bbbbbbbbbbb" at bounding box center [112, 87] width 46 height 12
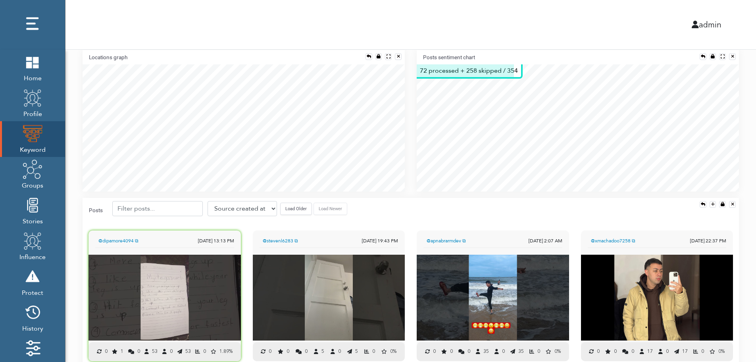
scroll to position [176, 0]
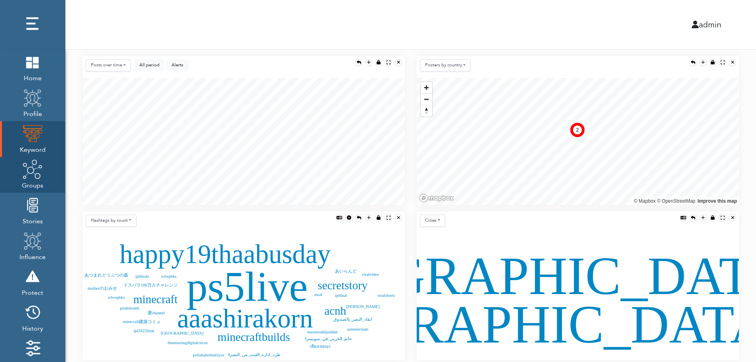
click at [31, 177] on img at bounding box center [33, 169] width 20 height 20
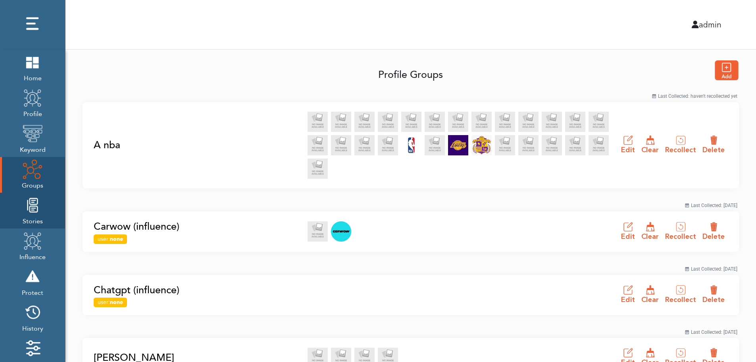
click at [30, 214] on img at bounding box center [33, 205] width 20 height 20
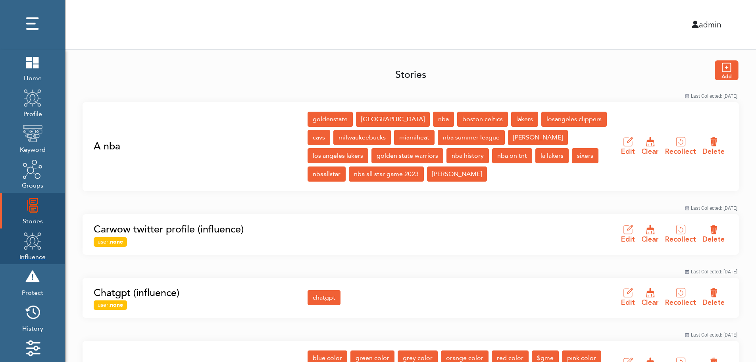
click at [30, 247] on img at bounding box center [33, 241] width 20 height 20
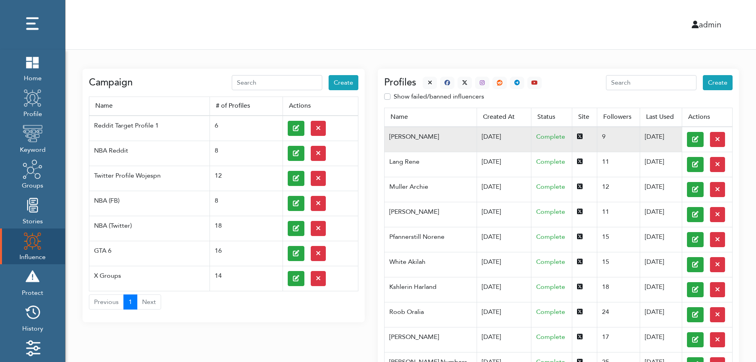
click at [477, 136] on td "07/03/2025" at bounding box center [504, 139] width 55 height 25
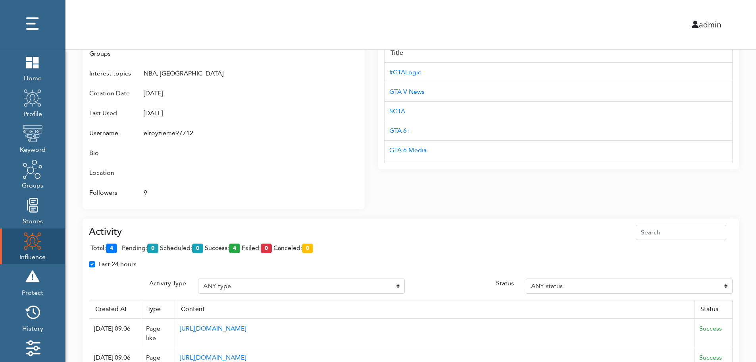
scroll to position [514, 0]
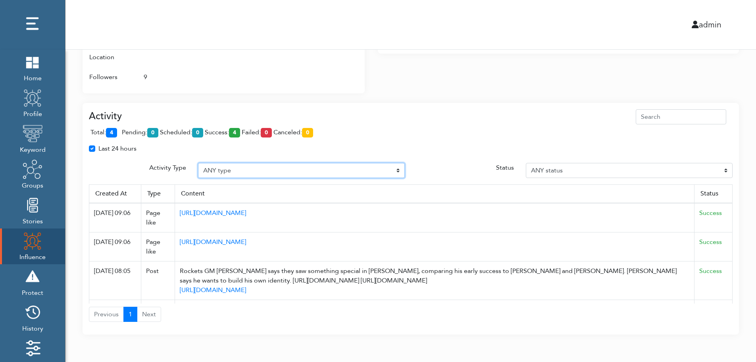
click at [257, 169] on select "ANY type Post Like Post Post comment Comment like Post Share Follow Unfollow Pa…" at bounding box center [301, 170] width 207 height 15
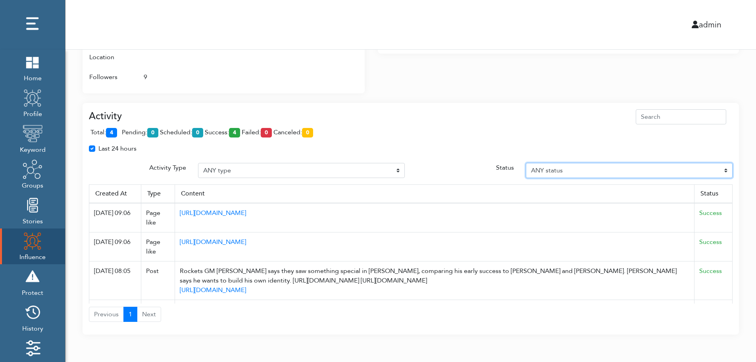
click at [592, 169] on select "ANY status Pending Scheduled Success Failed Canceled Unknown" at bounding box center [629, 170] width 207 height 15
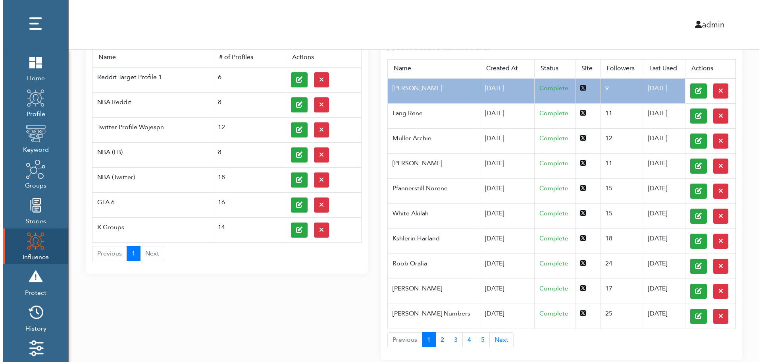
scroll to position [0, 0]
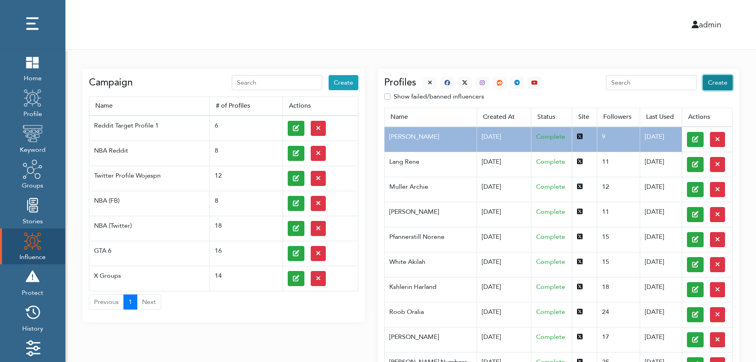
click at [719, 83] on span "Create" at bounding box center [717, 82] width 19 height 9
select select "primary"
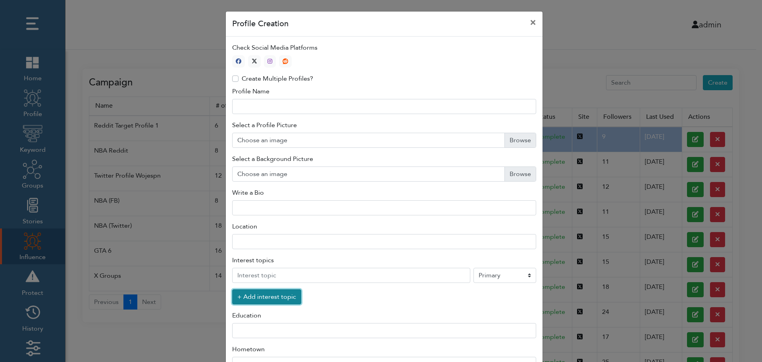
click at [262, 299] on button "+ Add interest topic" at bounding box center [266, 296] width 69 height 15
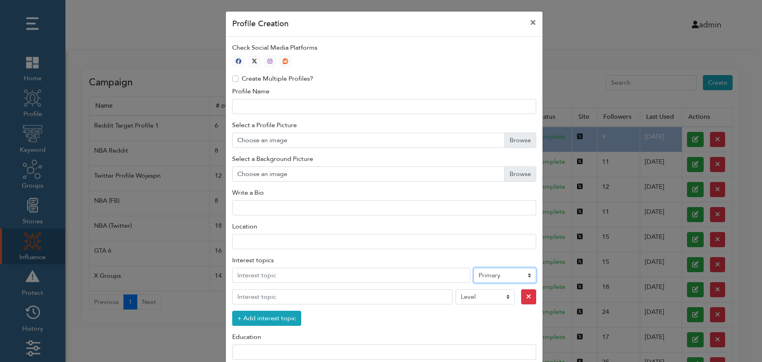
click at [493, 277] on select "Level Primary Secondary Tertiary" at bounding box center [505, 275] width 63 height 15
click at [252, 60] on icon "button" at bounding box center [255, 61] width 6 height 6
type input "1"
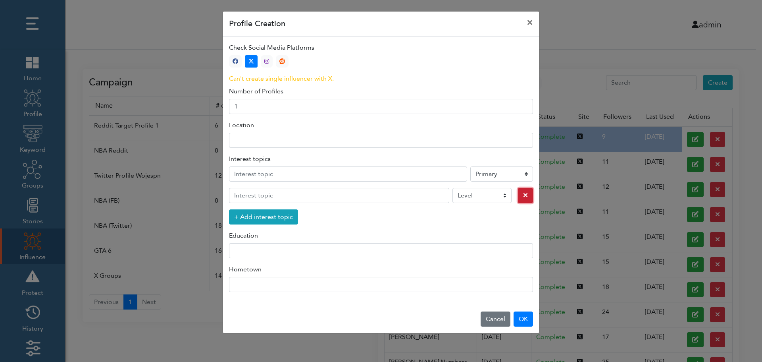
click at [523, 196] on icon "button" at bounding box center [525, 195] width 5 height 6
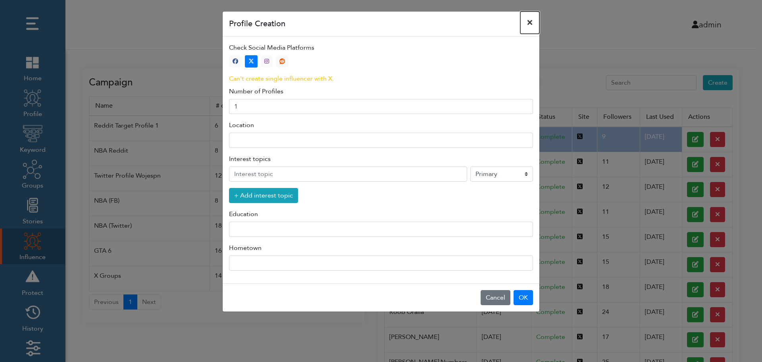
click at [530, 22] on button "×" at bounding box center [530, 23] width 19 height 22
select select "primary"
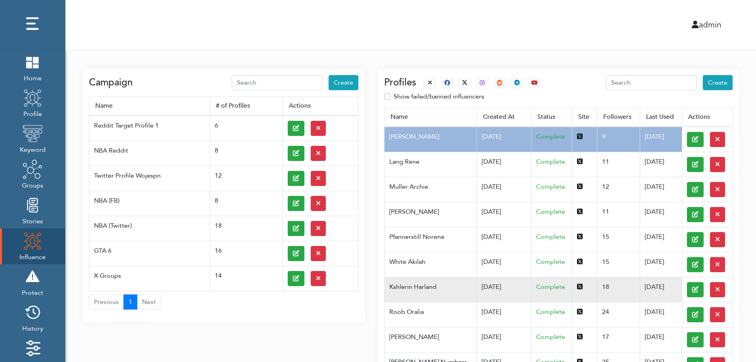
click at [425, 286] on td "Kshlerin Harland" at bounding box center [431, 289] width 92 height 25
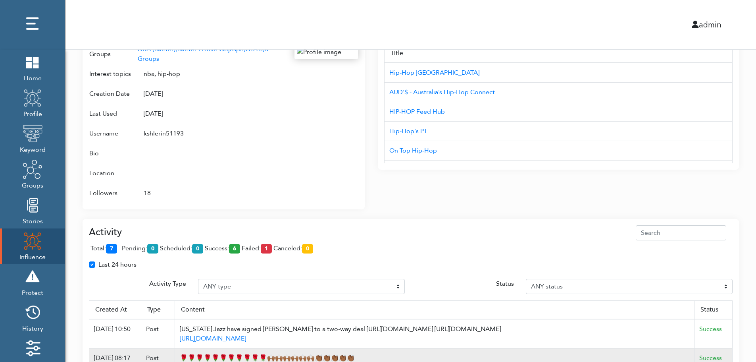
scroll to position [514, 0]
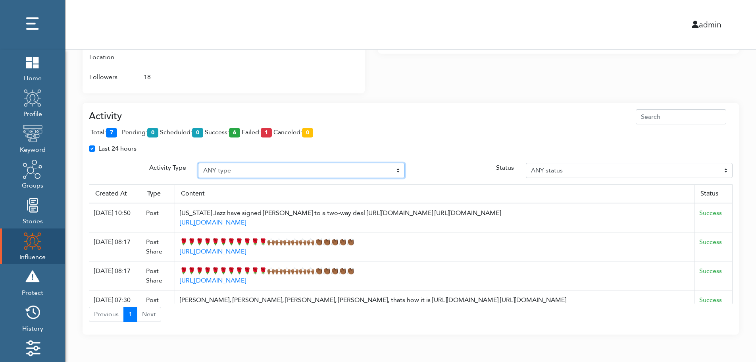
click at [241, 168] on select "ANY type Post Like Post Post comment Comment like Post Share Follow Unfollow Pa…" at bounding box center [301, 170] width 207 height 15
select select "Post"
click at [198, 163] on select "ANY type Post Like Post Post comment Comment like Post Share Follow Unfollow Pa…" at bounding box center [301, 170] width 207 height 15
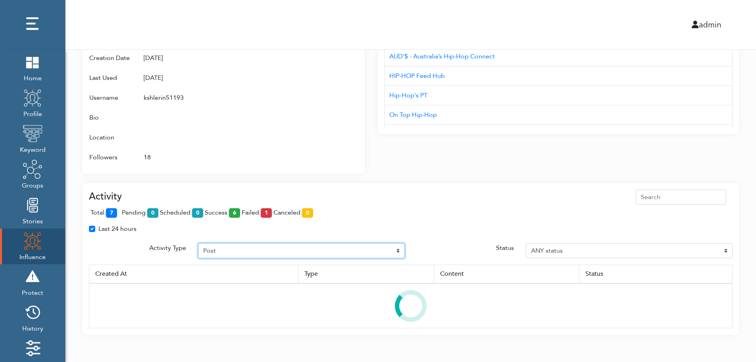
scroll to position [472, 0]
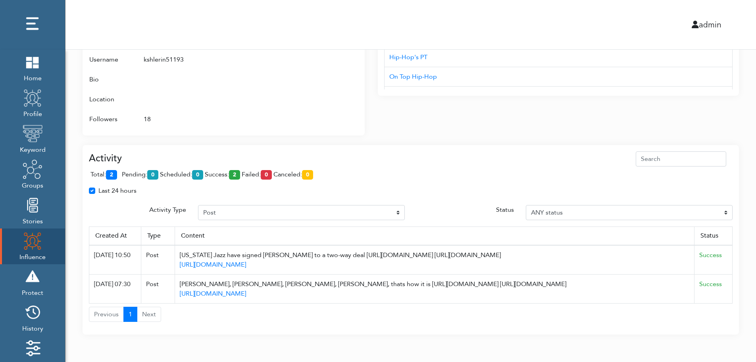
click at [119, 173] on span "total: 2" at bounding box center [106, 174] width 30 height 9
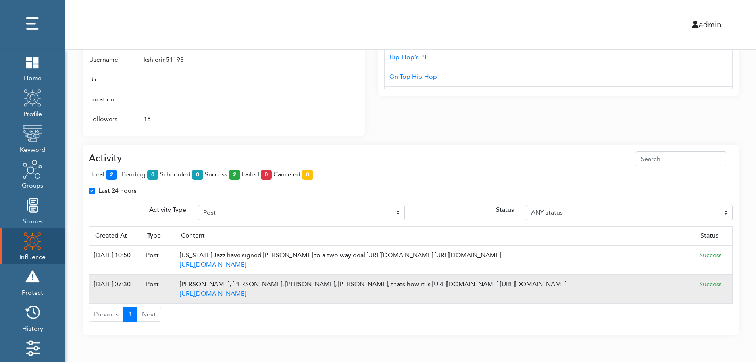
click at [730, 288] on td "Success" at bounding box center [714, 288] width 38 height 29
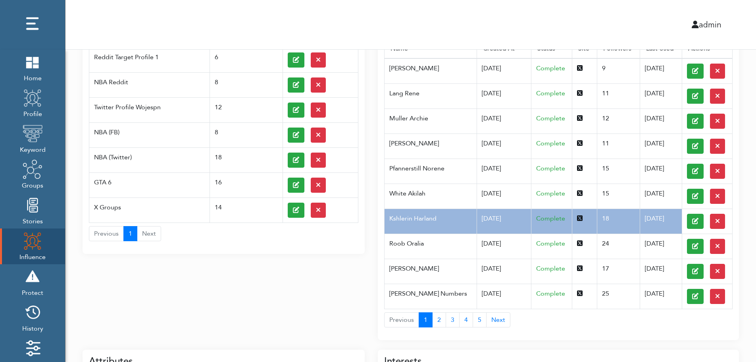
scroll to position [0, 0]
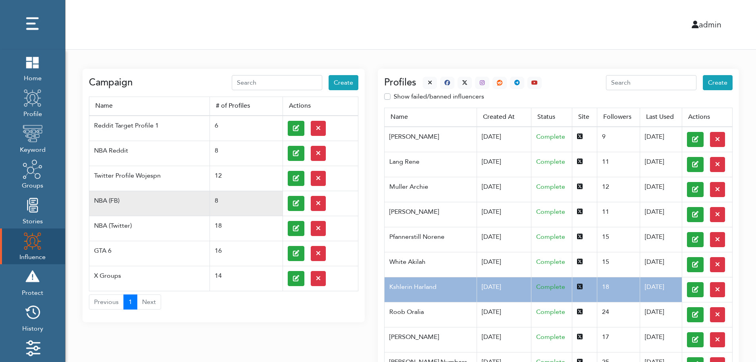
click at [286, 202] on td at bounding box center [320, 203] width 75 height 25
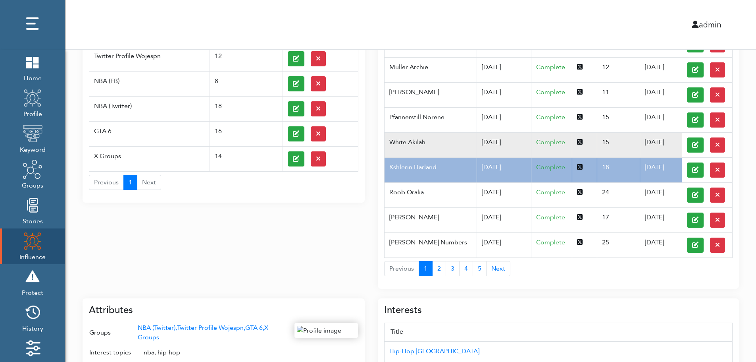
scroll to position [127, 0]
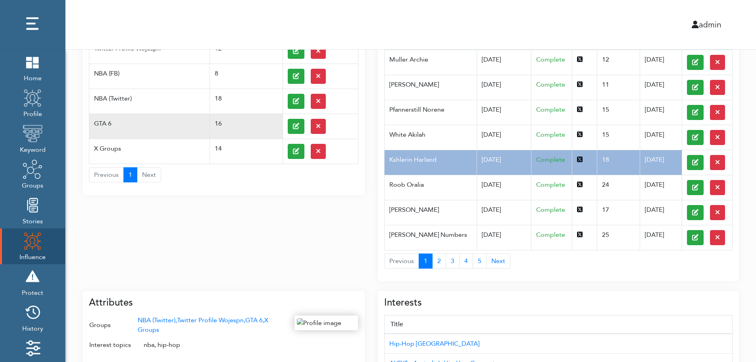
click at [118, 119] on td "GTA 6" at bounding box center [149, 126] width 121 height 25
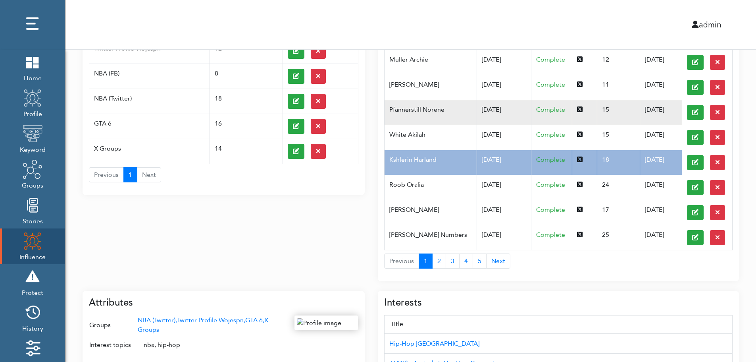
click at [459, 118] on td "Pfannerstill Norene" at bounding box center [431, 112] width 92 height 25
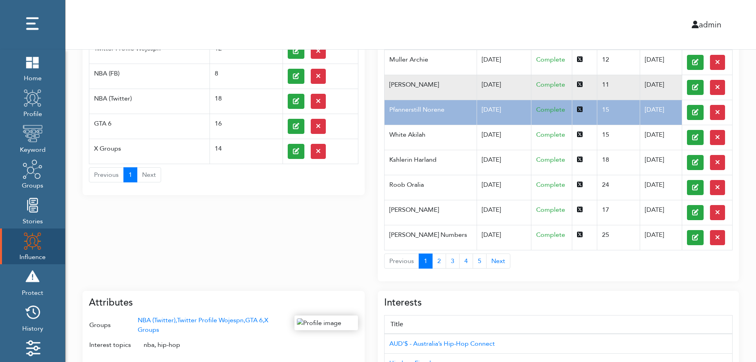
scroll to position [0, 0]
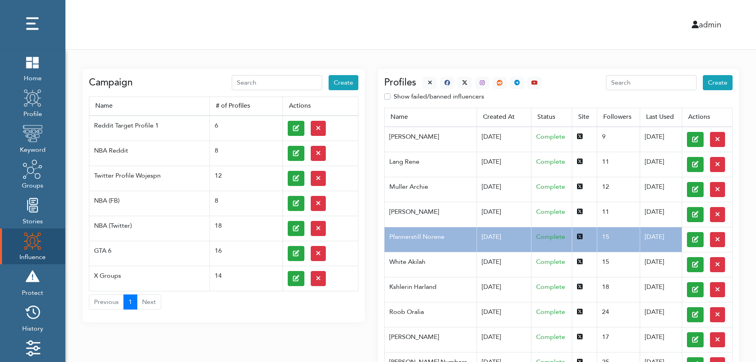
click at [420, 80] on div at bounding box center [479, 83] width 125 height 12
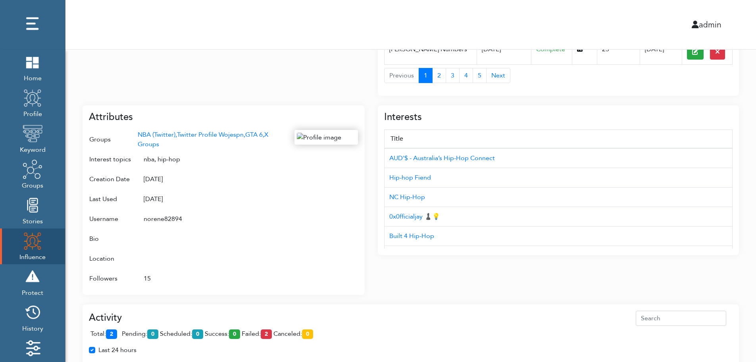
scroll to position [316, 0]
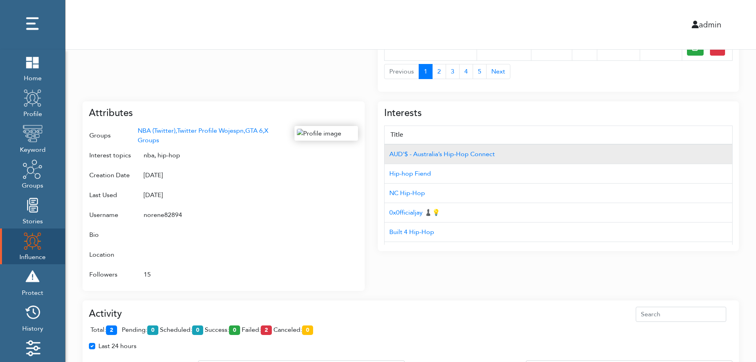
click at [690, 145] on td "AUD'$ - Australia’s Hip-Hop Connect" at bounding box center [559, 154] width 348 height 20
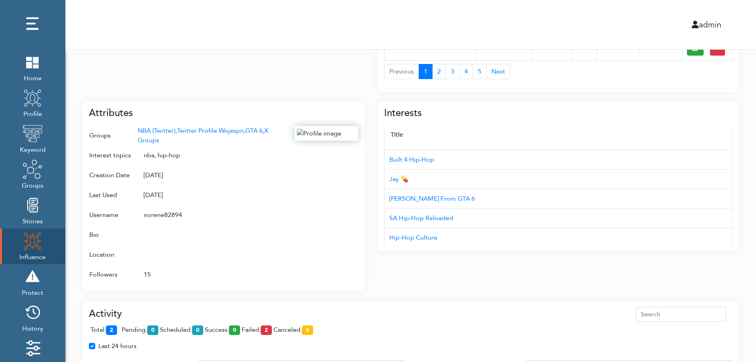
scroll to position [79, 0]
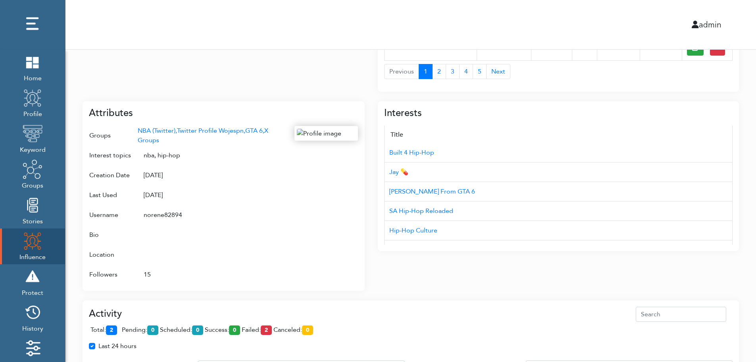
click at [752, 212] on div "Campaign Create Name # of Profiles Actions Reddit Target Profile 1 6 NBA Reddit…" at bounding box center [411, 111] width 691 height 756
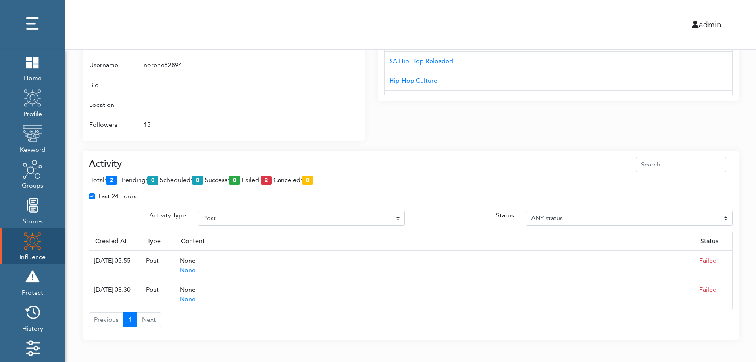
scroll to position [472, 0]
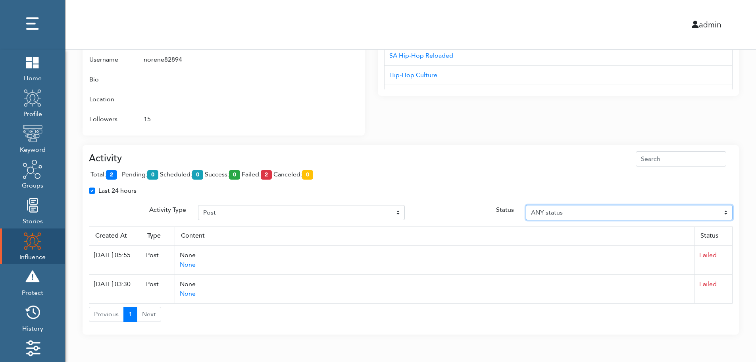
click at [727, 211] on select "ANY status Pending Scheduled Success Failed Canceled Unknown" at bounding box center [629, 212] width 207 height 15
click at [526, 205] on select "ANY status Pending Scheduled Success Failed Canceled Unknown" at bounding box center [629, 212] width 207 height 15
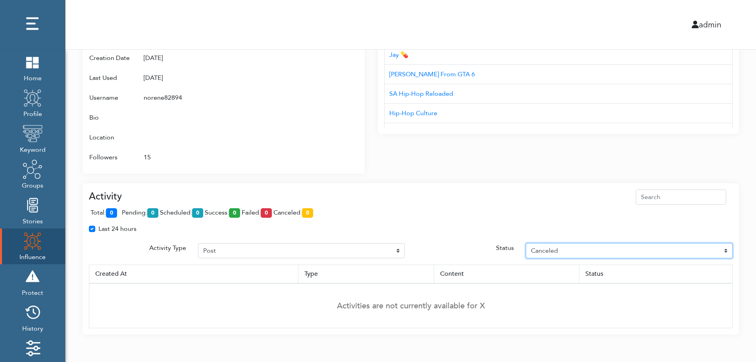
select select "Unknown"
click at [695, 137] on div "Interests Title AUD'$ - Australia’s Hip-Hop Connect Hip-hop Fiend NC Hip-Hop 0x…" at bounding box center [558, 74] width 361 height 199
click at [361, 68] on div "Attributes Groups NBA (Twitter), Twitter Profile Wojespn, GTA 6, X Groups Inter…" at bounding box center [224, 78] width 282 height 189
click at [324, 82] on div at bounding box center [327, 88] width 64 height 158
click at [321, 93] on div at bounding box center [327, 88] width 64 height 158
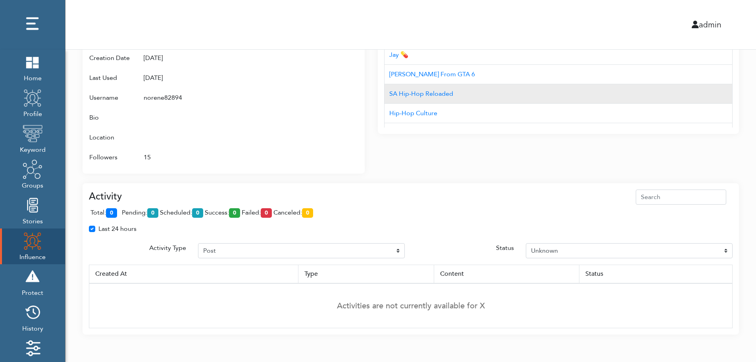
click at [525, 96] on td "SA Hip-Hop Reloaded" at bounding box center [559, 93] width 348 height 19
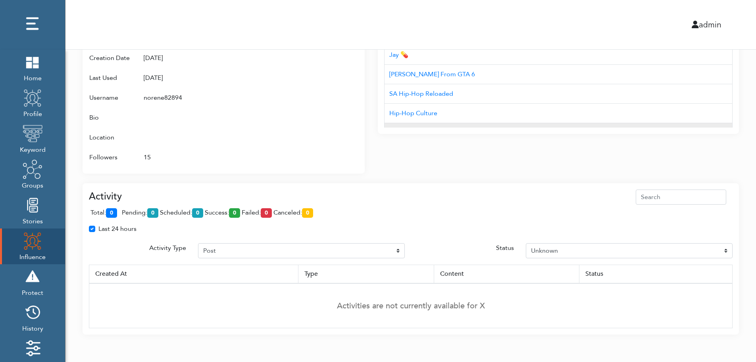
click at [523, 126] on div "Interests Title AUD'$ - Australia’s Hip-Hop Connect Hip-hop Fiend NC Hip-Hop 0x…" at bounding box center [558, 59] width 361 height 150
click at [523, 126] on td "Corvo das Promoções" at bounding box center [559, 132] width 348 height 19
click at [265, 149] on td "15" at bounding box center [212, 157] width 151 height 20
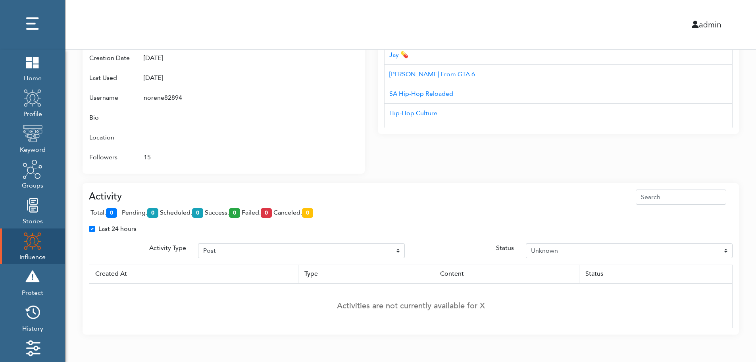
click at [730, 235] on div "Last 24 hours" at bounding box center [411, 232] width 656 height 16
click at [724, 290] on td "Activities are not currently available for X" at bounding box center [411, 305] width 644 height 45
click at [730, 280] on th "Status" at bounding box center [655, 273] width 153 height 19
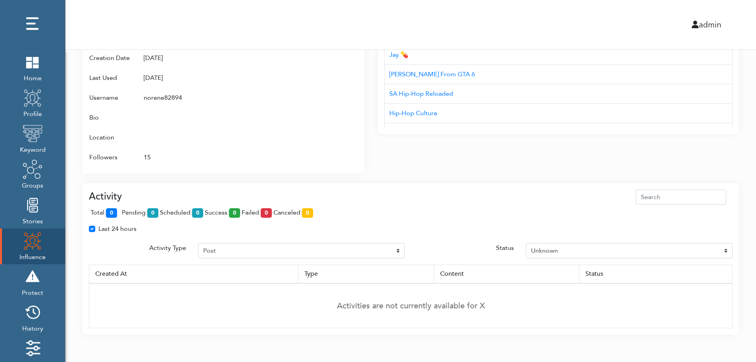
click at [730, 280] on th "Status" at bounding box center [655, 273] width 153 height 19
click at [370, 166] on div "Attributes Groups NBA (Twitter), Twitter Profile Wojespn, GTA 6, X Groups Inter…" at bounding box center [230, 74] width 295 height 199
click at [369, 157] on div "Attributes Groups NBA (Twitter), Twitter Profile Wojespn, GTA 6, X Groups Inter…" at bounding box center [230, 74] width 295 height 199
click at [731, 285] on td "Activities are not currently available for X" at bounding box center [411, 305] width 644 height 45
click at [731, 287] on td "Activities are not currently available for X" at bounding box center [411, 305] width 644 height 45
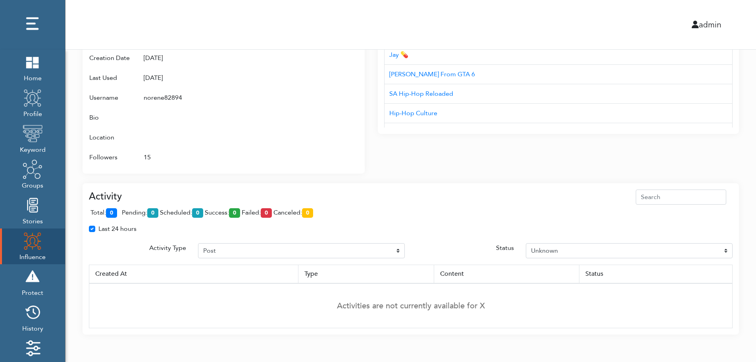
click at [392, 169] on div "Interests Title AUD'$ - Australia’s Hip-Hop Connect Hip-hop Fiend NC Hip-Hop 0x…" at bounding box center [558, 74] width 361 height 199
click at [400, 15] on div "admin" at bounding box center [411, 24] width 703 height 49
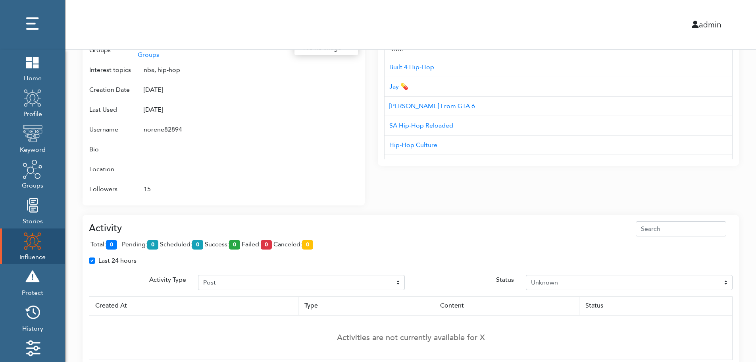
scroll to position [386, 0]
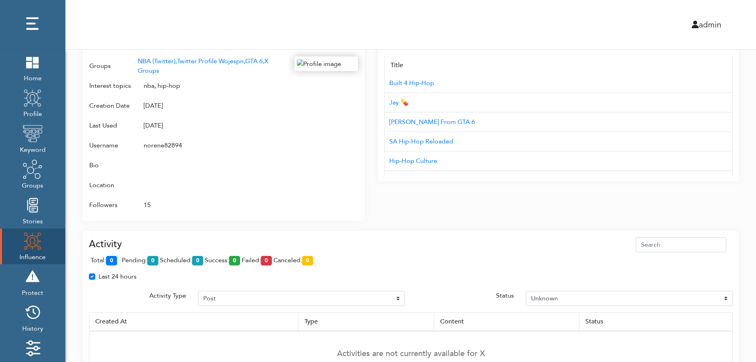
click at [744, 179] on div "Campaign Create Name # of Profiles Actions Reddit Target Profile 1 6 NBA Reddit…" at bounding box center [411, 23] width 691 height 718
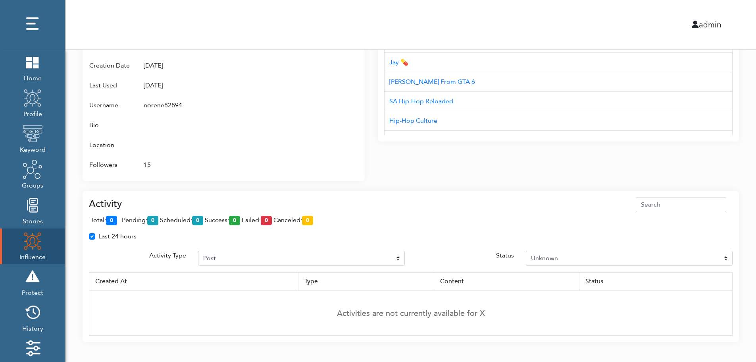
scroll to position [434, 0]
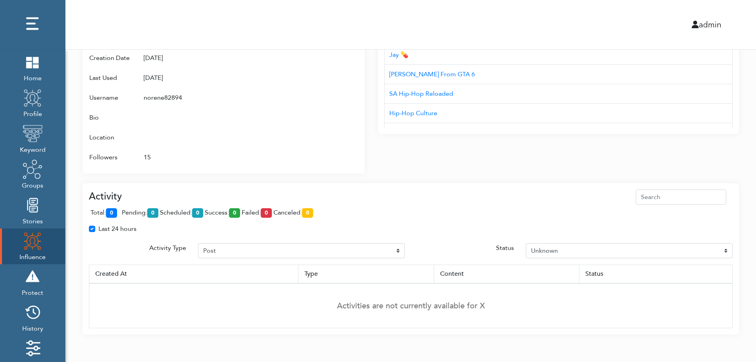
click at [729, 237] on div "Last 24 hours" at bounding box center [411, 232] width 656 height 16
drag, startPoint x: 276, startPoint y: 246, endPoint x: 740, endPoint y: 174, distance: 469.8
click at [272, 237] on div "Last 24 hours" at bounding box center [411, 232] width 656 height 16
click at [454, 239] on div "Last 24 hours" at bounding box center [411, 232] width 656 height 16
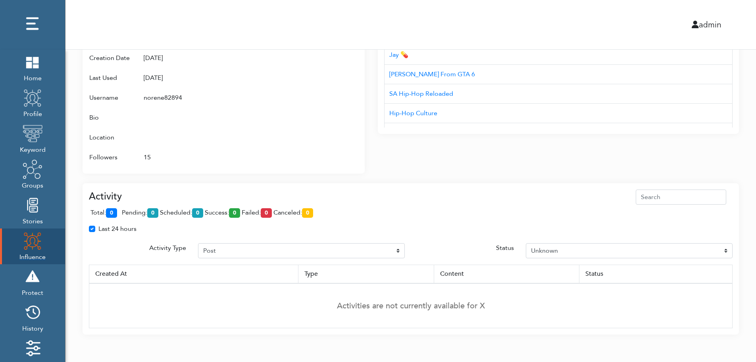
click at [26, 243] on img at bounding box center [33, 241] width 20 height 20
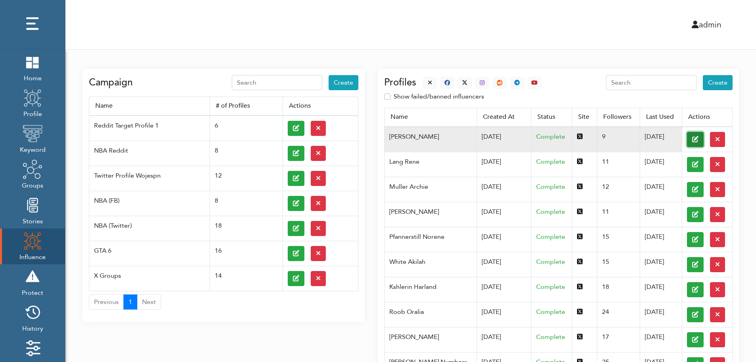
click at [687, 139] on button at bounding box center [695, 139] width 17 height 15
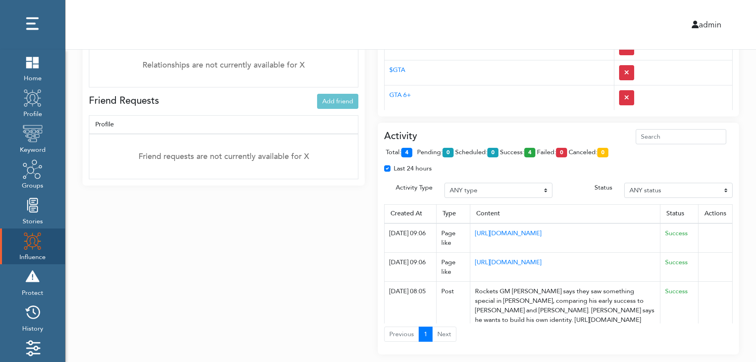
scroll to position [592, 0]
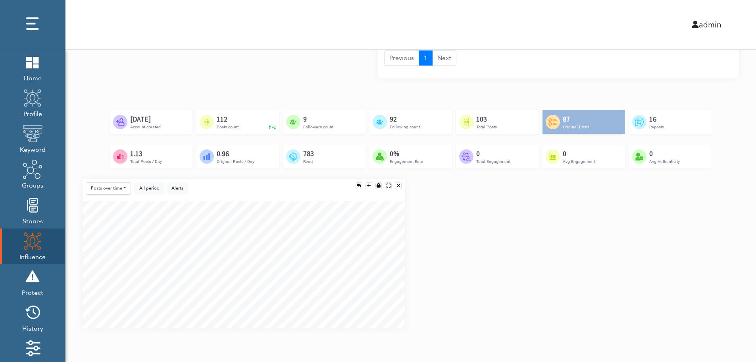
click at [732, 258] on div "Posts over time Posts over time Posts by hour Reposts over time Reposts by hour…" at bounding box center [411, 256] width 669 height 155
click at [733, 287] on div "Posts over time Posts over time Posts by hour Reposts over time Reposts by hour…" at bounding box center [411, 256] width 669 height 155
click at [732, 292] on div "Posts over time Posts over time Posts by hour Reposts over time Reposts by hour…" at bounding box center [411, 256] width 669 height 155
click at [730, 234] on div "Posts over time Posts over time Posts by hour Reposts over time Reposts by hour…" at bounding box center [411, 256] width 669 height 155
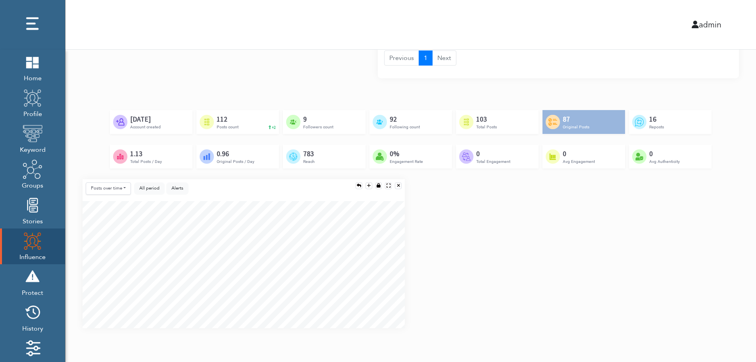
click at [716, 171] on div "Created by Adrien Coquet from the Noun Project Feb 23rd, 2024 Account created C…" at bounding box center [411, 144] width 657 height 69
click at [713, 222] on div "Posts over time Posts over time Posts by hour Reposts over time Reposts by hour…" at bounding box center [411, 256] width 669 height 155
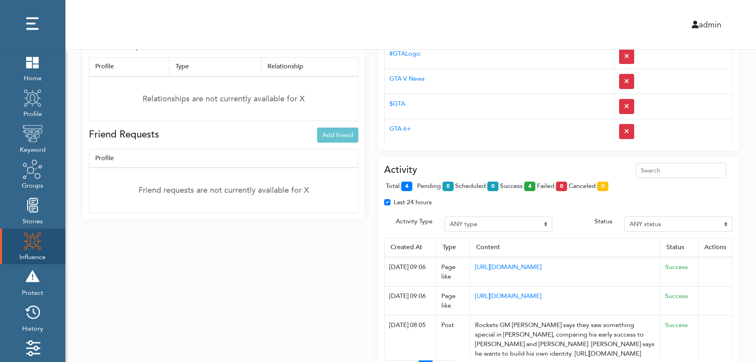
scroll to position [276, 0]
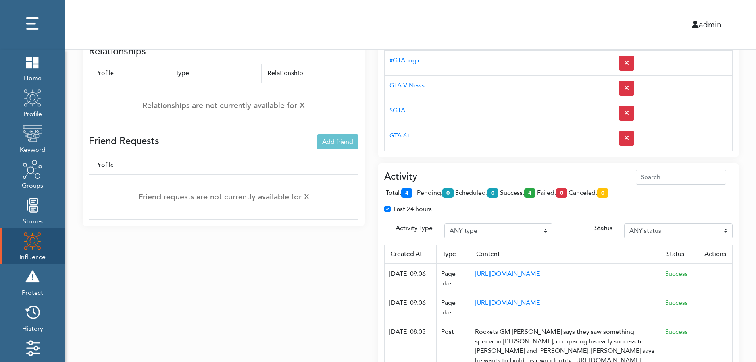
click at [517, 169] on div "Activity total: 4 pending: 0 scheduled: 0 success: 4 failed: 0 canceled: 0 Last…" at bounding box center [558, 278] width 361 height 231
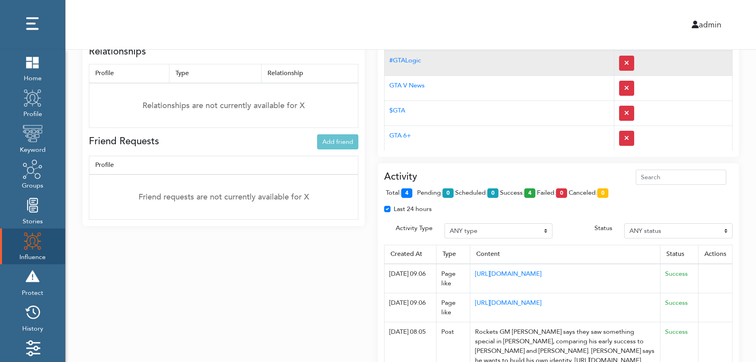
click at [504, 70] on td "#GTALogic" at bounding box center [500, 62] width 230 height 25
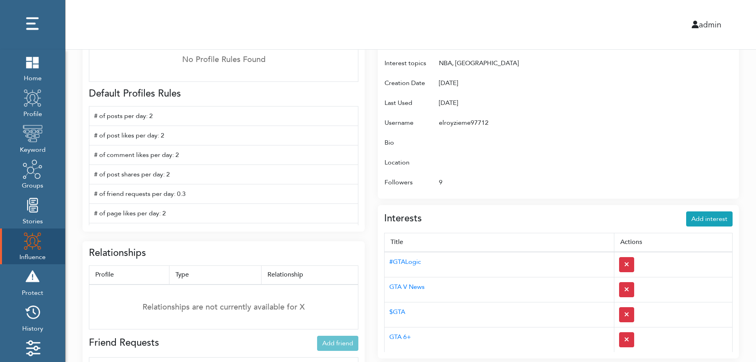
scroll to position [0, 0]
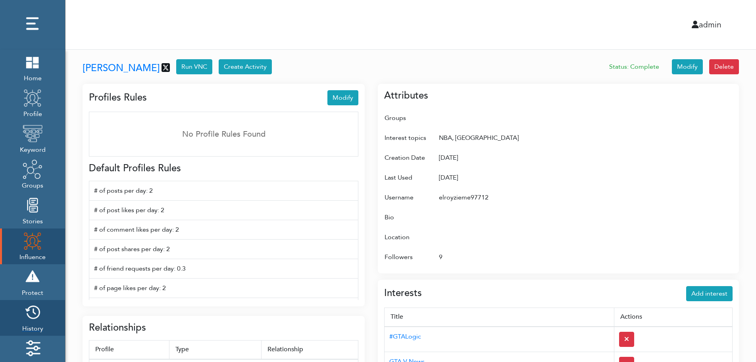
click at [36, 315] on img at bounding box center [33, 312] width 20 height 20
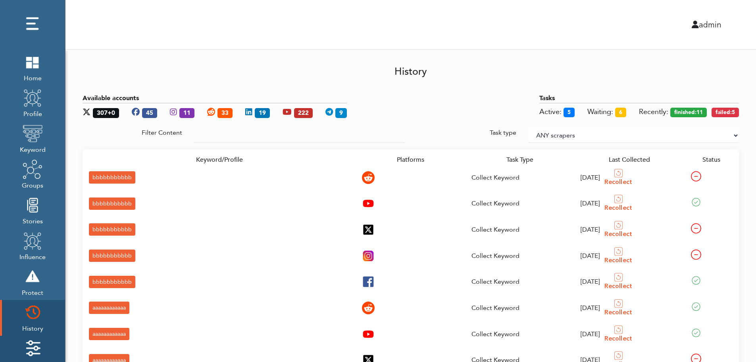
click at [36, 343] on img at bounding box center [33, 348] width 20 height 20
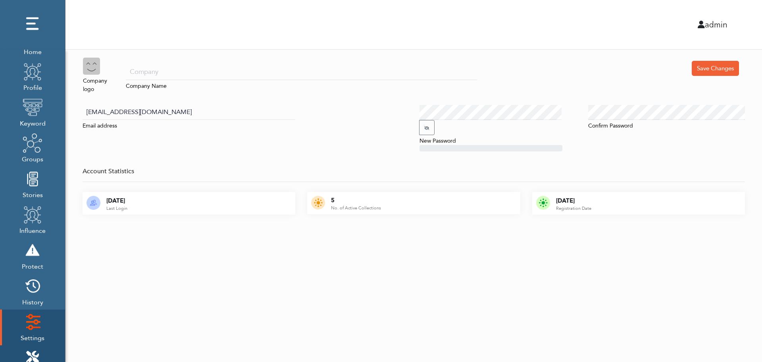
scroll to position [79, 0]
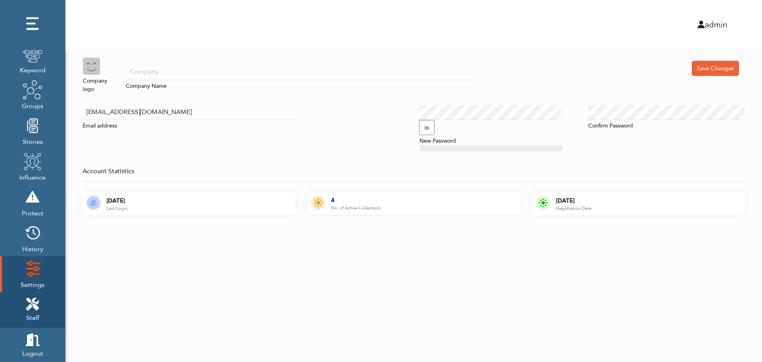
click at [37, 300] on icon at bounding box center [32, 303] width 13 height 13
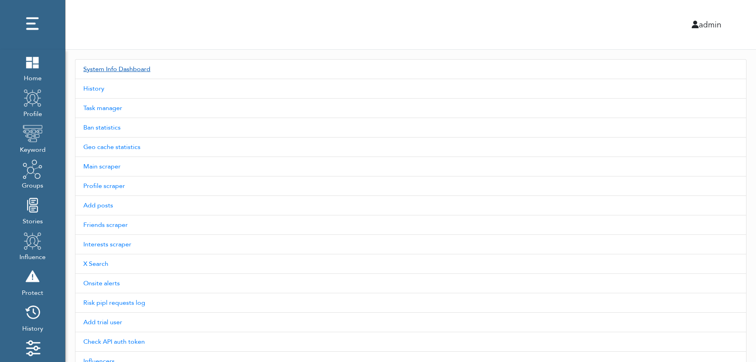
click at [130, 69] on link "System Info Dashboard" at bounding box center [411, 69] width 672 height 20
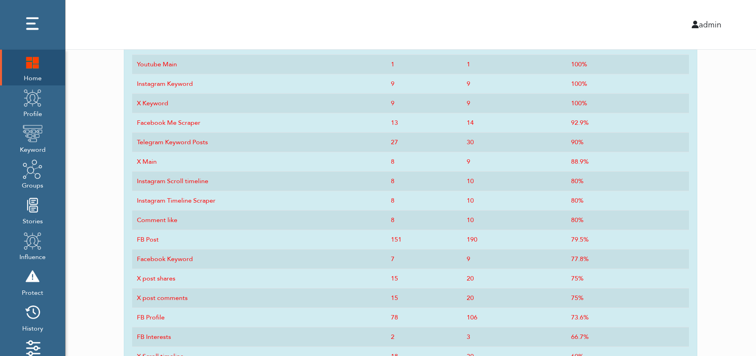
scroll to position [391, 0]
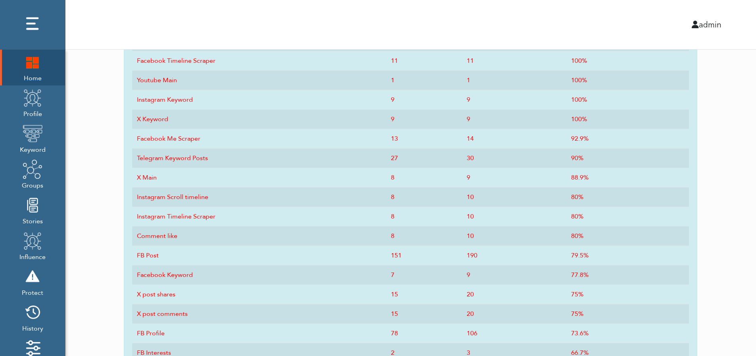
click at [29, 71] on img at bounding box center [33, 62] width 20 height 20
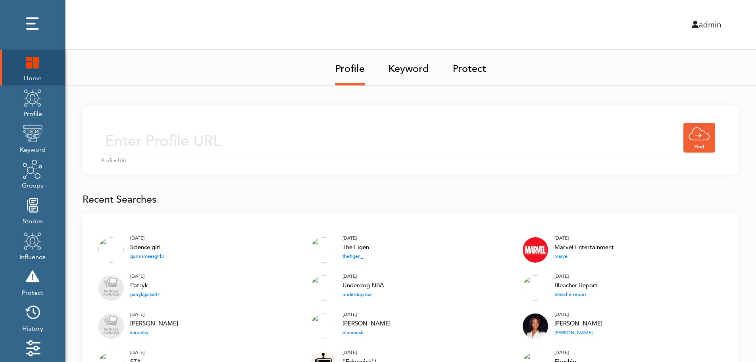
click at [28, 64] on img at bounding box center [33, 62] width 20 height 20
click at [33, 61] on img at bounding box center [33, 62] width 20 height 20
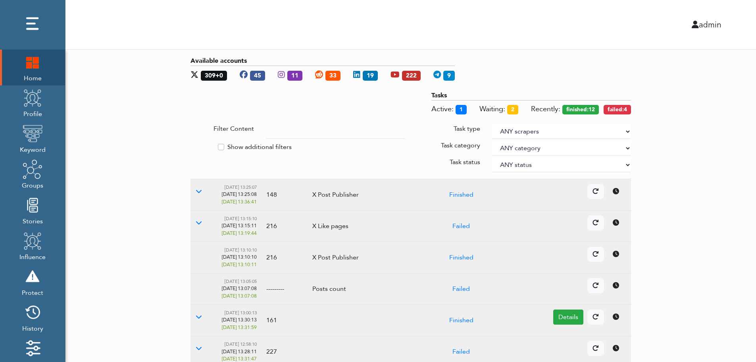
drag, startPoint x: 709, startPoint y: 165, endPoint x: 627, endPoint y: 130, distance: 89.3
click at [627, 130] on select "ANY scrapers Facebook profile Facebook keyword X profile X keyword Instagram pr…" at bounding box center [561, 131] width 139 height 15
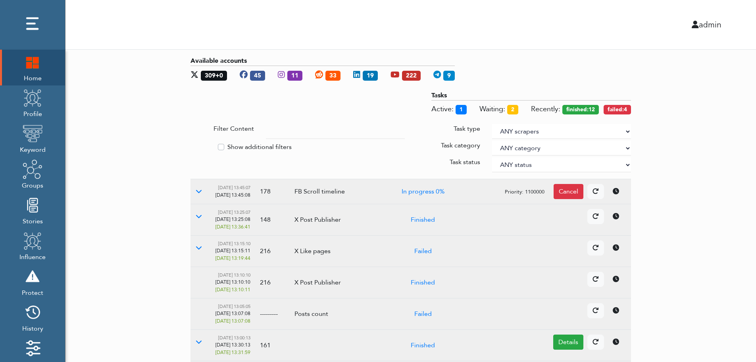
click at [260, 145] on label "Show additional filters" at bounding box center [260, 147] width 64 height 10
click at [197, 145] on input "Show additional filters" at bounding box center [194, 146] width 6 height 8
checkbox input "true"
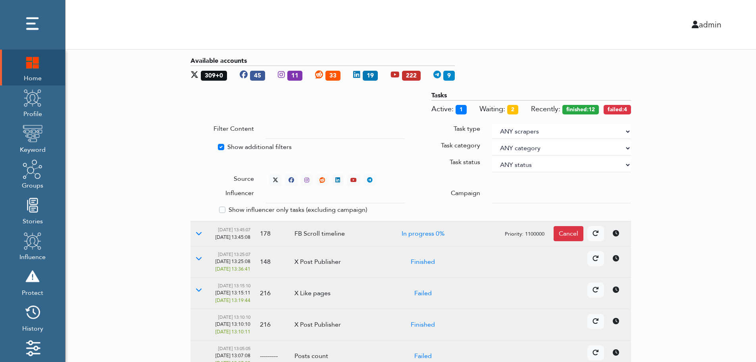
click at [492, 193] on div at bounding box center [561, 195] width 151 height 15
click at [328, 197] on input "text" at bounding box center [335, 195] width 139 height 15
click at [518, 162] on select "ANY status None Created In progress Finished Failed Wait to retry Canceled Skip…" at bounding box center [561, 164] width 139 height 15
click at [492, 157] on select "ANY status None Created In progress Finished Failed Wait to retry Canceled Skip…" at bounding box center [561, 164] width 139 height 15
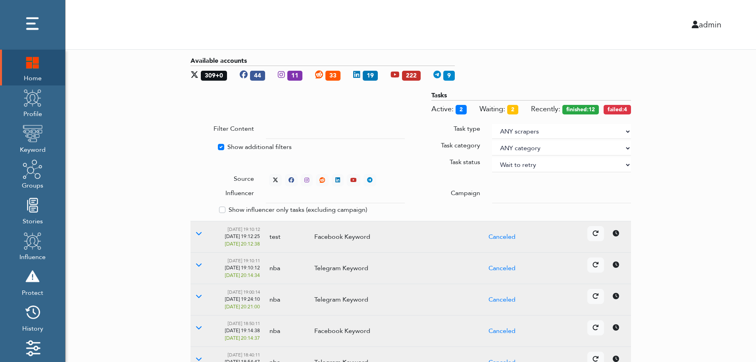
select select "4"
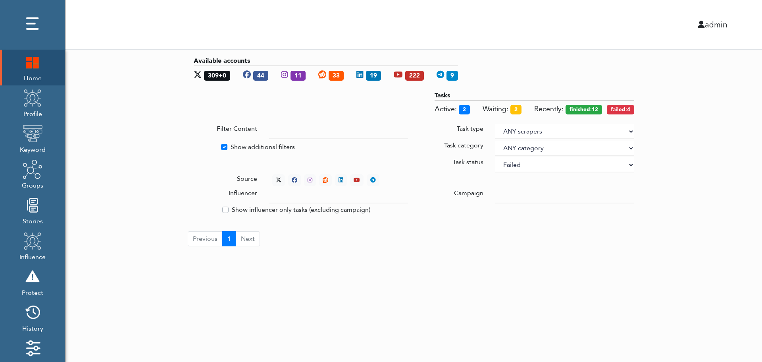
click at [681, 122] on div "Available accounts 309+0 44 11 33 19 222 9 Tasks Active: 2 Waiting: 2 Recently:…" at bounding box center [414, 151] width 697 height 203
click at [708, 182] on div "Available accounts 309+0 44 11 33 19 222 9 Tasks Active: 2 Waiting: 2 Recently:…" at bounding box center [414, 151] width 697 height 203
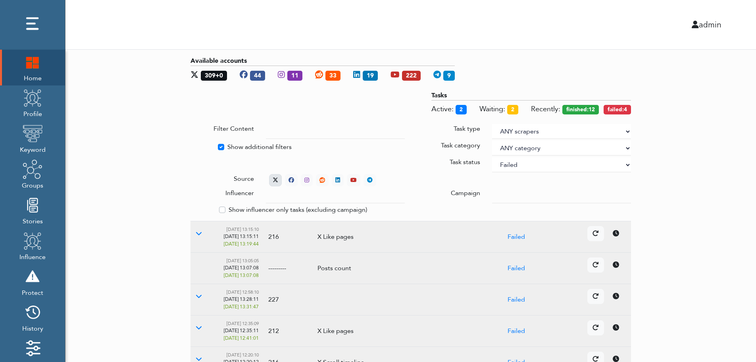
click at [274, 177] on icon at bounding box center [276, 180] width 6 height 6
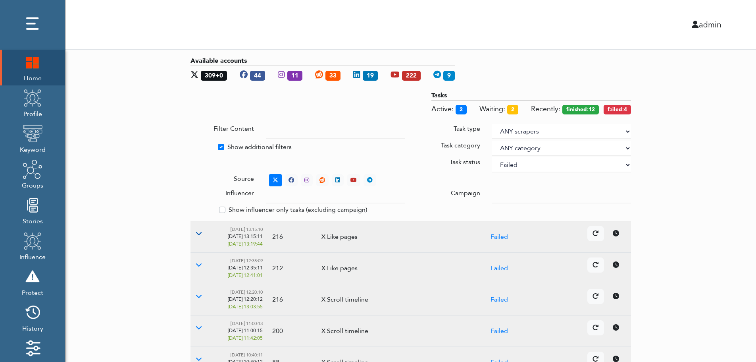
click at [198, 233] on icon at bounding box center [199, 233] width 6 height 6
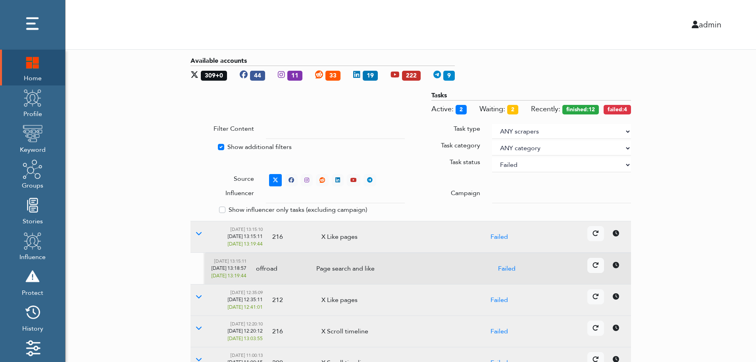
click at [618, 267] on icon at bounding box center [616, 265] width 6 height 6
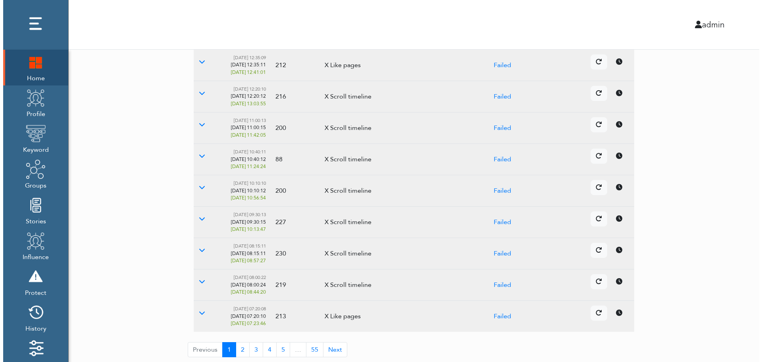
scroll to position [236, 0]
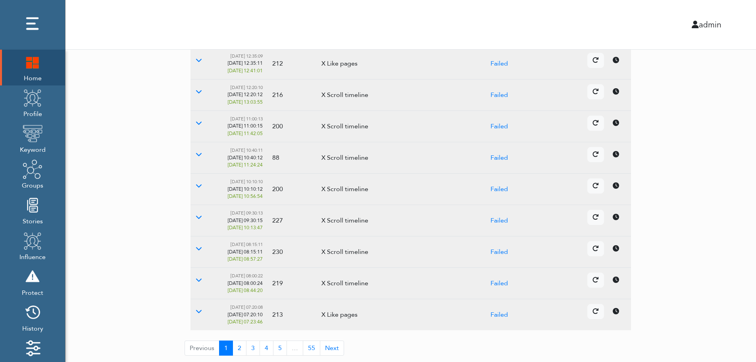
click at [615, 250] on icon at bounding box center [616, 248] width 6 height 6
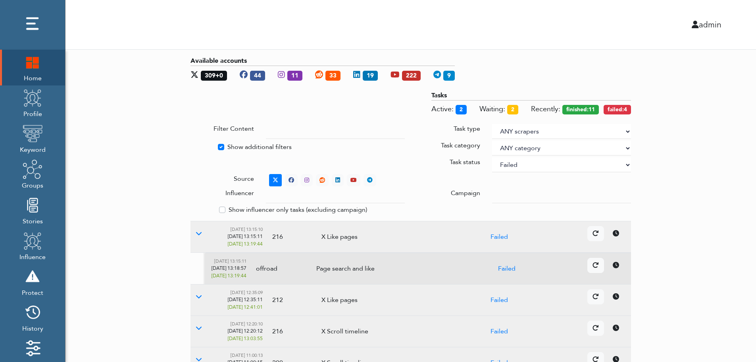
click at [541, 166] on select "ANY status None Created In progress Finished Failed Wait to retry Canceled Skip…" at bounding box center [561, 164] width 139 height 15
select select
click at [492, 157] on select "ANY status None Created In progress Finished Failed Wait to retry Canceled Skip…" at bounding box center [561, 164] width 139 height 15
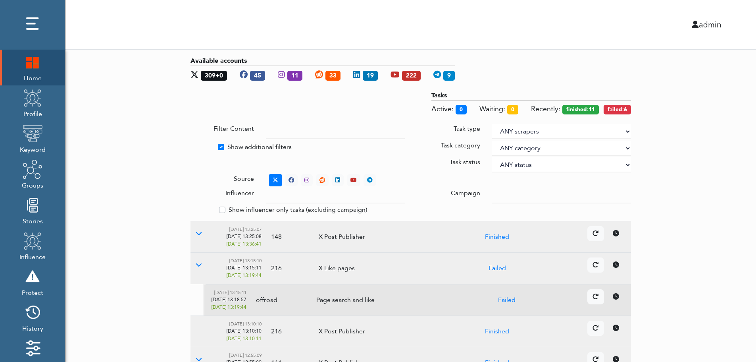
click at [739, 149] on div "Available accounts 309+0 45 11 33 19 222 9 Tasks Active: 0 Waiting: 0 Recently:…" at bounding box center [411, 324] width 691 height 548
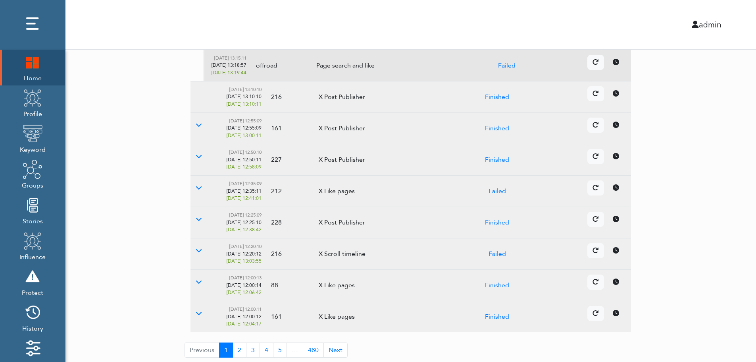
scroll to position [236, 0]
click at [619, 257] on td "Details Cancel" at bounding box center [581, 251] width 100 height 31
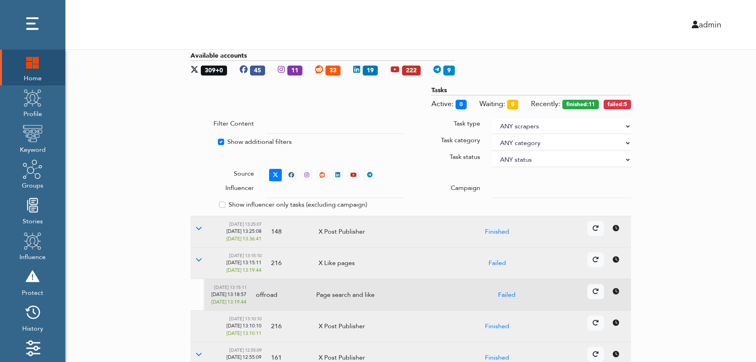
scroll to position [0, 0]
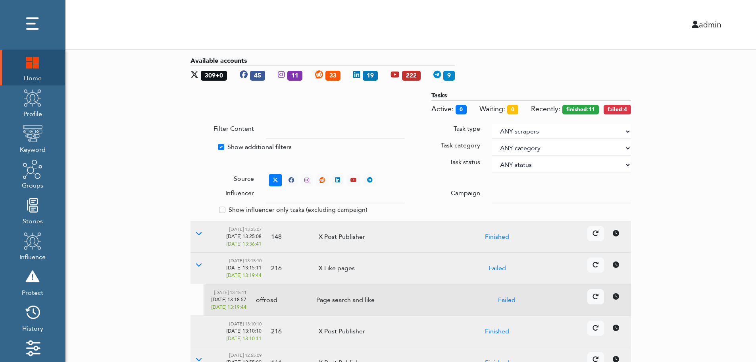
click at [238, 146] on label "Show additional filters" at bounding box center [260, 147] width 64 height 10
click at [197, 146] on input "Show additional filters" at bounding box center [194, 146] width 6 height 8
checkbox input "false"
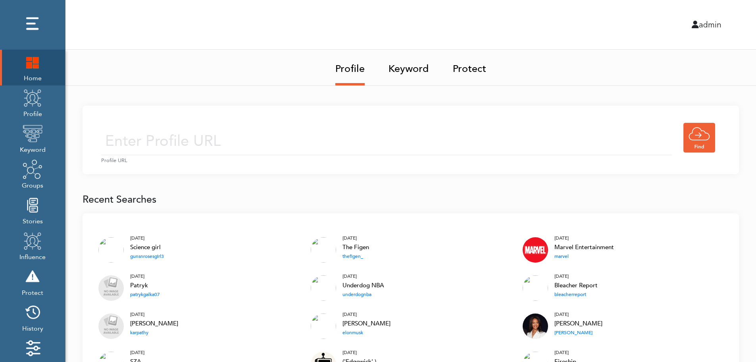
click at [257, 139] on input "text" at bounding box center [386, 141] width 571 height 28
type input "[URL][DOMAIN_NAME]"
click at [309, 143] on input "[URL][DOMAIN_NAME]" at bounding box center [386, 141] width 571 height 28
click at [372, 119] on div "[URL][DOMAIN_NAME] Profile URL" at bounding box center [411, 140] width 657 height 68
click at [351, 149] on input "[URL][DOMAIN_NAME]" at bounding box center [386, 141] width 571 height 28
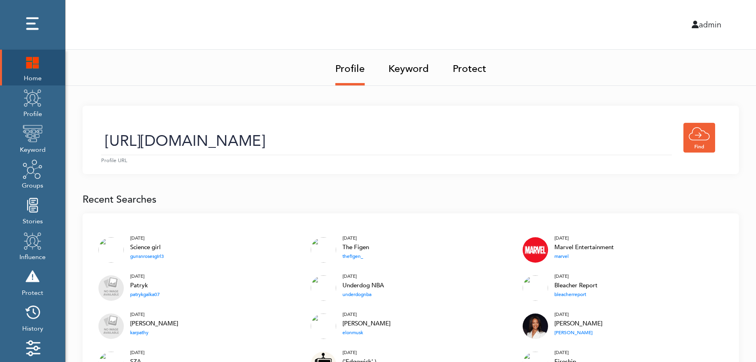
click at [411, 71] on link "Keyword" at bounding box center [409, 66] width 41 height 33
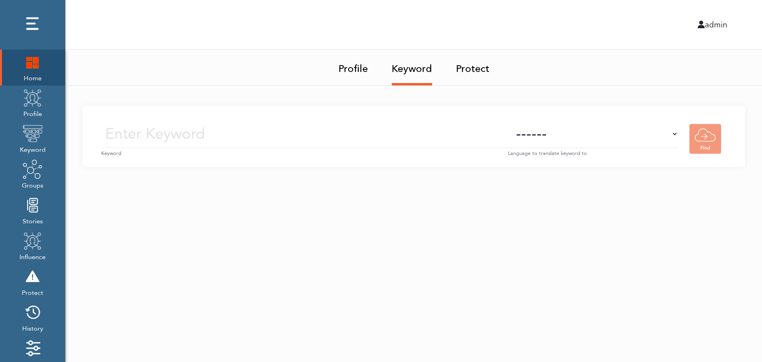
click at [419, 136] on input "text" at bounding box center [304, 134] width 407 height 28
click at [34, 107] on img at bounding box center [33, 98] width 20 height 20
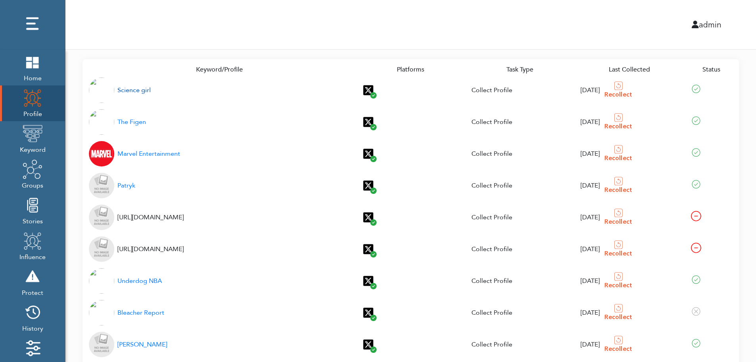
click at [129, 91] on div "Science girl" at bounding box center [134, 90] width 33 height 10
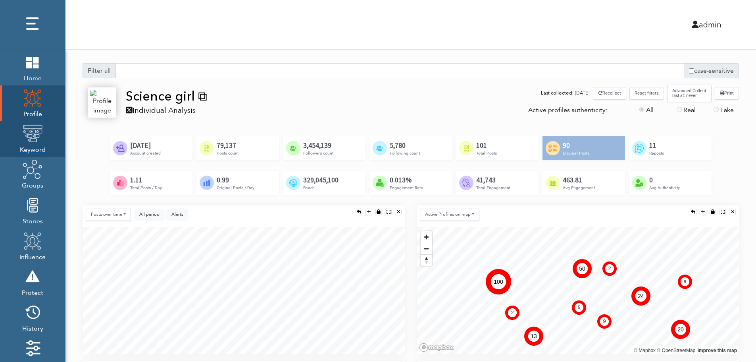
click at [30, 141] on img at bounding box center [33, 133] width 20 height 20
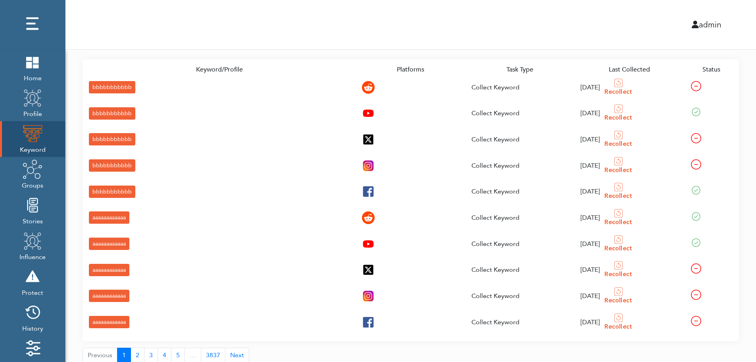
click at [96, 86] on div "bbbbbbbbbbb" at bounding box center [112, 87] width 46 height 12
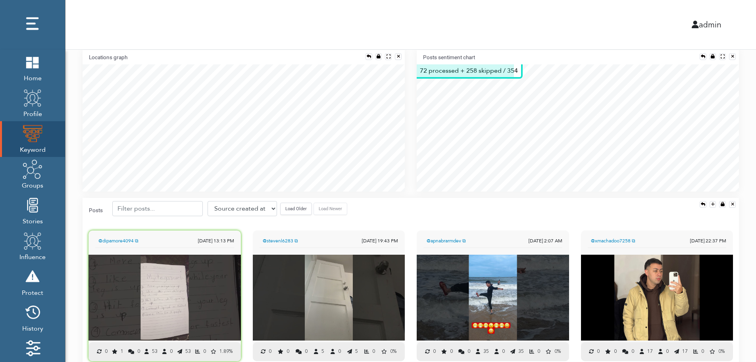
scroll to position [176, 0]
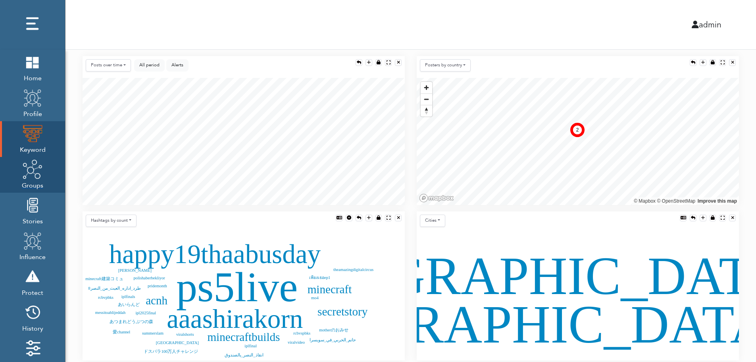
click at [31, 177] on img at bounding box center [33, 169] width 20 height 20
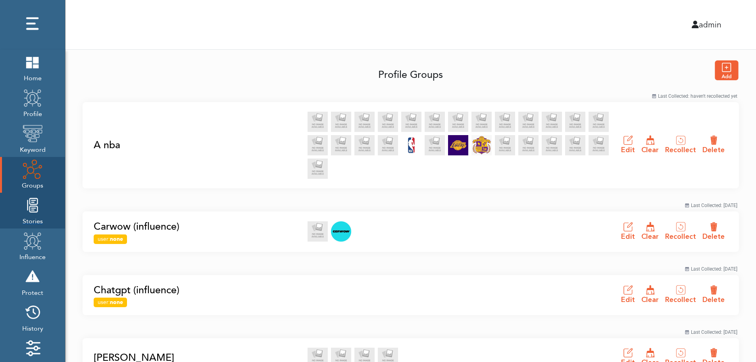
click at [30, 214] on img at bounding box center [33, 205] width 20 height 20
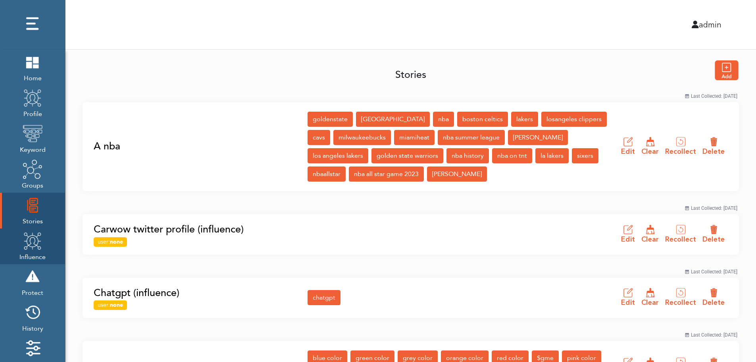
click at [30, 247] on img at bounding box center [33, 241] width 20 height 20
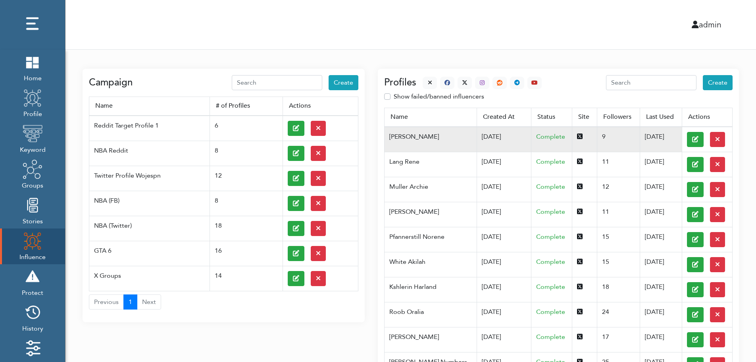
click at [477, 136] on td "07/03/2025" at bounding box center [504, 139] width 55 height 25
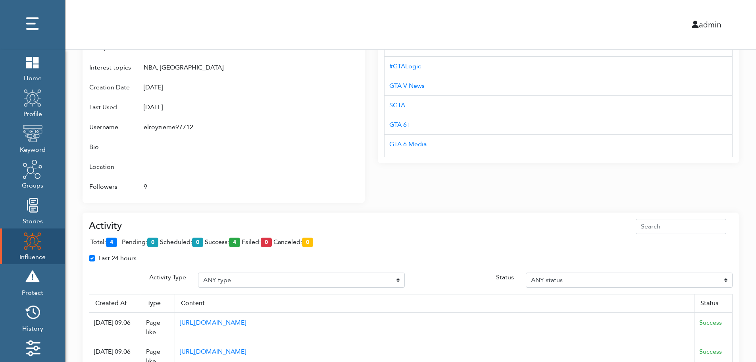
scroll to position [514, 0]
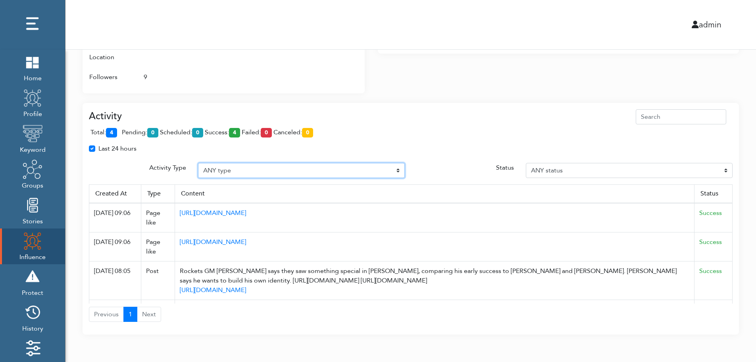
click at [257, 169] on select "ANY type Post Like Post Post comment Comment like Post Share Follow Unfollow Pa…" at bounding box center [301, 170] width 207 height 15
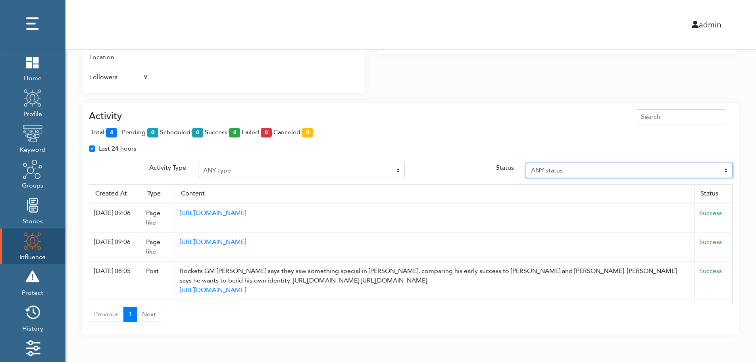
click at [592, 169] on select "ANY status Pending Scheduled Success Failed Canceled Unknown" at bounding box center [629, 170] width 207 height 15
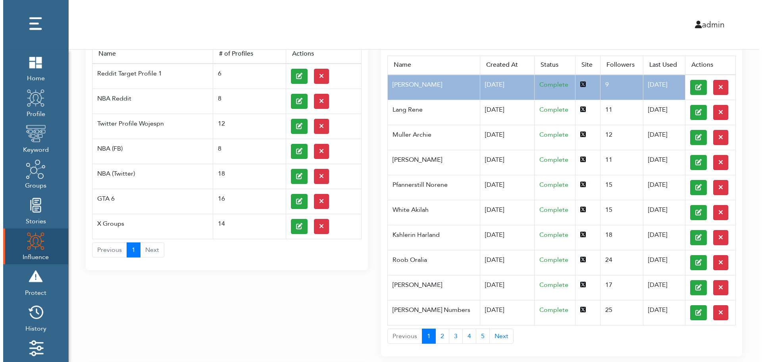
scroll to position [0, 0]
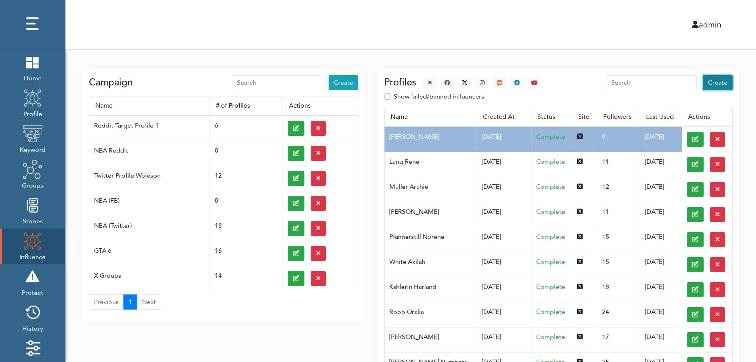
click at [719, 83] on span "Create" at bounding box center [717, 82] width 19 height 9
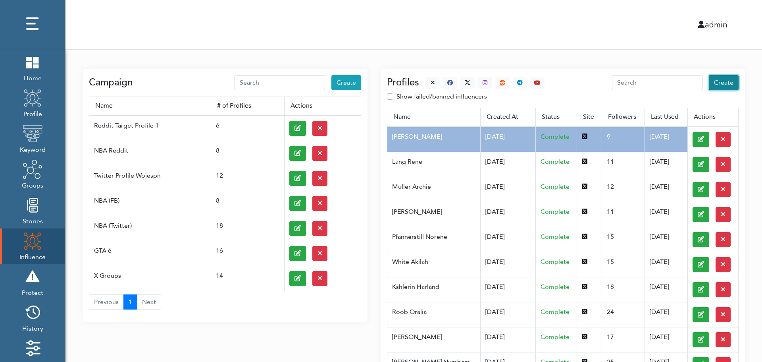
select select "primary"
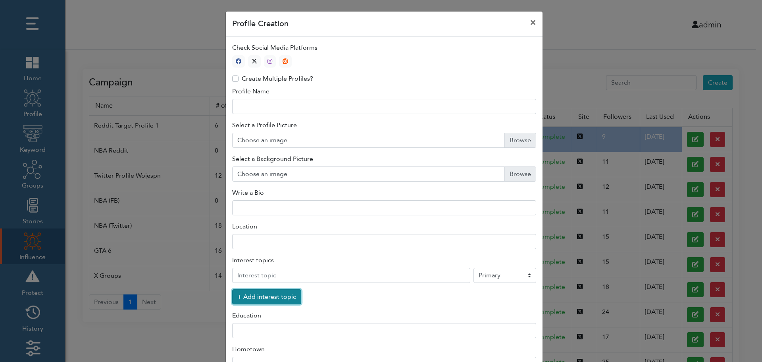
click at [262, 299] on button "+ Add interest topic" at bounding box center [266, 296] width 69 height 15
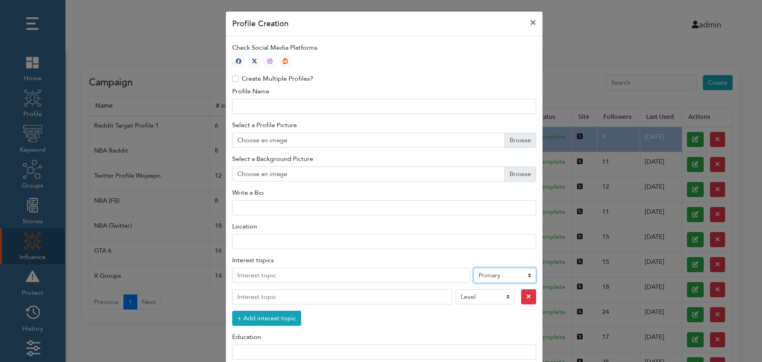
click at [493, 277] on select "Level Primary Secondary Tertiary" at bounding box center [505, 275] width 63 height 15
click at [252, 60] on icon "button" at bounding box center [255, 61] width 6 height 6
type input "1"
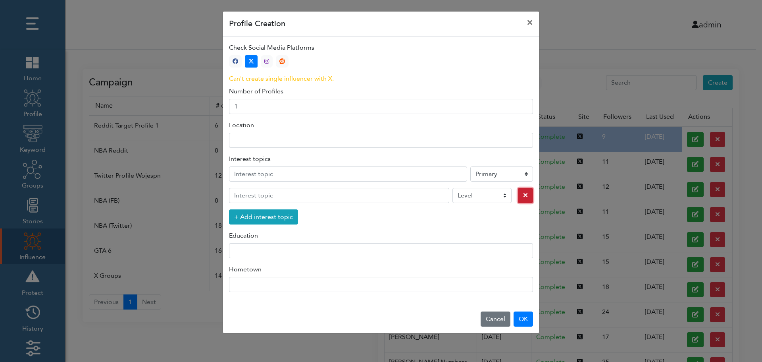
click at [523, 196] on icon "button" at bounding box center [525, 195] width 5 height 6
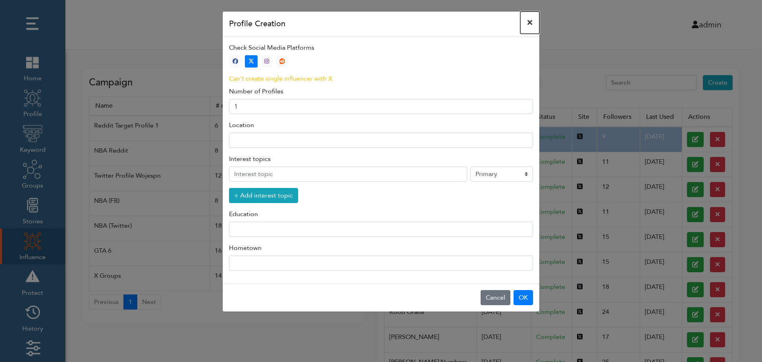
click at [530, 22] on button "×" at bounding box center [530, 23] width 19 height 22
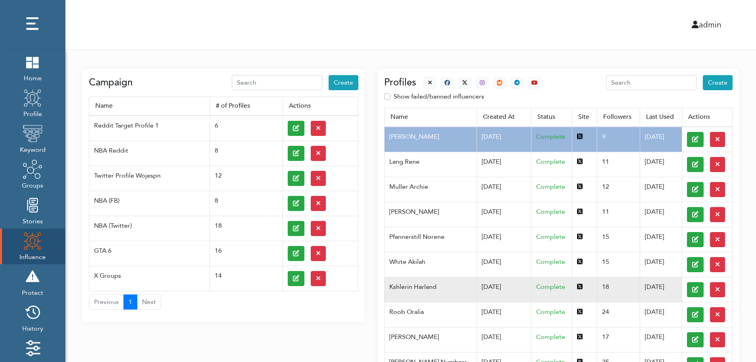
click at [425, 286] on td "Kshlerin Harland" at bounding box center [431, 289] width 92 height 25
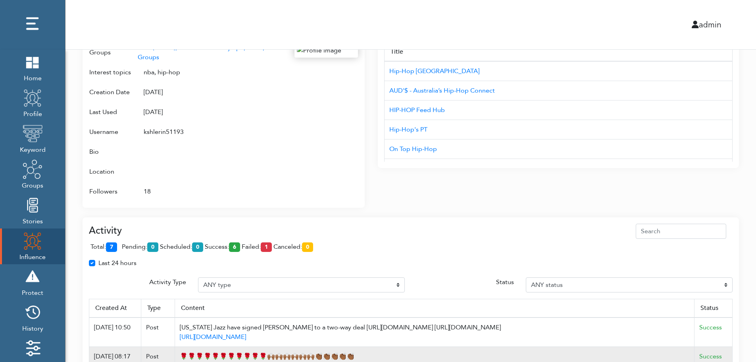
scroll to position [514, 0]
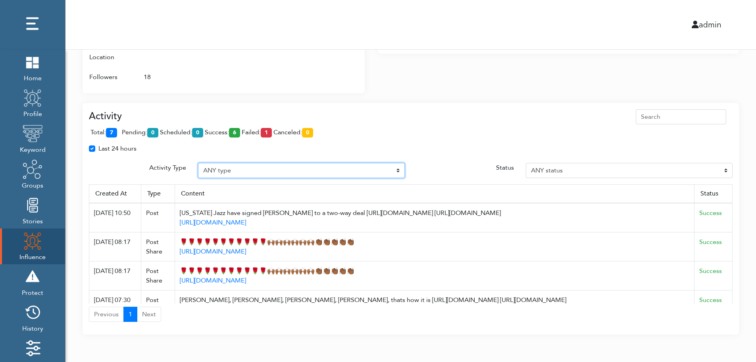
click at [241, 168] on select "ANY type Post Like Post Post comment Comment like Post Share Follow Unfollow Pa…" at bounding box center [301, 170] width 207 height 15
select select "Post"
click at [198, 163] on select "ANY type Post Like Post Post comment Comment like Post Share Follow Unfollow Pa…" at bounding box center [301, 170] width 207 height 15
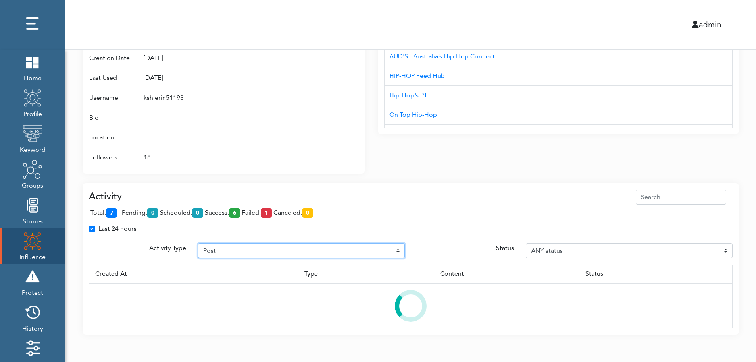
scroll to position [472, 0]
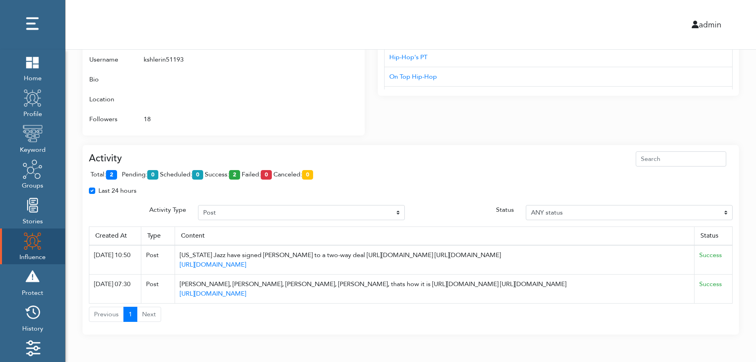
click at [119, 173] on span "total: 2" at bounding box center [106, 174] width 30 height 9
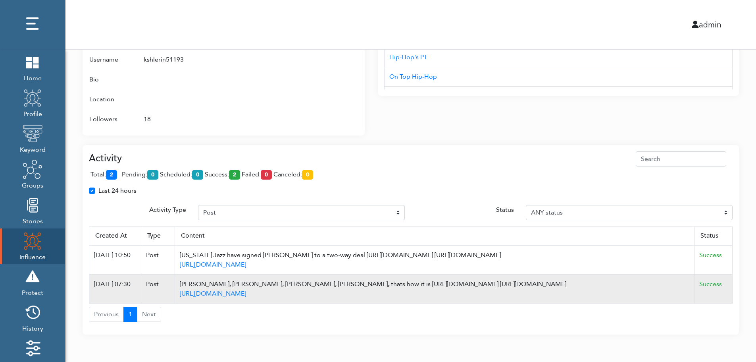
click at [730, 288] on td "Success" at bounding box center [714, 288] width 38 height 29
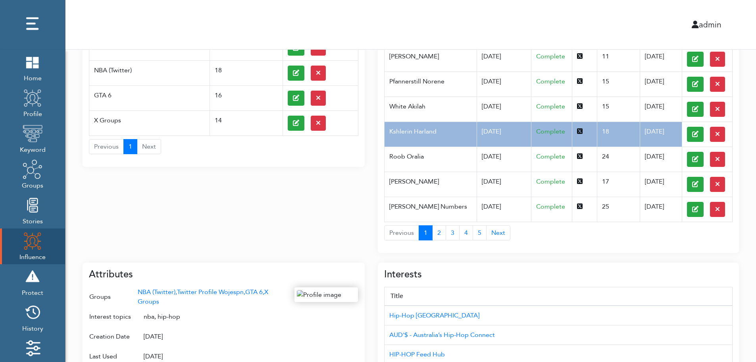
scroll to position [0, 0]
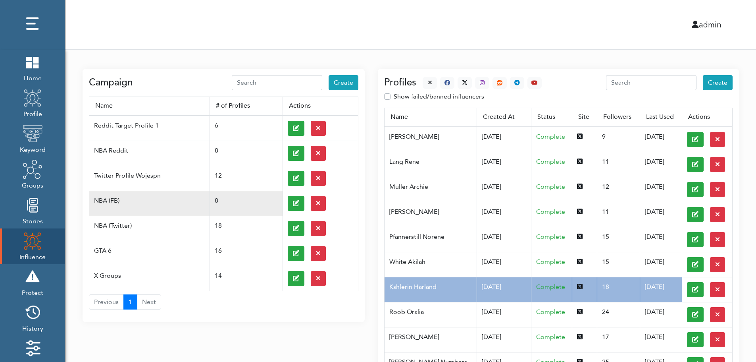
click at [286, 202] on td at bounding box center [320, 203] width 75 height 25
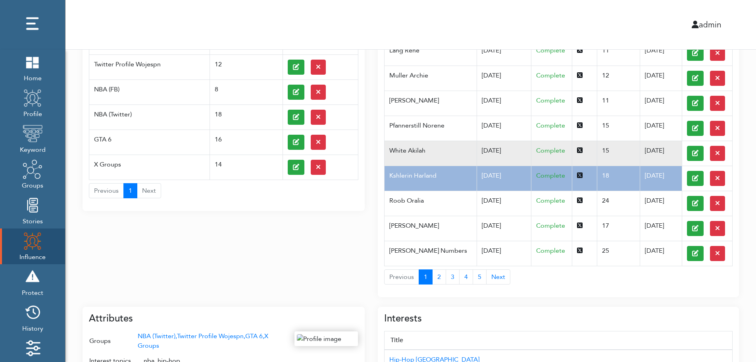
scroll to position [127, 0]
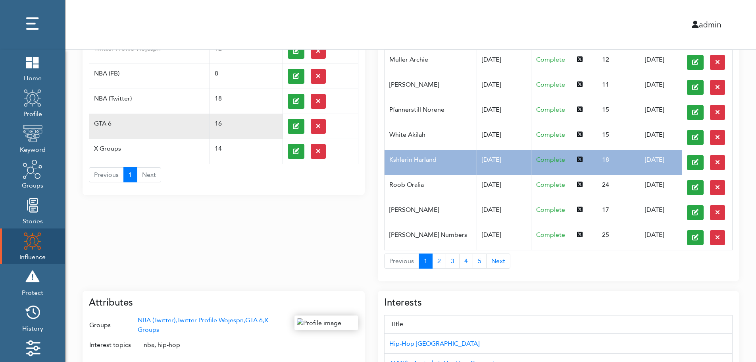
click at [118, 119] on td "GTA 6" at bounding box center [149, 126] width 121 height 25
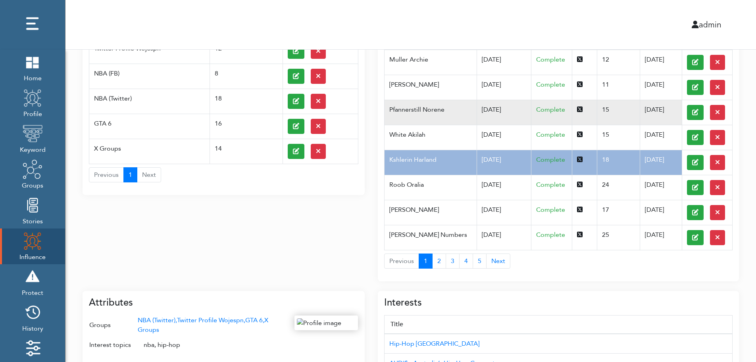
click at [459, 118] on td "Pfannerstill Norene" at bounding box center [431, 112] width 92 height 25
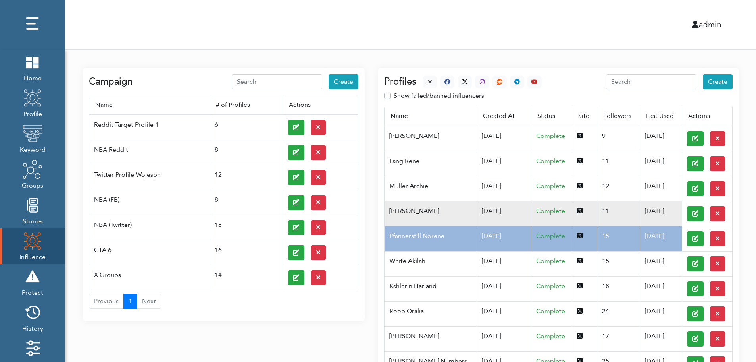
scroll to position [0, 0]
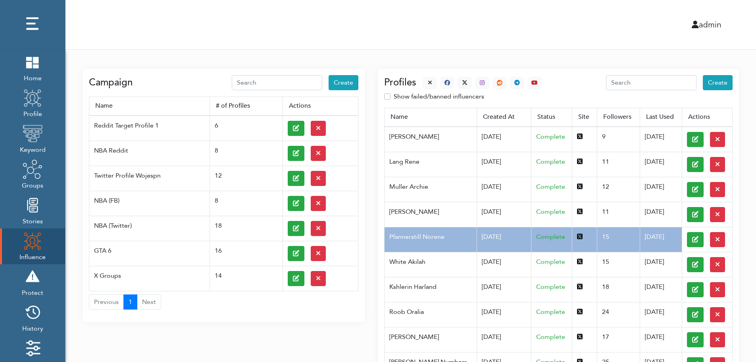
click at [420, 80] on div at bounding box center [479, 83] width 125 height 12
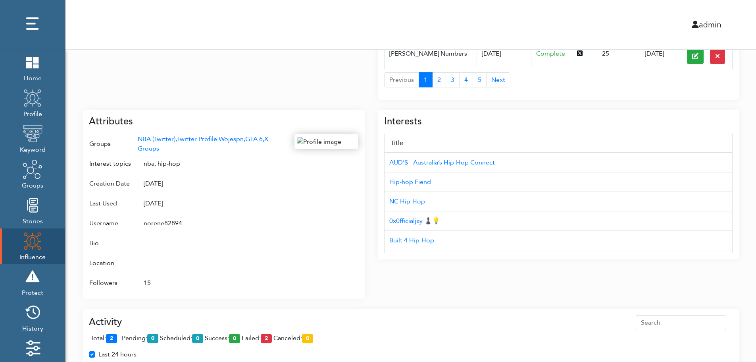
scroll to position [316, 0]
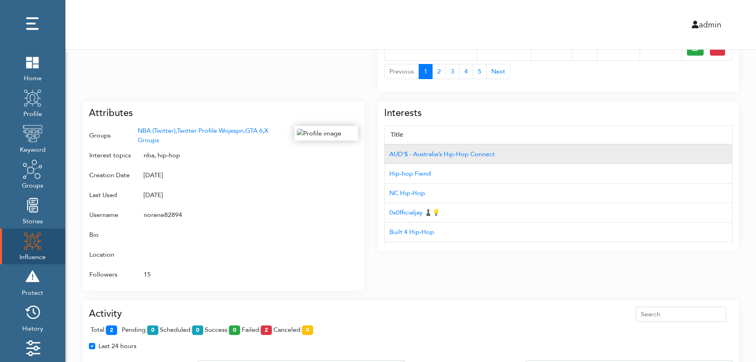
click at [690, 145] on td "AUD'$ - Australia’s Hip-Hop Connect" at bounding box center [559, 154] width 348 height 20
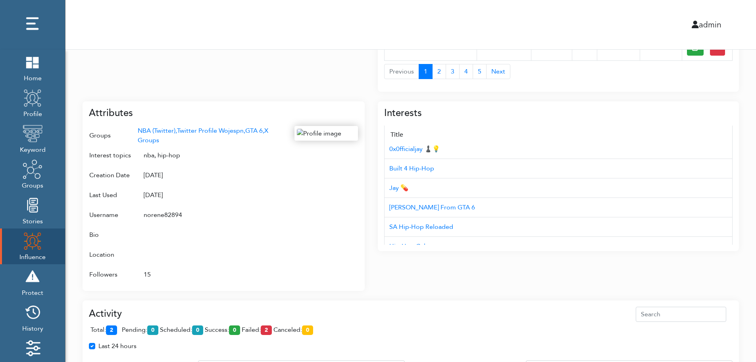
scroll to position [79, 0]
click at [752, 212] on div "Campaign Create Name # of Profiles Actions Reddit Target Profile 1 6 NBA Reddit…" at bounding box center [411, 111] width 691 height 756
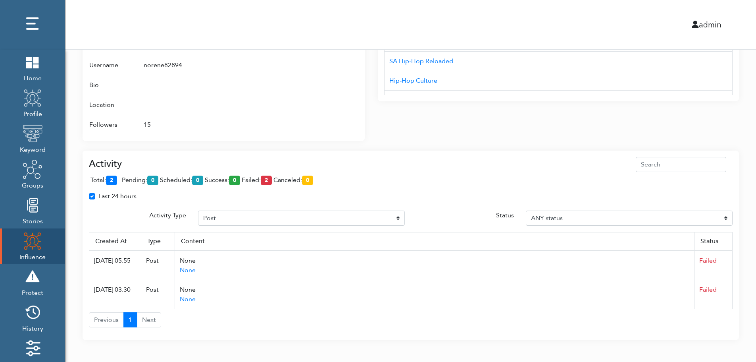
scroll to position [472, 0]
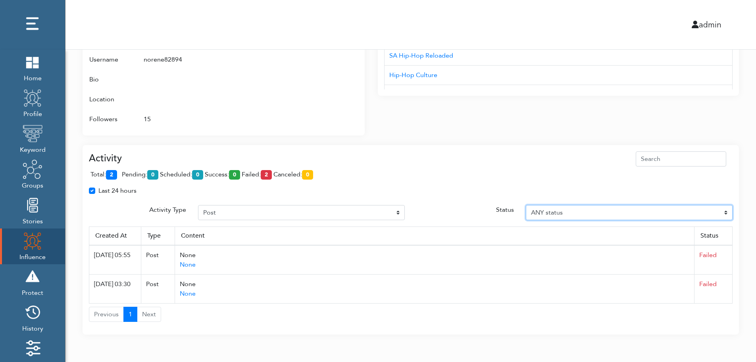
click at [727, 211] on select "ANY status Pending Scheduled Success Failed Canceled Unknown" at bounding box center [629, 212] width 207 height 15
click at [526, 205] on select "ANY status Pending Scheduled Success Failed Canceled Unknown" at bounding box center [629, 212] width 207 height 15
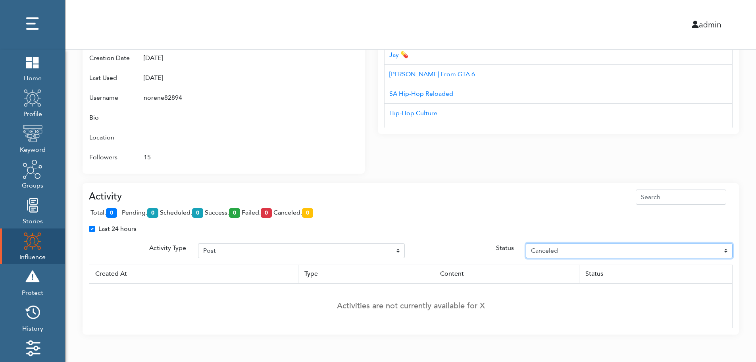
select select "Unknown"
click at [695, 137] on div "Interests Title AUD'$ - Australia’s Hip-Hop Connect Hip-hop Fiend NC Hip-Hop 0x…" at bounding box center [558, 74] width 361 height 199
click at [361, 68] on div "Attributes Groups NBA (Twitter), Twitter Profile Wojespn, GTA 6, X Groups Inter…" at bounding box center [224, 78] width 282 height 189
click at [324, 82] on div at bounding box center [327, 88] width 64 height 158
click at [321, 93] on div at bounding box center [327, 88] width 64 height 158
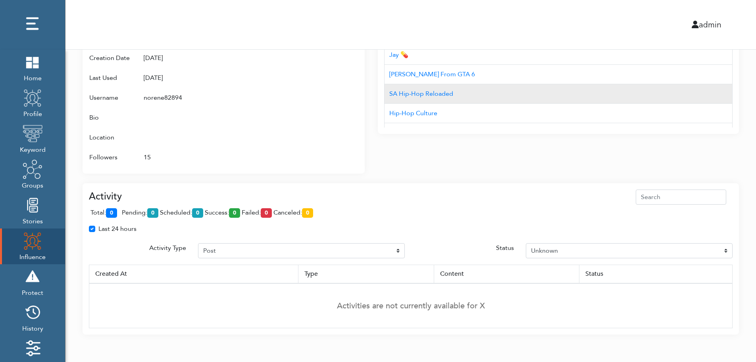
click at [525, 96] on td "SA Hip-Hop Reloaded" at bounding box center [559, 93] width 348 height 19
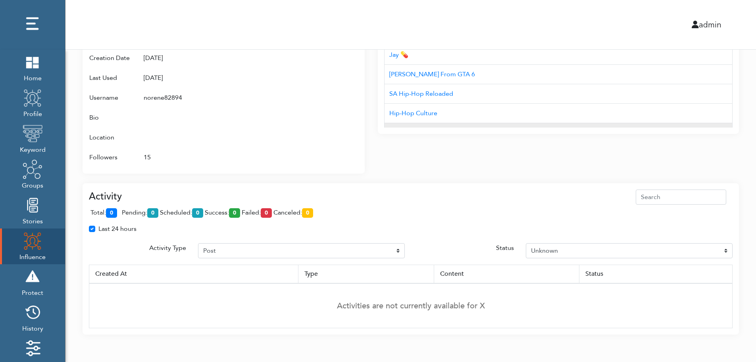
click at [523, 126] on div "Interests Title AUD'$ - Australia’s Hip-Hop Connect Hip-hop Fiend NC Hip-Hop 0x…" at bounding box center [558, 59] width 361 height 150
click at [523, 126] on td "Corvo das Promoções" at bounding box center [559, 132] width 348 height 19
click at [265, 149] on td "15" at bounding box center [212, 157] width 151 height 20
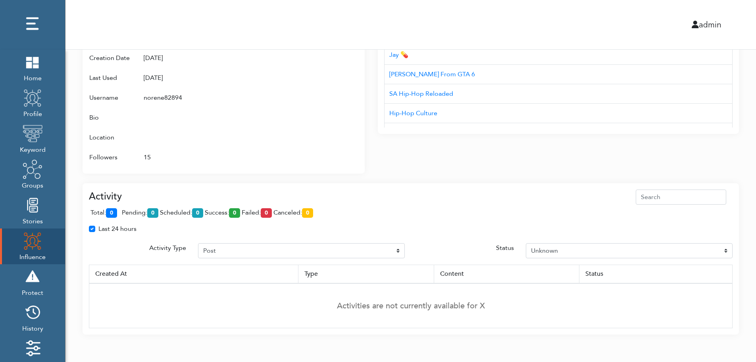
click at [730, 235] on div "Last 24 hours" at bounding box center [411, 232] width 656 height 16
click at [724, 290] on td "Activities are not currently available for X" at bounding box center [411, 305] width 644 height 45
click at [730, 280] on th "Status" at bounding box center [655, 273] width 153 height 19
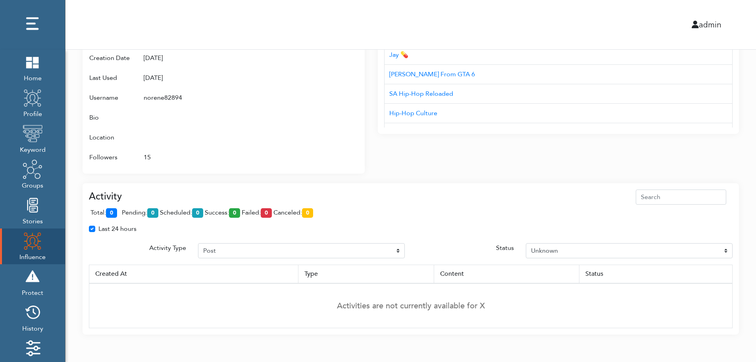
click at [730, 280] on th "Status" at bounding box center [655, 273] width 153 height 19
click at [370, 166] on div "Attributes Groups NBA (Twitter), Twitter Profile Wojespn, GTA 6, X Groups Inter…" at bounding box center [230, 74] width 295 height 199
click at [369, 157] on div "Attributes Groups NBA (Twitter), Twitter Profile Wojespn, GTA 6, X Groups Inter…" at bounding box center [230, 74] width 295 height 199
click at [731, 285] on td "Activities are not currently available for X" at bounding box center [411, 305] width 644 height 45
click at [731, 287] on td "Activities are not currently available for X" at bounding box center [411, 305] width 644 height 45
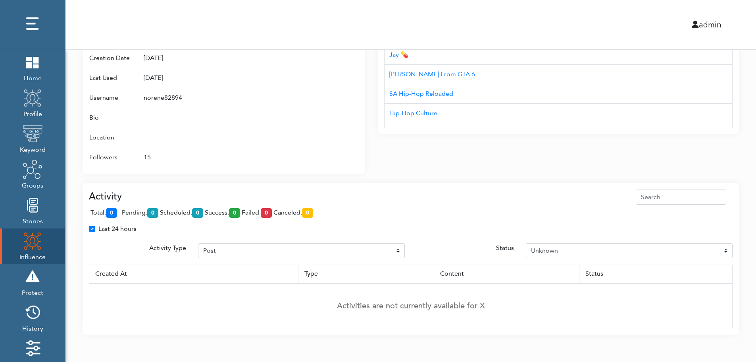
click at [392, 169] on div "Interests Title AUD'$ - Australia’s Hip-Hop Connect Hip-hop Fiend NC Hip-Hop 0x…" at bounding box center [558, 74] width 361 height 199
click at [400, 15] on div "admin" at bounding box center [411, 24] width 703 height 49
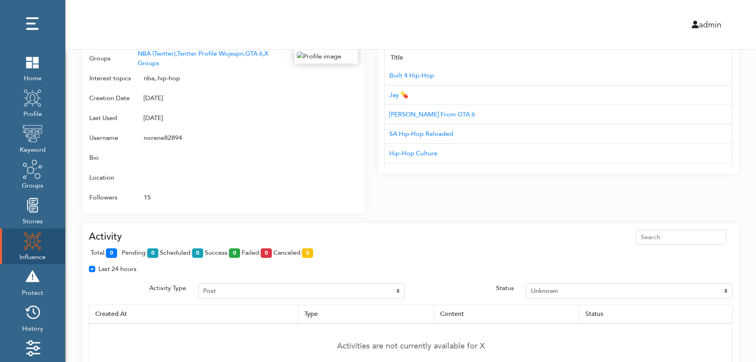
scroll to position [386, 0]
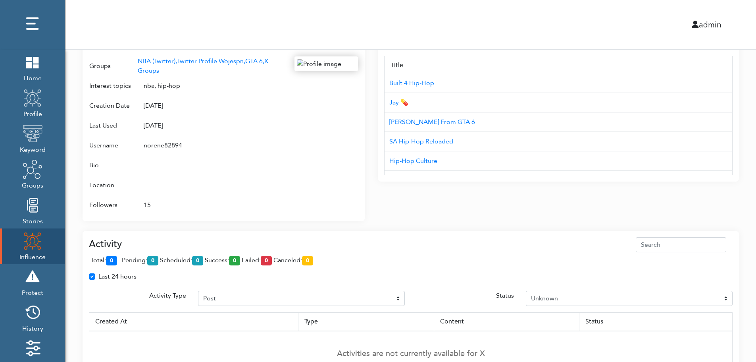
click at [744, 179] on div "Campaign Create Name # of Profiles Actions Reddit Target Profile 1 6 NBA Reddit…" at bounding box center [411, 23] width 691 height 718
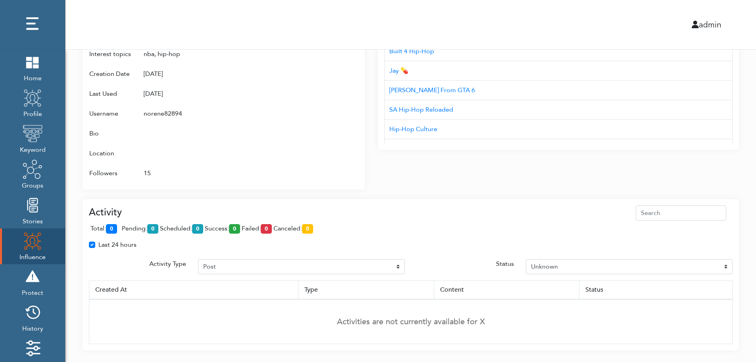
scroll to position [434, 0]
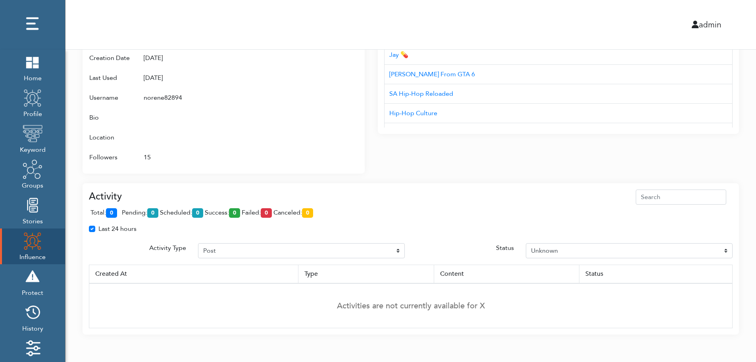
click at [729, 237] on div "Last 24 hours" at bounding box center [411, 232] width 656 height 16
drag, startPoint x: 276, startPoint y: 246, endPoint x: 740, endPoint y: 174, distance: 469.8
click at [272, 237] on div "Last 24 hours" at bounding box center [411, 232] width 656 height 16
click at [454, 239] on div "Last 24 hours" at bounding box center [411, 232] width 656 height 16
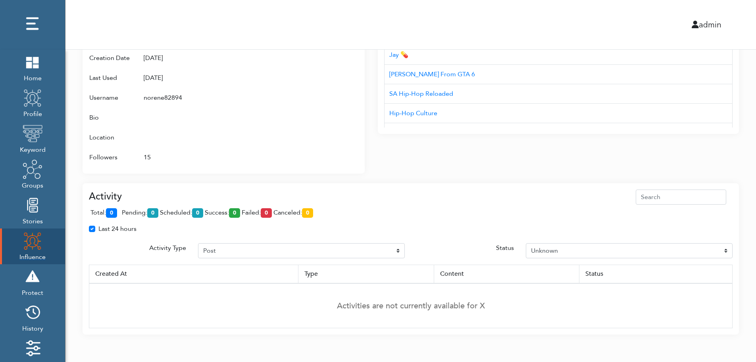
click at [26, 243] on img at bounding box center [33, 241] width 20 height 20
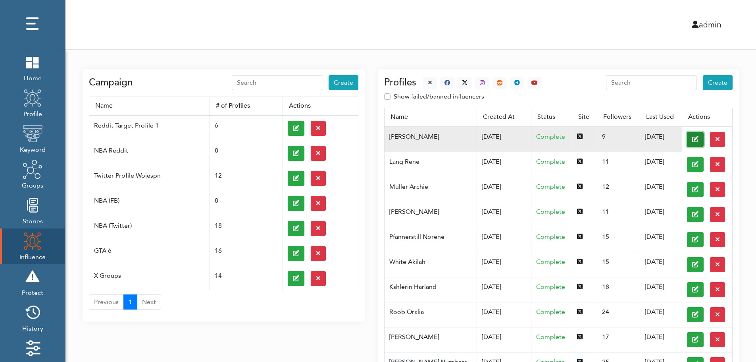
click at [687, 139] on button at bounding box center [695, 139] width 17 height 15
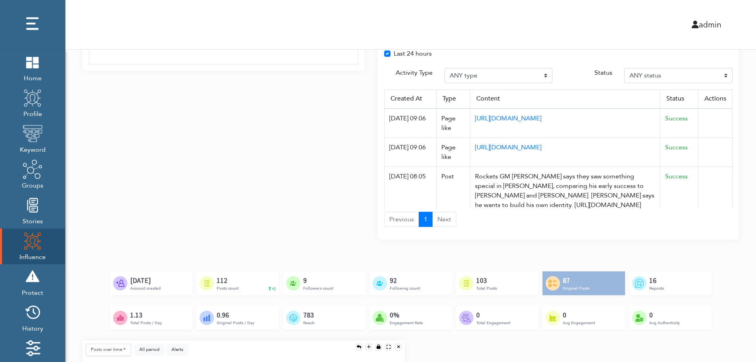
scroll to position [592, 0]
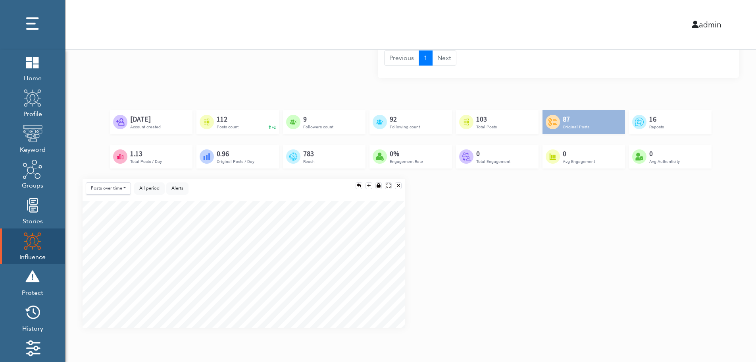
click at [732, 258] on div "Posts over time Posts over time Posts by hour Reposts over time Reposts by hour…" at bounding box center [411, 256] width 669 height 155
click at [733, 287] on div "Posts over time Posts over time Posts by hour Reposts over time Reposts by hour…" at bounding box center [411, 256] width 669 height 155
click at [732, 292] on div "Posts over time Posts over time Posts by hour Reposts over time Reposts by hour…" at bounding box center [411, 256] width 669 height 155
click at [730, 234] on div "Posts over time Posts over time Posts by hour Reposts over time Reposts by hour…" at bounding box center [411, 256] width 669 height 155
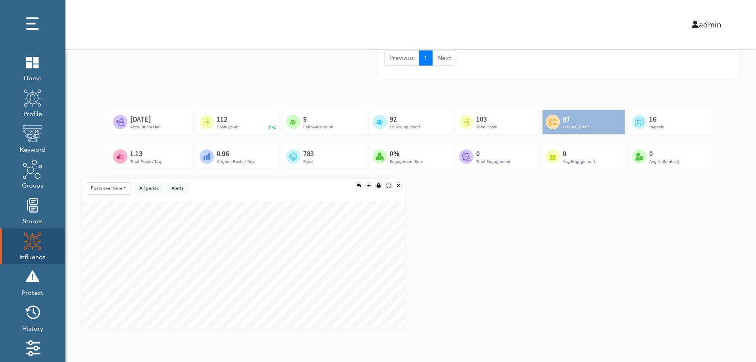
click at [716, 171] on div "Created by [PERSON_NAME] from the Noun Project [DATE] Account created Created b…" at bounding box center [411, 144] width 657 height 69
click at [713, 222] on div "Posts over time Posts over time Posts by hour Reposts over time Reposts by hour…" at bounding box center [411, 256] width 669 height 155
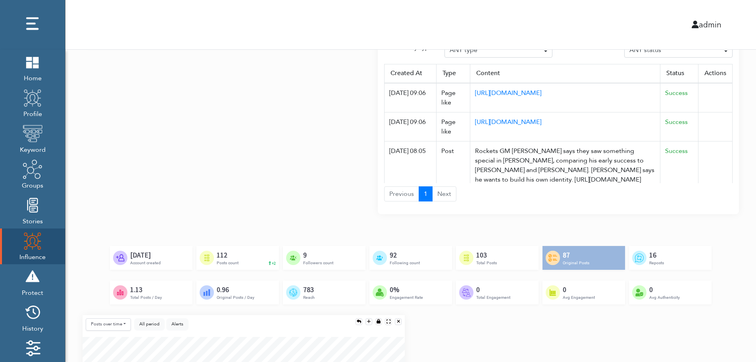
scroll to position [276, 0]
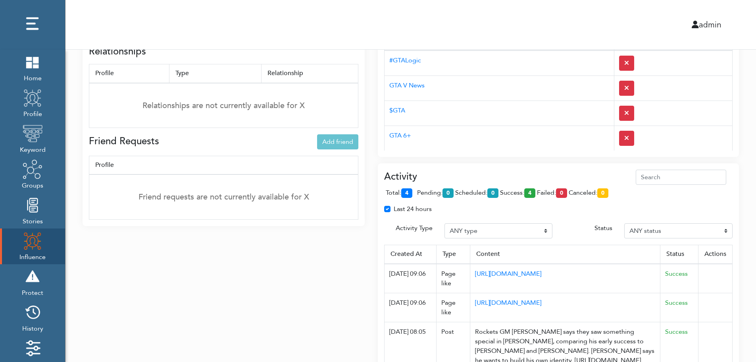
click at [517, 169] on div "Activity total: 4 pending: 0 scheduled: 0 success: 4 failed: 0 canceled: 0 Last…" at bounding box center [558, 278] width 361 height 231
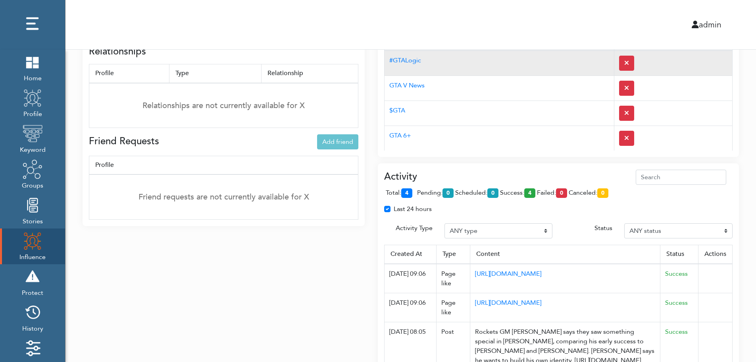
click at [504, 70] on td "#GTALogic" at bounding box center [500, 62] width 230 height 25
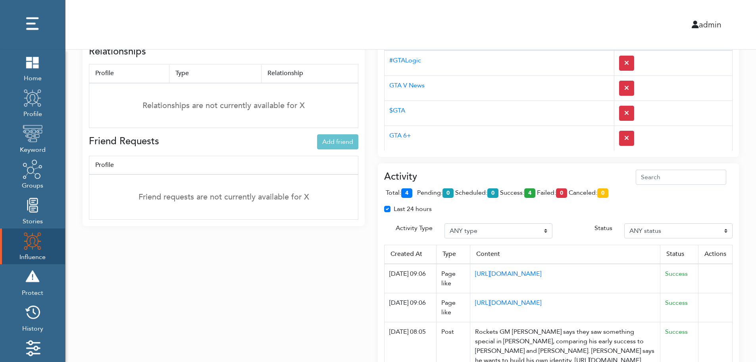
scroll to position [0, 0]
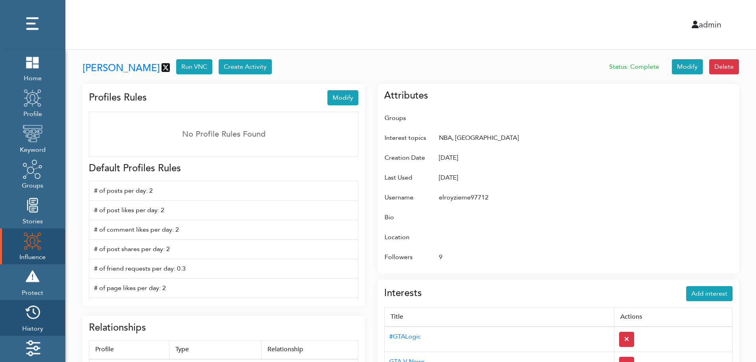
click at [36, 315] on img at bounding box center [33, 312] width 20 height 20
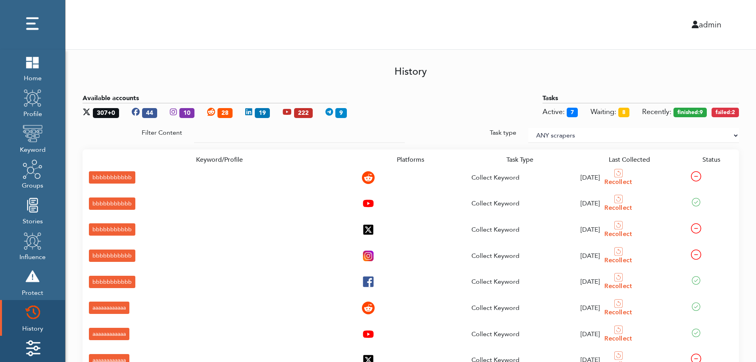
click at [36, 343] on img at bounding box center [33, 348] width 20 height 20
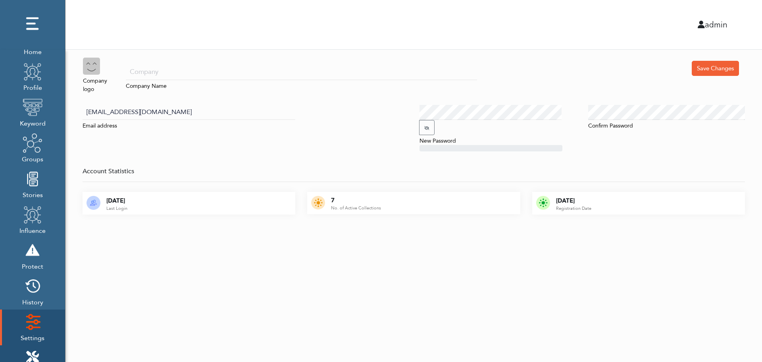
scroll to position [79, 0]
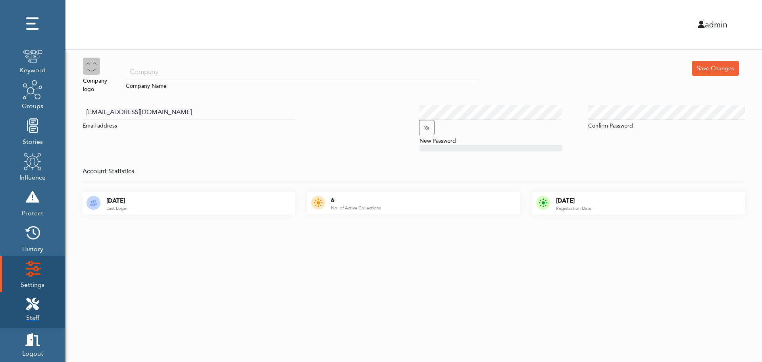
click at [37, 300] on icon at bounding box center [32, 303] width 13 height 13
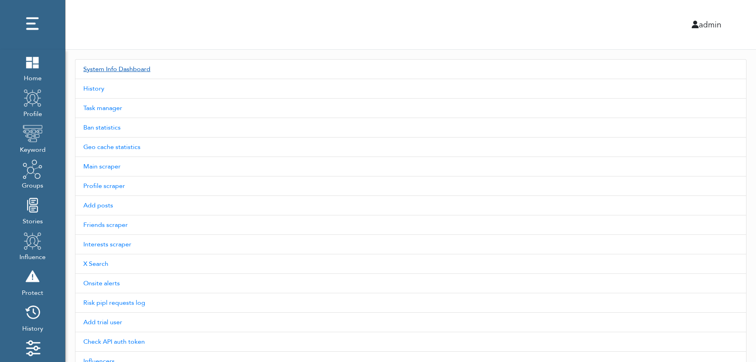
click at [130, 69] on link "System Info Dashboard" at bounding box center [411, 69] width 672 height 20
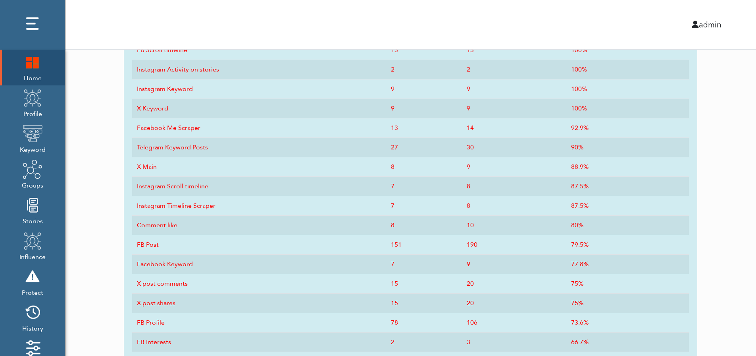
scroll to position [391, 0]
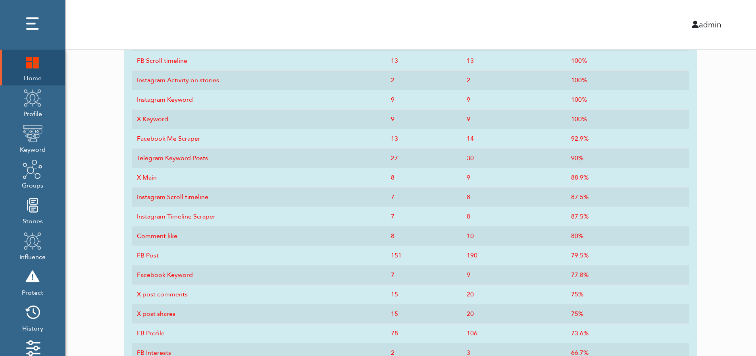
click at [29, 71] on img at bounding box center [33, 62] width 20 height 20
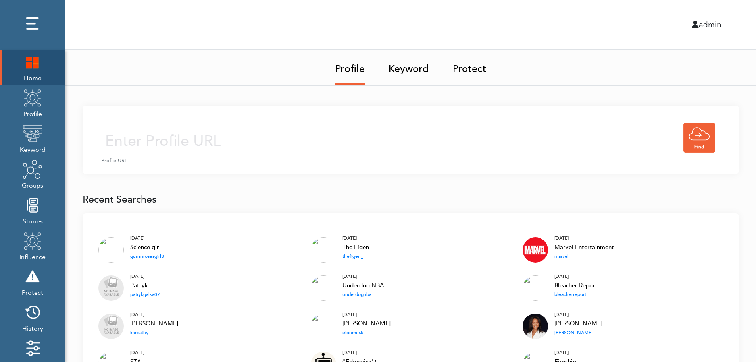
click at [28, 64] on img at bounding box center [33, 62] width 20 height 20
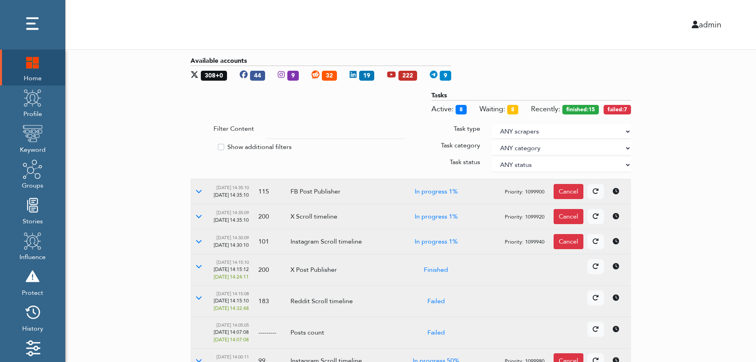
drag, startPoint x: 709, startPoint y: 165, endPoint x: 627, endPoint y: 130, distance: 89.3
click at [627, 130] on select "ANY scrapers Facebook profile Facebook keyword X profile X keyword Instagram pr…" at bounding box center [561, 131] width 139 height 15
click at [260, 145] on label "Show additional filters" at bounding box center [260, 147] width 64 height 10
click at [197, 145] on input "Show additional filters" at bounding box center [194, 146] width 6 height 8
checkbox input "true"
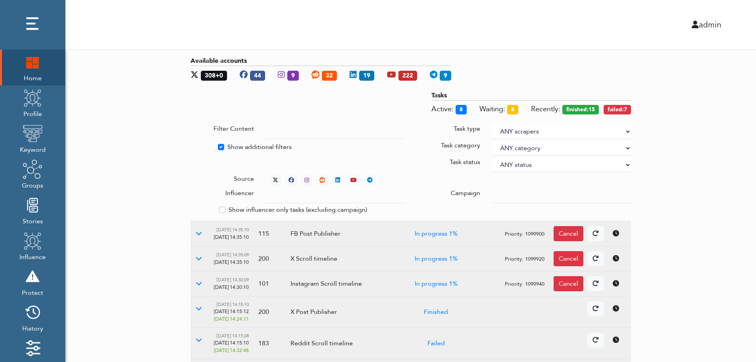
click at [492, 193] on div at bounding box center [561, 195] width 151 height 15
click at [328, 197] on input "text" at bounding box center [335, 195] width 139 height 15
click at [518, 162] on select "ANY status None Created In progress Finished Failed Wait to retry Canceled Skip…" at bounding box center [561, 164] width 139 height 15
click at [492, 157] on select "ANY status None Created In progress Finished Failed Wait to retry Canceled Skip…" at bounding box center [561, 164] width 139 height 15
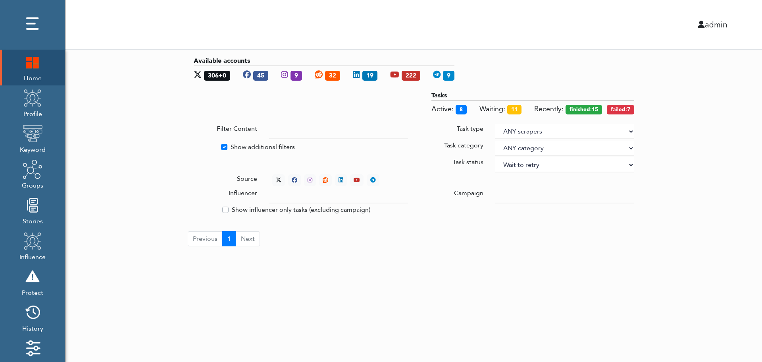
select select "4"
click at [681, 122] on div "Available accounts 306+0 45 9 32 19 222 9 Tasks Active: 8 Waiting: 11 Recently:…" at bounding box center [414, 151] width 697 height 203
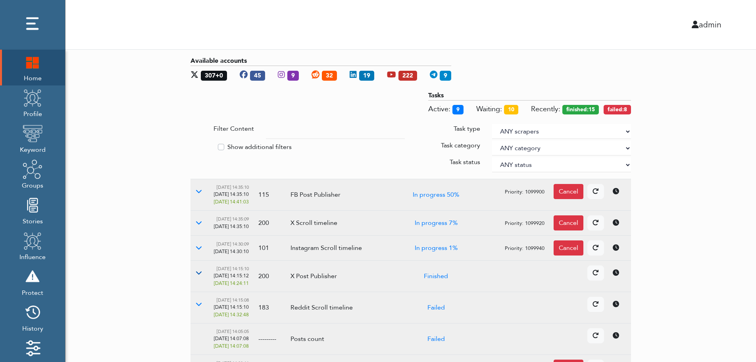
click at [199, 273] on icon at bounding box center [199, 272] width 6 height 6
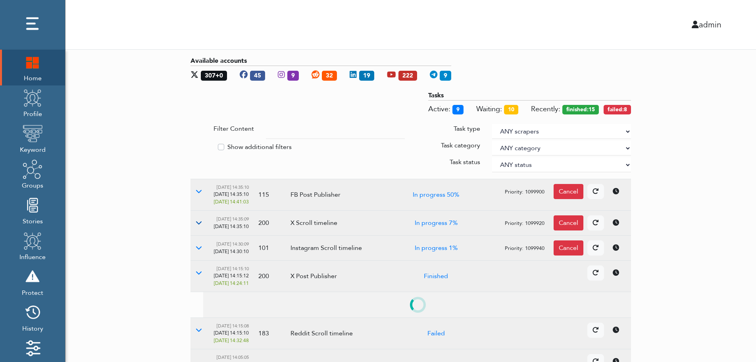
click at [200, 227] on button at bounding box center [199, 222] width 17 height 15
